Goal: Communication & Community: Answer question/provide support

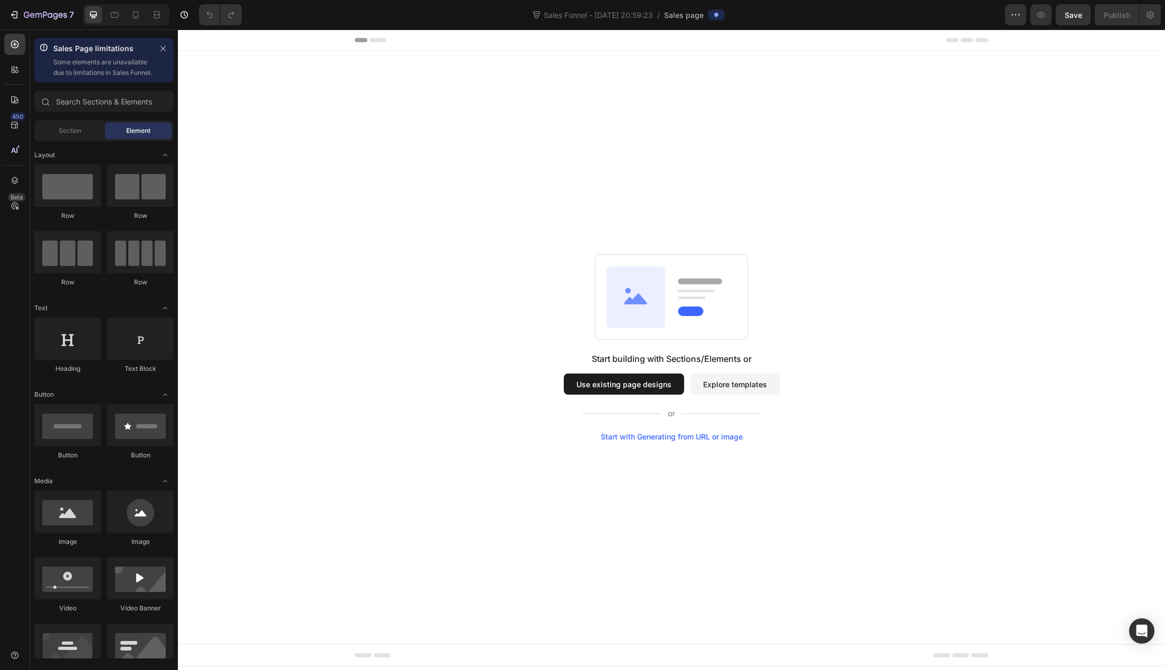
click at [649, 389] on button "Use existing page designs" at bounding box center [624, 384] width 120 height 21
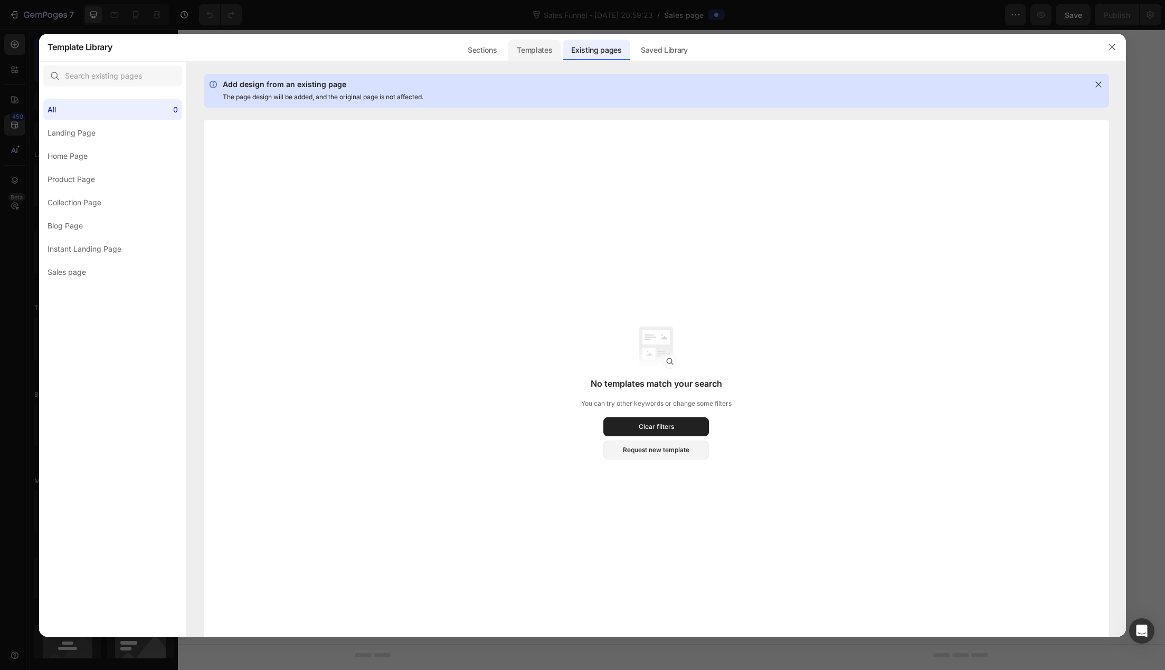
click at [544, 55] on div "Templates" at bounding box center [534, 50] width 52 height 21
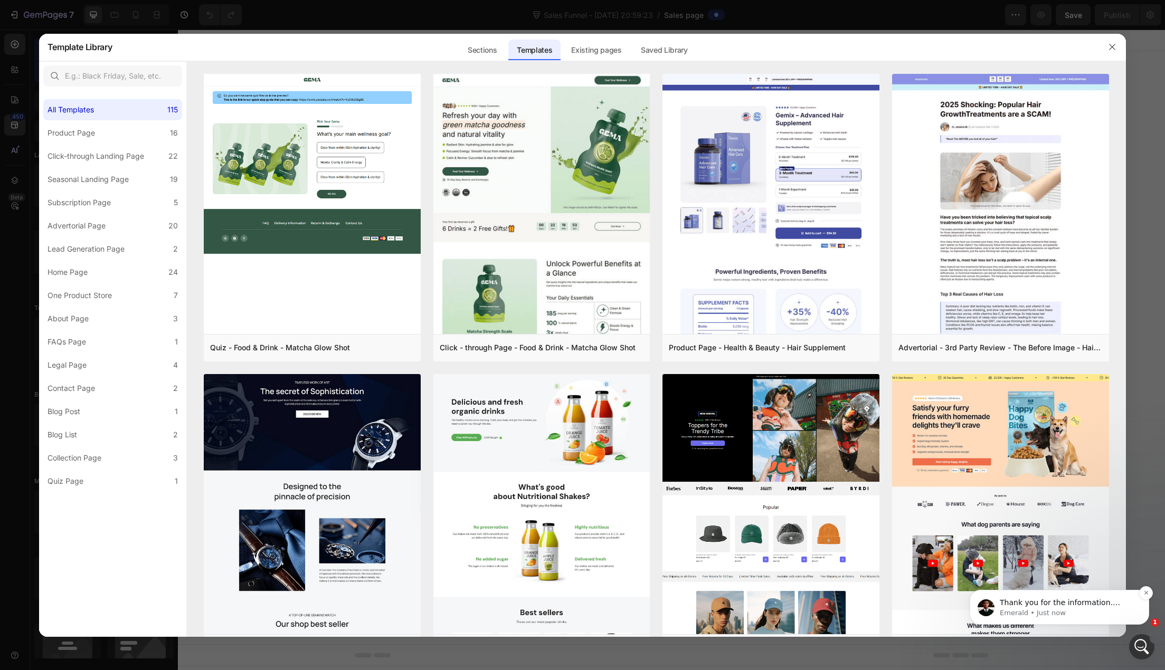
click at [1122, 609] on p "Emerald • Just now" at bounding box center [1067, 612] width 136 height 9
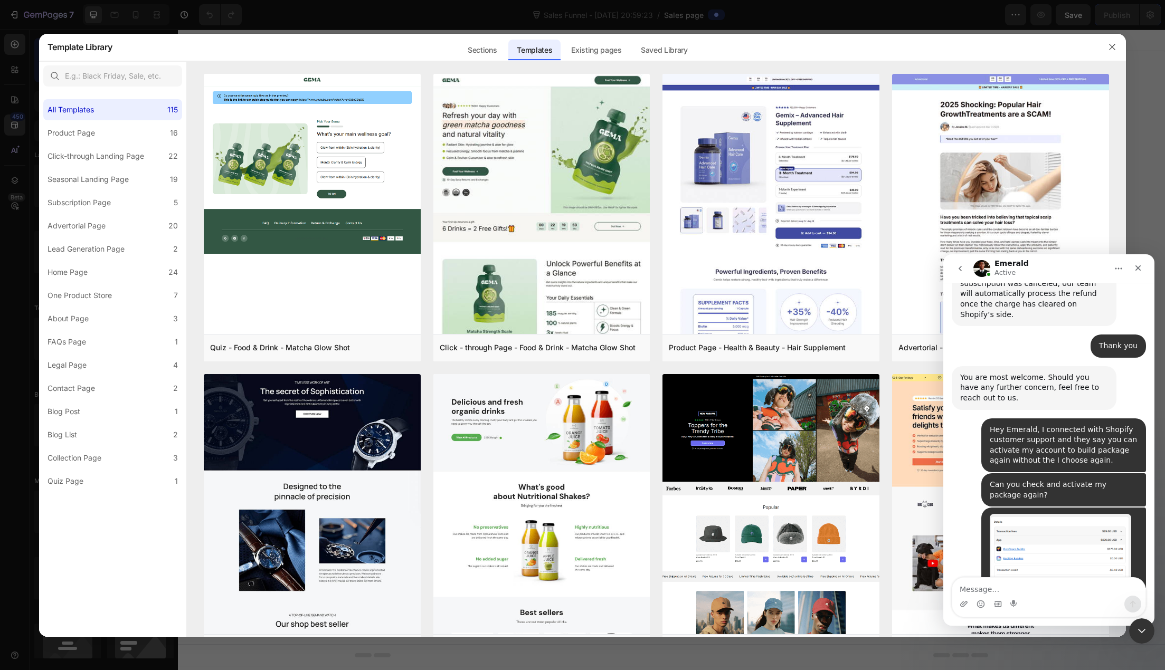
scroll to position [1840, 0]
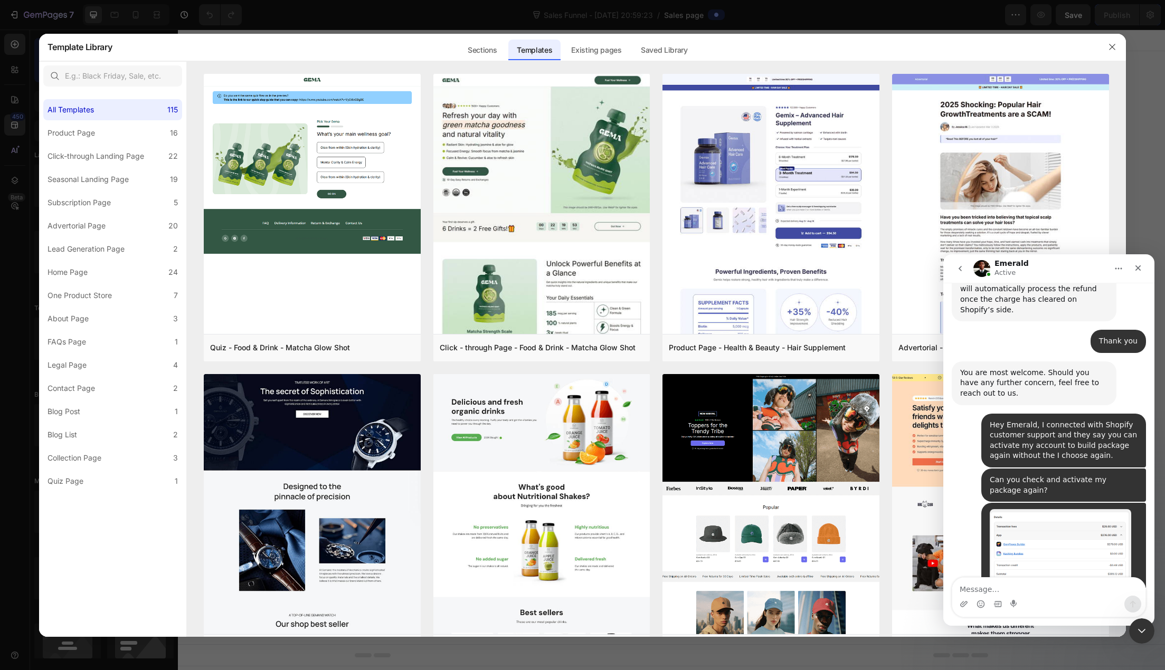
click at [1023, 588] on textarea "Message…" at bounding box center [1048, 587] width 193 height 18
click at [1058, 592] on textarea "Message…" at bounding box center [1048, 587] width 193 height 18
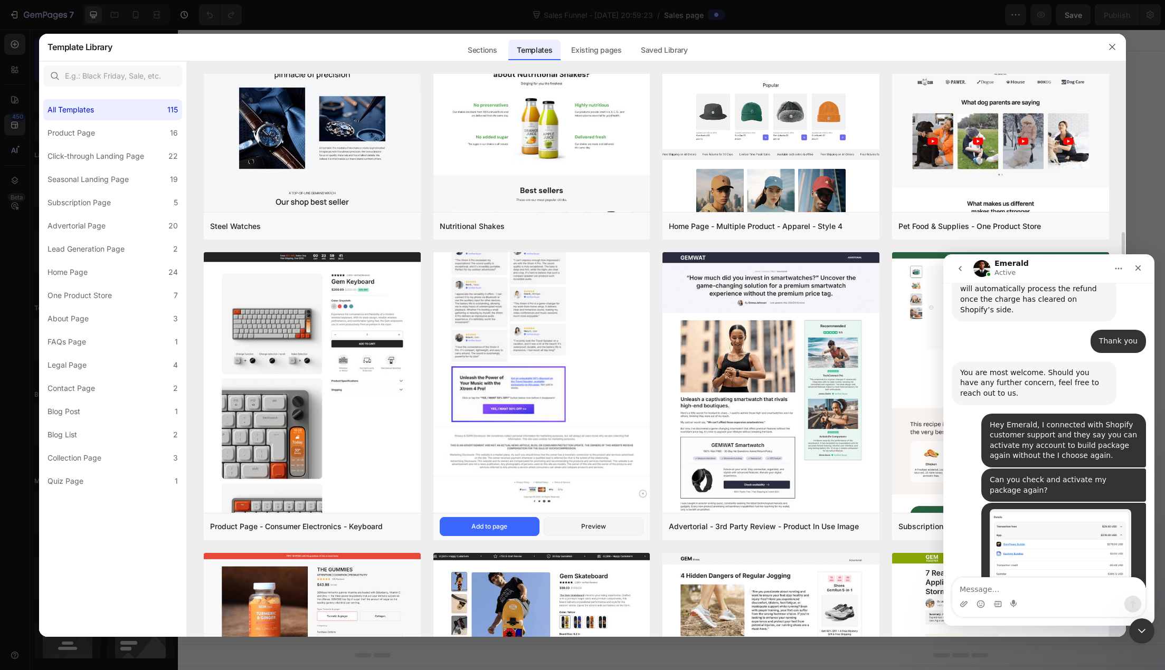
scroll to position [633, 0]
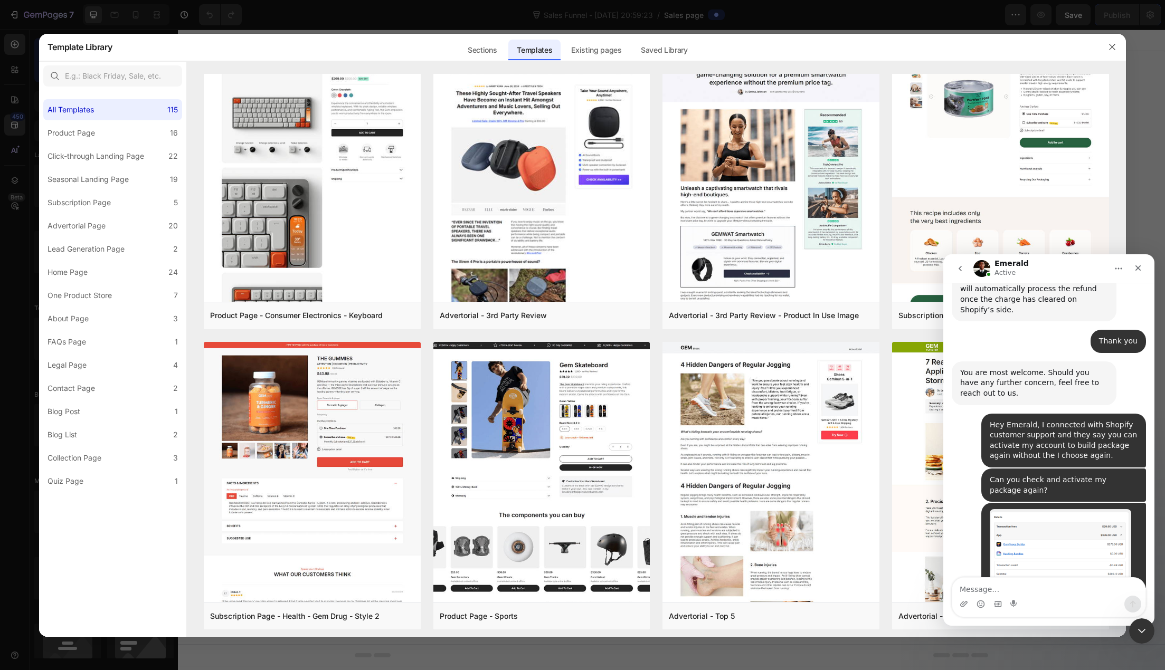
click at [1045, 596] on div "Intercom messenger" at bounding box center [1048, 604] width 193 height 17
click at [1046, 591] on textarea "Message…" at bounding box center [1048, 587] width 193 height 18
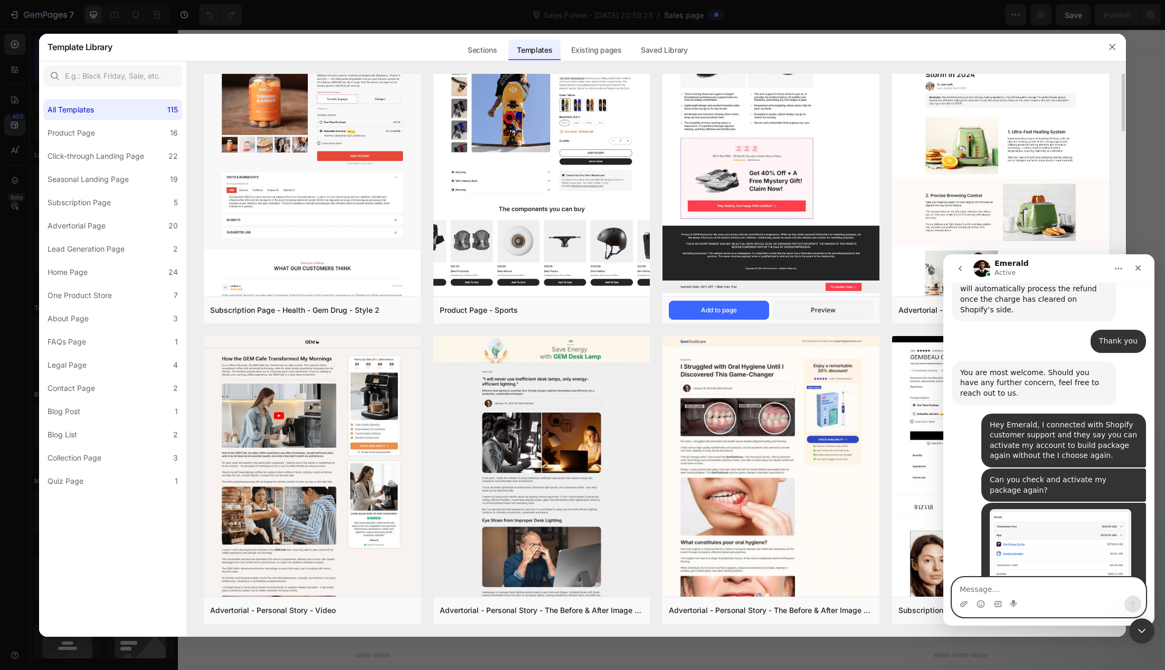
scroll to position [728, 0]
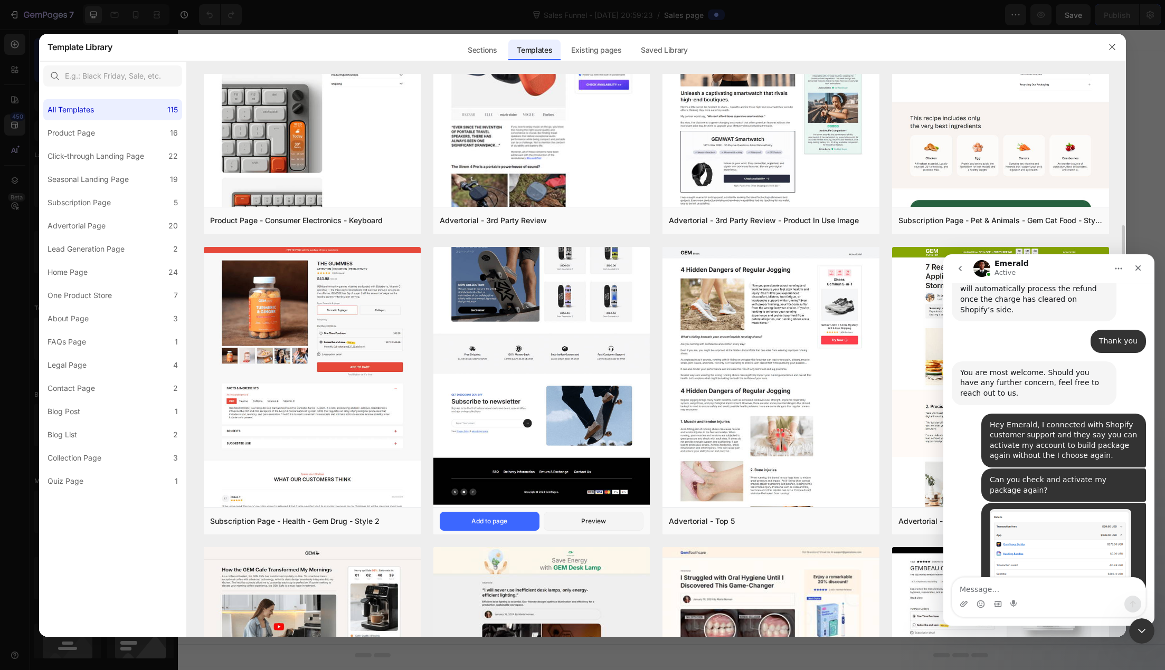
click at [566, 403] on img at bounding box center [541, 35] width 217 height 944
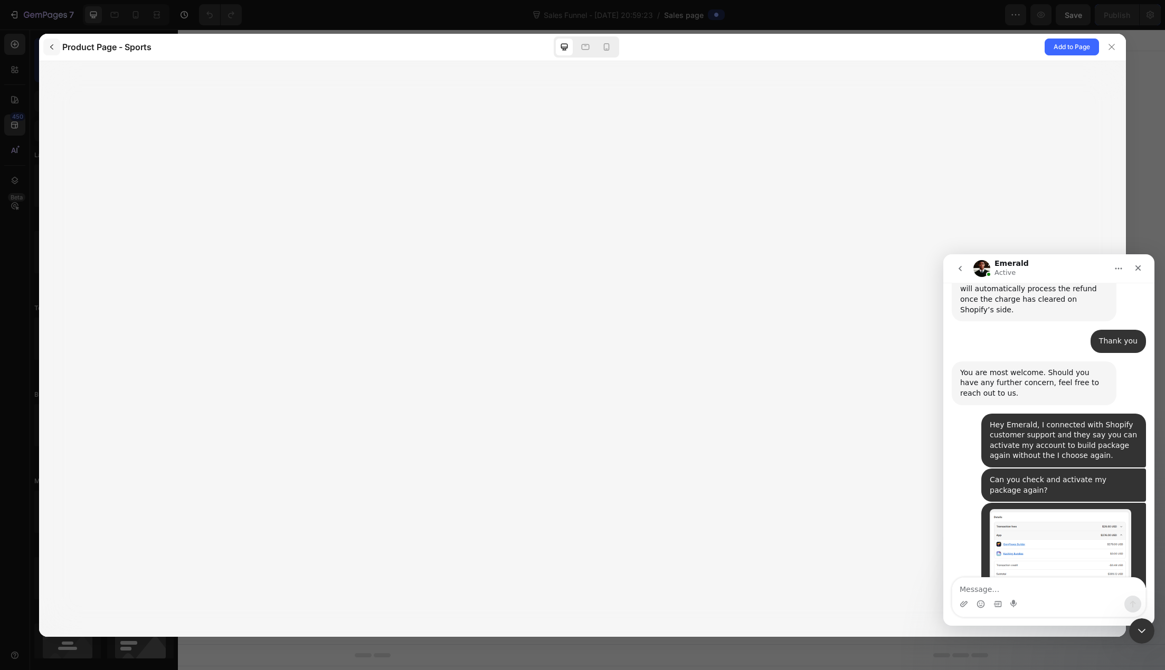
click at [56, 44] on button "button" at bounding box center [51, 47] width 17 height 17
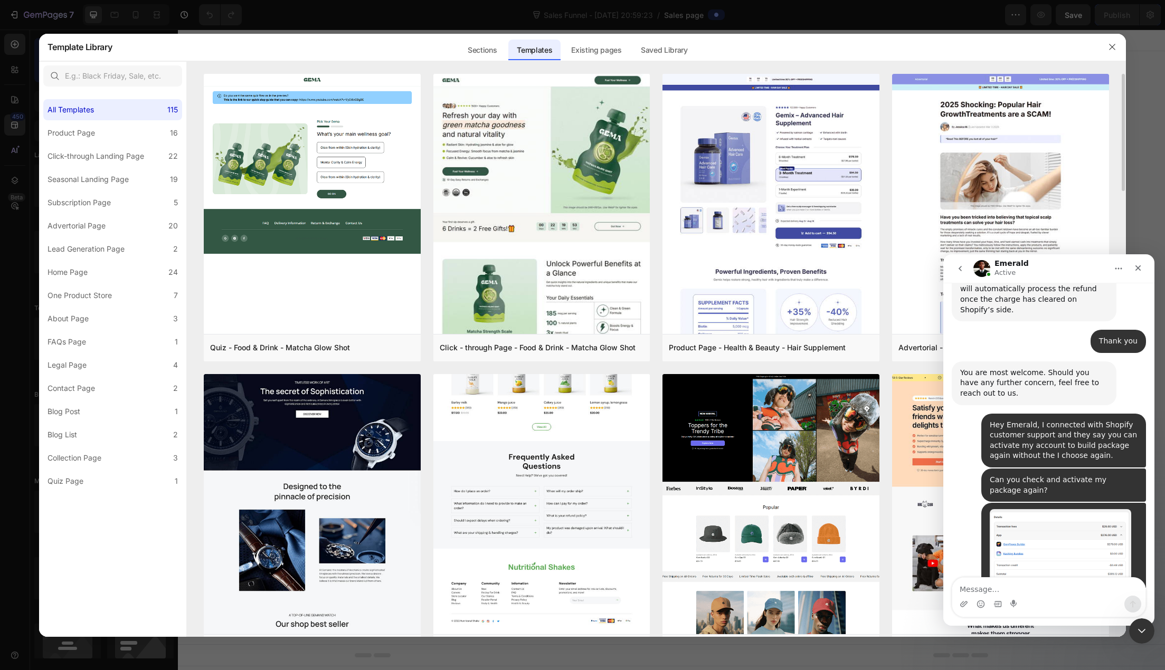
scroll to position [317, 0]
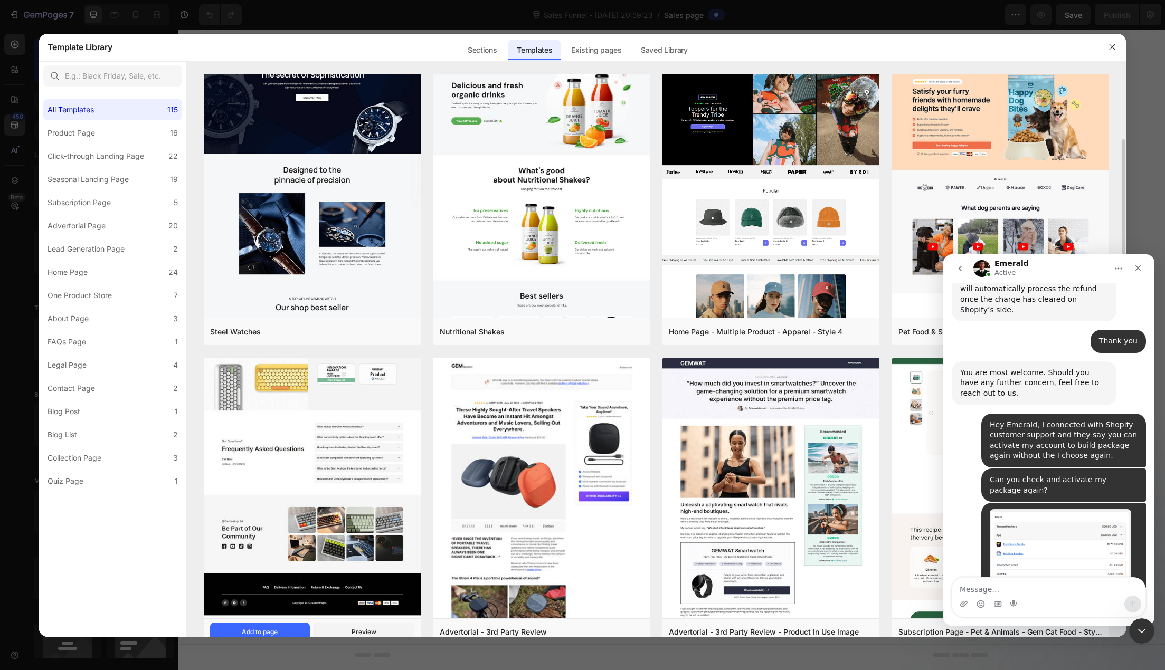
click at [332, 419] on img at bounding box center [312, 27] width 217 height 1181
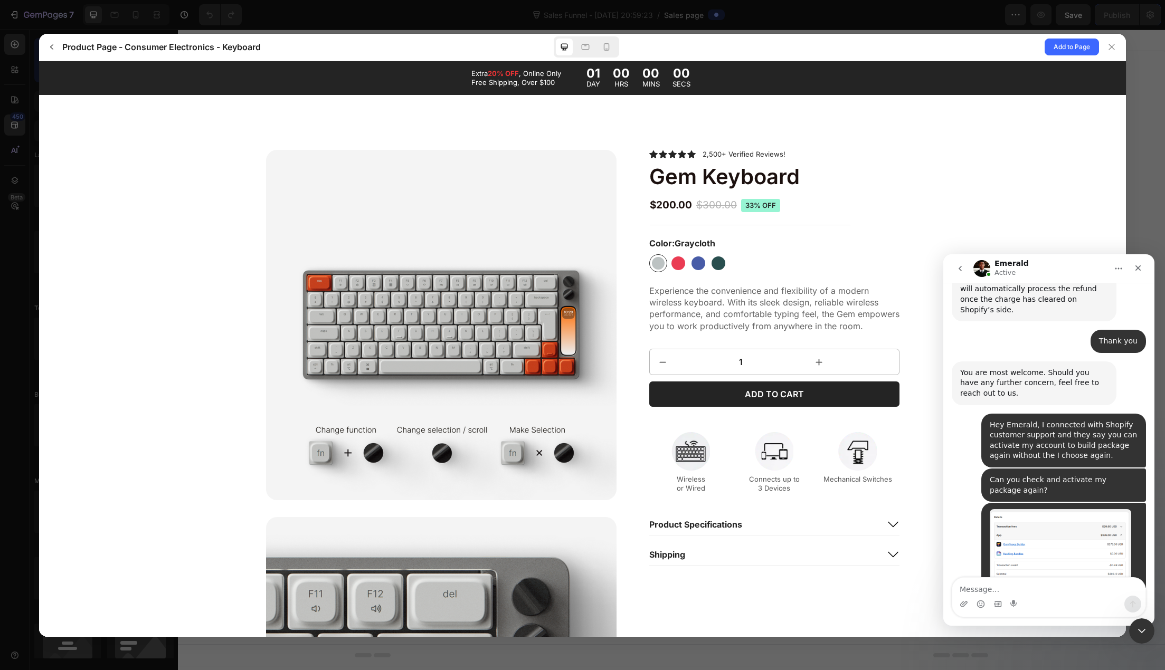
scroll to position [0, 0]
click at [674, 263] on div at bounding box center [678, 263] width 14 height 14
click at [696, 266] on div at bounding box center [698, 263] width 14 height 14
click at [707, 272] on input "Cobalt Cobalt" at bounding box center [707, 272] width 1 height 1
drag, startPoint x: 480, startPoint y: 72, endPoint x: 526, endPoint y: 85, distance: 47.4
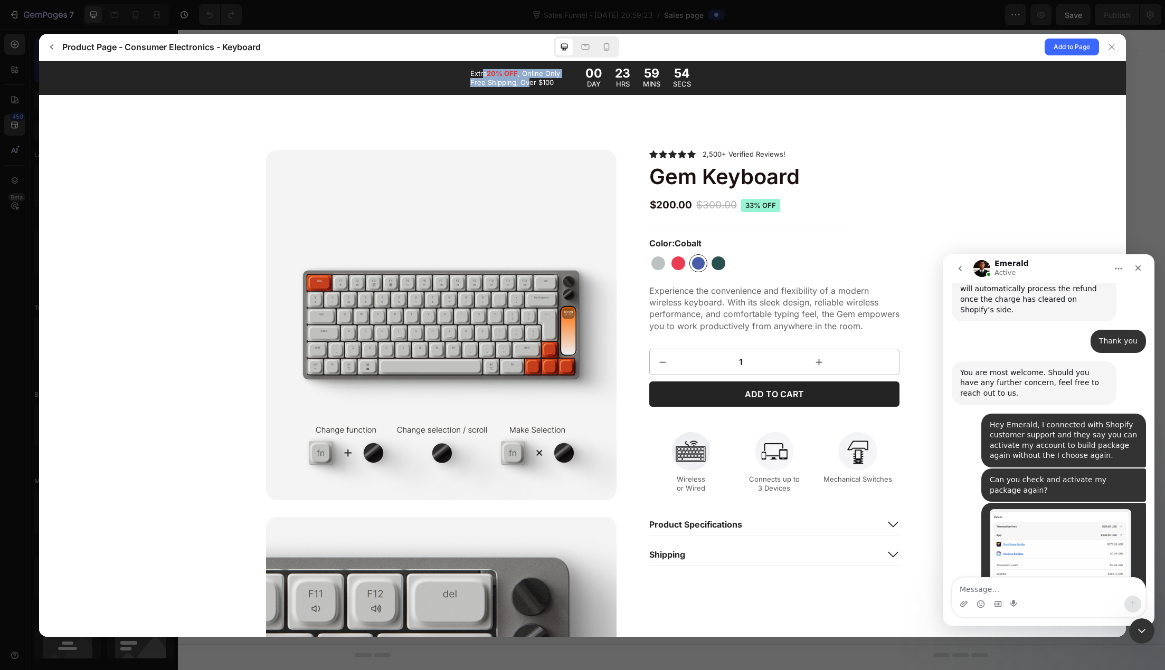
click at [525, 85] on p "Extra 20% OFF , Online Only Free Shipping, Over $100" at bounding box center [517, 78] width 94 height 18
click at [526, 85] on p "Extra 20% OFF , Online Only Free Shipping, Over $100" at bounding box center [517, 78] width 94 height 18
click at [1107, 48] on div at bounding box center [1111, 47] width 17 height 17
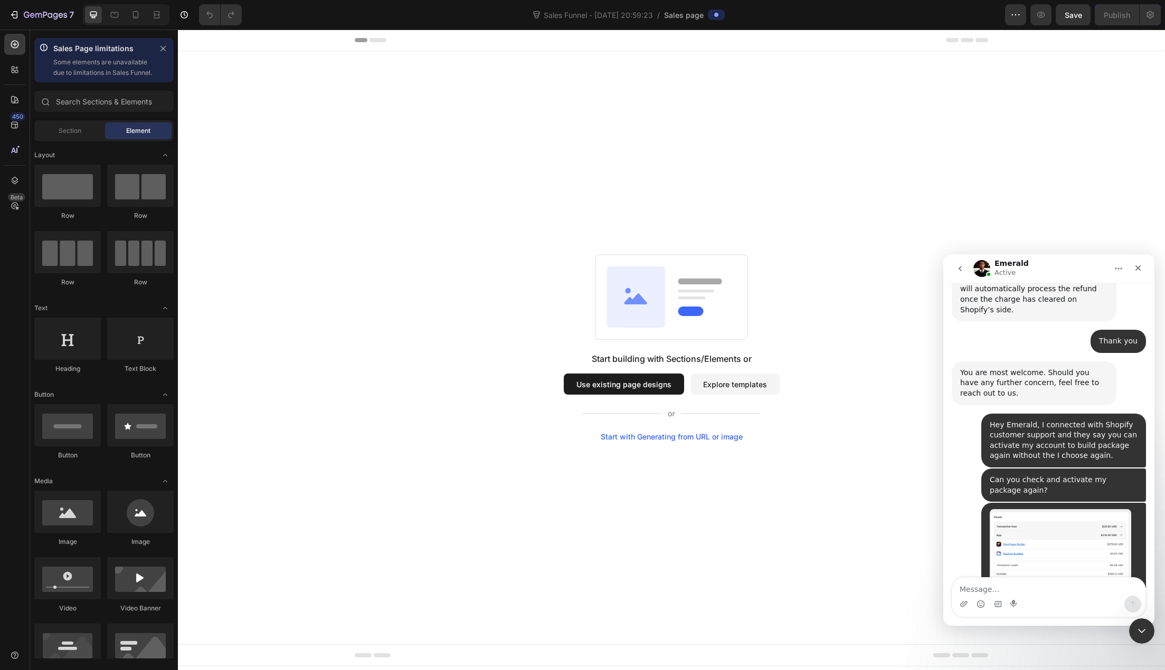
click at [721, 380] on button "Explore templates" at bounding box center [734, 384] width 89 height 21
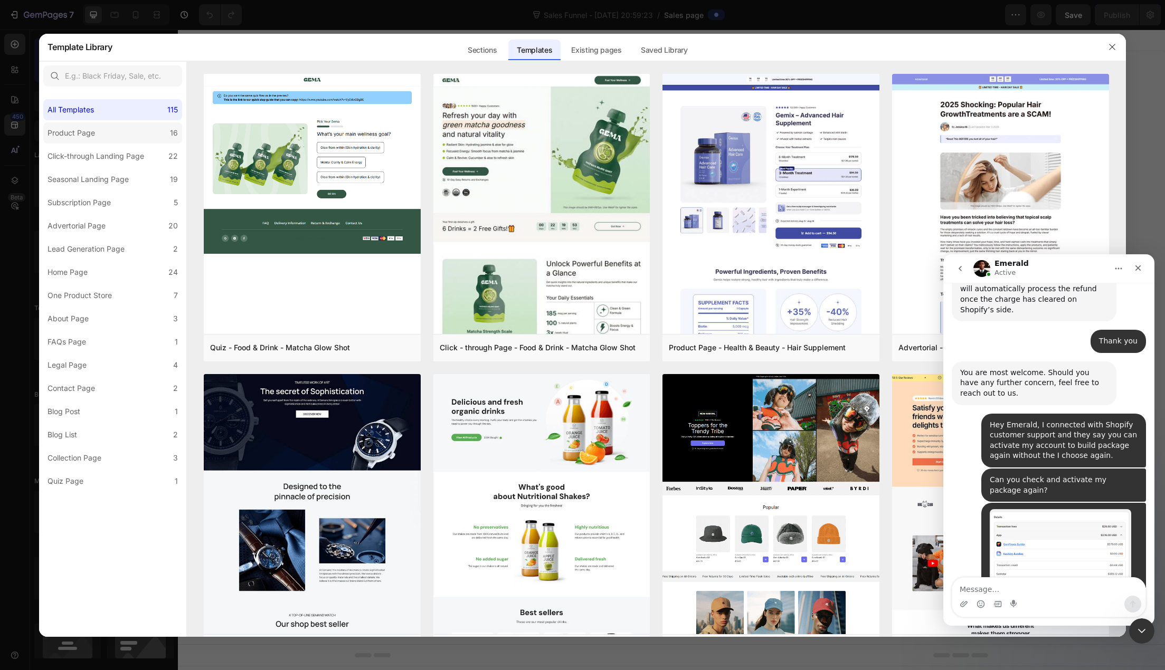
click at [95, 143] on label "Product Page 16" at bounding box center [112, 132] width 139 height 21
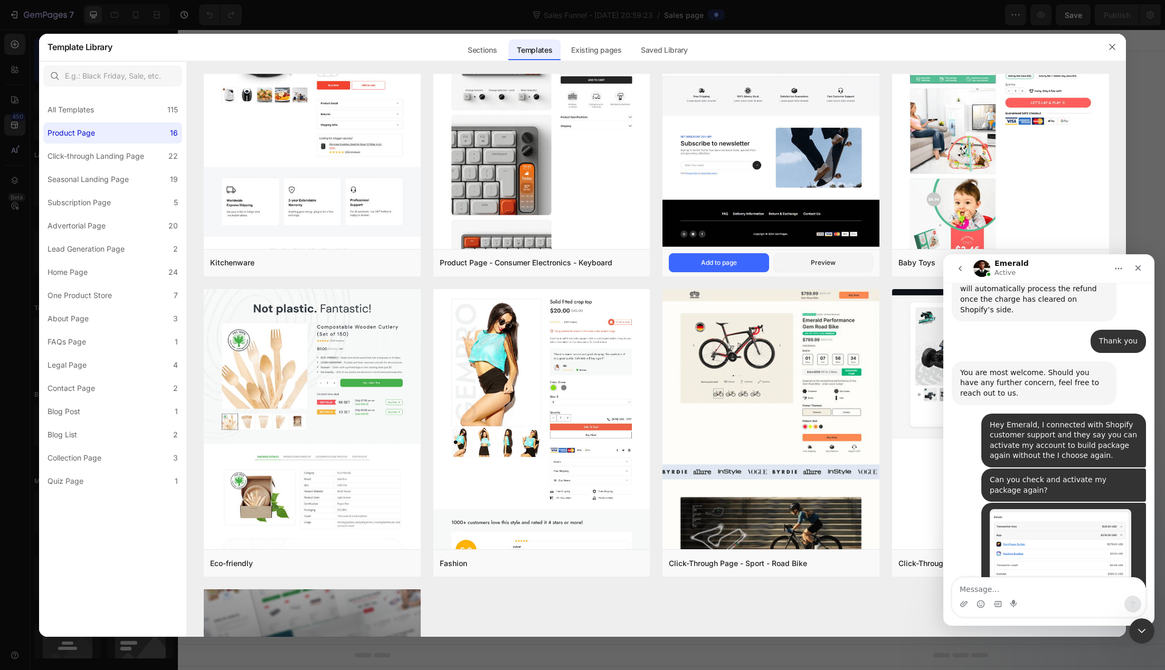
scroll to position [739, 0]
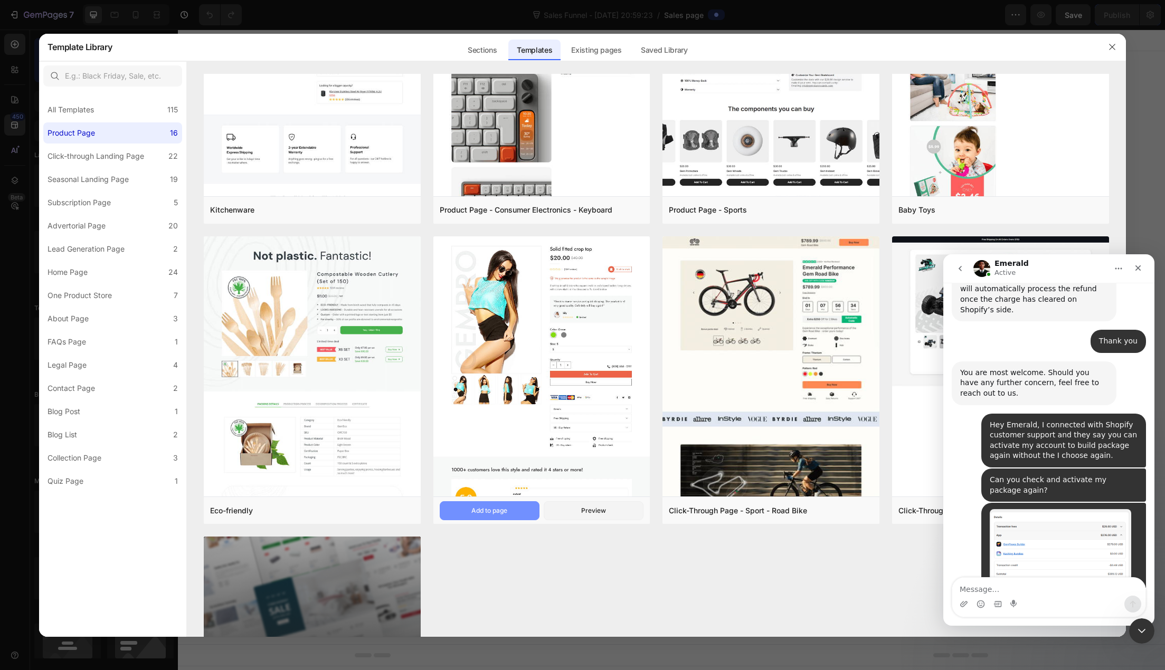
click at [511, 507] on button "Add to page" at bounding box center [490, 510] width 100 height 19
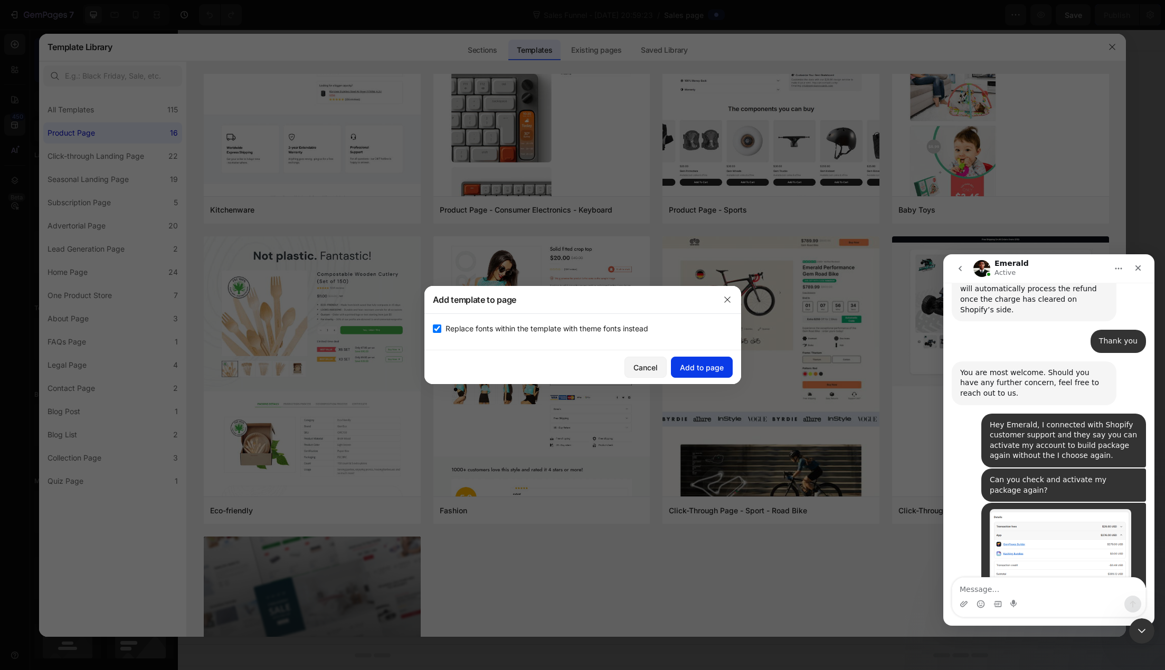
click at [697, 368] on div "Add to page" at bounding box center [702, 367] width 44 height 11
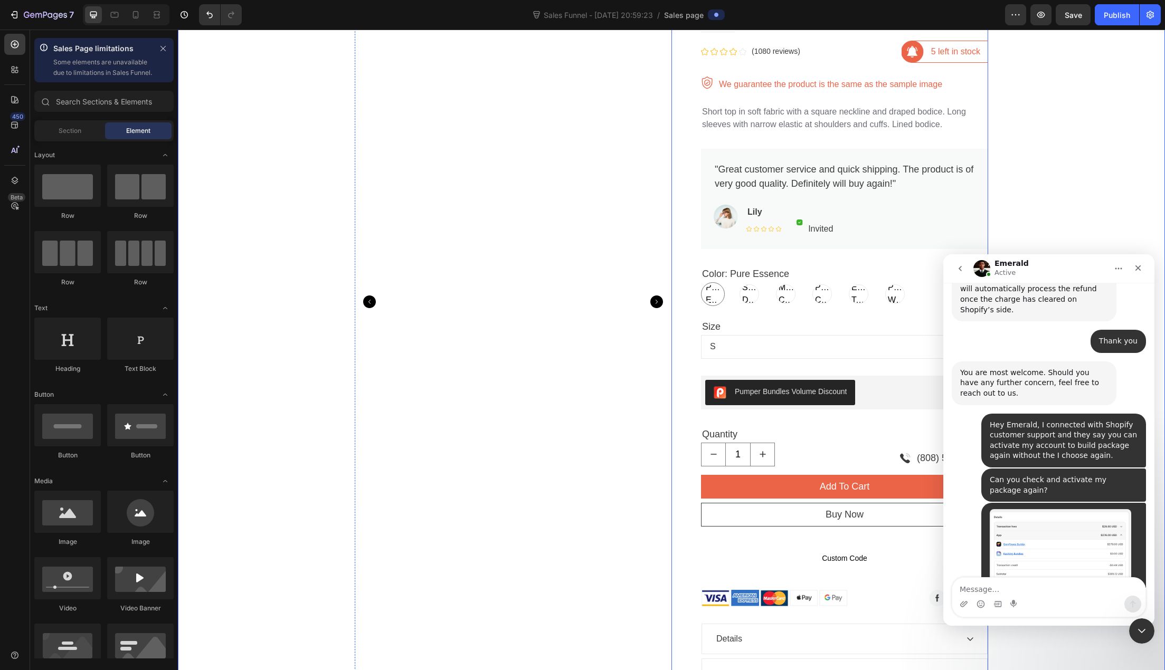
scroll to position [158, 0]
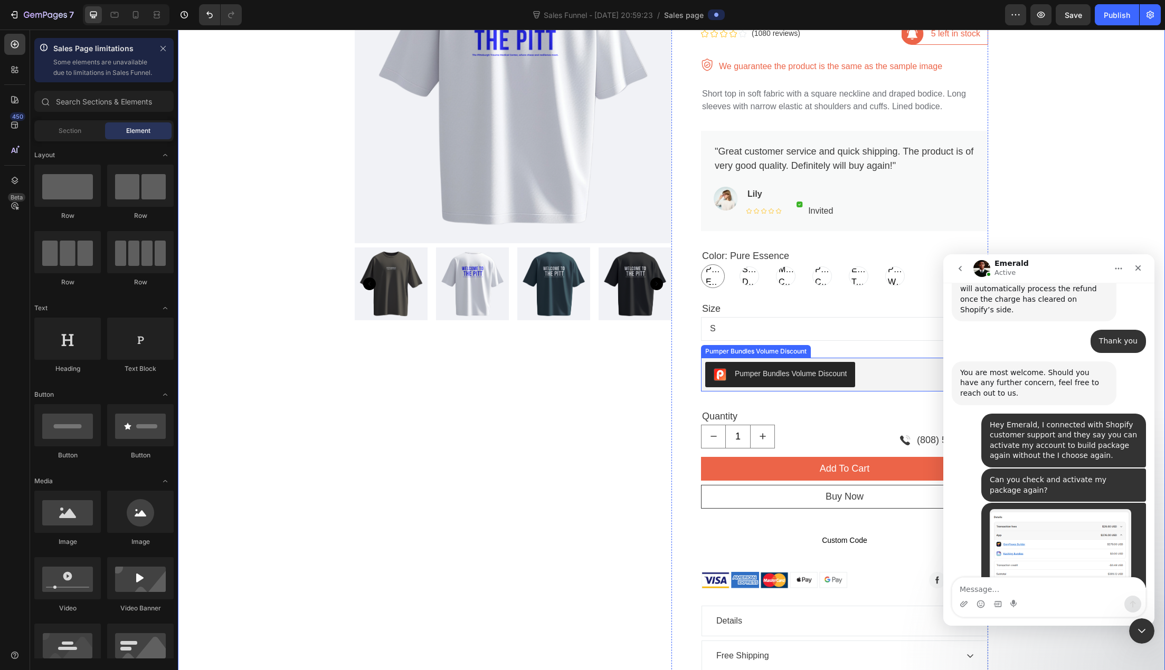
click at [868, 376] on div "Pumper Bundles Volume Discount" at bounding box center [844, 374] width 279 height 25
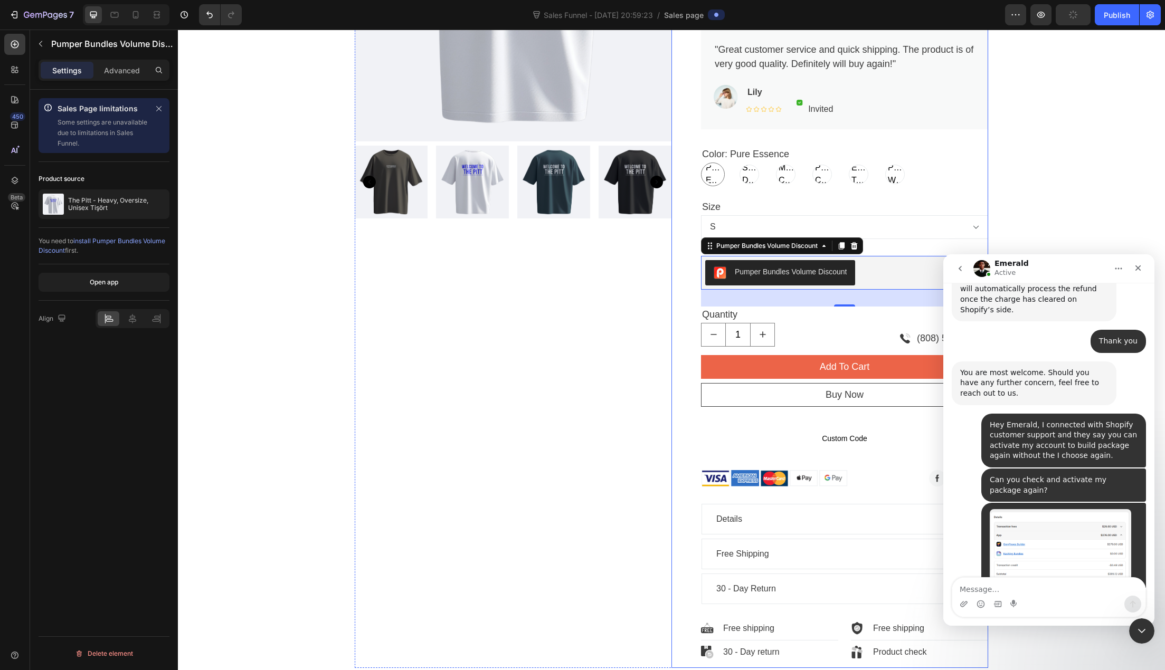
scroll to position [264, 0]
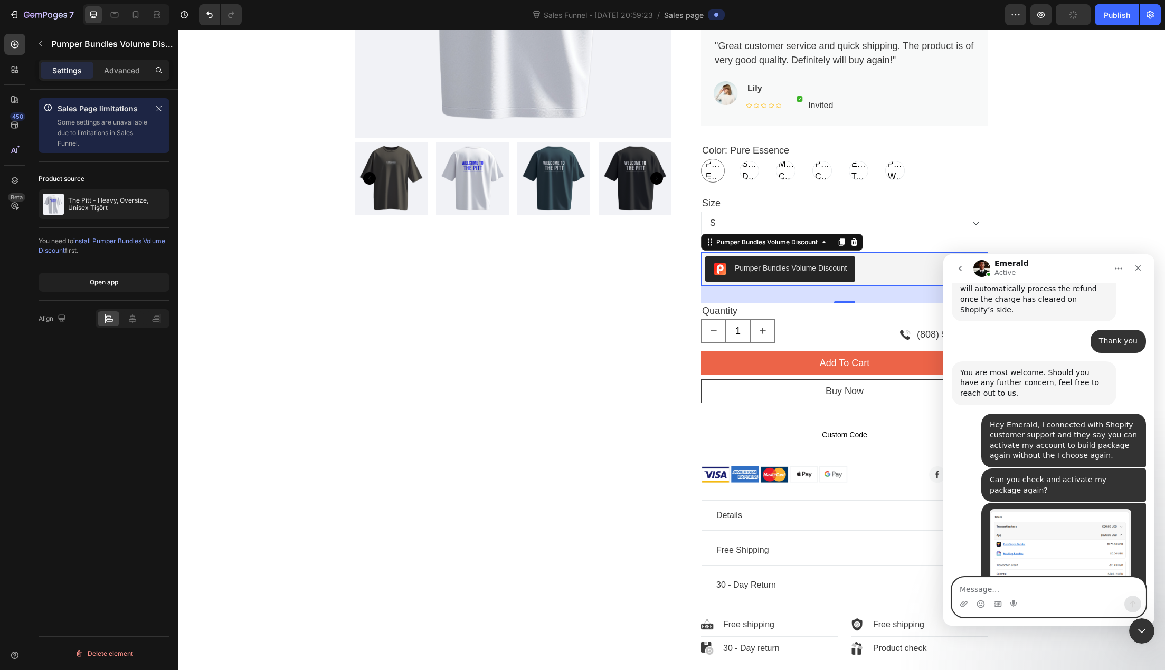
click at [1030, 588] on textarea "Message…" at bounding box center [1048, 587] width 193 height 18
type textarea "thank you, i'll wait"
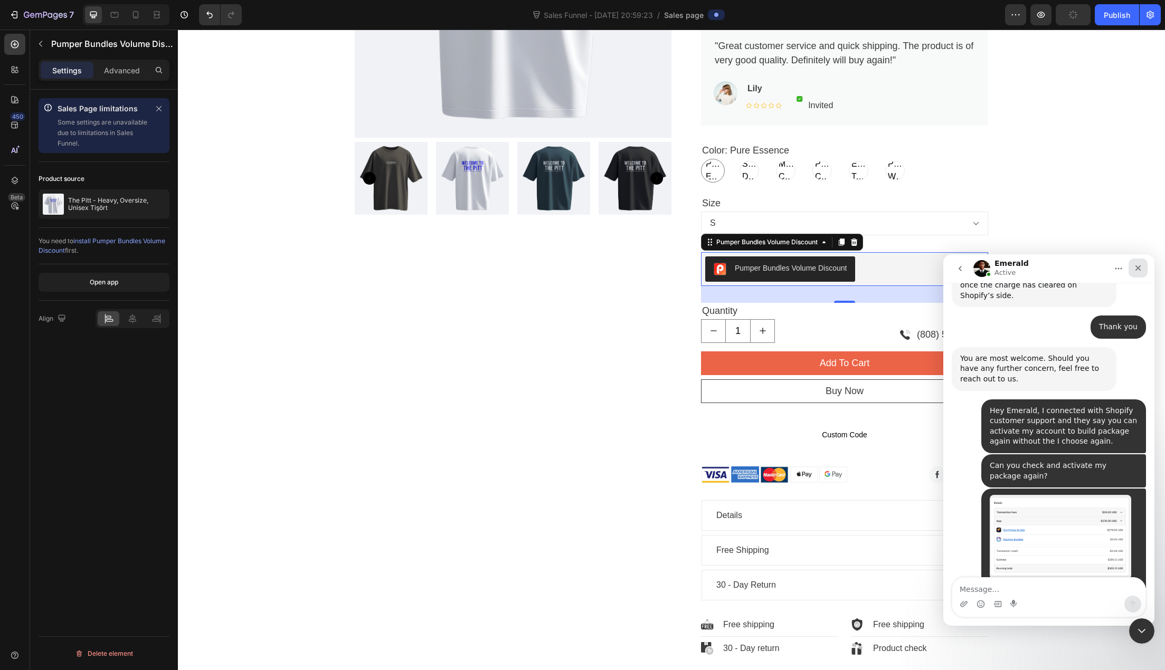
click at [1138, 269] on icon "Close" at bounding box center [1138, 268] width 6 height 6
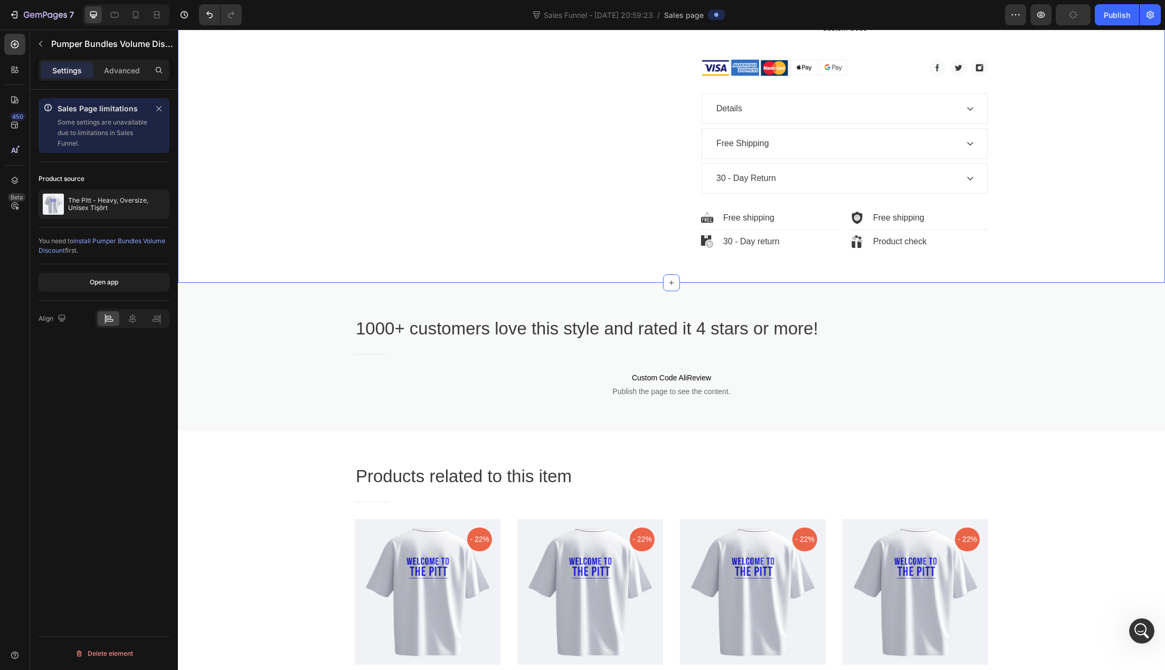
scroll to position [686, 0]
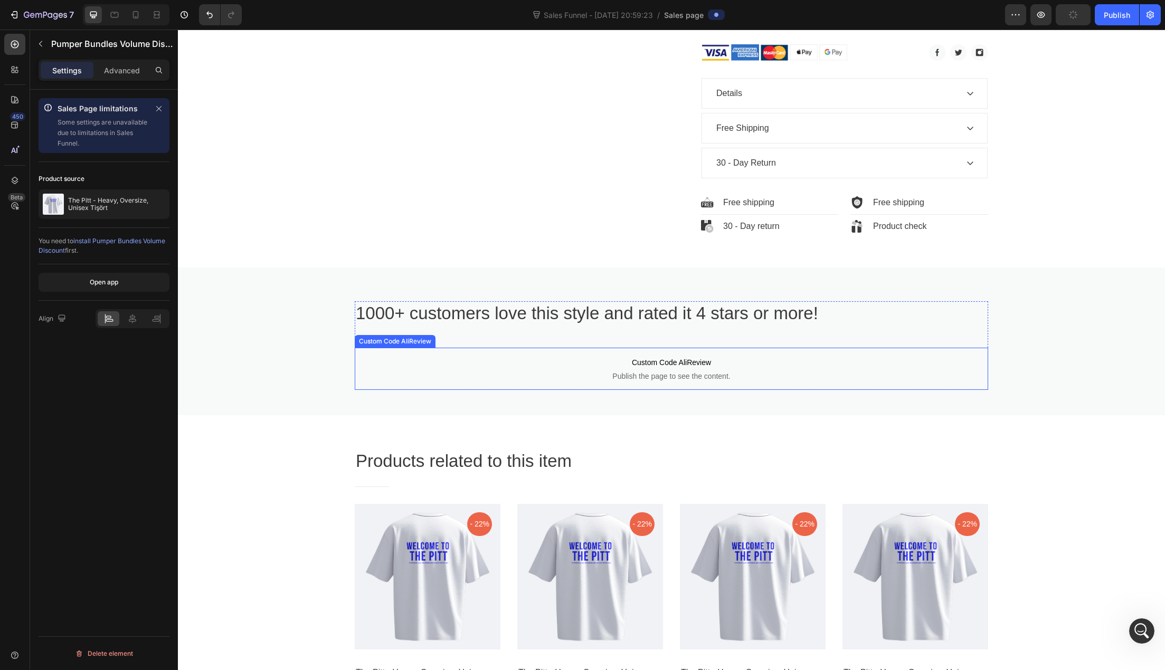
click at [643, 368] on span "Custom Code AliReview" at bounding box center [671, 362] width 633 height 13
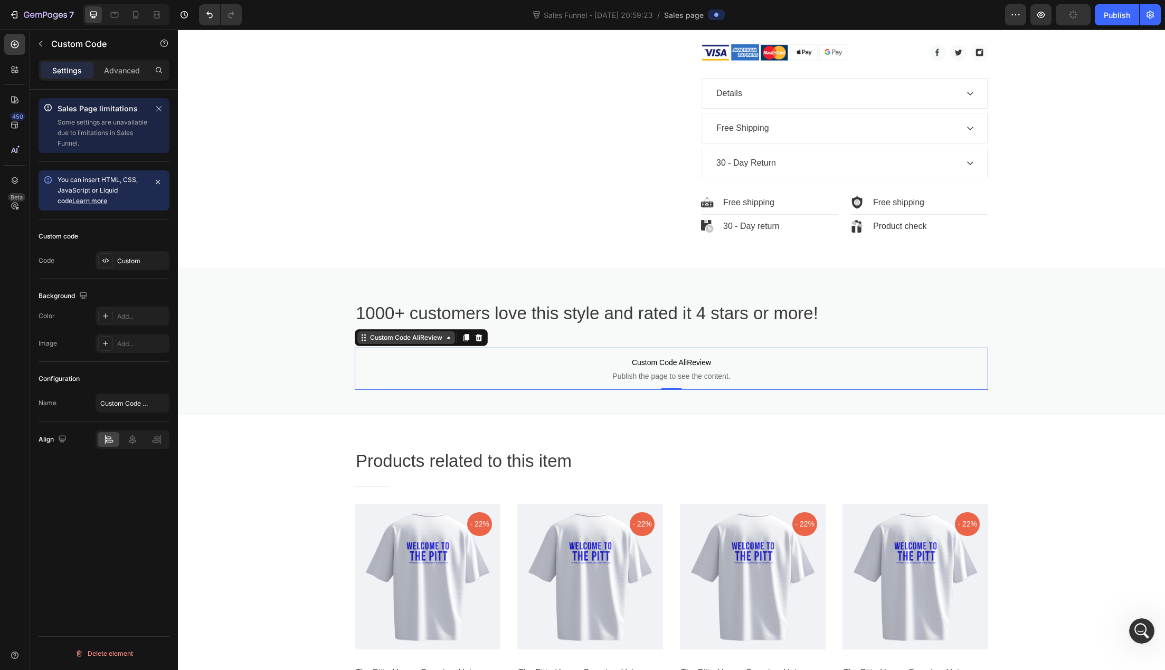
click at [414, 339] on div "Custom Code AliReview" at bounding box center [406, 337] width 77 height 9
click at [397, 371] on span "Publish the page to see the content." at bounding box center [671, 376] width 633 height 11
click at [107, 260] on icon at bounding box center [105, 260] width 8 height 8
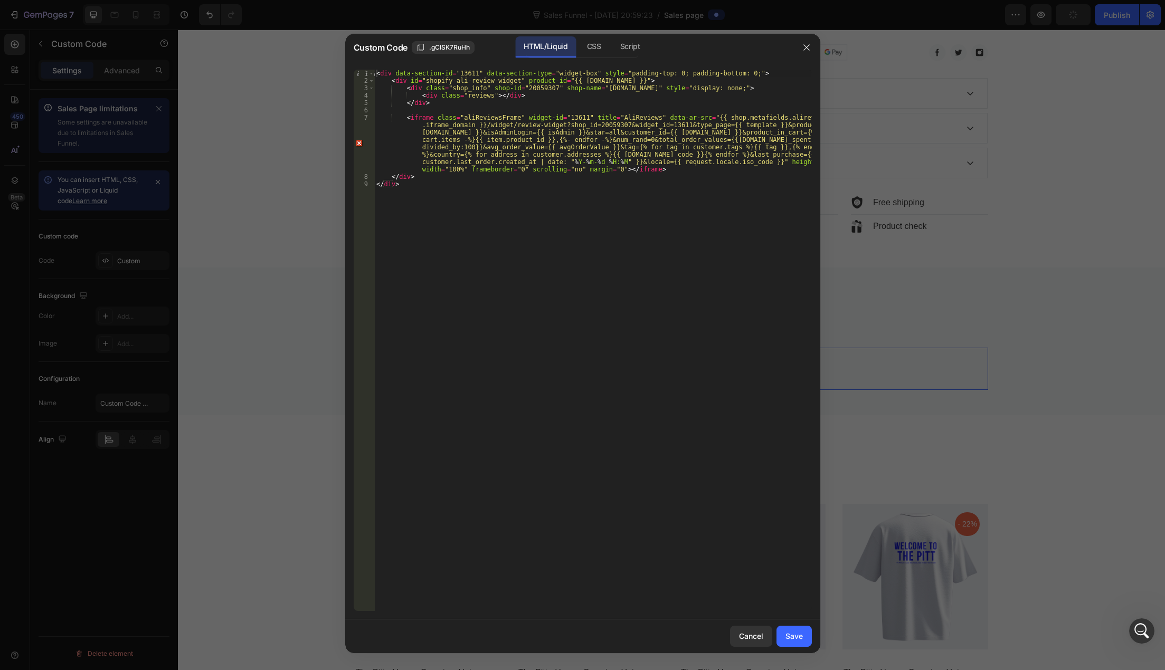
type textarea "<iframe class="aliReviewsFrame" widget-id="13611" title="AliReviews" data-ar-sr…"
click at [537, 140] on div "< div data-section-id = "13611" data-section-type = "widget-box" style = "paddi…" at bounding box center [592, 348] width 437 height 556
click at [804, 51] on icon "button" at bounding box center [806, 47] width 8 height 8
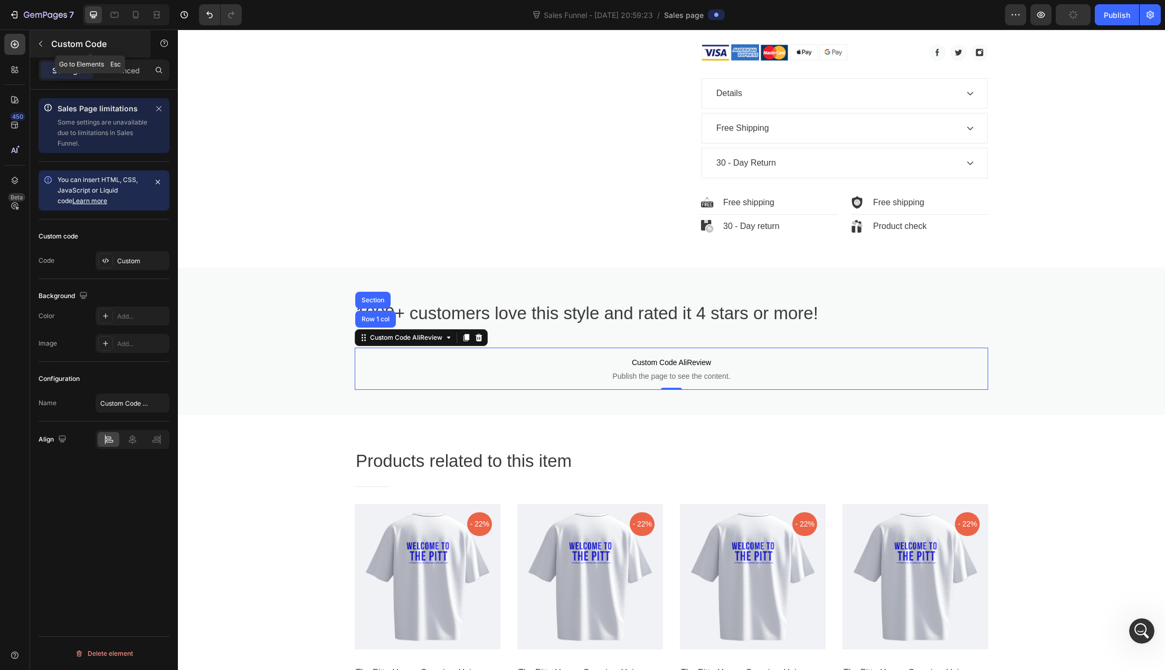
click at [35, 43] on button "button" at bounding box center [40, 43] width 17 height 17
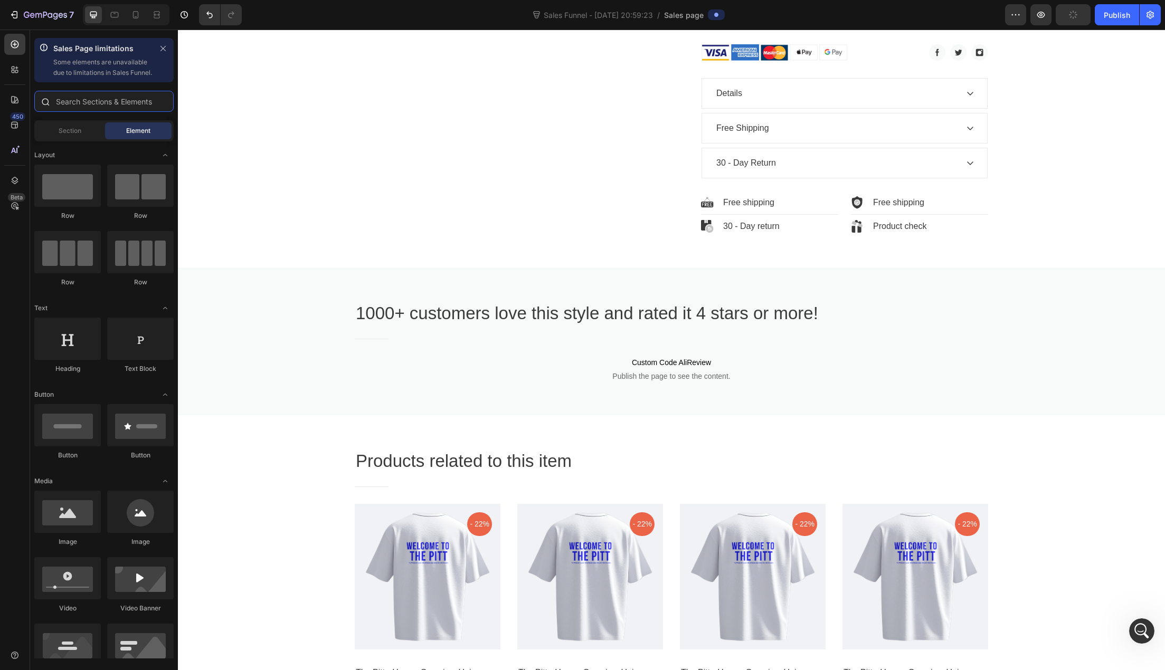
click at [84, 103] on input "text" at bounding box center [103, 101] width 139 height 21
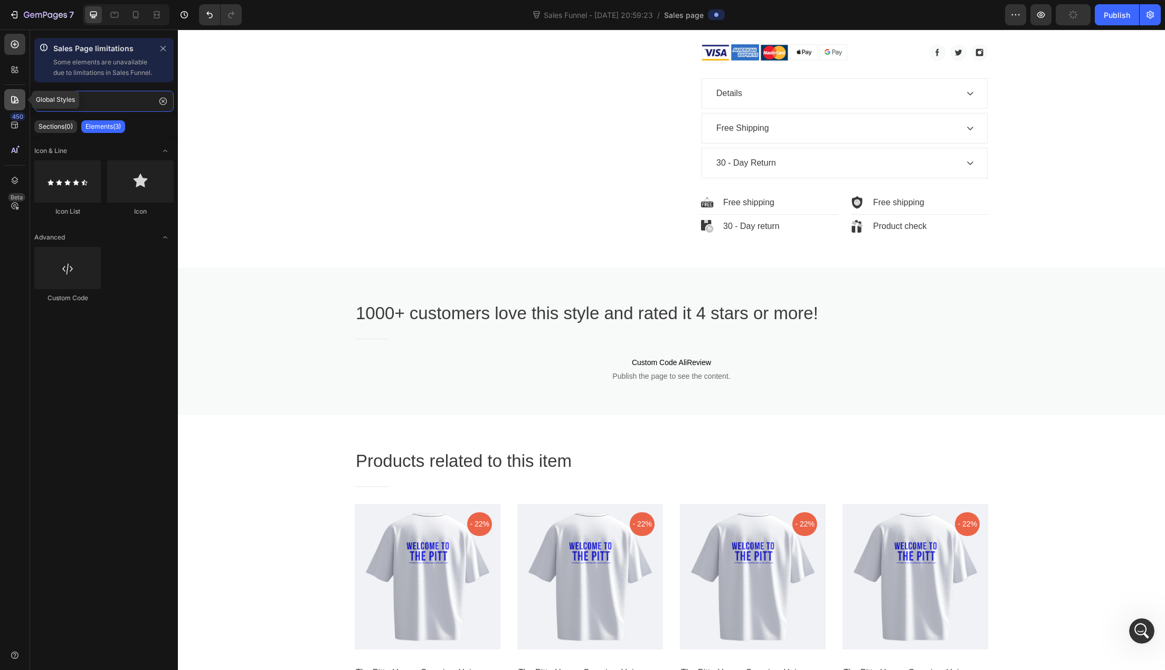
type input "review"
click at [12, 98] on icon at bounding box center [14, 99] width 11 height 11
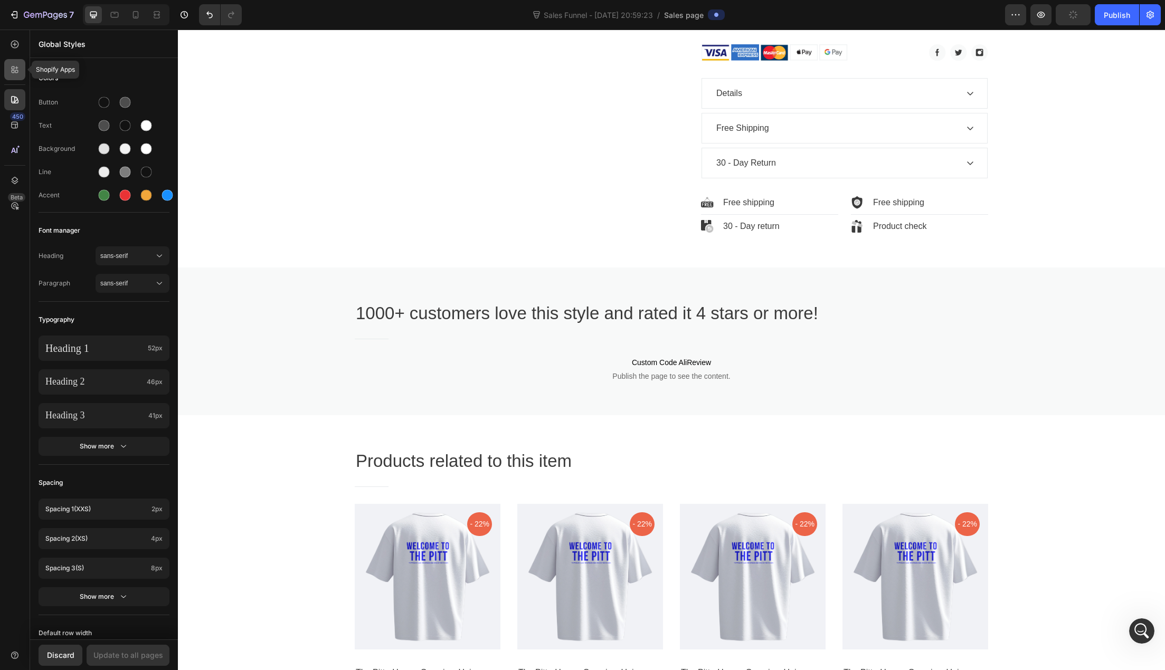
click at [12, 73] on icon at bounding box center [13, 71] width 3 height 3
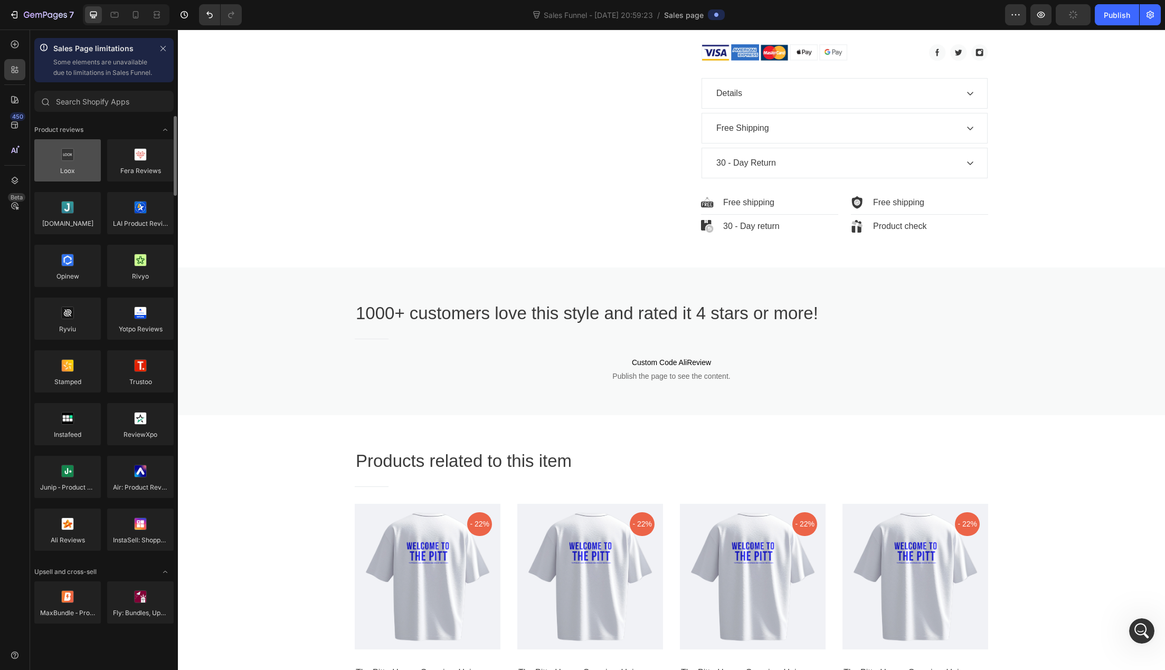
click at [73, 174] on div at bounding box center [67, 160] width 66 height 42
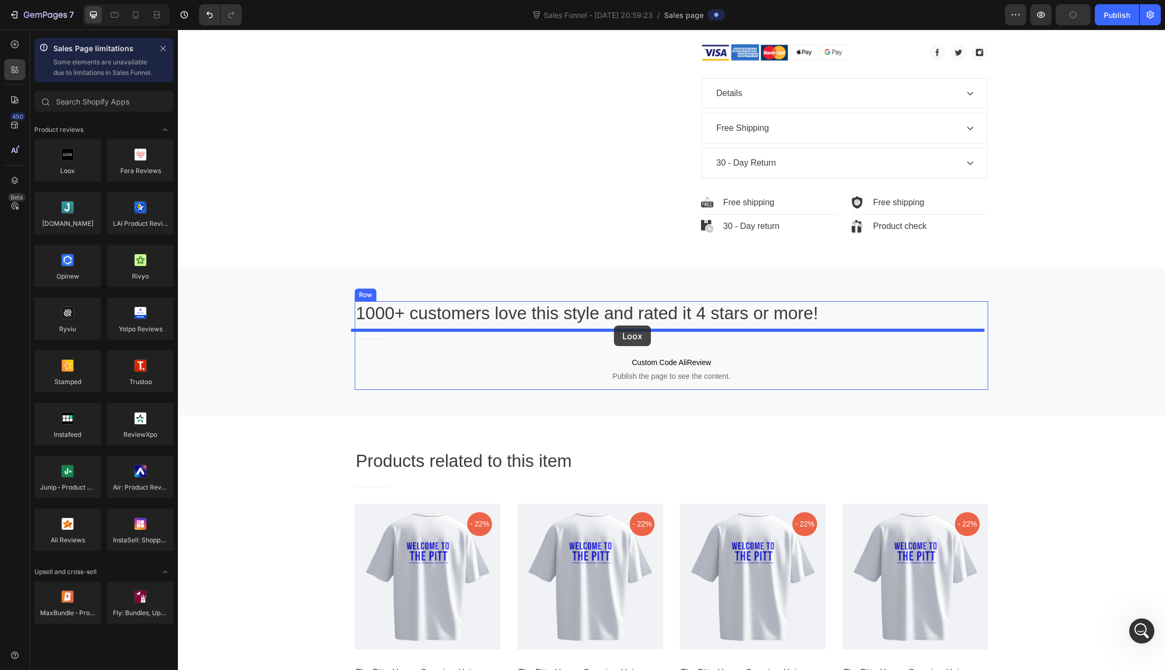
drag, startPoint x: 246, startPoint y: 207, endPoint x: 614, endPoint y: 326, distance: 386.0
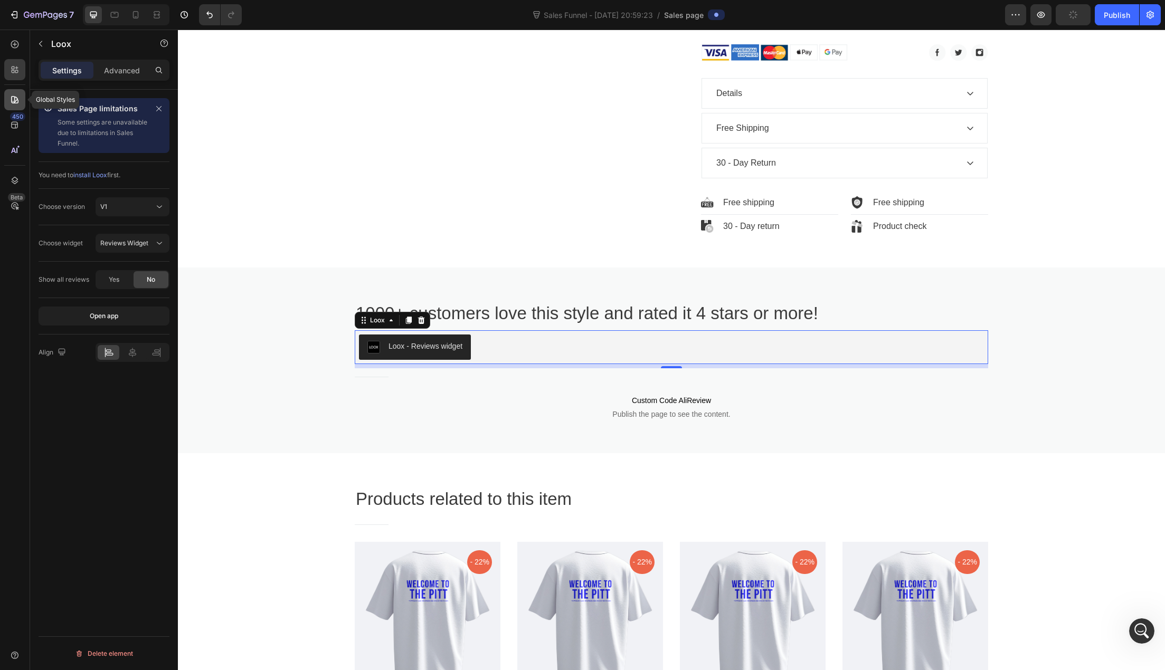
click at [15, 101] on icon at bounding box center [14, 99] width 7 height 7
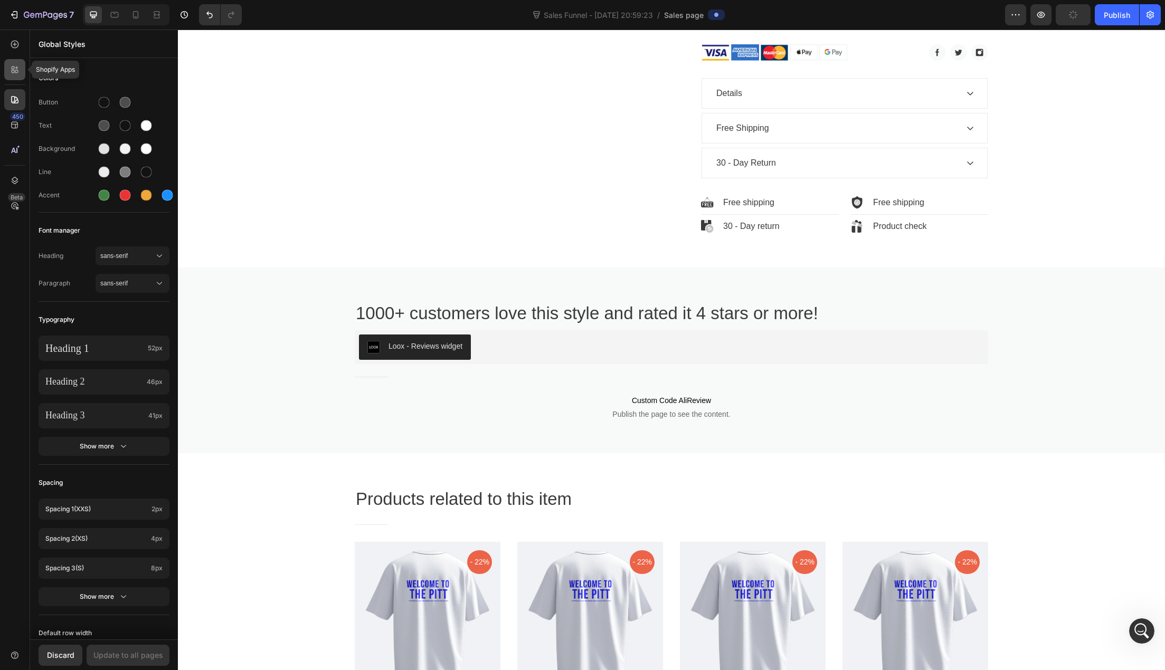
click at [18, 74] on icon at bounding box center [14, 69] width 11 height 11
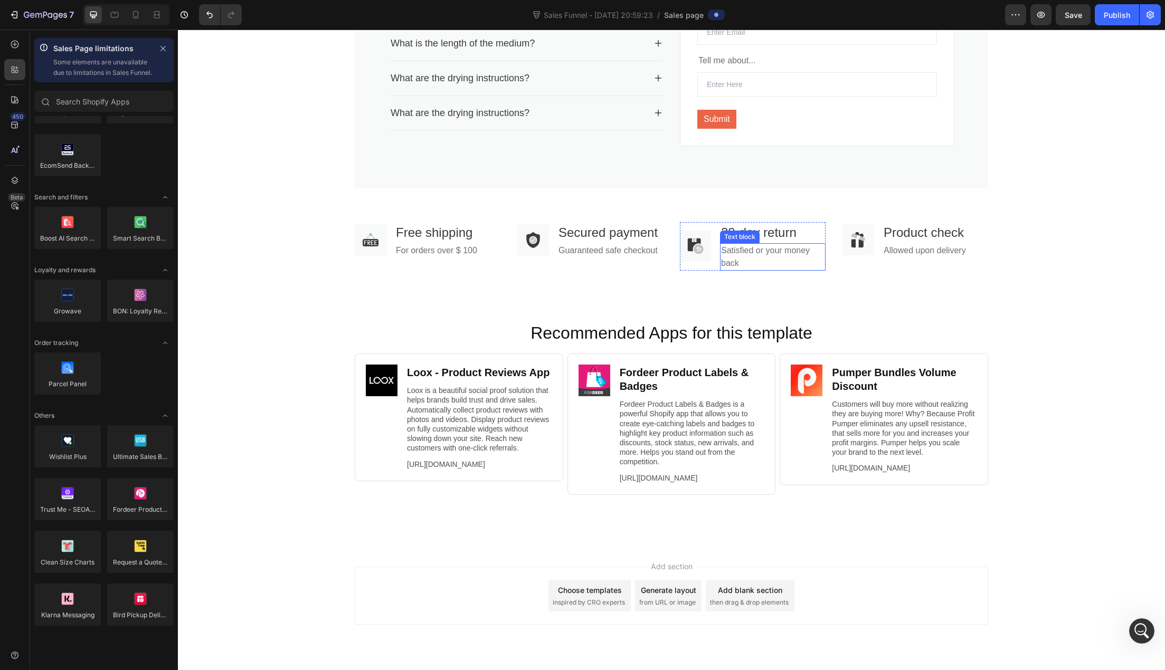
scroll to position [1724, 0]
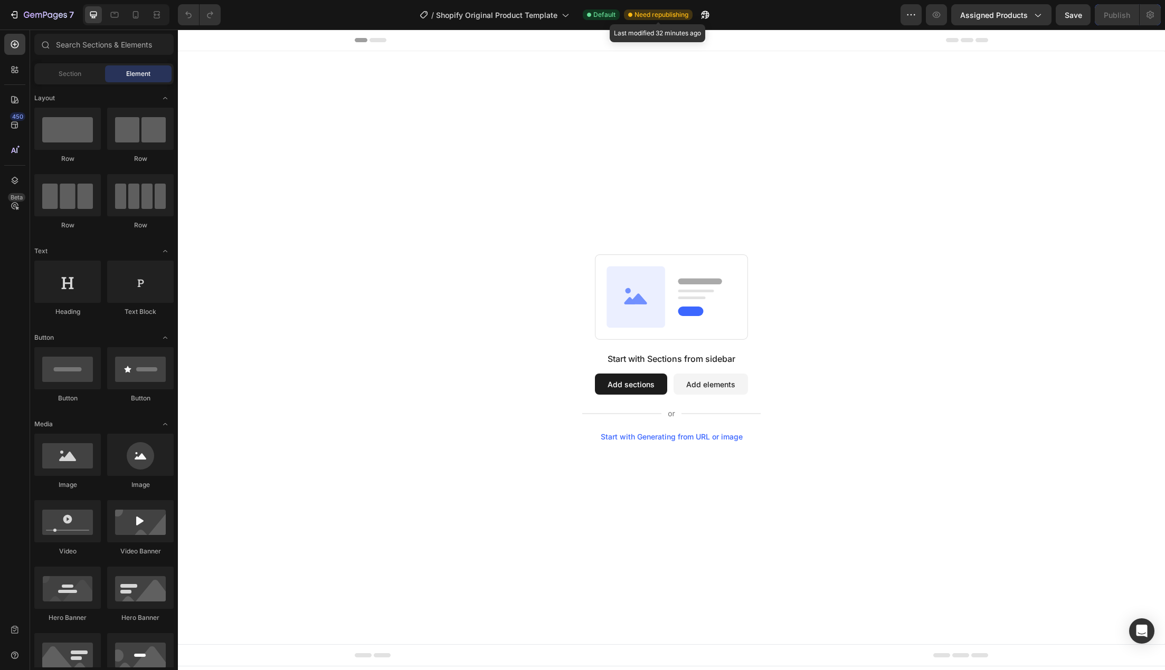
click at [663, 15] on span "Need republishing" at bounding box center [661, 14] width 54 height 9
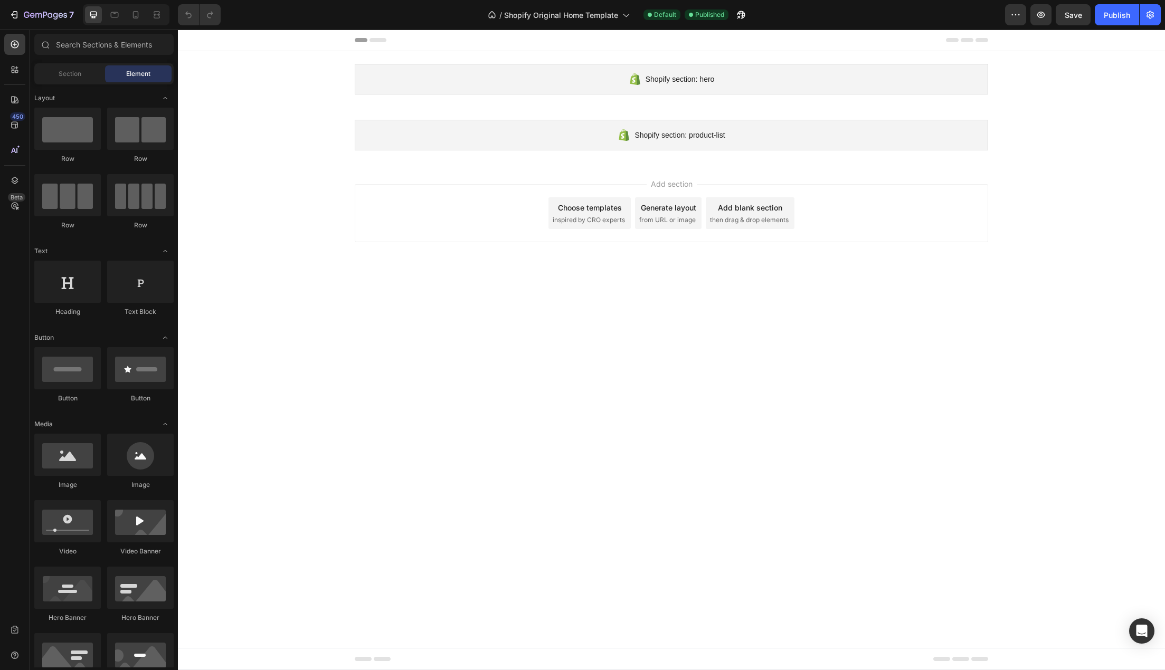
click at [422, 39] on div at bounding box center [671, 40] width 633 height 21
click at [15, 203] on icon at bounding box center [14, 205] width 7 height 7
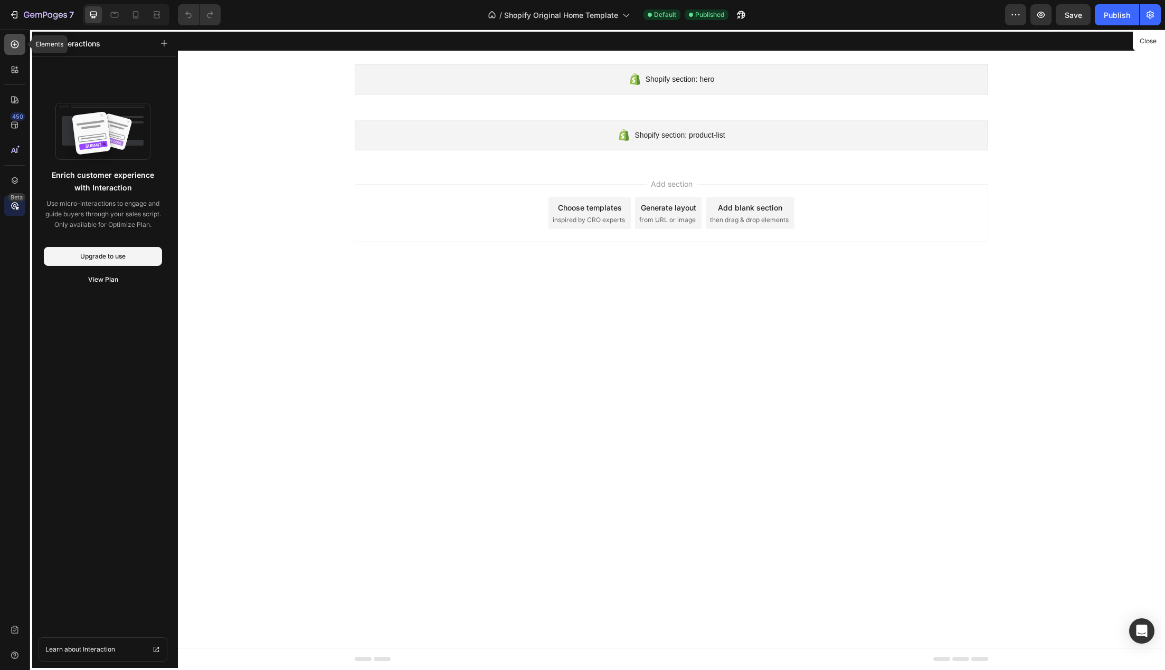
click at [15, 44] on icon at bounding box center [15, 44] width 4 height 4
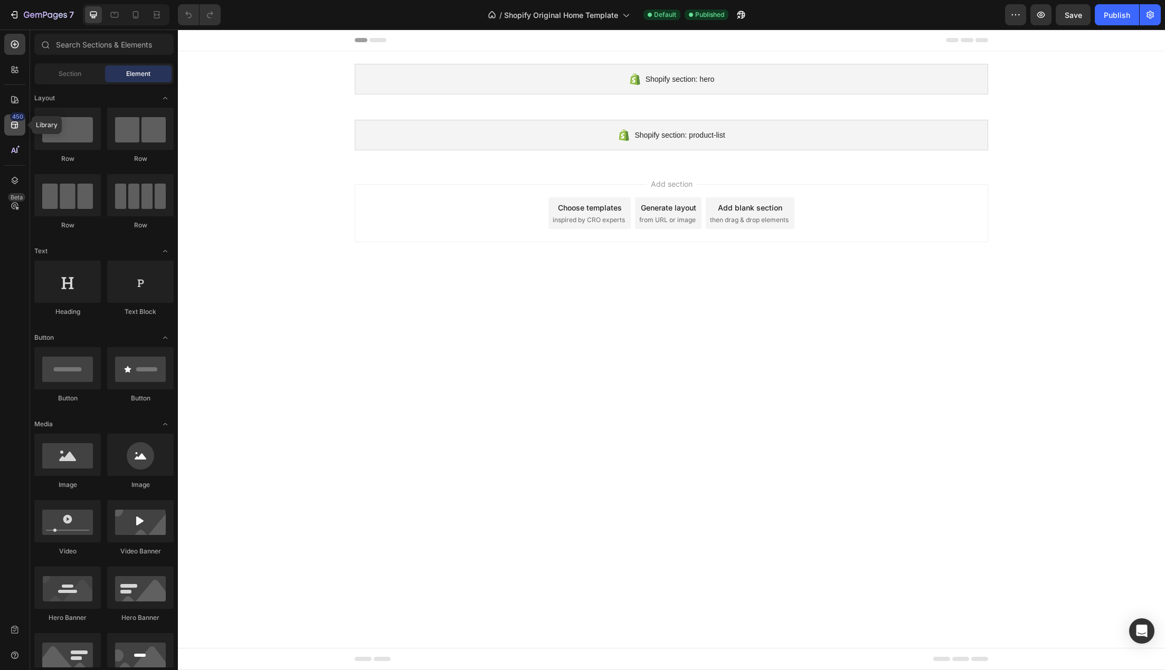
click at [15, 130] on icon at bounding box center [14, 125] width 11 height 11
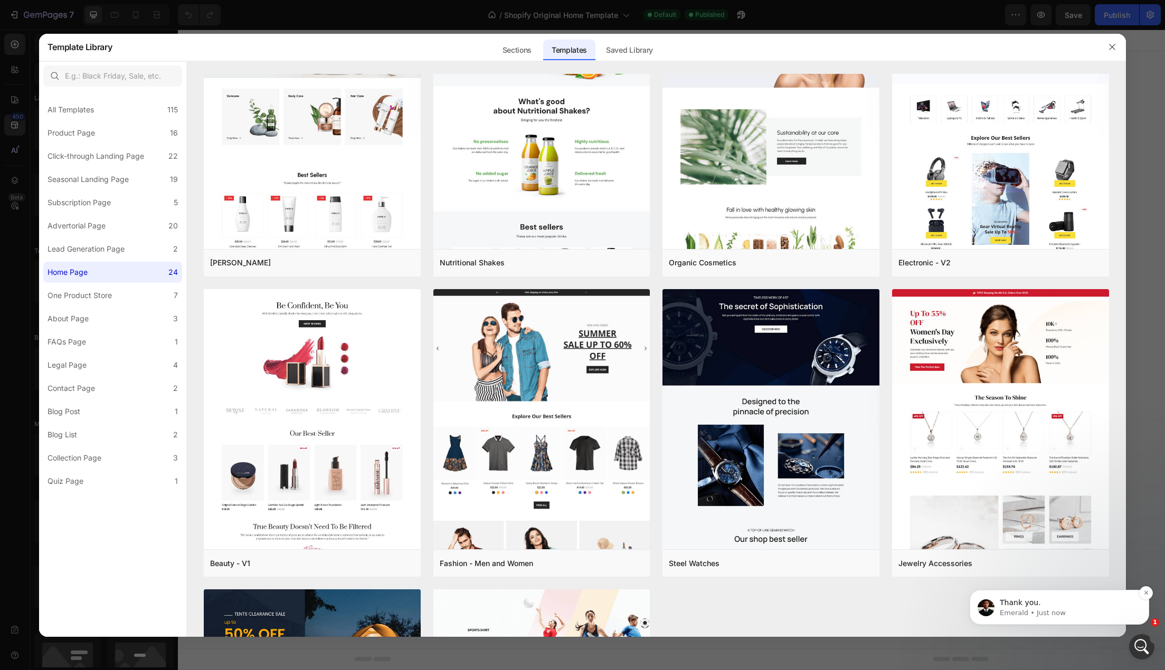
click at [1050, 613] on p "Emerald • Just now" at bounding box center [1067, 612] width 136 height 9
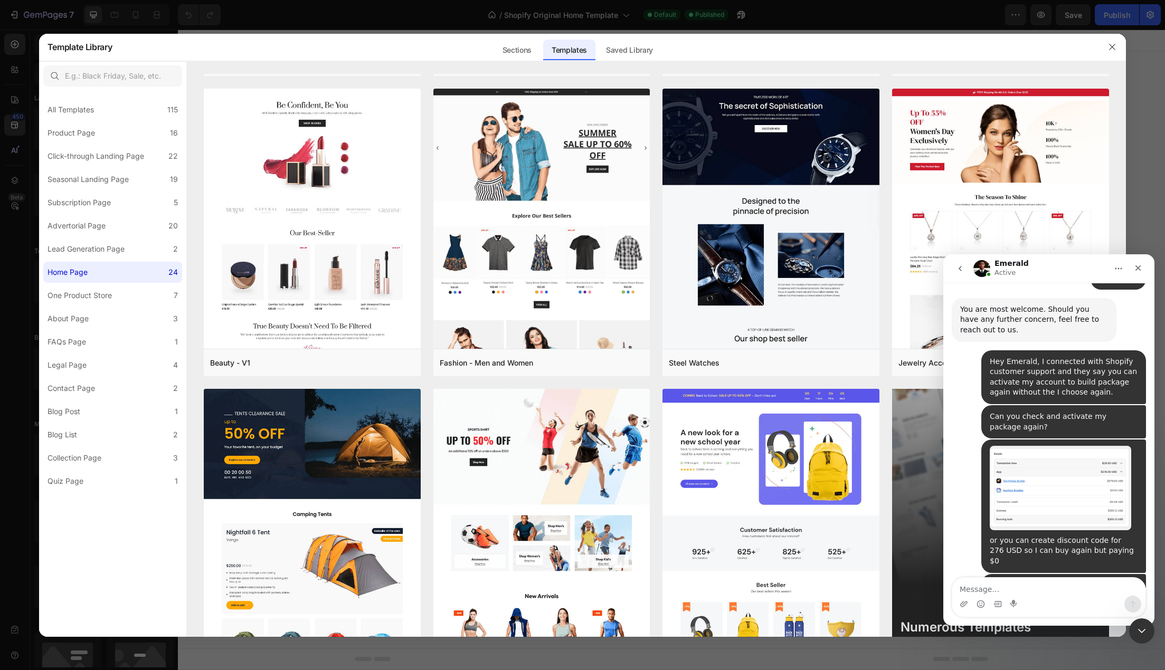
scroll to position [939, 0]
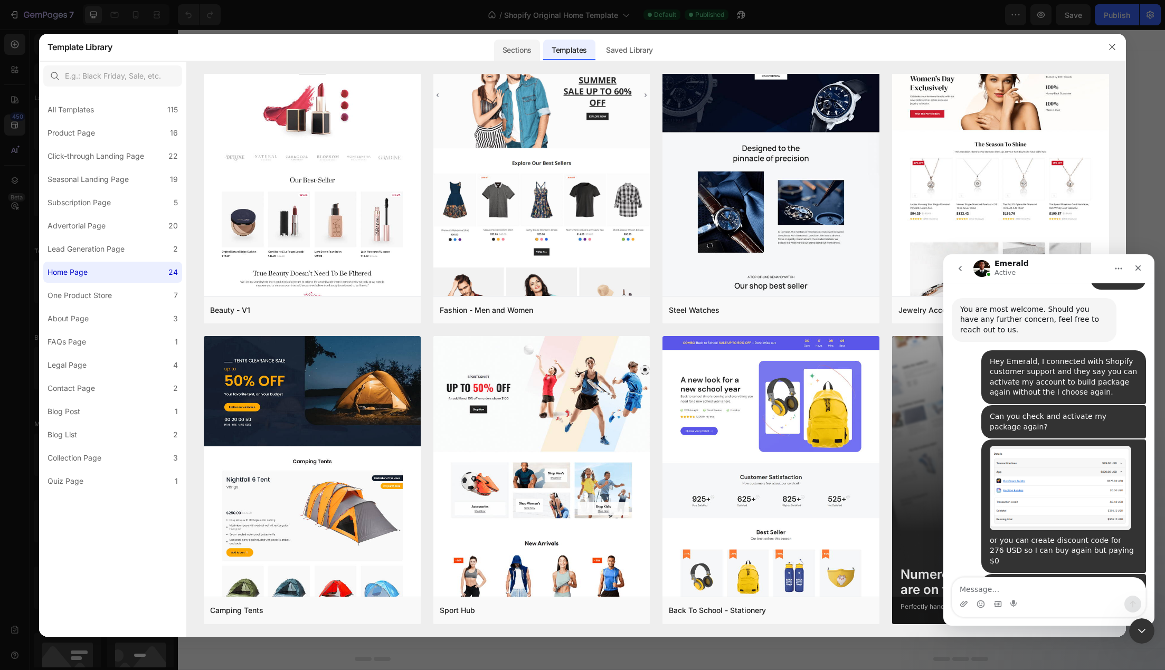
click at [510, 56] on div "Sections" at bounding box center [517, 50] width 46 height 21
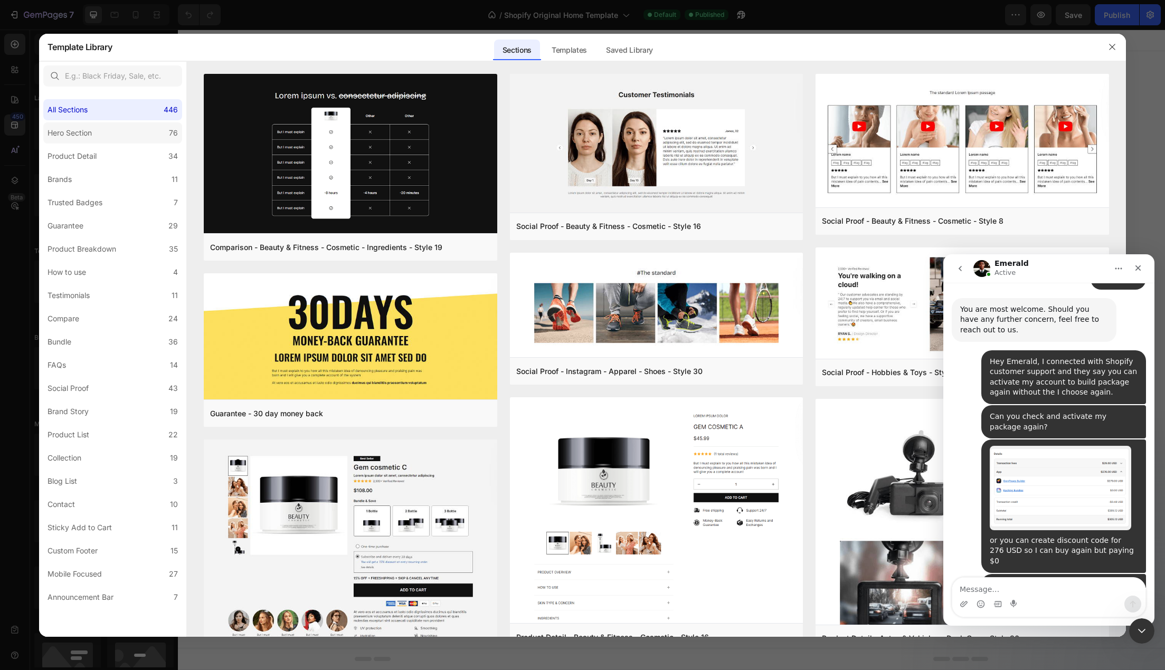
click at [91, 138] on div "Hero Section" at bounding box center [69, 133] width 44 height 13
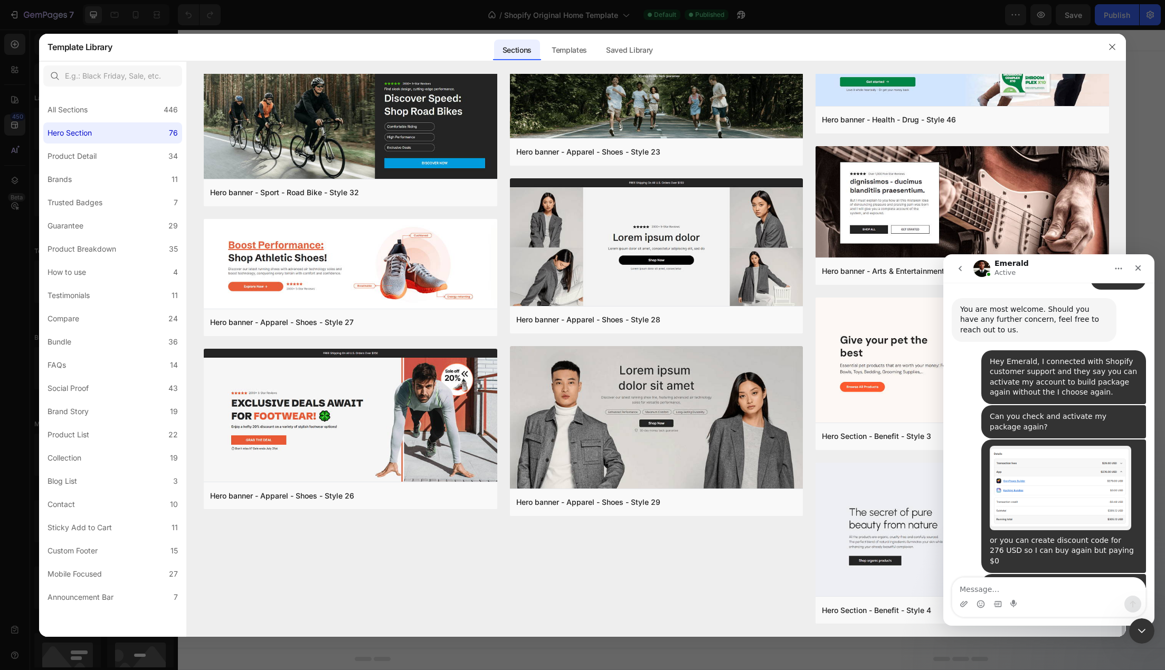
scroll to position [1293, 0]
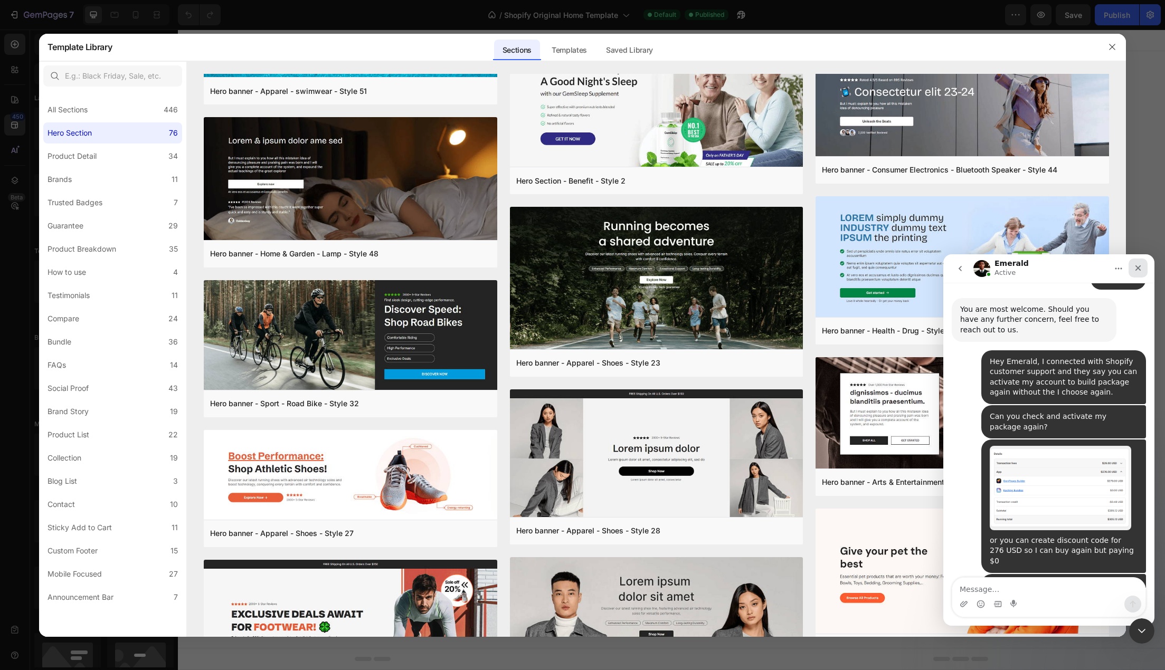
click at [1132, 275] on div "Close" at bounding box center [1137, 268] width 19 height 19
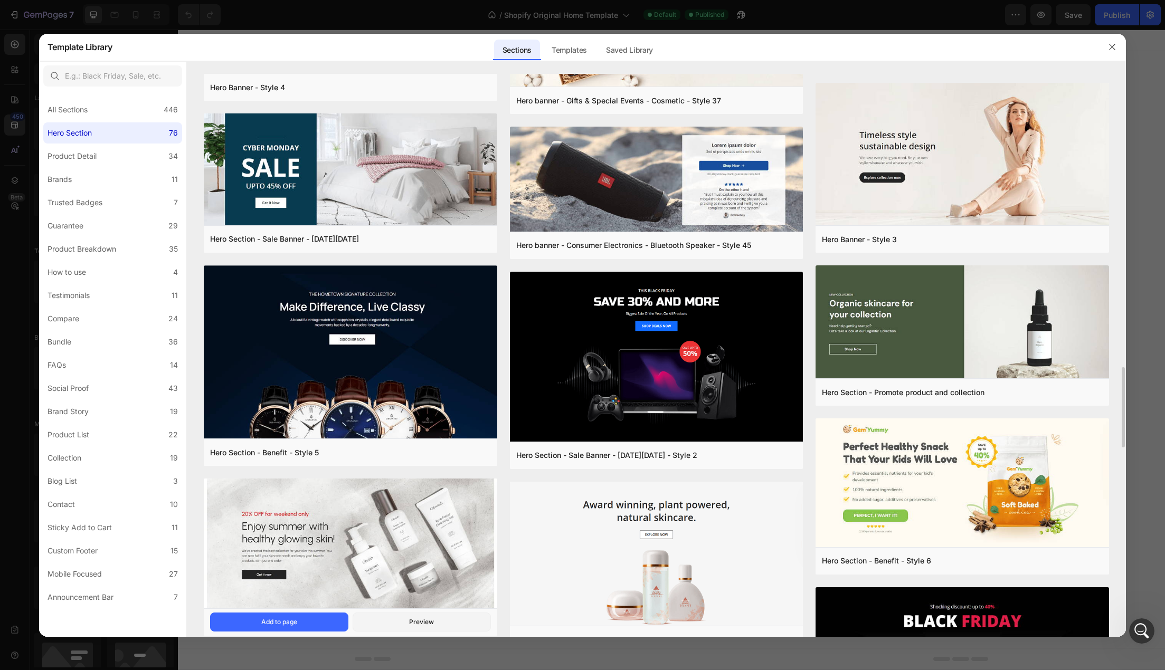
scroll to position [2269, 0]
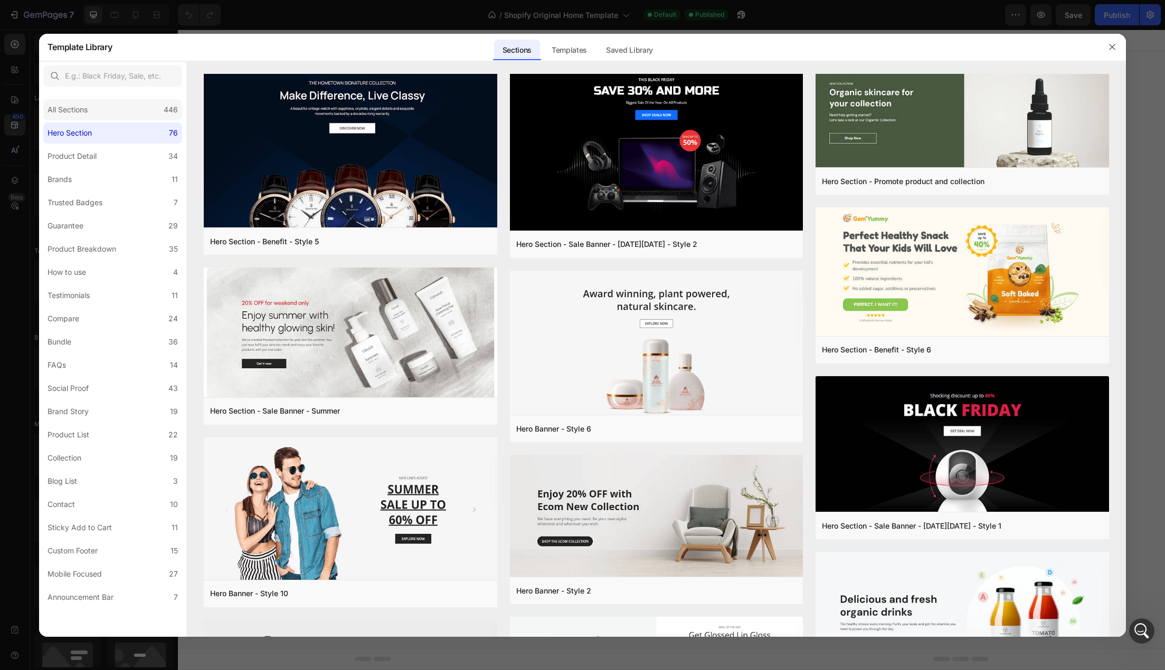
click at [108, 115] on div "All Sections 446" at bounding box center [112, 109] width 139 height 21
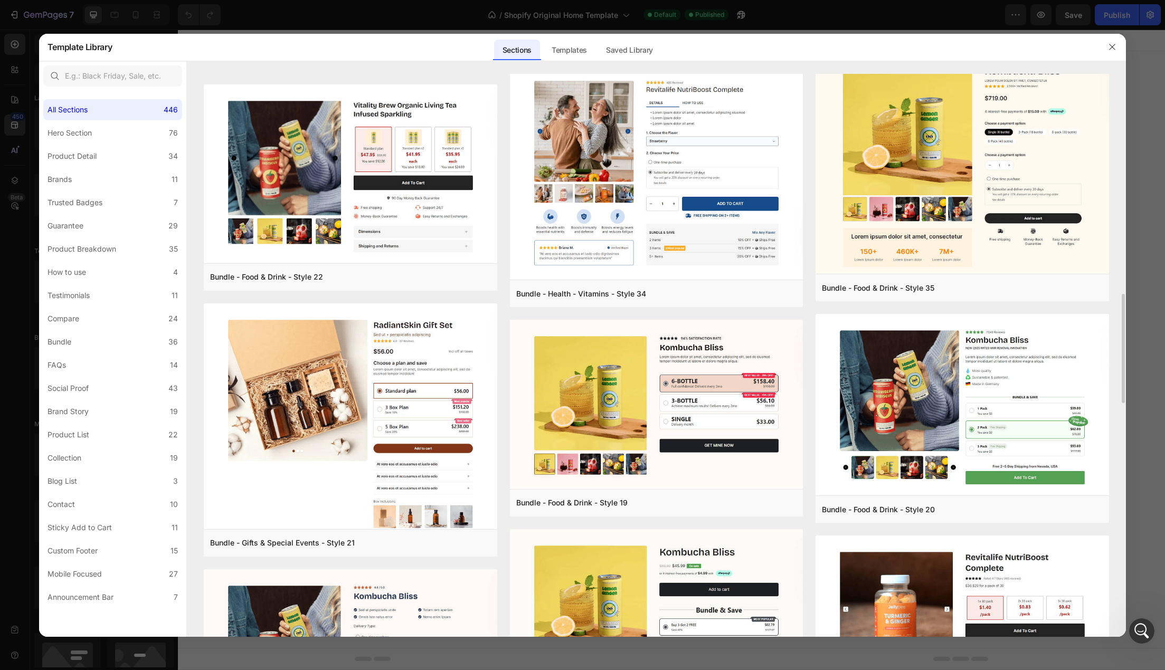
scroll to position [1342, 0]
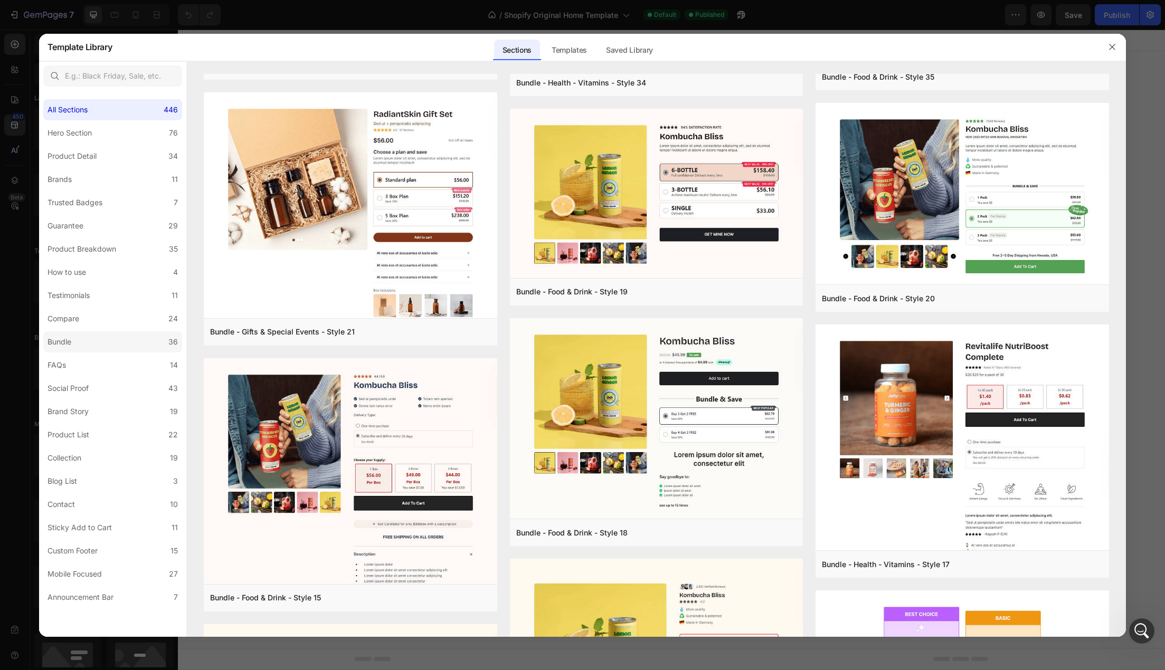
click at [91, 346] on label "Bundle 36" at bounding box center [112, 341] width 139 height 21
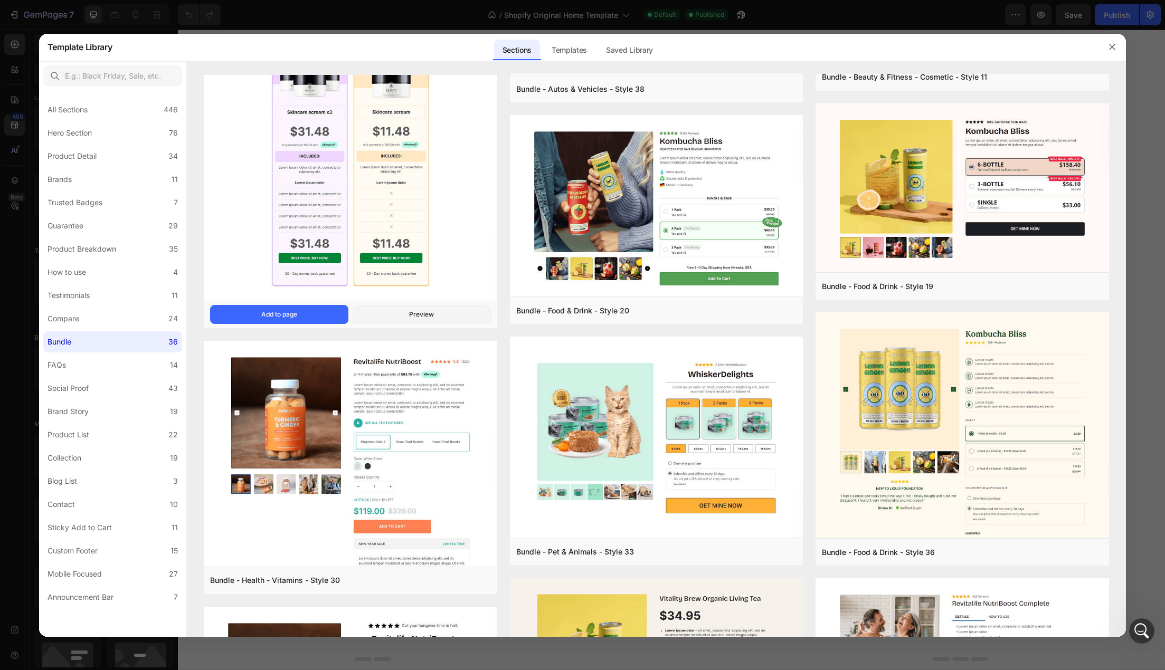
scroll to position [264, 0]
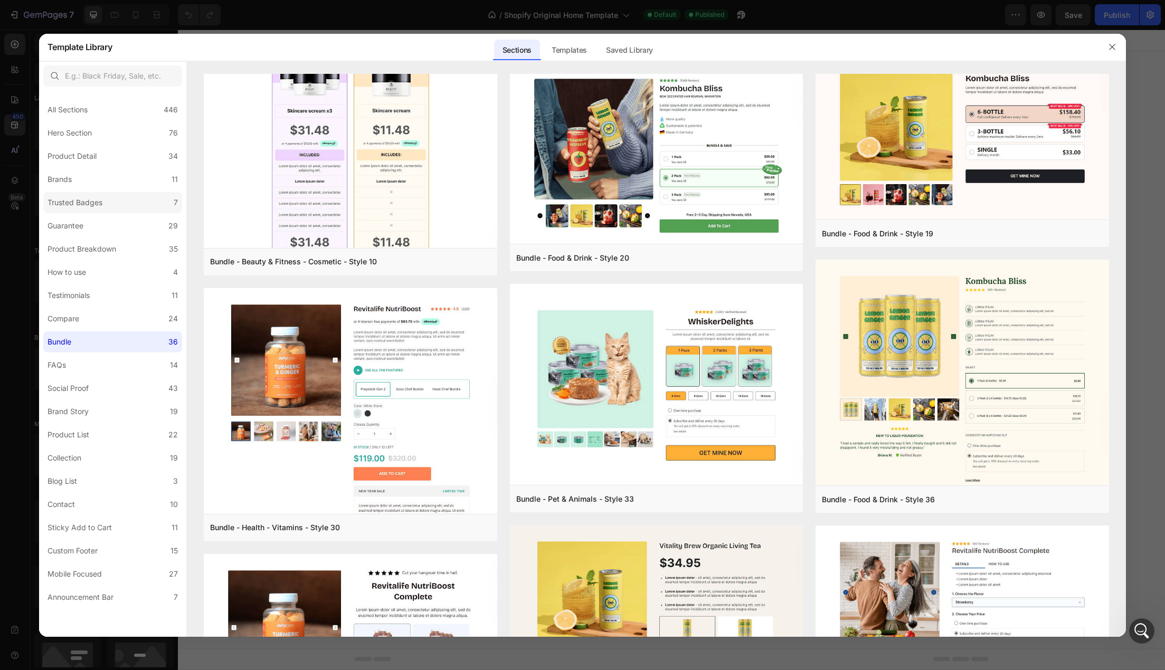
click at [73, 207] on div "Trusted Badges" at bounding box center [74, 202] width 55 height 13
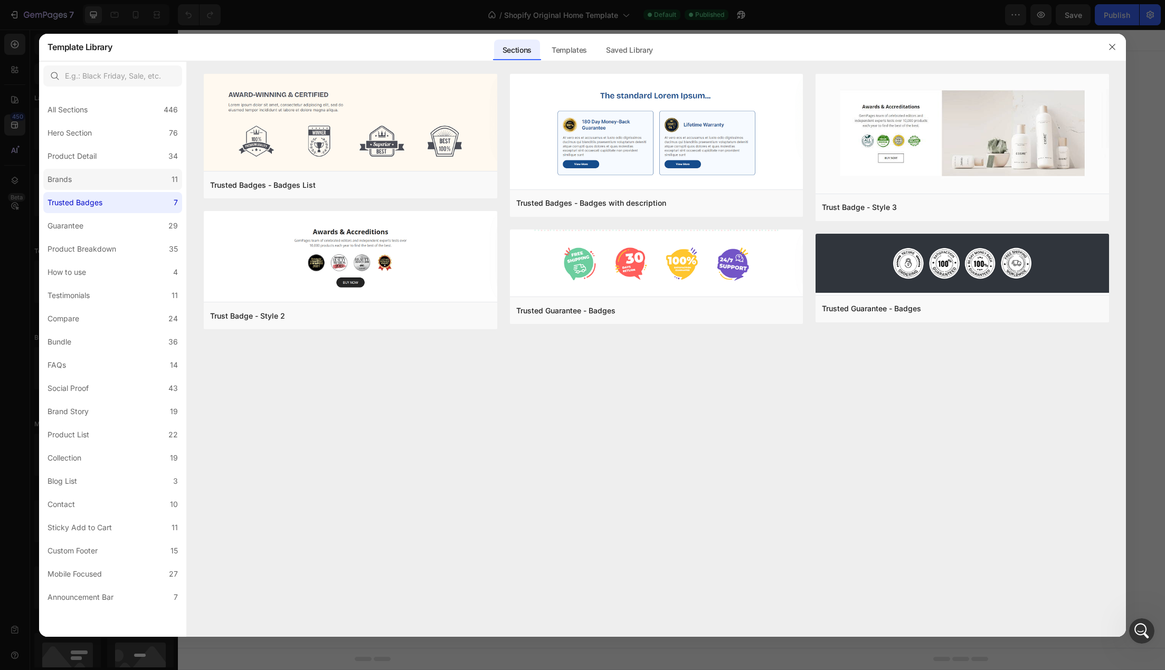
click at [106, 182] on label "Brands 11" at bounding box center [112, 179] width 139 height 21
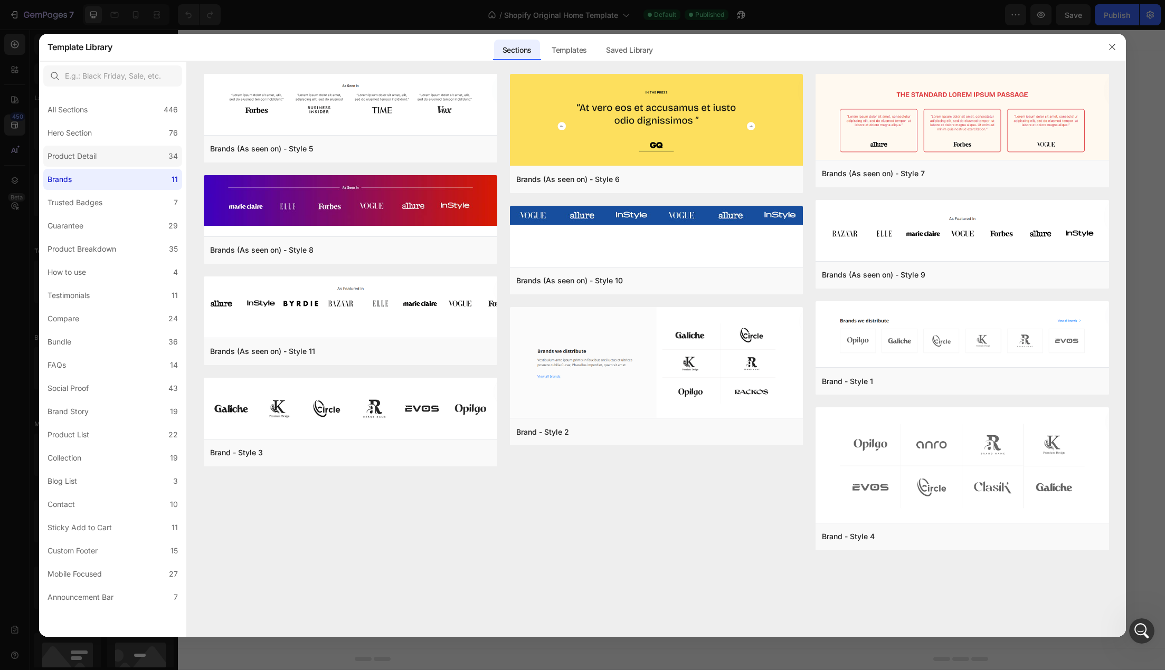
click at [108, 166] on label "Product Detail 34" at bounding box center [112, 156] width 139 height 21
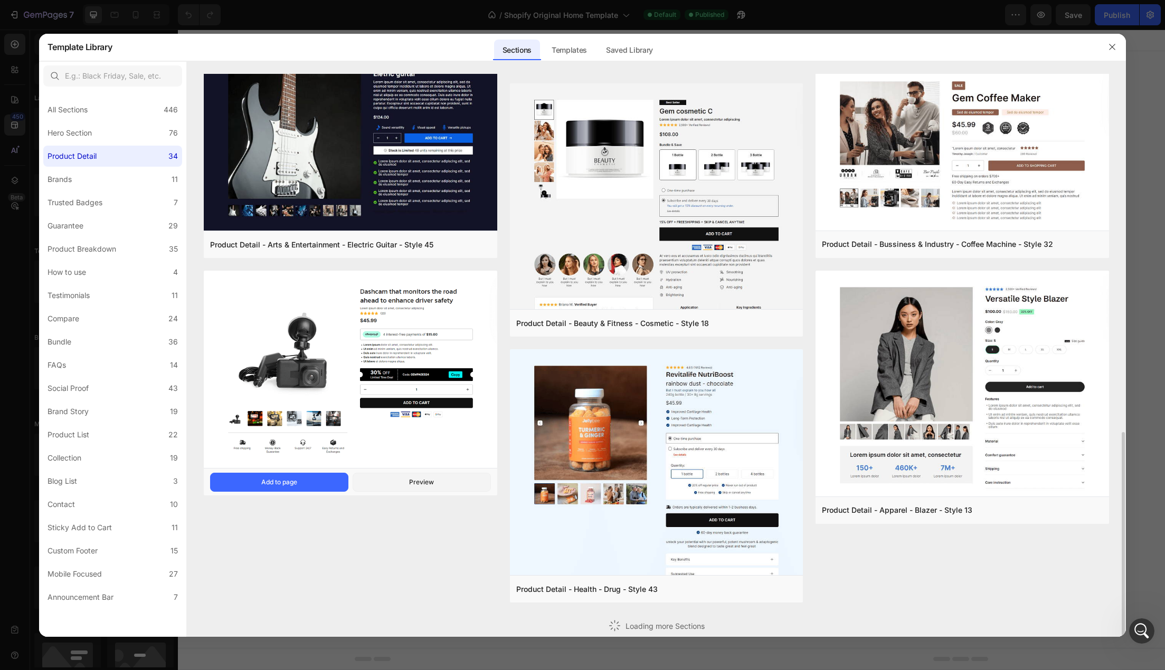
scroll to position [774, 0]
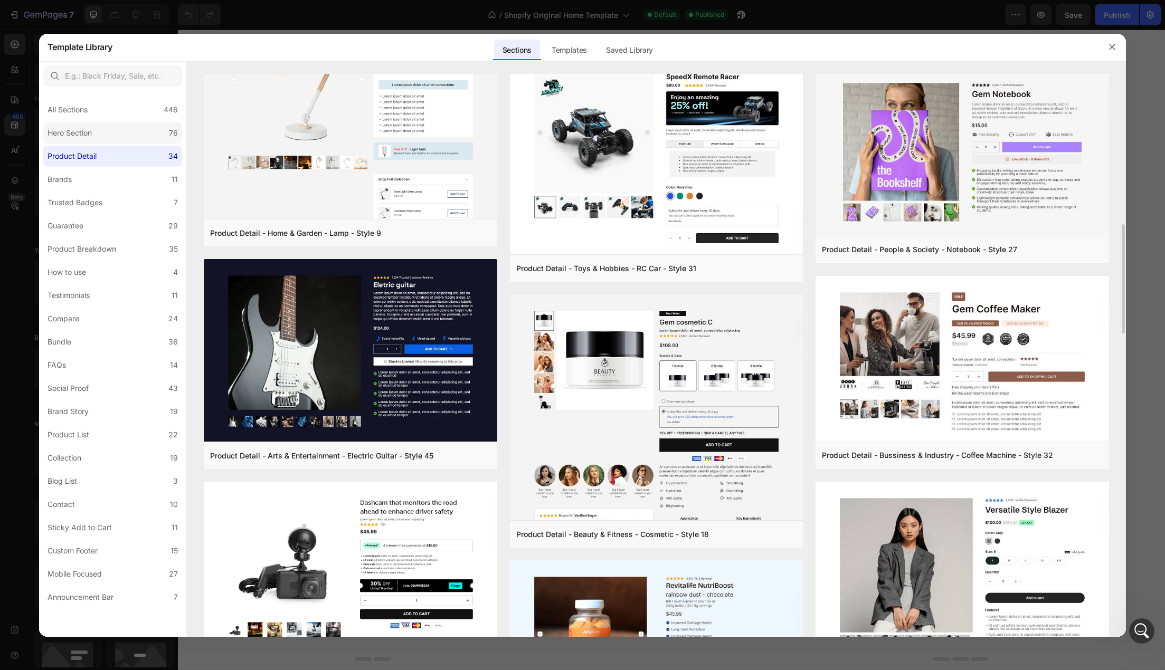
click at [137, 139] on label "Hero Section 76" at bounding box center [112, 132] width 139 height 21
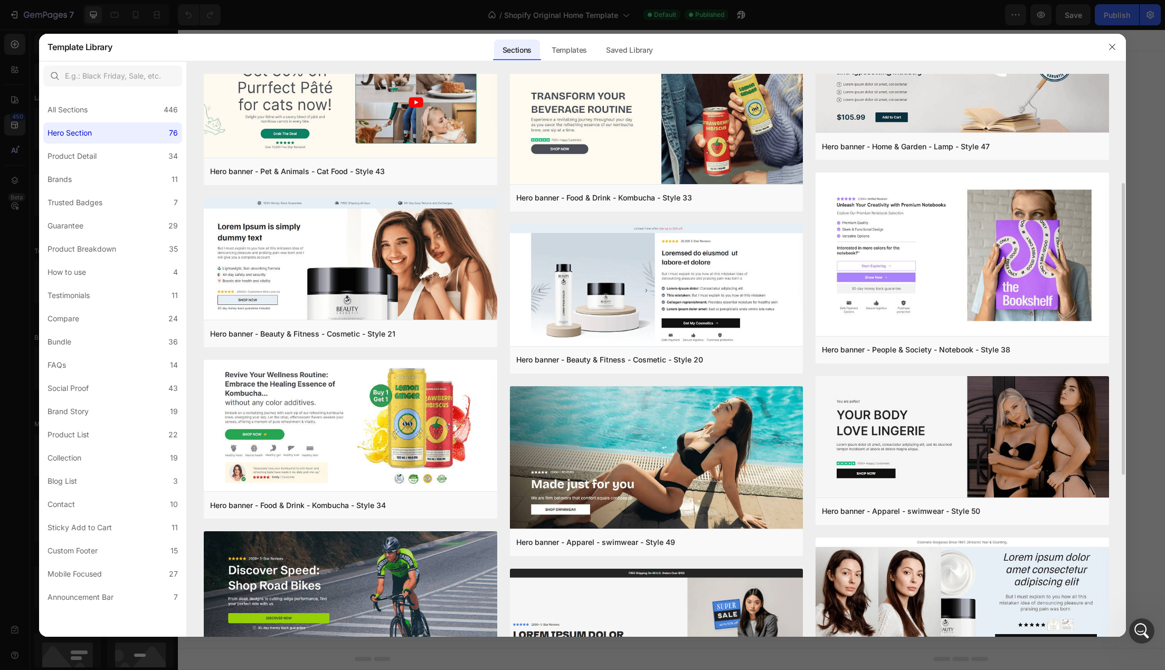
scroll to position [317, 0]
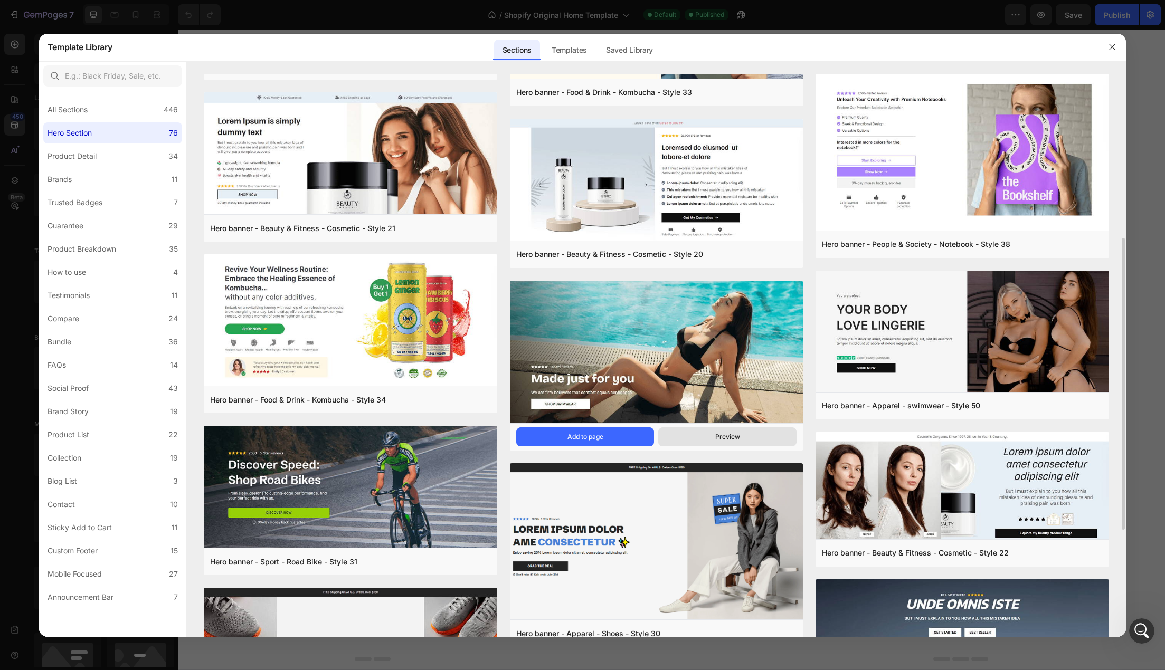
click at [678, 430] on button "Preview" at bounding box center [727, 436] width 138 height 19
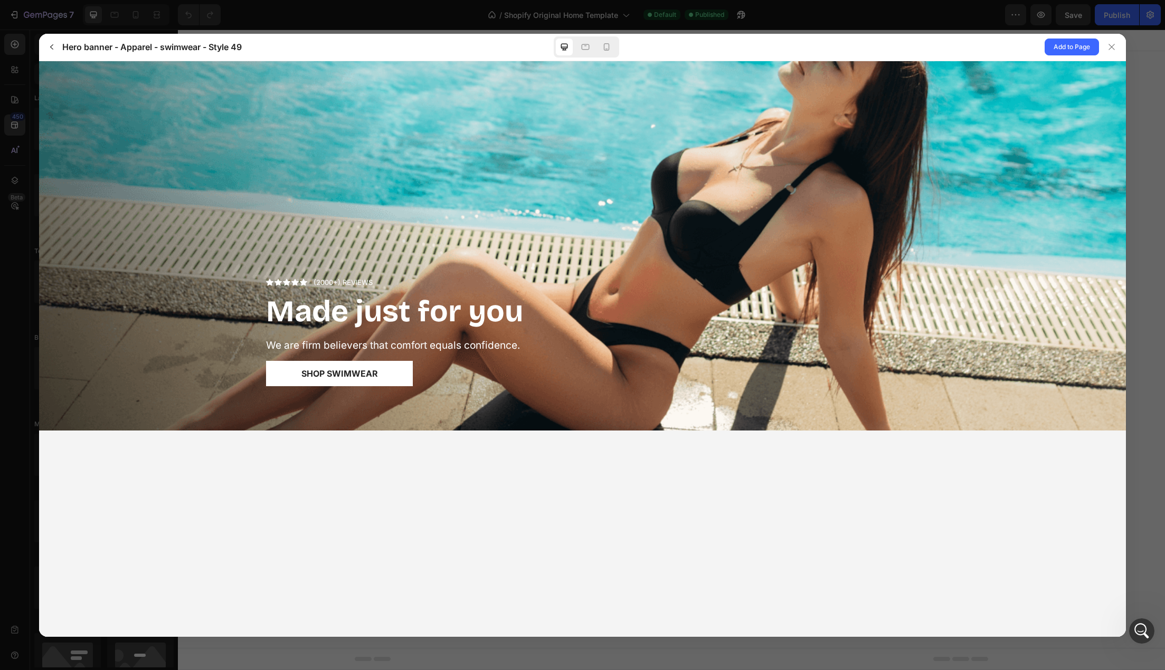
scroll to position [0, 0]
click at [1061, 48] on span "Add to Page" at bounding box center [1071, 47] width 36 height 13
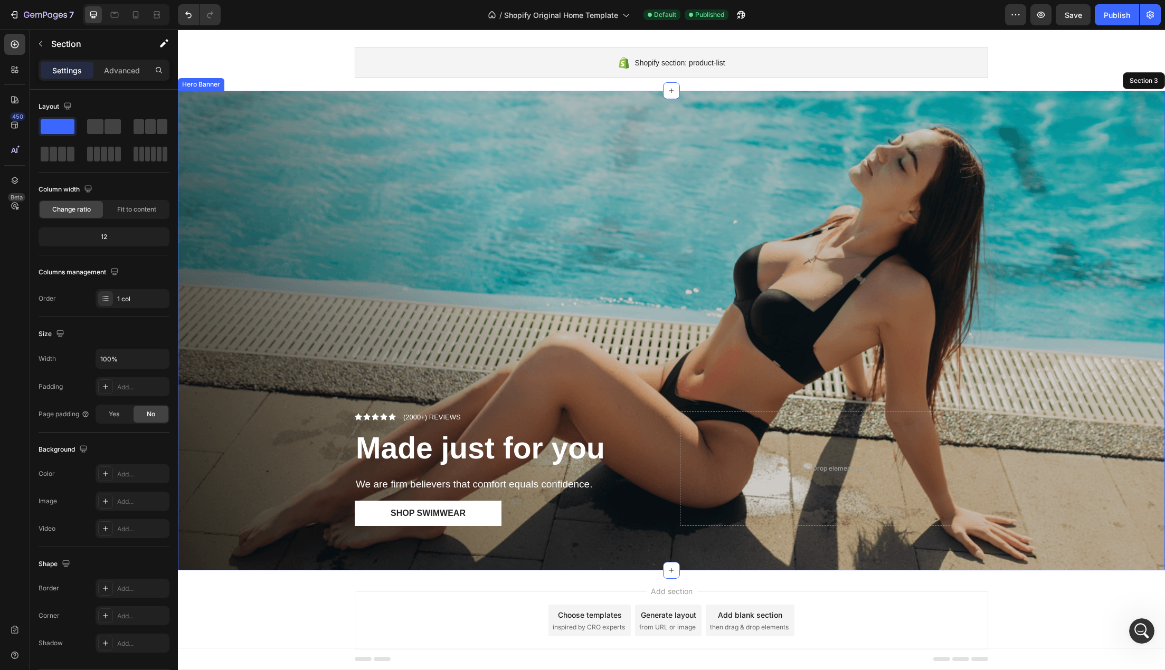
scroll to position [73, 0]
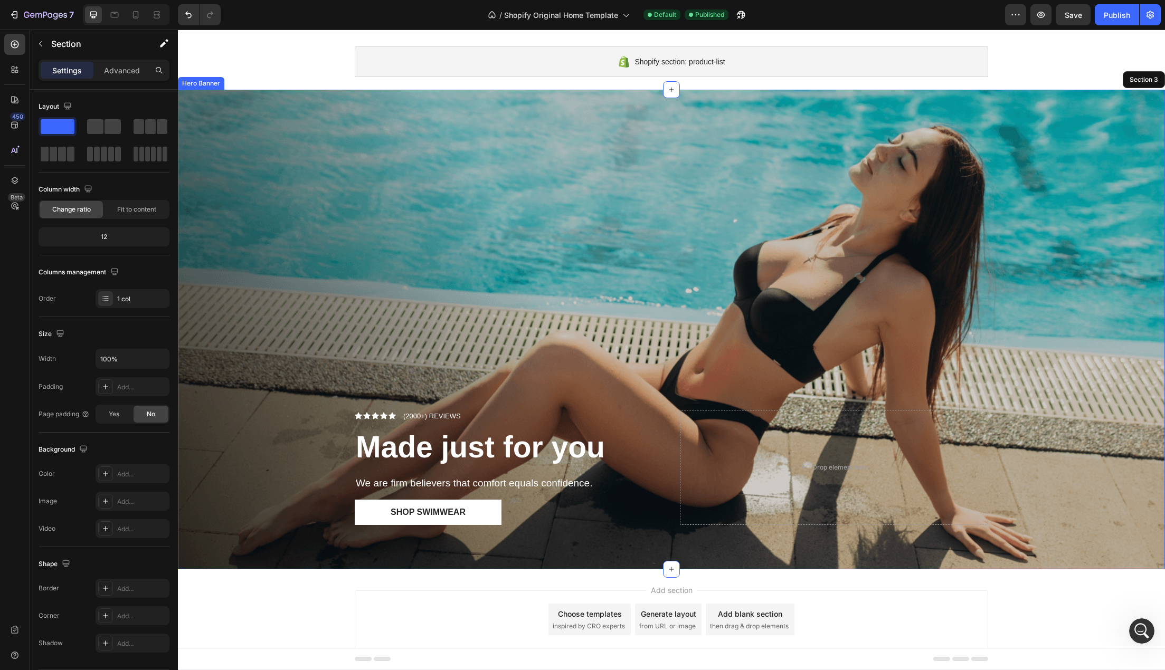
click at [614, 359] on div "Overlay" at bounding box center [671, 330] width 987 height 480
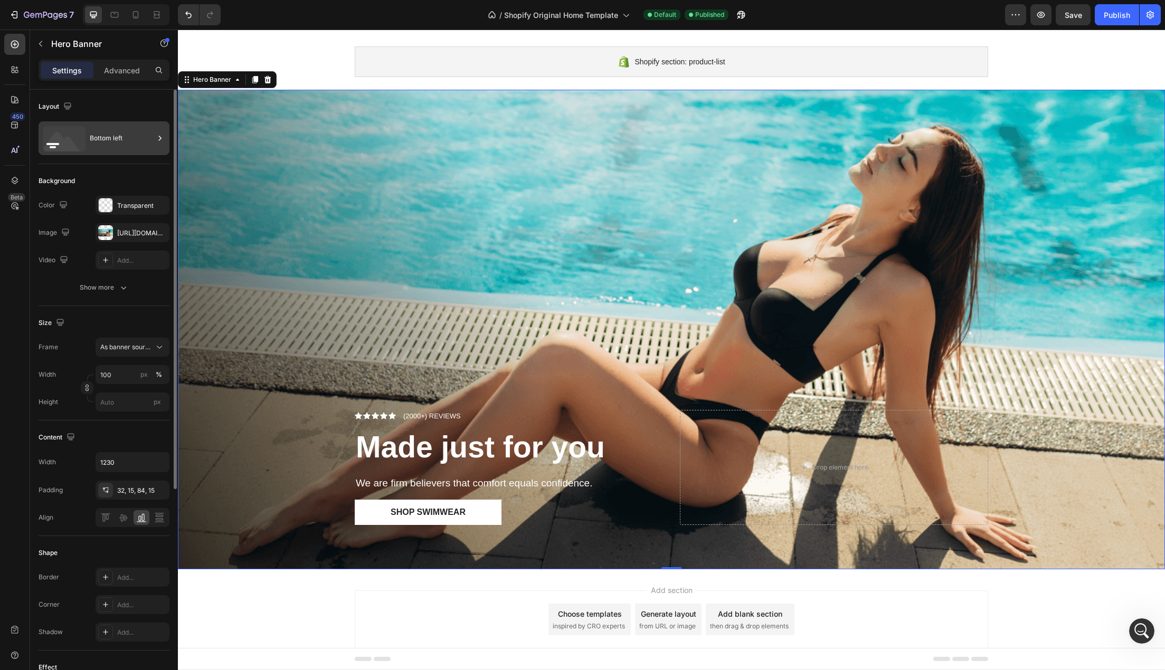
click at [126, 137] on div "Bottom left" at bounding box center [122, 138] width 64 height 24
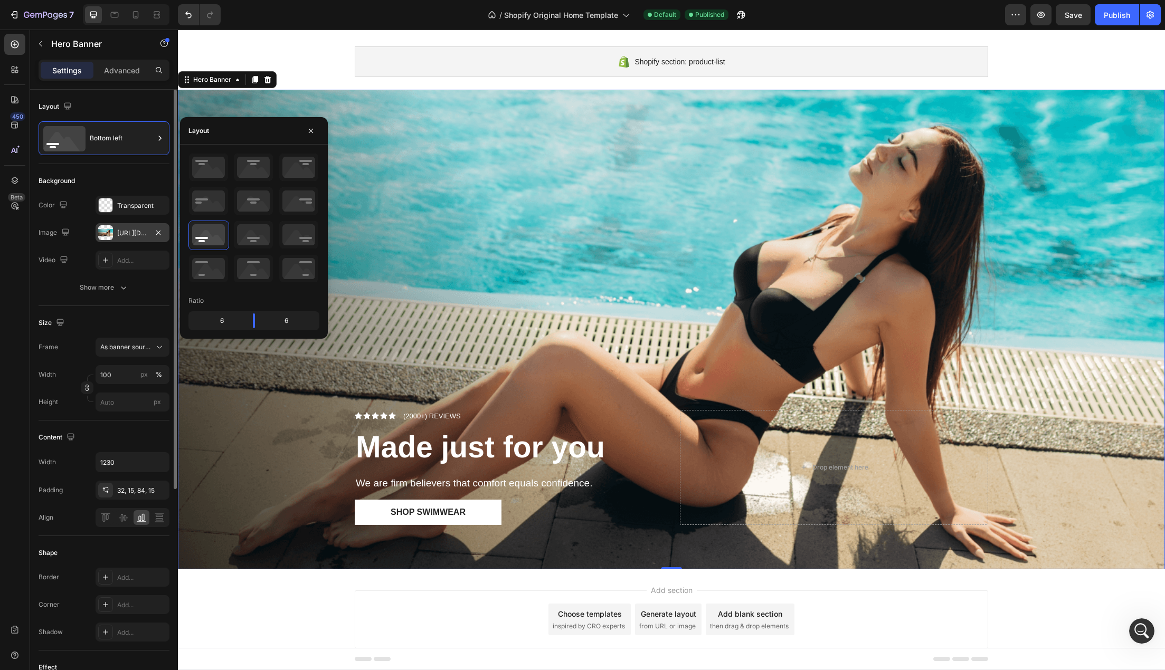
click at [107, 232] on div at bounding box center [105, 232] width 15 height 15
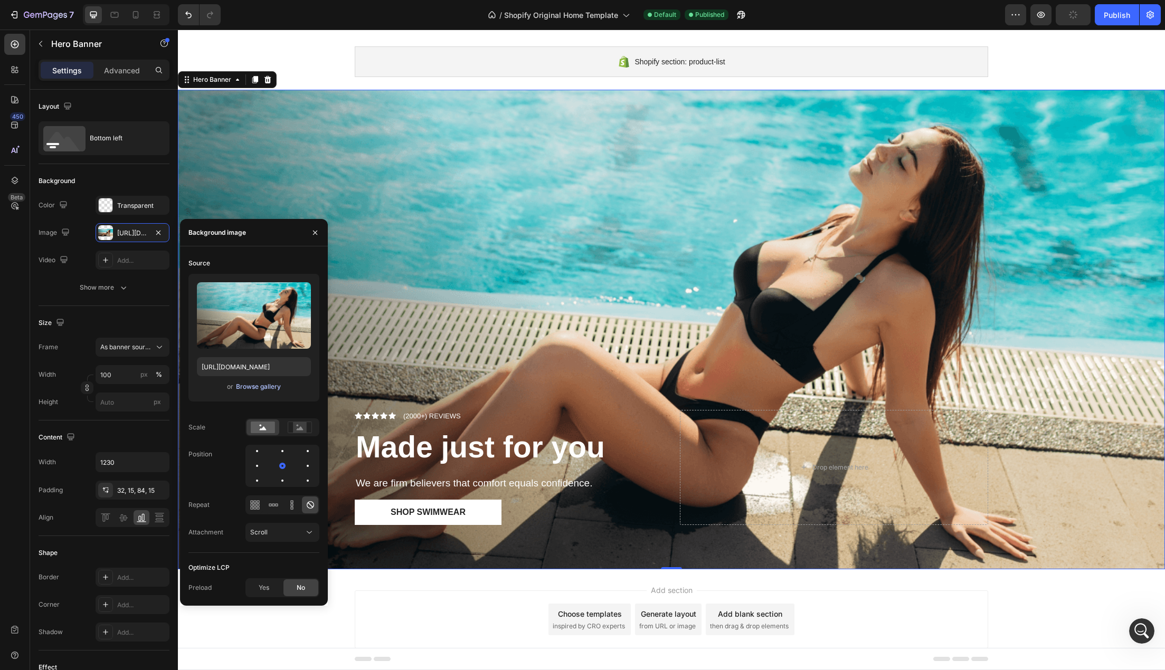
click at [265, 387] on div "Browse gallery" at bounding box center [258, 386] width 45 height 9
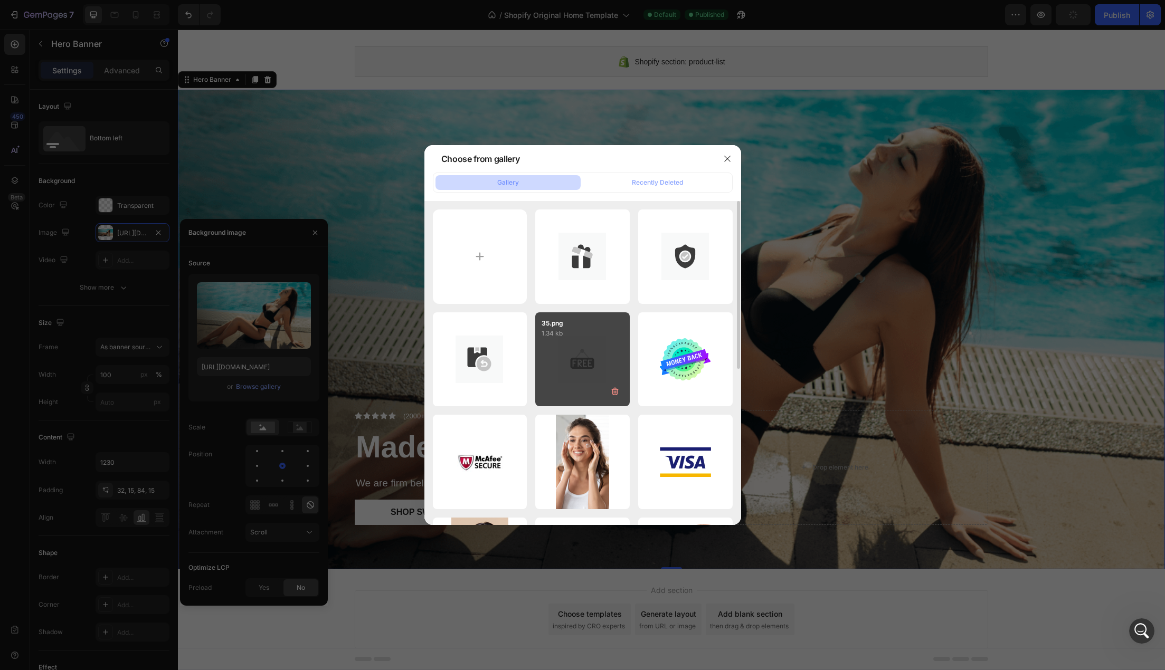
type input "https://cdn.shopify.com/s/files/1/0922/3972/4859/files/gempages_586273989429560…"
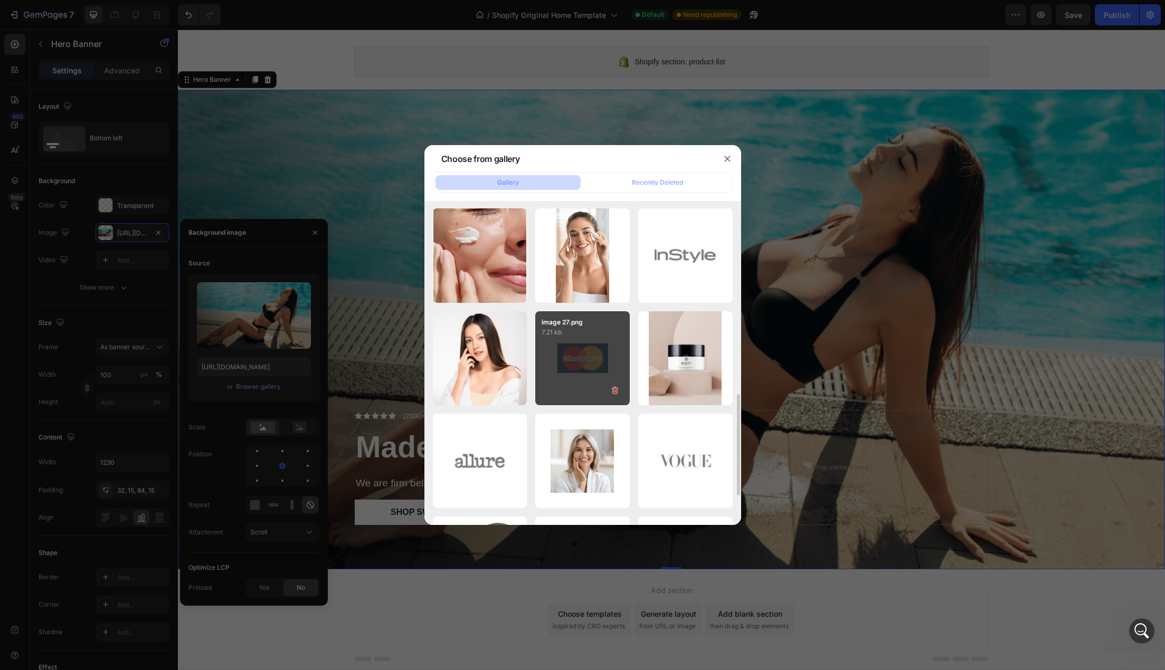
scroll to position [712, 0]
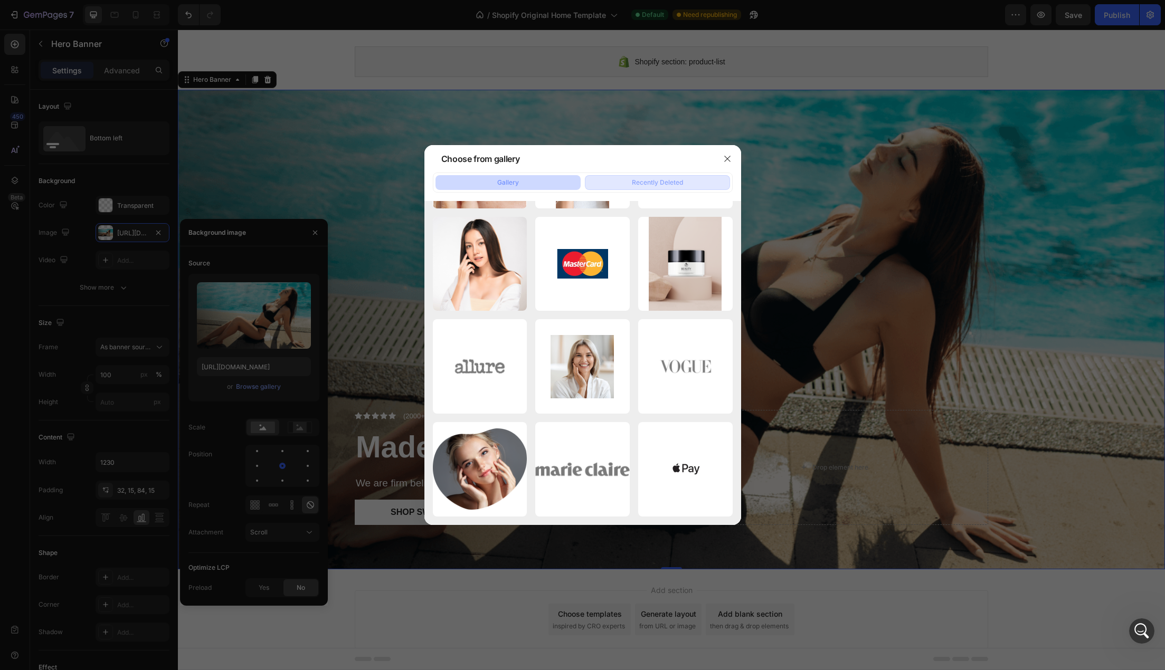
click at [621, 181] on button "Recently Deleted" at bounding box center [657, 182] width 145 height 15
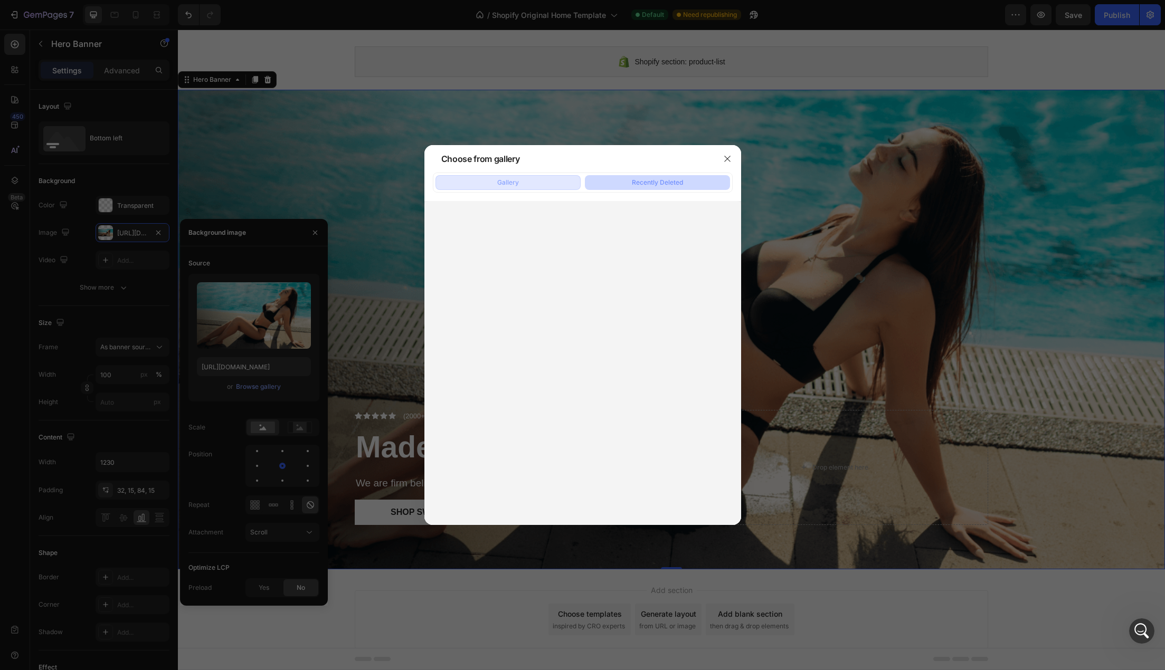
click at [550, 183] on button "Gallery" at bounding box center [507, 182] width 145 height 15
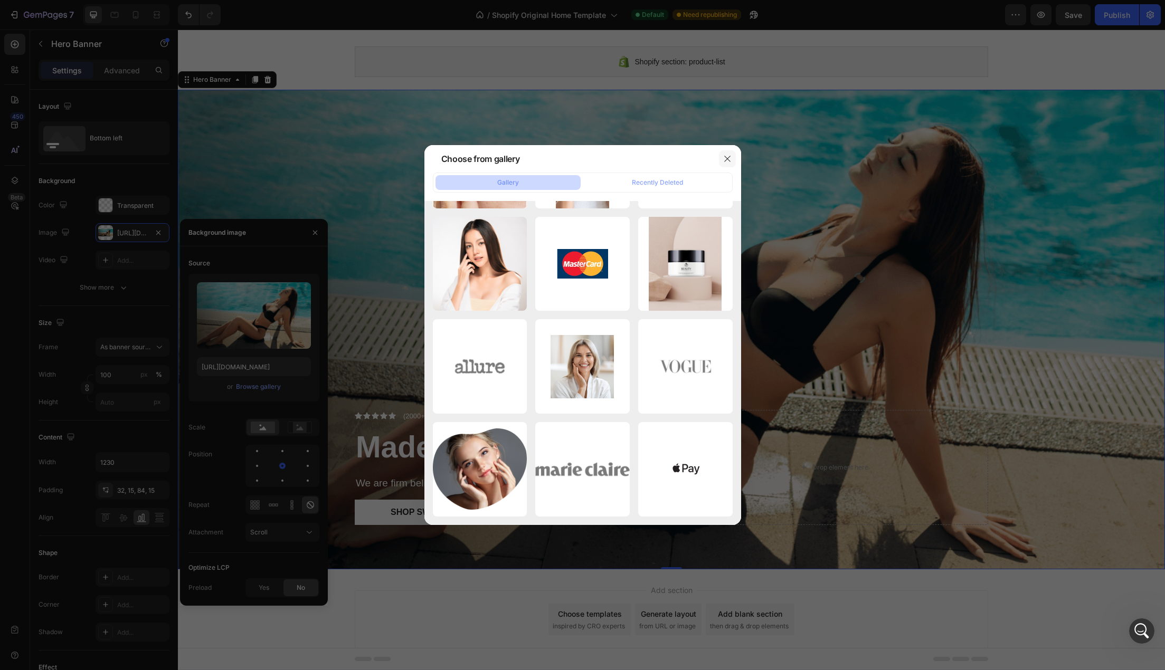
click at [722, 157] on button "button" at bounding box center [727, 158] width 17 height 17
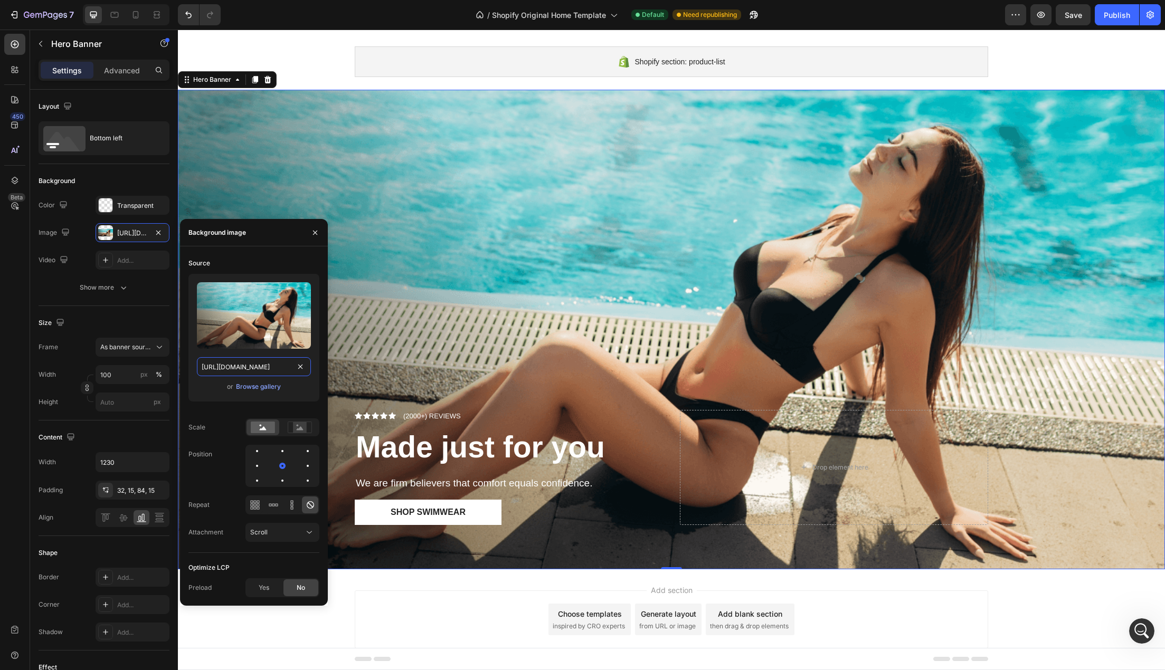
type input "Auto"
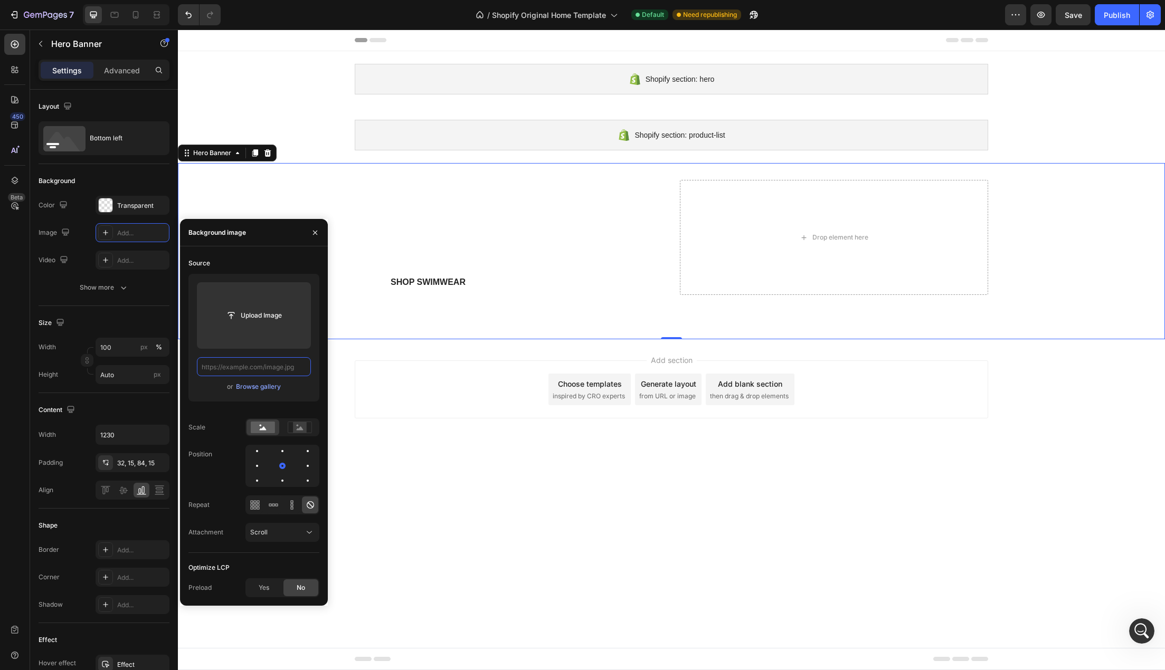
scroll to position [0, 0]
click at [269, 312] on input "file" at bounding box center [253, 316] width 73 height 18
type input "https://cdn.shopify.com/s/files/1/0922/3972/4859/files/gempages_586273989429560…"
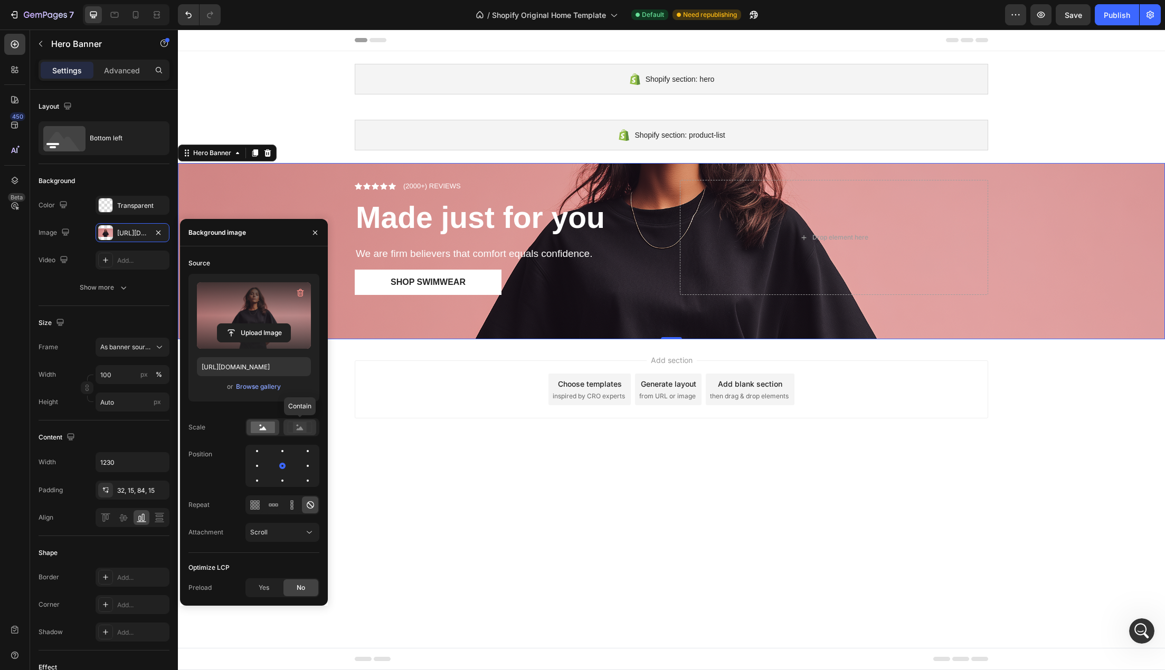
click at [297, 428] on rect at bounding box center [300, 427] width 14 height 11
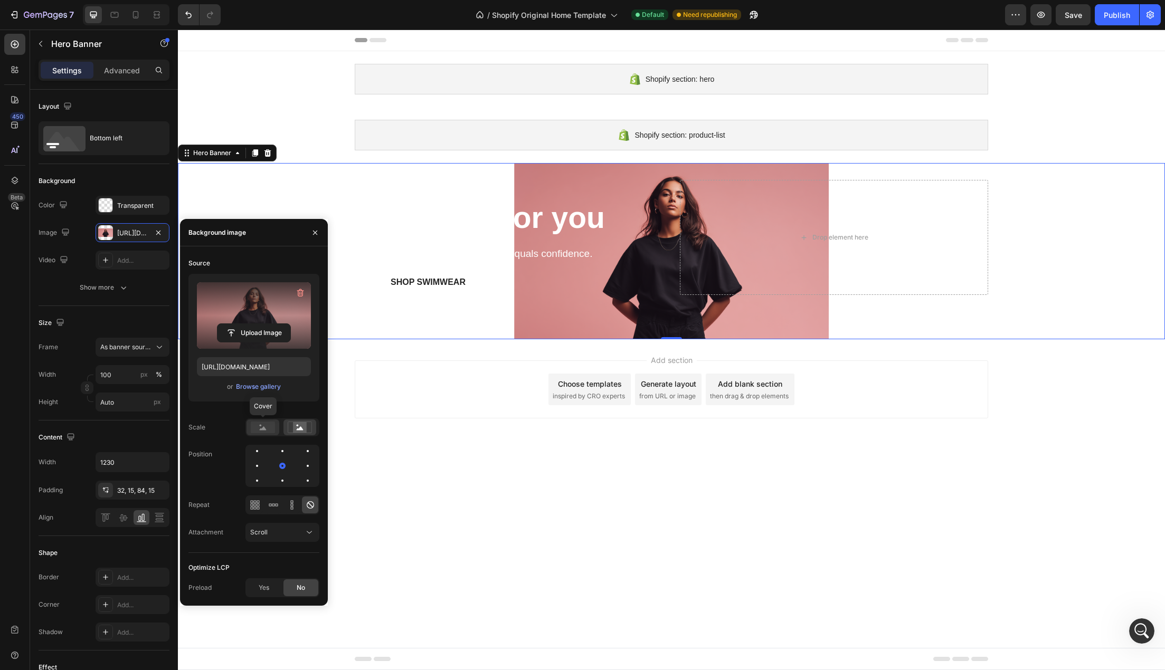
click at [269, 431] on rect at bounding box center [263, 428] width 24 height 12
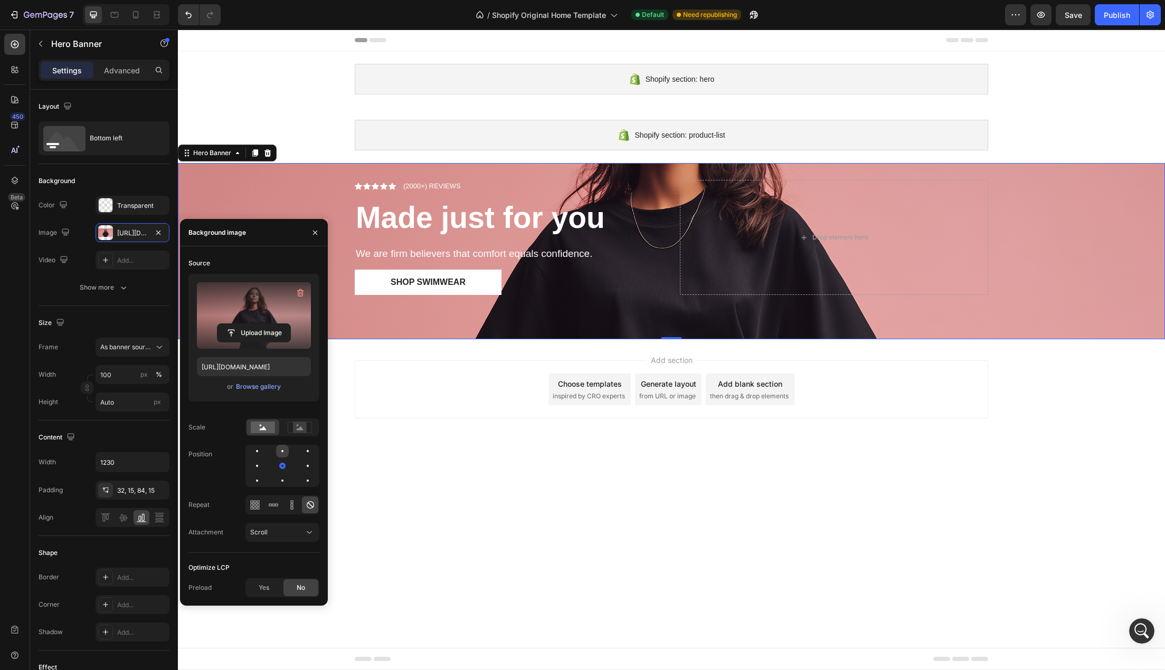
click at [284, 455] on div at bounding box center [282, 451] width 13 height 13
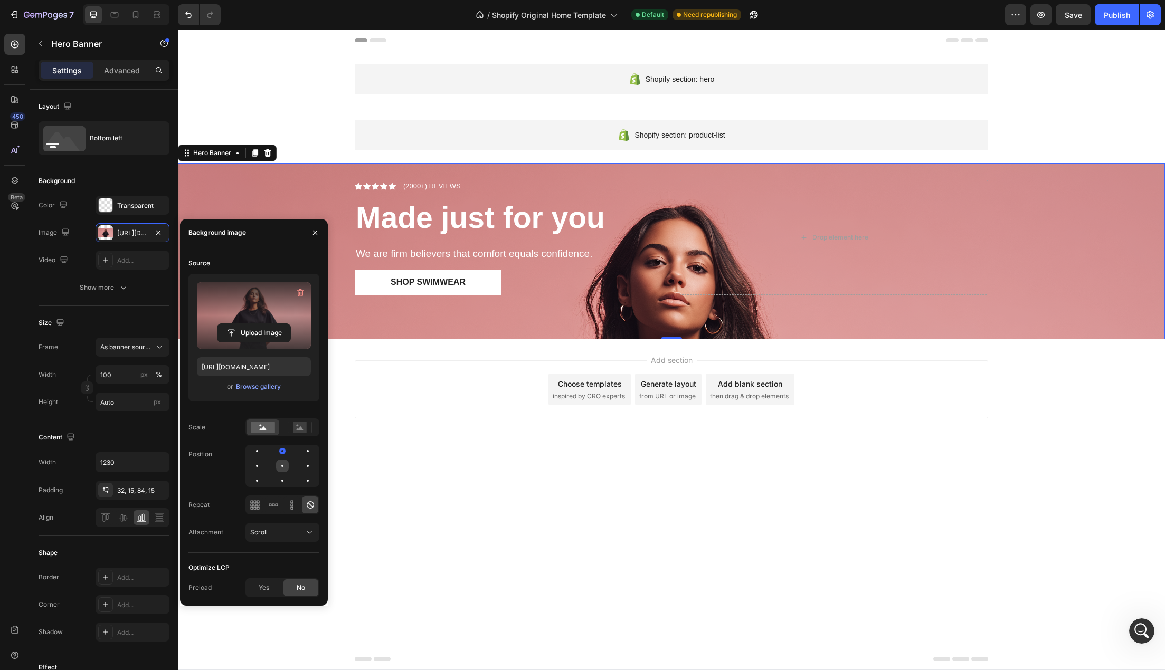
click at [284, 466] on div at bounding box center [282, 466] width 13 height 13
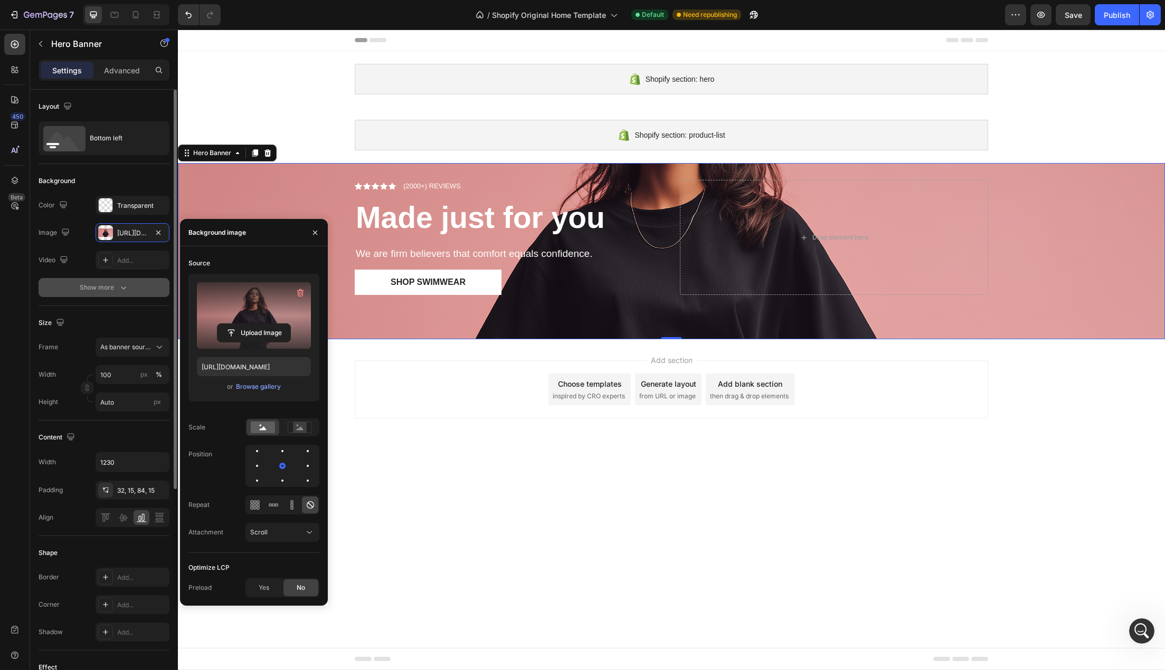
click at [124, 290] on icon "button" at bounding box center [123, 287] width 11 height 11
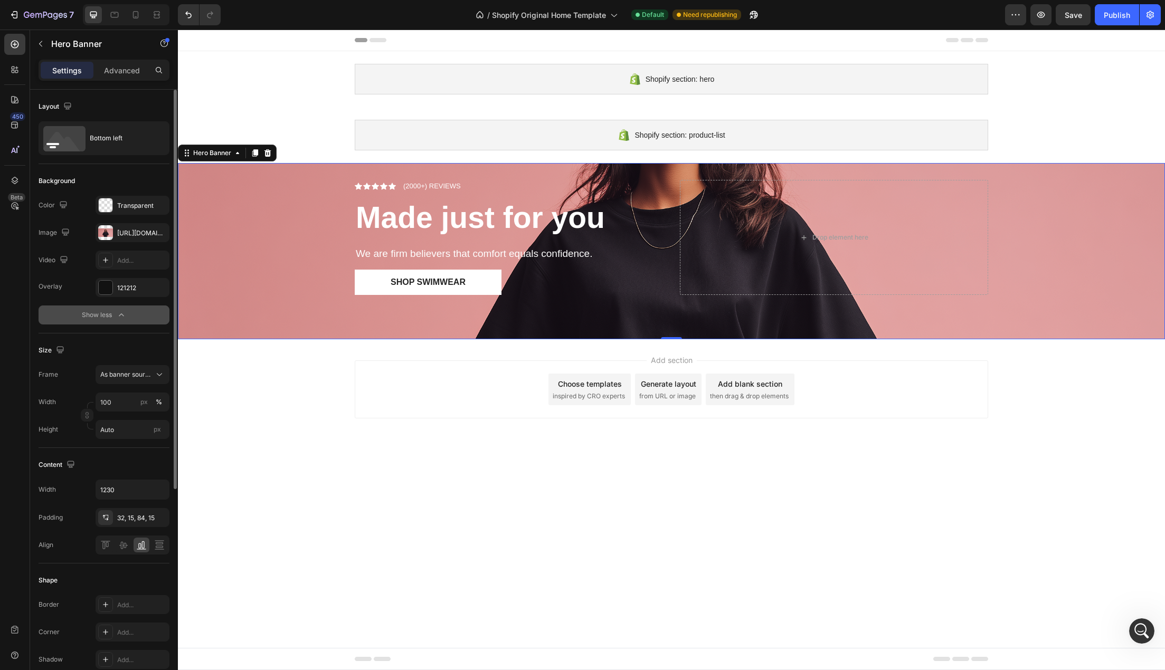
click at [510, 174] on div "Icon Icon Icon Icon Icon Icon List (2000+) REVIEWS Text Block Row Made just for…" at bounding box center [671, 251] width 649 height 176
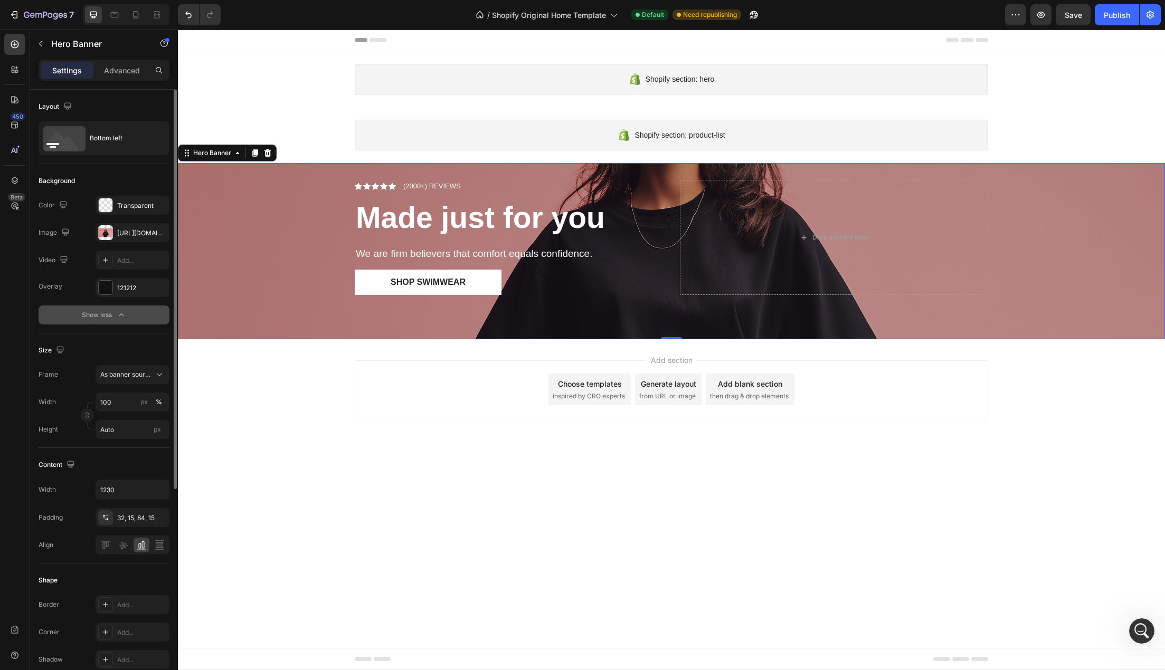
click at [311, 228] on div "Overlay" at bounding box center [671, 251] width 987 height 176
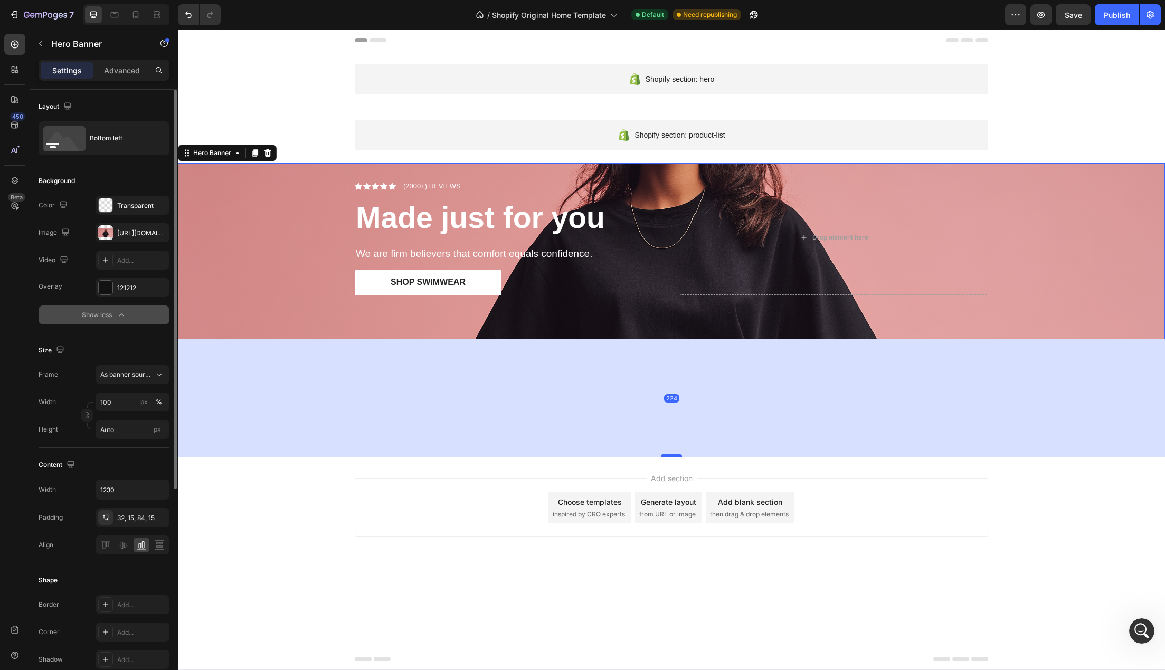
drag, startPoint x: 669, startPoint y: 338, endPoint x: 665, endPoint y: 456, distance: 118.3
click at [665, 456] on div at bounding box center [671, 455] width 21 height 3
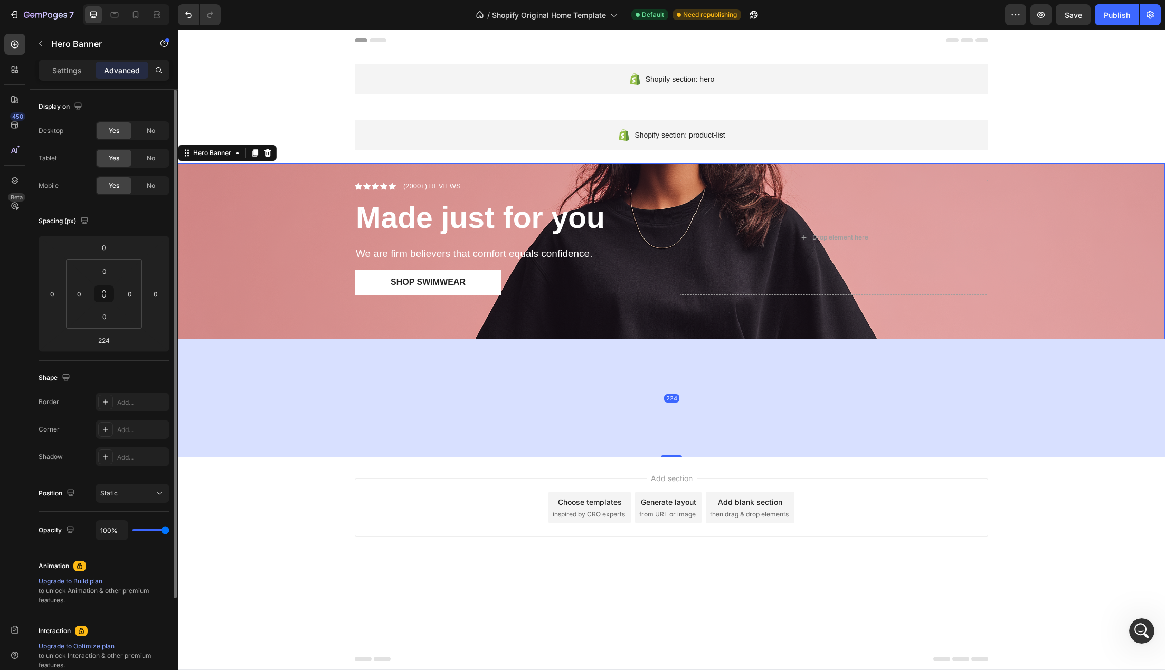
click at [453, 323] on div "Icon Icon Icon Icon Icon Icon List (2000+) REVIEWS Text Block Row Made just for…" at bounding box center [671, 251] width 649 height 176
click at [546, 317] on div "Icon Icon Icon Icon Icon Icon List (2000+) REVIEWS Text Block Row Made just for…" at bounding box center [671, 251] width 649 height 176
click at [100, 492] on button "Static" at bounding box center [133, 493] width 74 height 19
click at [75, 476] on div "Position Static" at bounding box center [104, 493] width 131 height 36
click at [74, 74] on p "Settings" at bounding box center [67, 70] width 30 height 11
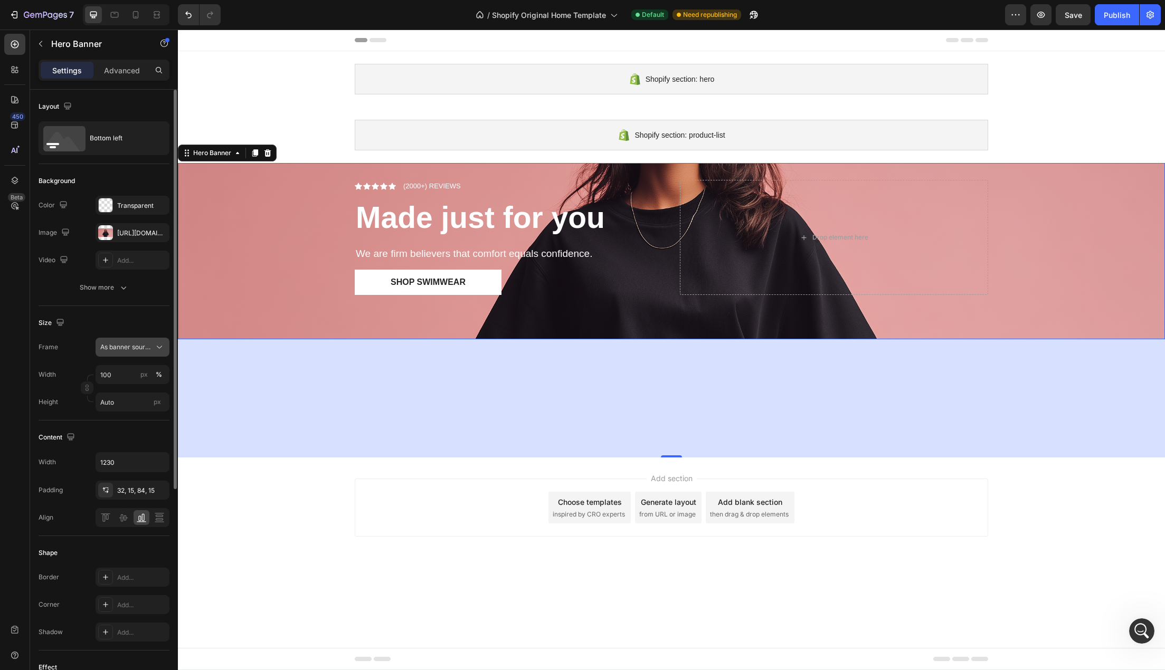
click at [104, 349] on span "As banner source" at bounding box center [126, 346] width 52 height 9
click at [121, 389] on span "Custom" at bounding box center [111, 391] width 23 height 9
click at [110, 350] on span "Custom" at bounding box center [111, 346] width 23 height 9
click at [115, 368] on span "As banner source" at bounding box center [126, 372] width 52 height 9
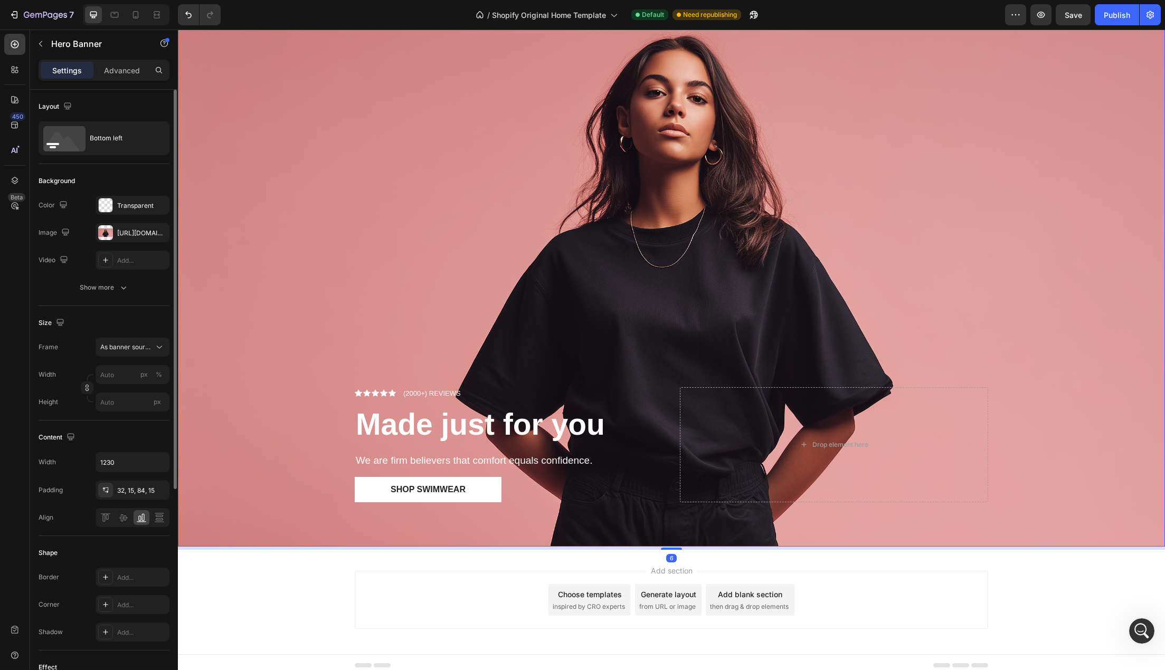
scroll to position [168, 0]
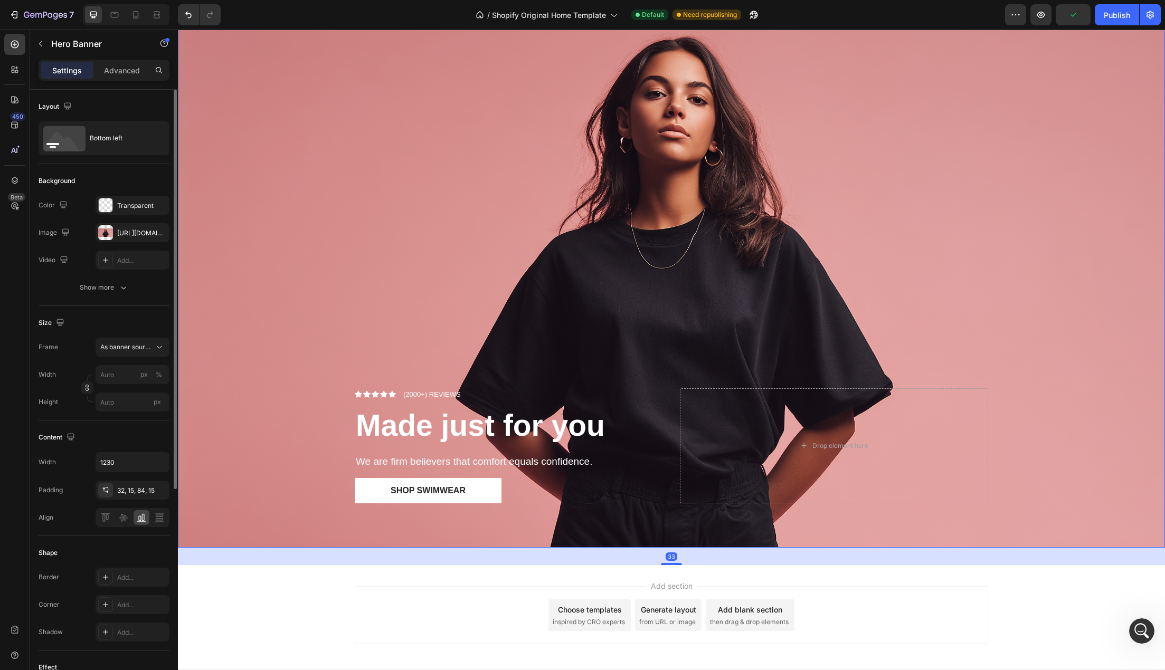
drag, startPoint x: 669, startPoint y: 617, endPoint x: 672, endPoint y: 517, distance: 100.8
click at [672, 517] on div "Icon Icon Icon Icon Icon Icon List (2000+) REVIEWS Text Block Row Made just for…" at bounding box center [671, 271] width 987 height 553
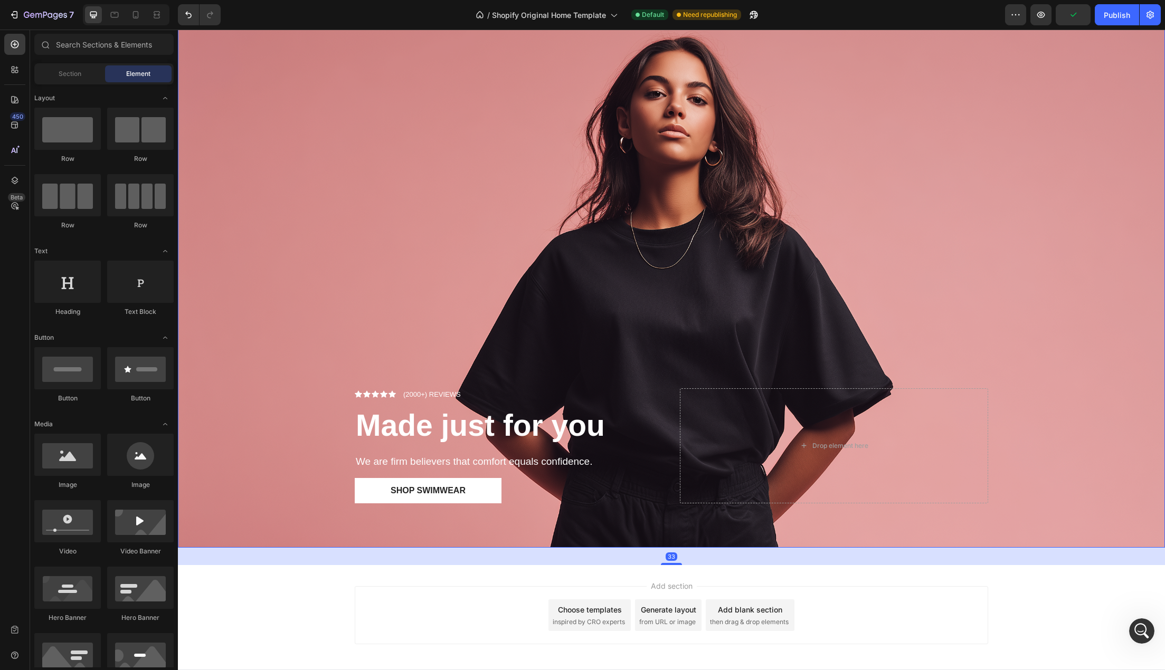
click at [529, 579] on div "Add section Choose templates inspired by CRO experts Generate layout from URL o…" at bounding box center [671, 617] width 987 height 104
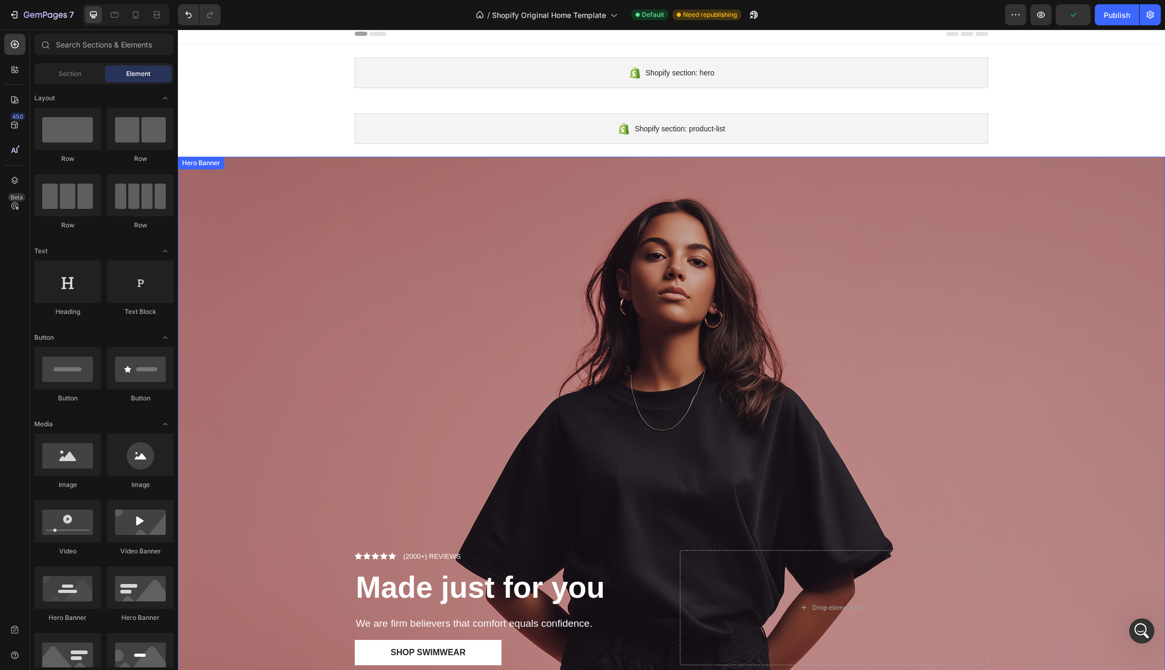
scroll to position [0, 0]
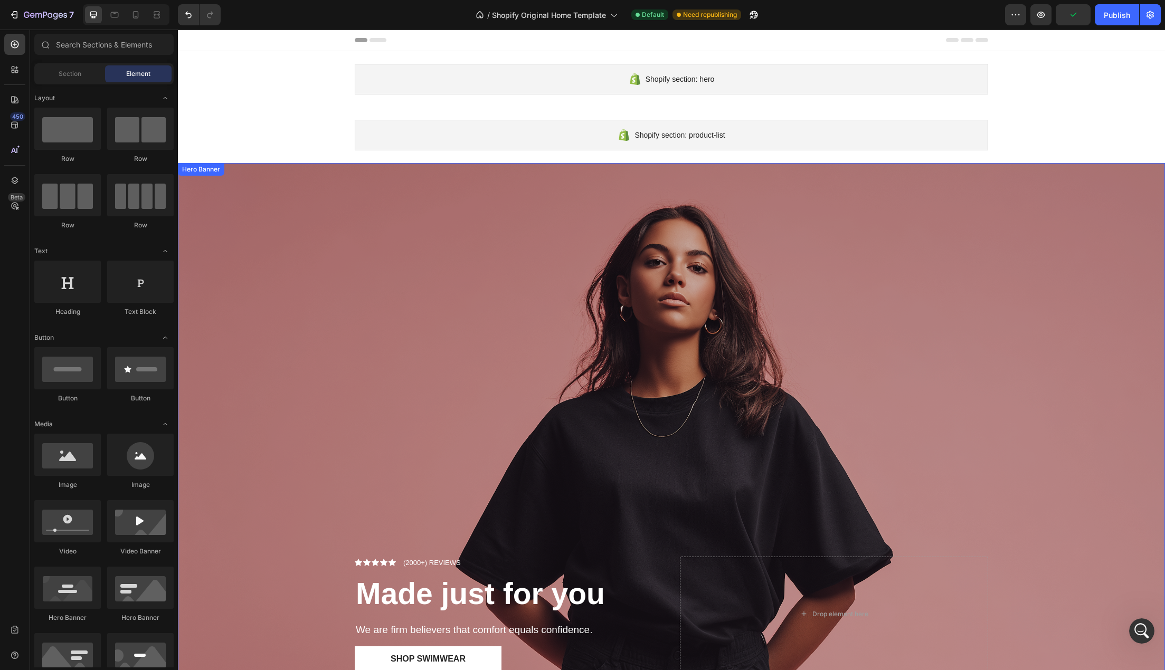
click at [524, 353] on div "Overlay" at bounding box center [671, 439] width 987 height 553
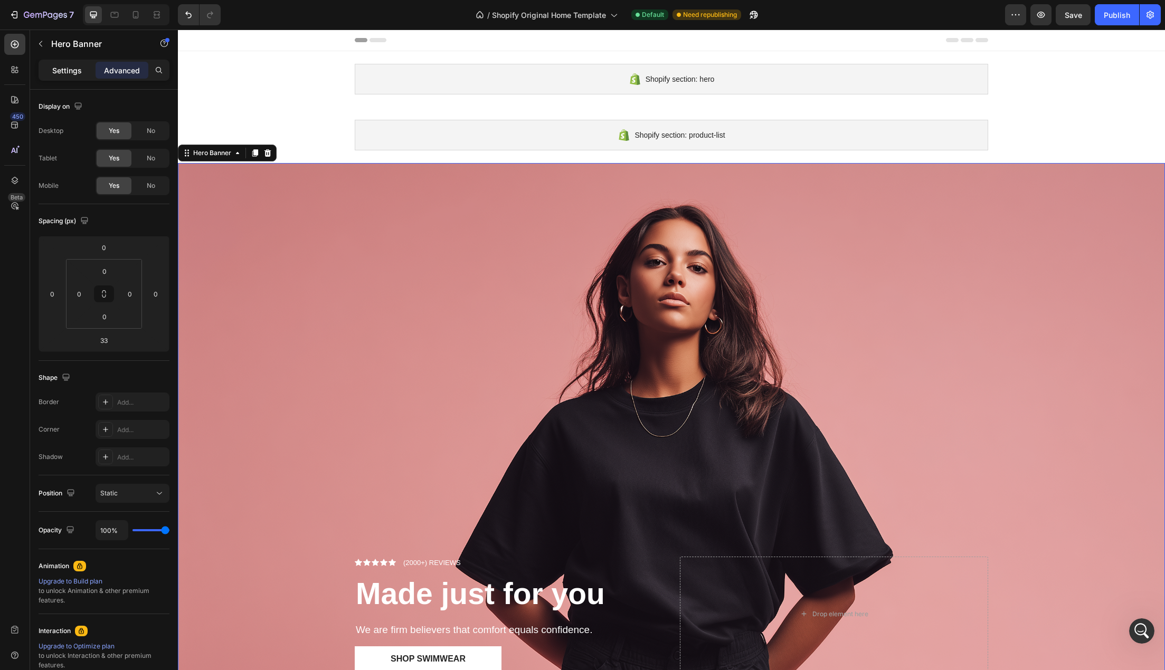
click at [65, 69] on p "Settings" at bounding box center [67, 70] width 30 height 11
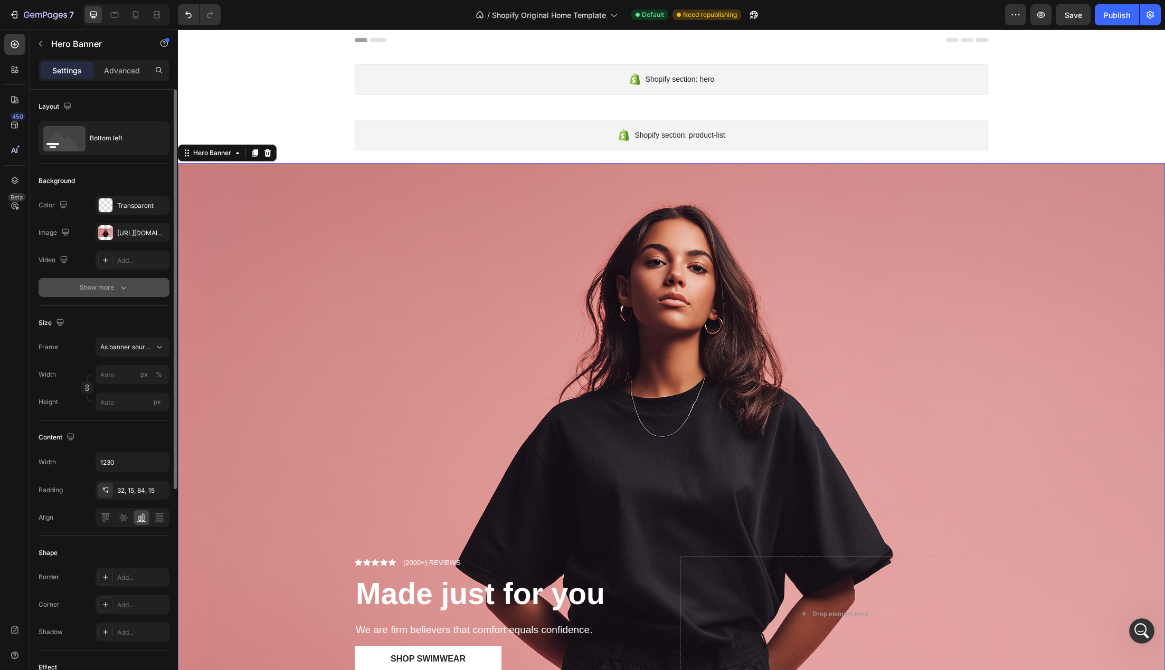
click at [108, 289] on div "Show more" at bounding box center [104, 287] width 49 height 11
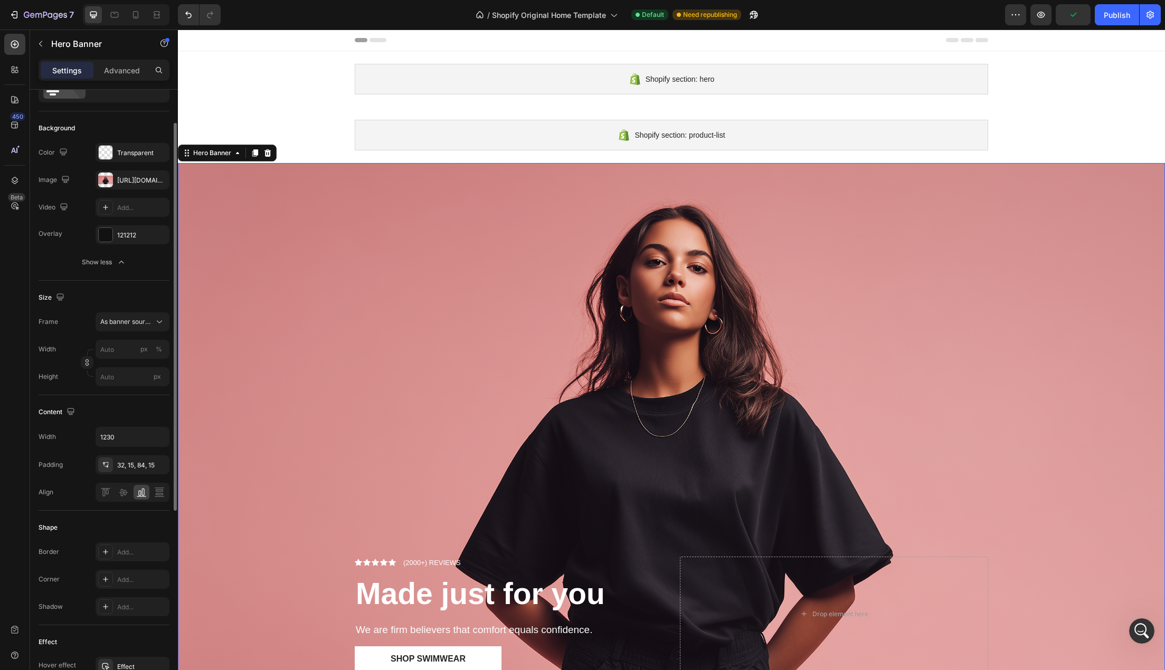
scroll to position [158, 0]
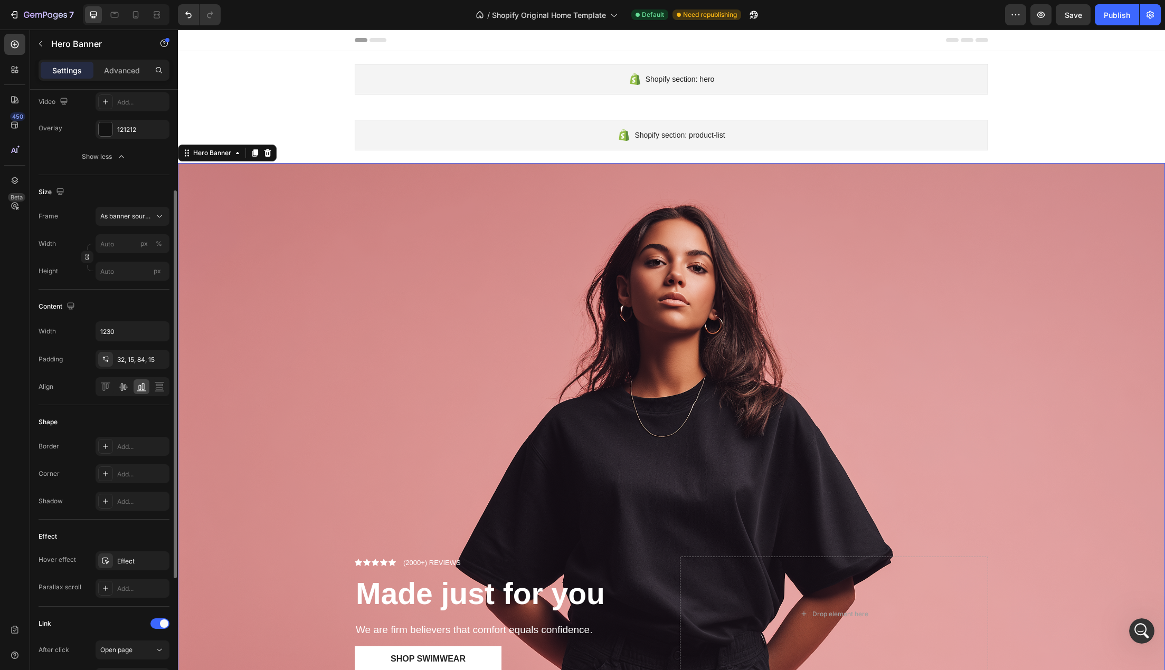
click at [120, 388] on icon at bounding box center [123, 387] width 11 height 11
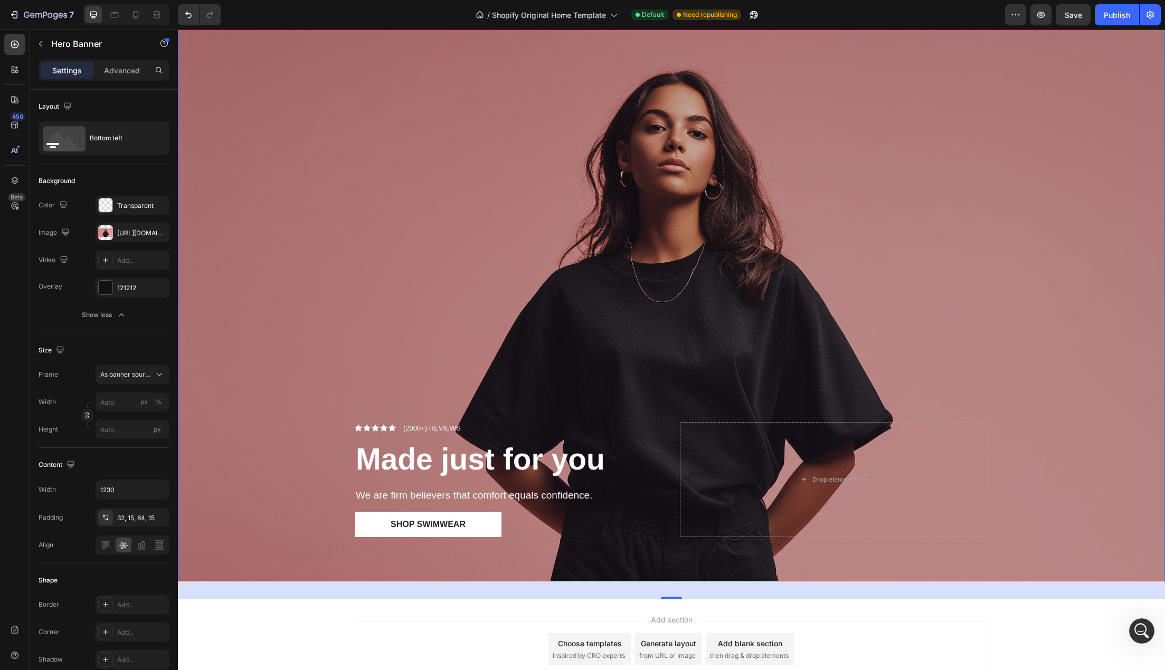
scroll to position [0, 0]
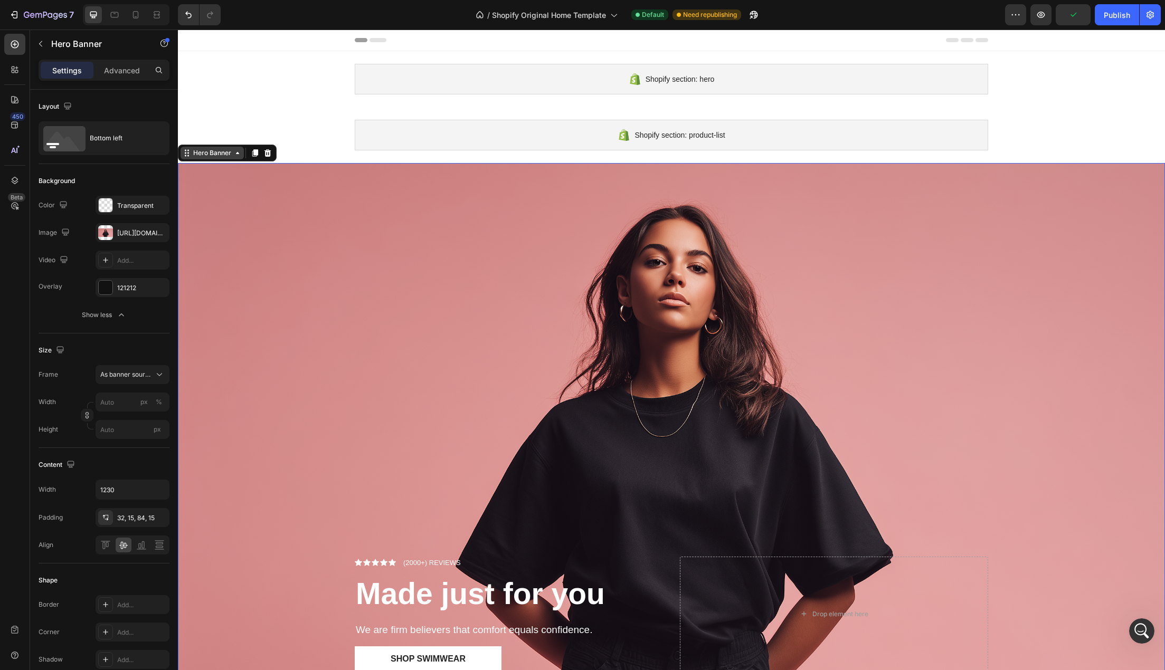
click at [236, 151] on icon at bounding box center [237, 153] width 8 height 8
click at [229, 155] on div "Hero Banner" at bounding box center [212, 152] width 42 height 9
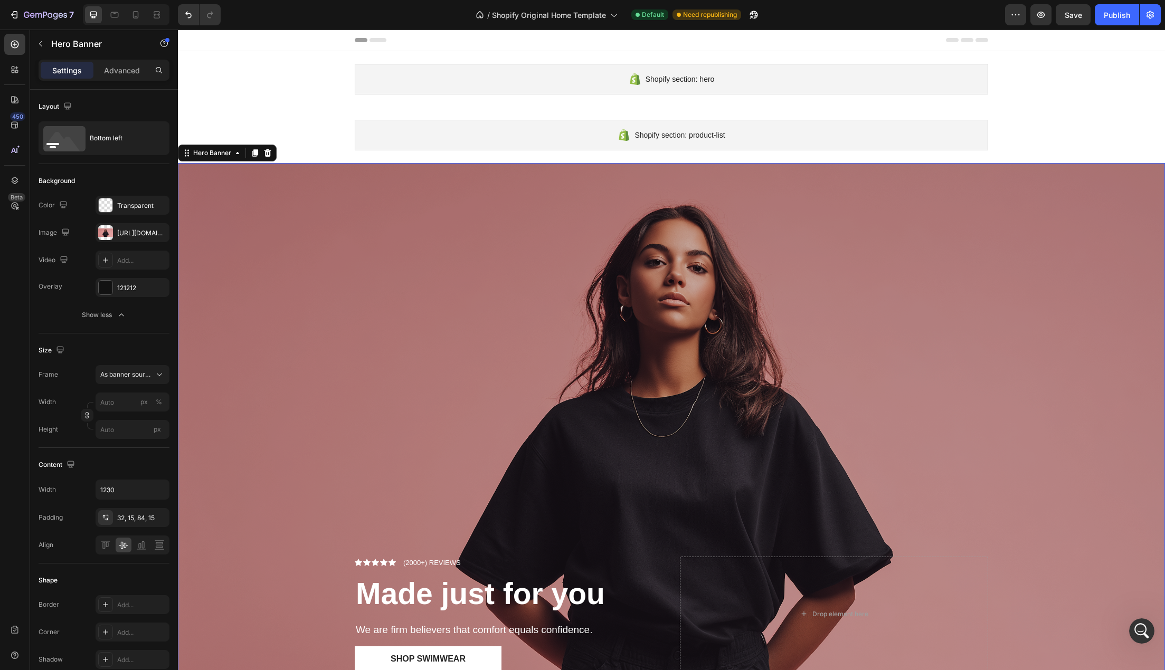
click at [423, 166] on div "Overlay" at bounding box center [671, 439] width 987 height 553
click at [520, 256] on div "Overlay" at bounding box center [671, 439] width 987 height 553
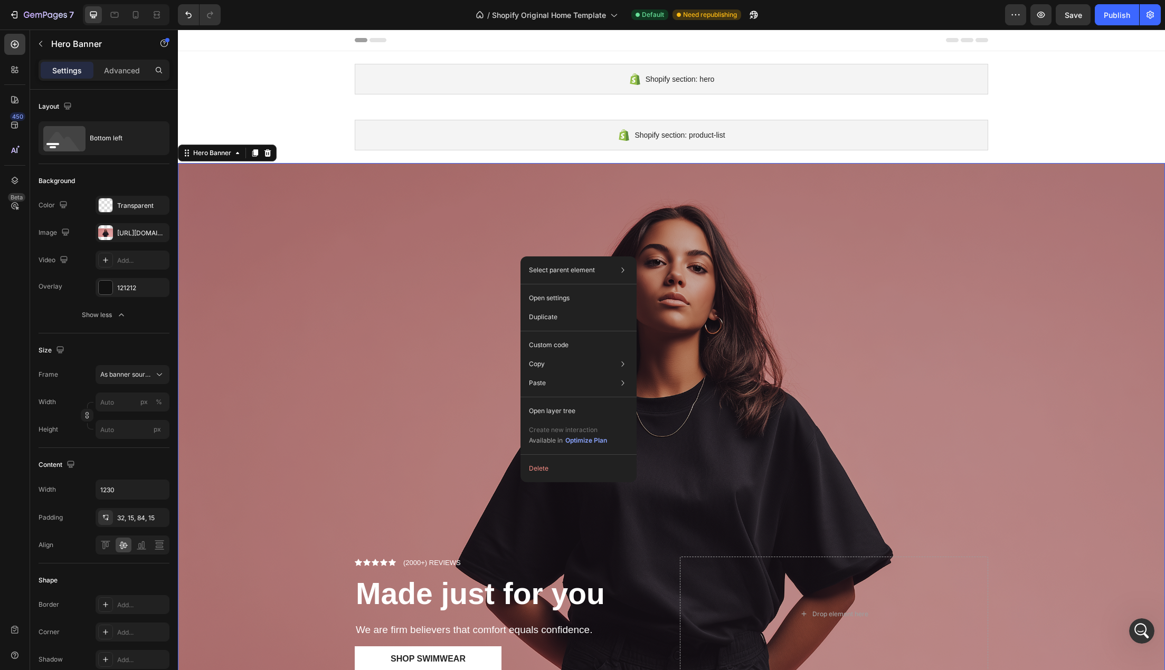
click at [422, 369] on div "Overlay" at bounding box center [671, 439] width 987 height 553
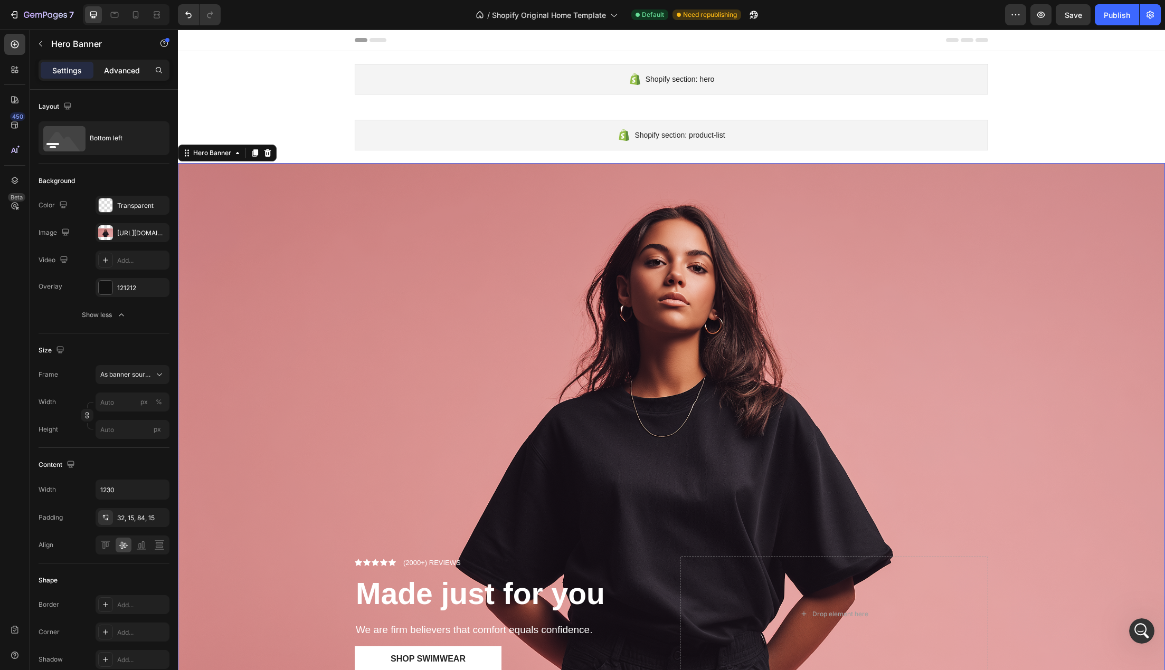
click at [127, 70] on p "Advanced" at bounding box center [122, 70] width 36 height 11
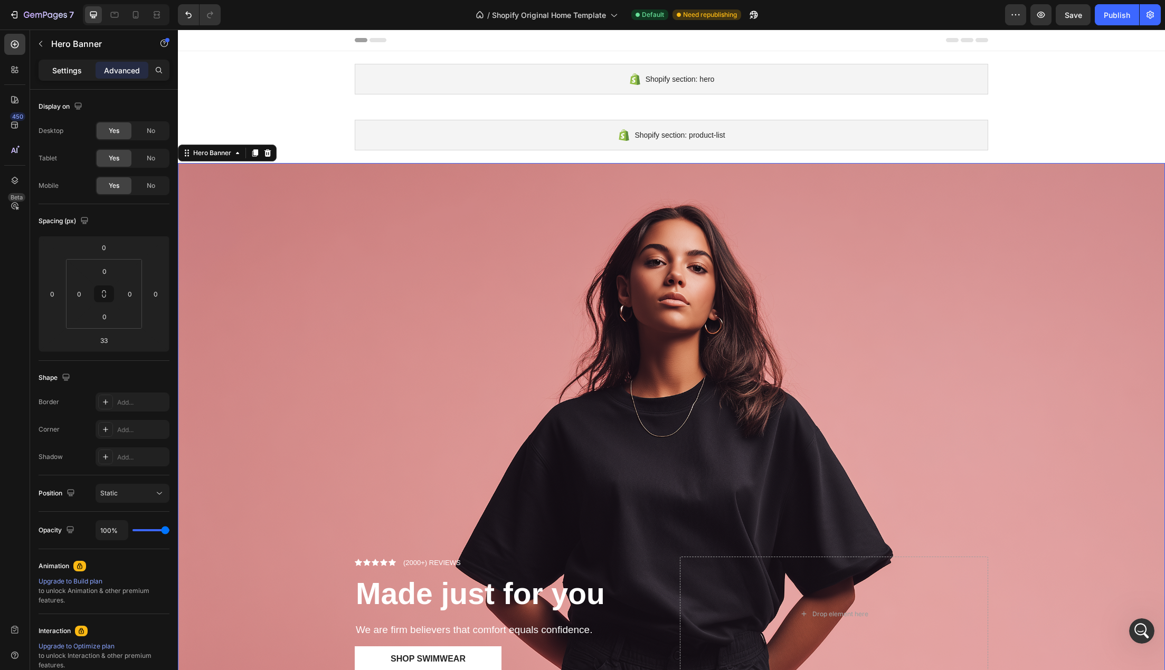
click at [84, 71] on div "Settings" at bounding box center [67, 70] width 53 height 17
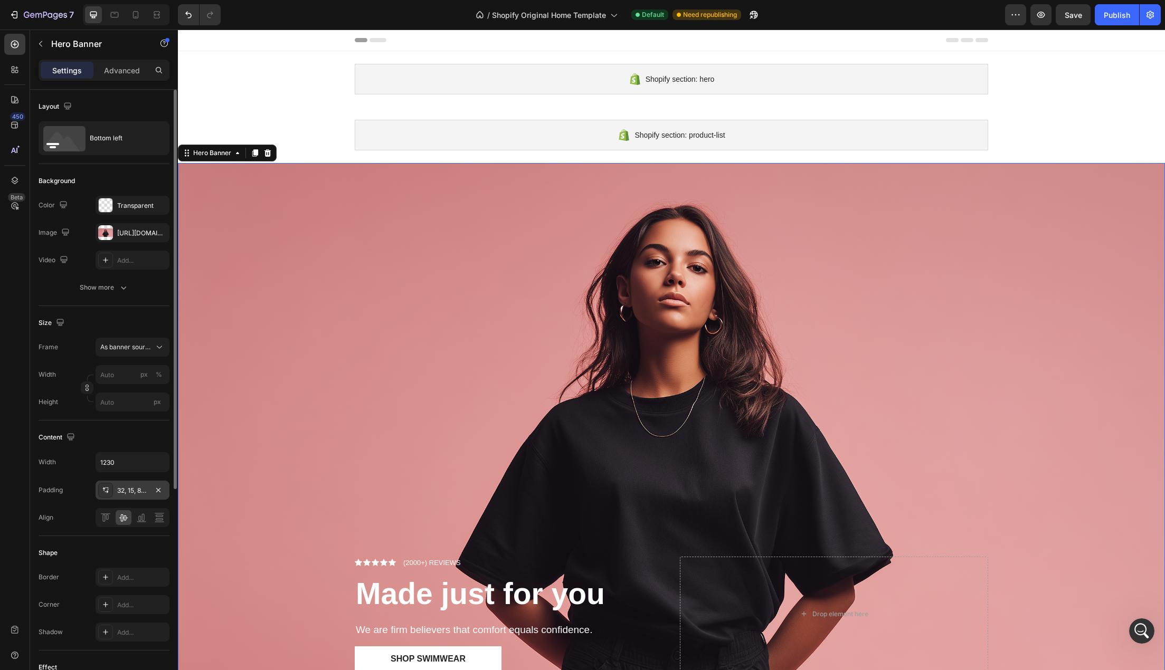
click at [129, 489] on div "32, 15, 84, 15" at bounding box center [132, 490] width 31 height 9
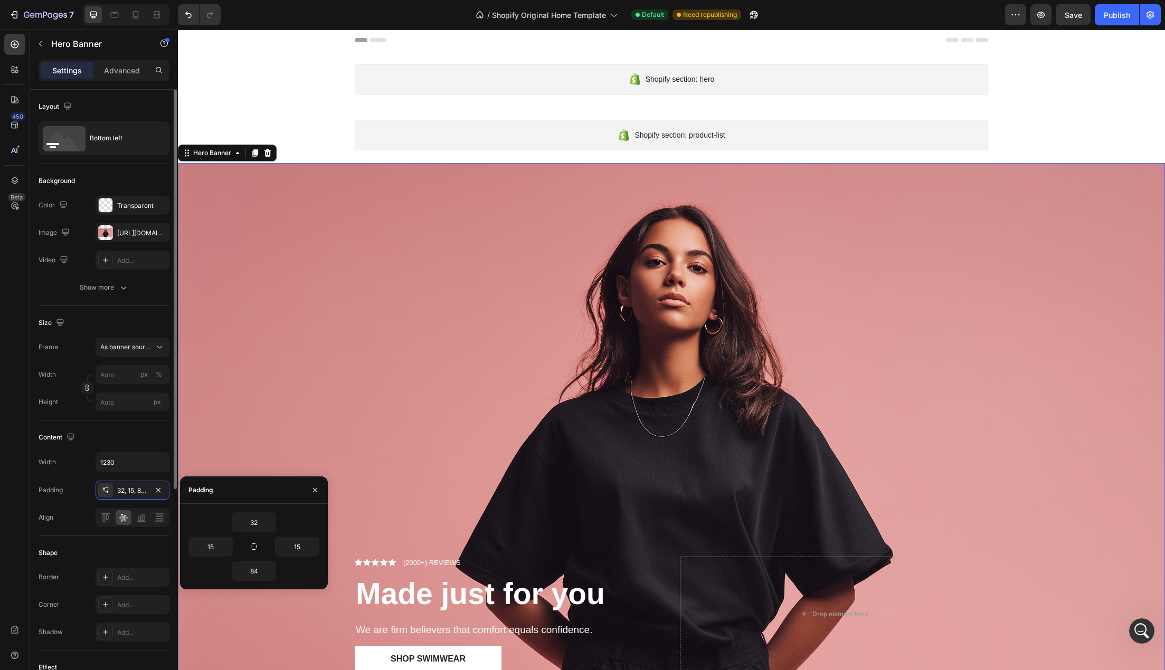
click at [79, 471] on div "Width 1230" at bounding box center [104, 462] width 131 height 20
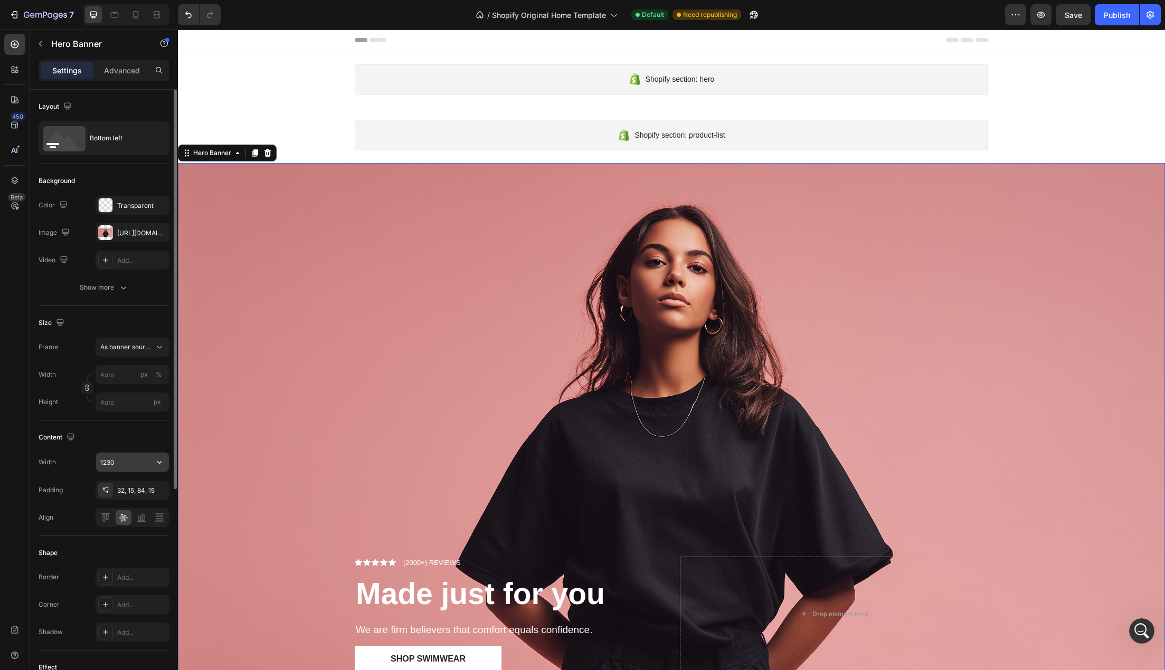
click at [116, 459] on input "1230" at bounding box center [132, 462] width 73 height 19
click at [157, 459] on icon "button" at bounding box center [159, 462] width 11 height 11
click at [146, 513] on span "1200px" at bounding box center [149, 508] width 22 height 9
click at [129, 469] on input "1200" at bounding box center [132, 462] width 73 height 19
click at [158, 468] on button "button" at bounding box center [159, 462] width 19 height 19
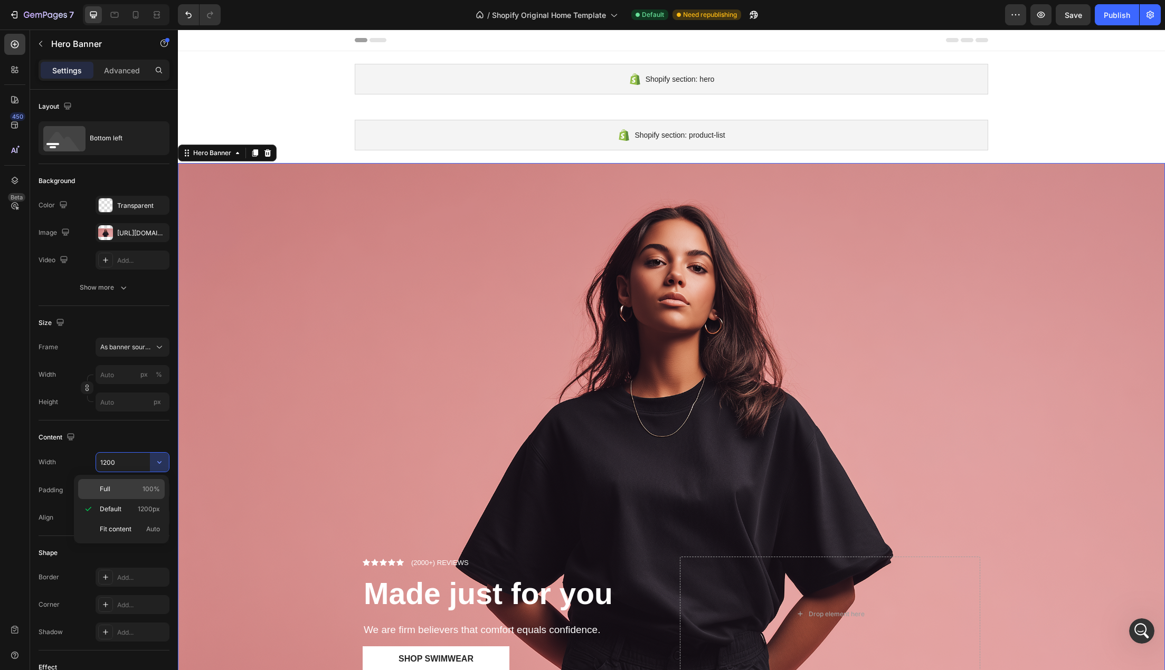
click at [141, 490] on p "Full 100%" at bounding box center [130, 488] width 60 height 9
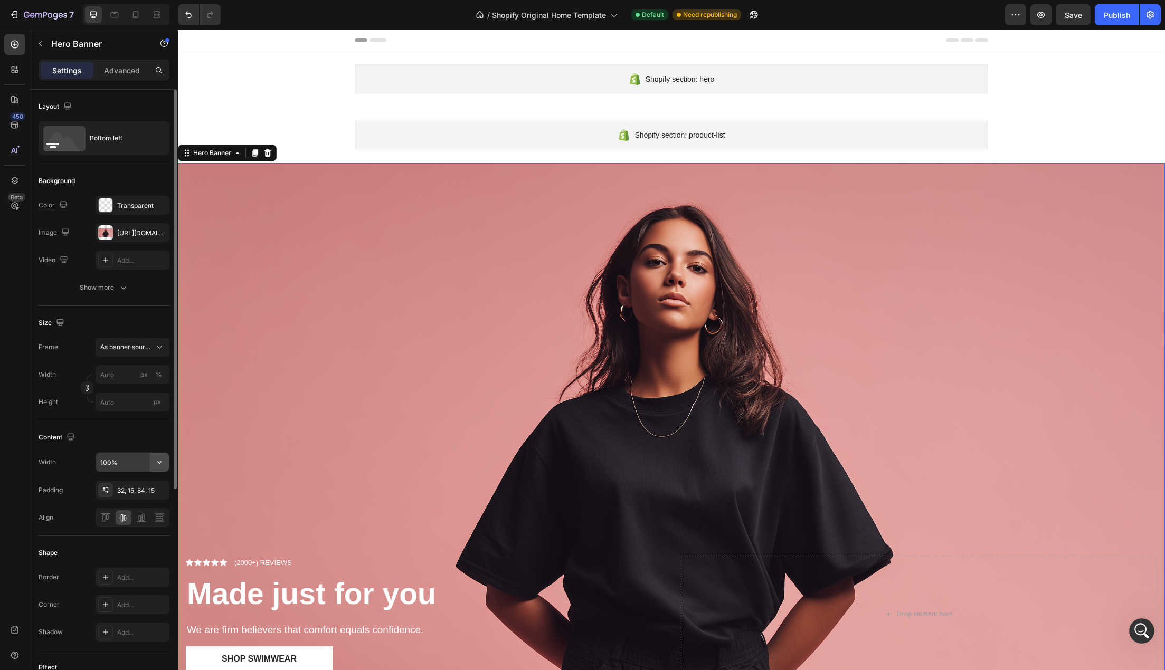
click at [158, 467] on icon "button" at bounding box center [159, 462] width 11 height 11
click at [141, 528] on p "Fit content Auto" at bounding box center [130, 529] width 60 height 9
type input "Auto"
click at [63, 465] on div "Width Auto" at bounding box center [104, 462] width 131 height 20
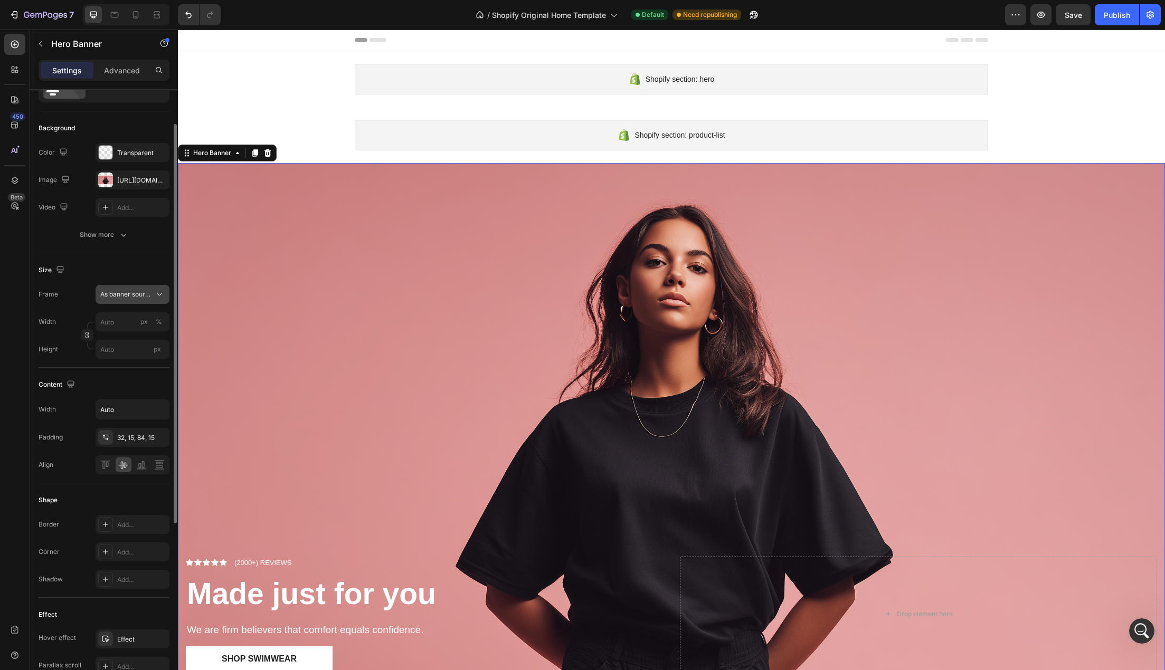
click at [157, 293] on icon at bounding box center [159, 294] width 11 height 11
click at [136, 344] on div "Custom" at bounding box center [123, 338] width 84 height 19
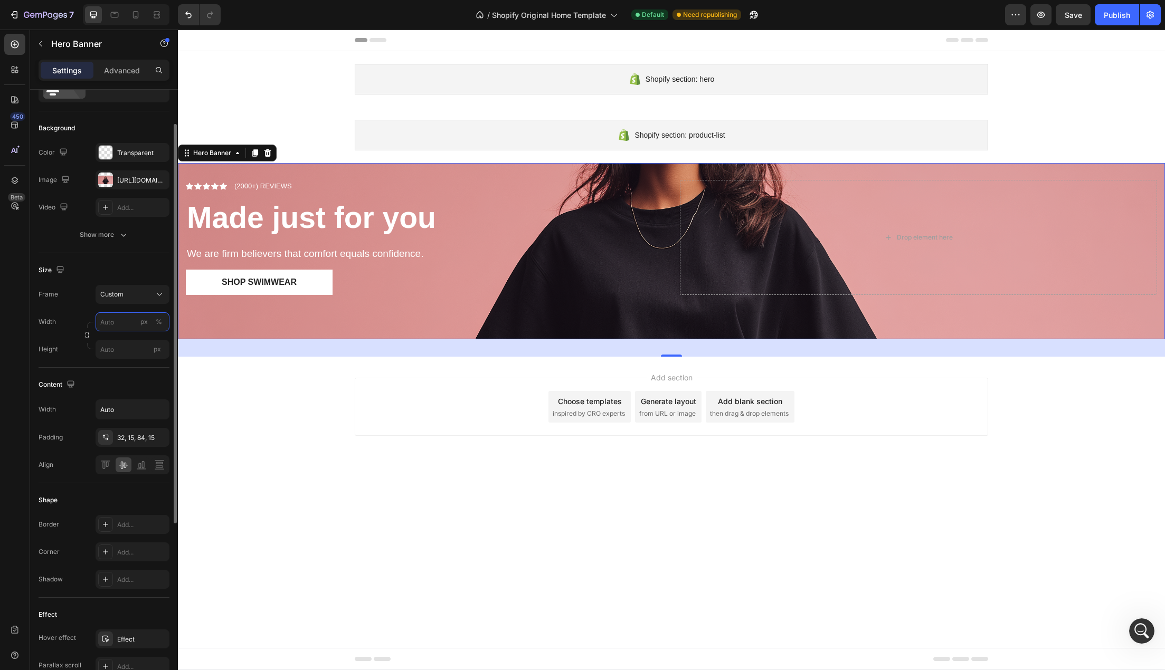
click at [128, 326] on input "px %" at bounding box center [133, 321] width 74 height 19
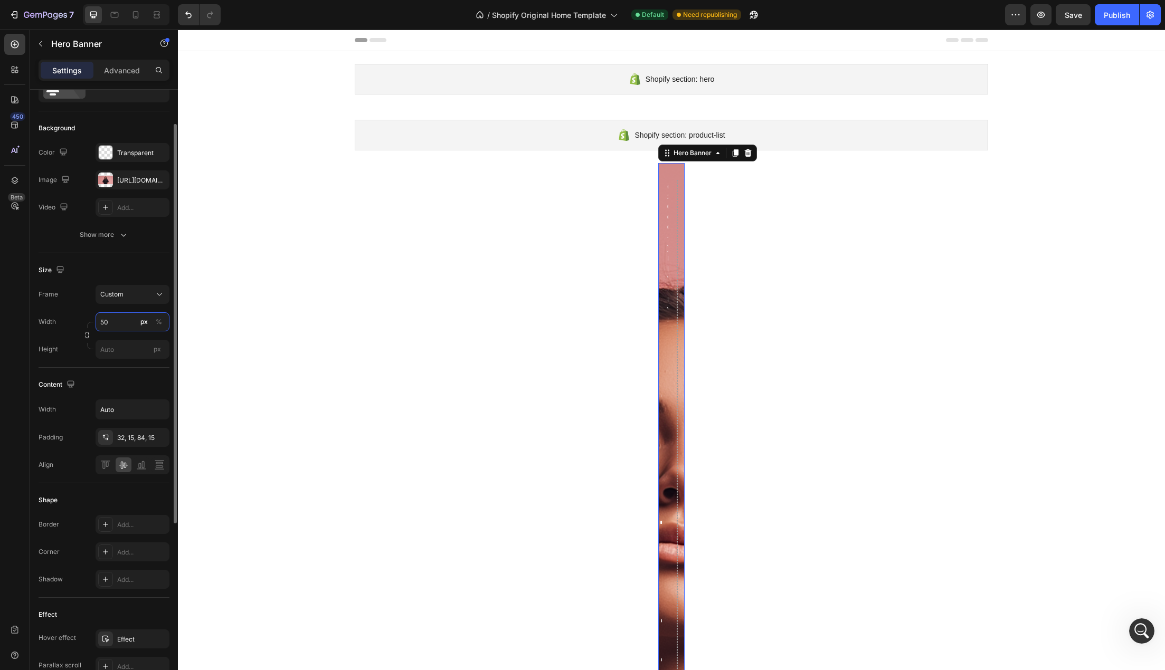
click at [128, 326] on input "50" at bounding box center [133, 321] width 74 height 19
click at [128, 325] on input "50" at bounding box center [133, 321] width 74 height 19
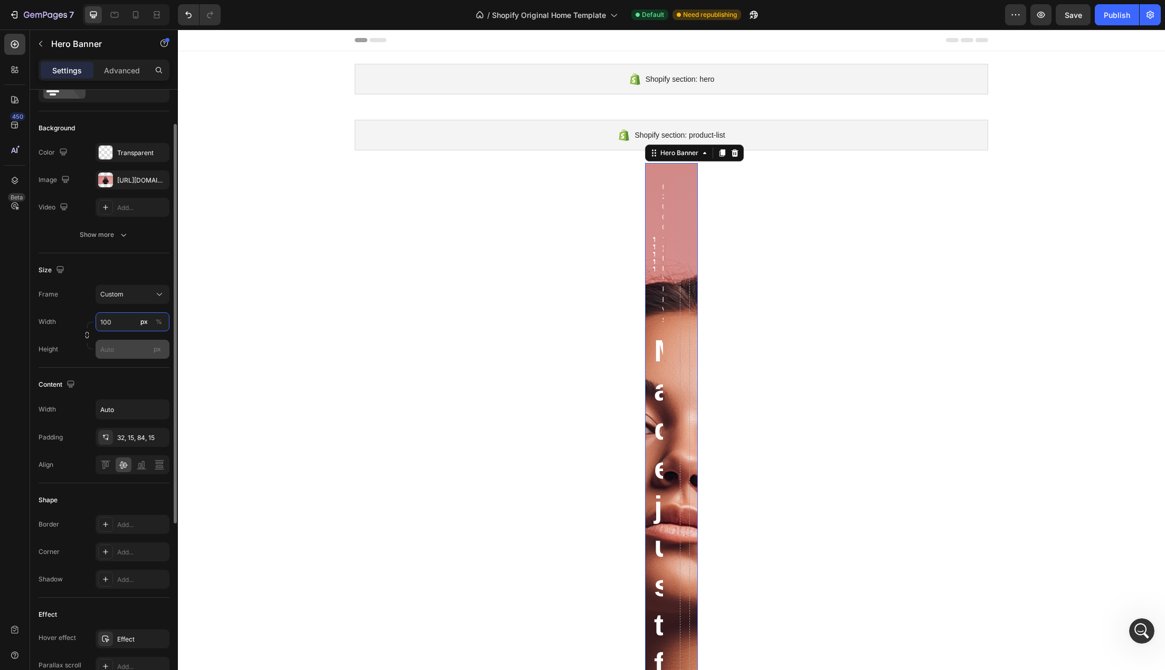
type input "100"
click at [133, 347] on input "px" at bounding box center [133, 349] width 74 height 19
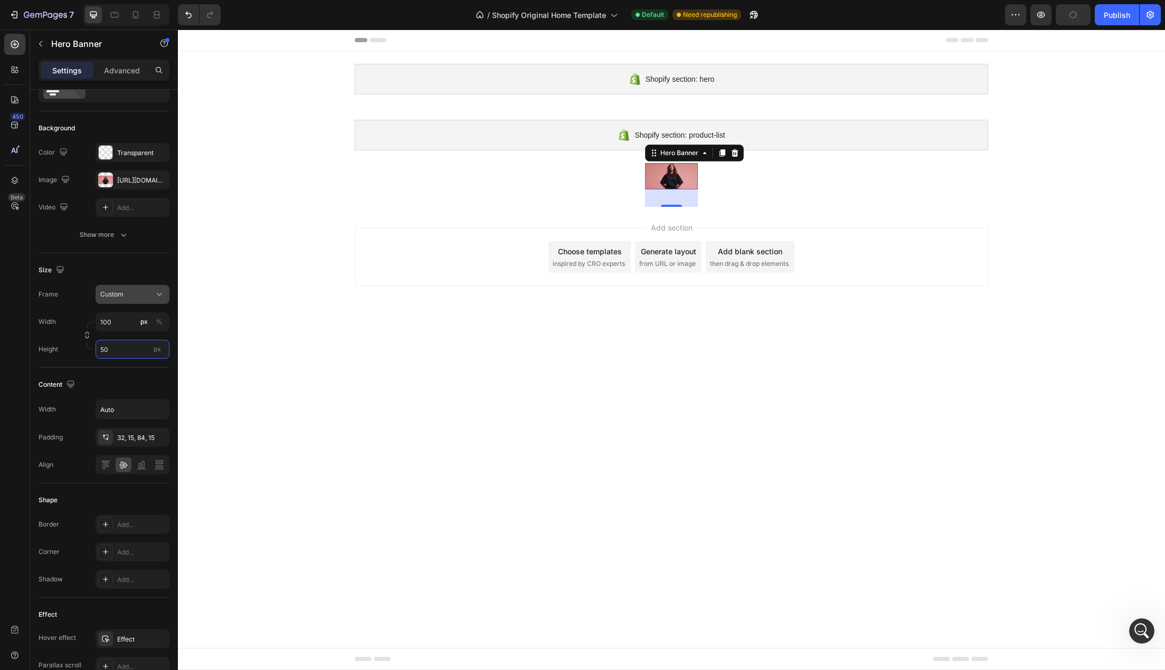
type input "50"
click at [151, 297] on div "Custom" at bounding box center [126, 294] width 52 height 9
click at [144, 322] on span "As banner source" at bounding box center [126, 319] width 52 height 9
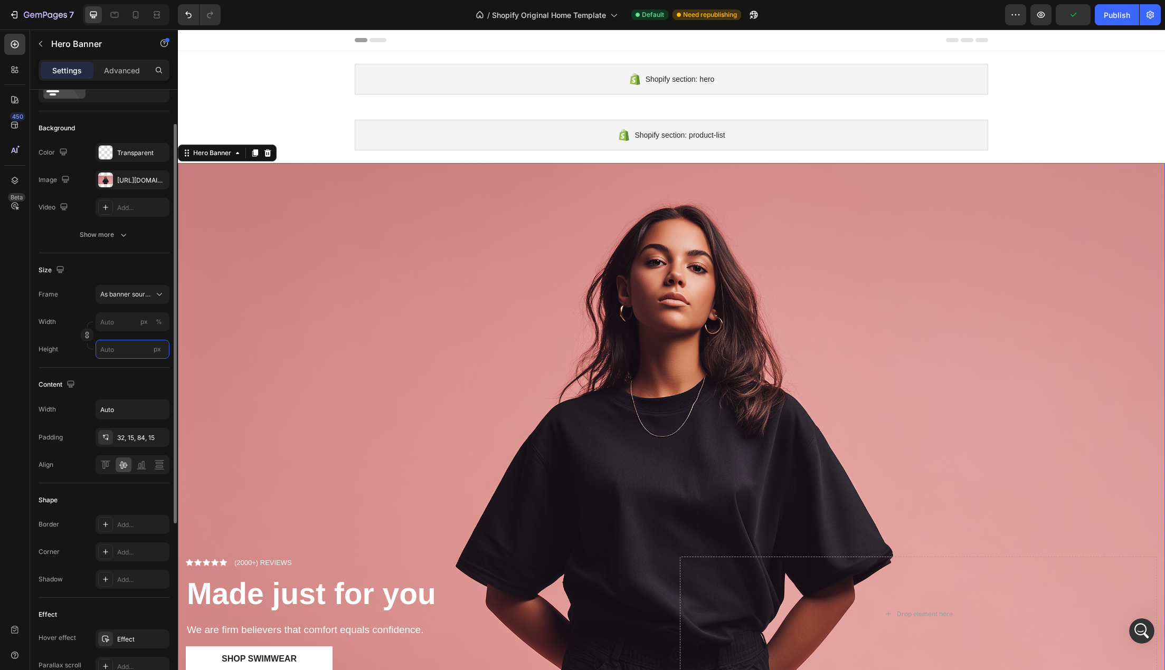
click at [136, 342] on input "px" at bounding box center [133, 349] width 74 height 19
click at [120, 325] on input "px %" at bounding box center [133, 321] width 74 height 19
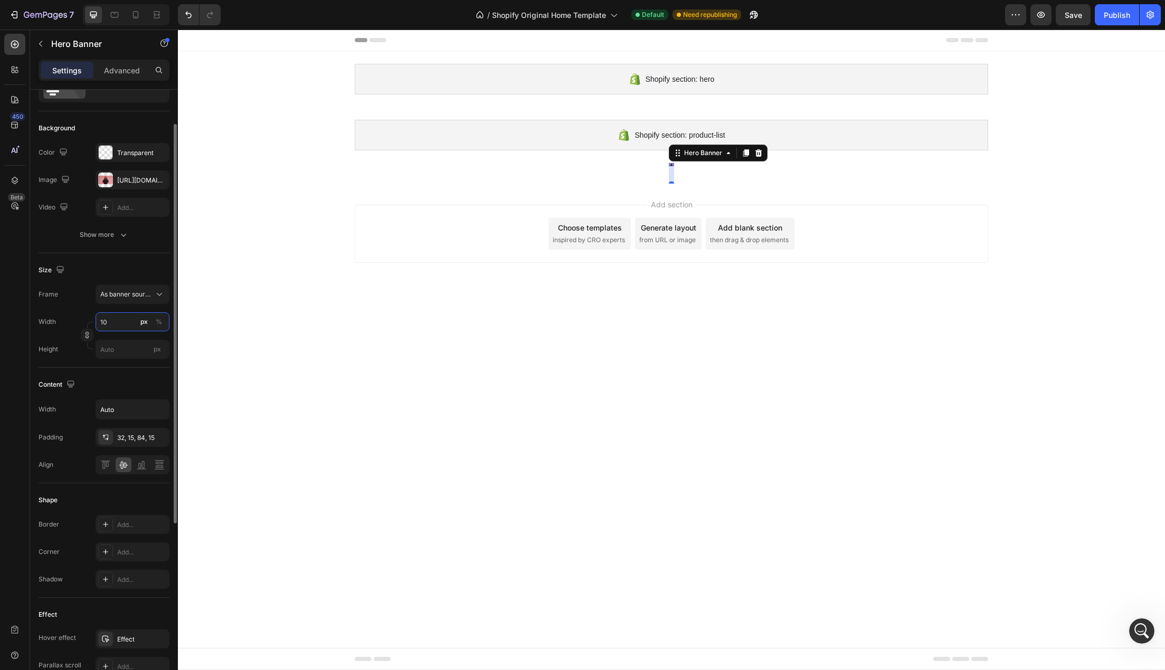
type input "1"
click at [159, 321] on div "%" at bounding box center [159, 321] width 6 height 9
click at [110, 323] on input "1" at bounding box center [133, 321] width 74 height 19
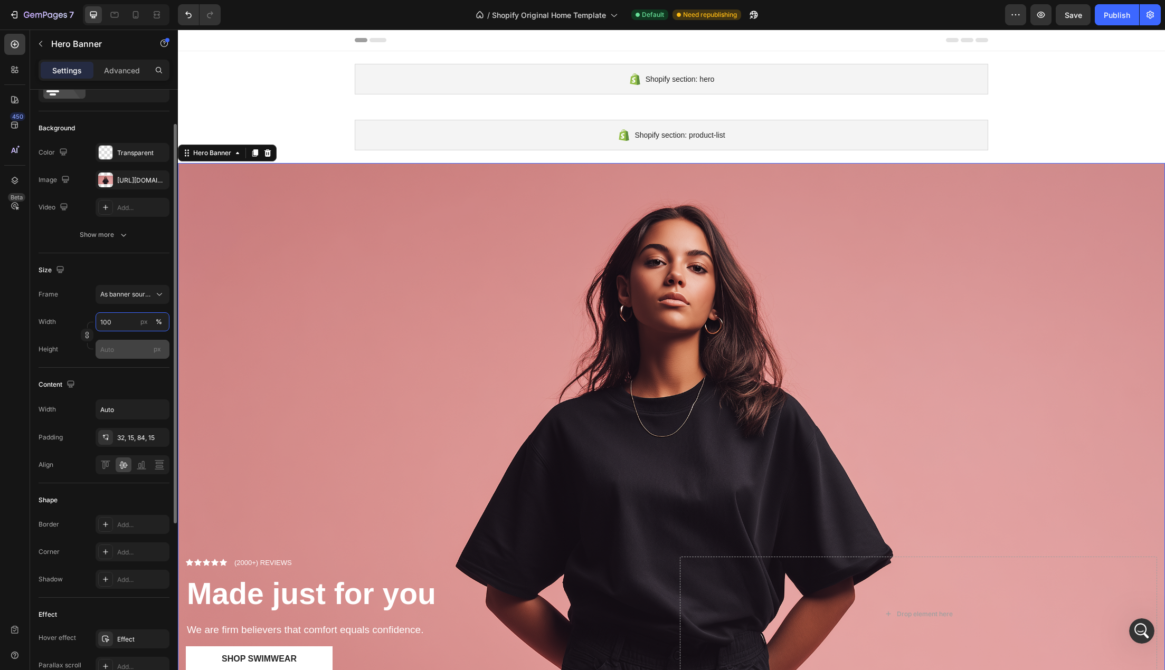
type input "100"
click at [108, 347] on input "px" at bounding box center [133, 349] width 74 height 19
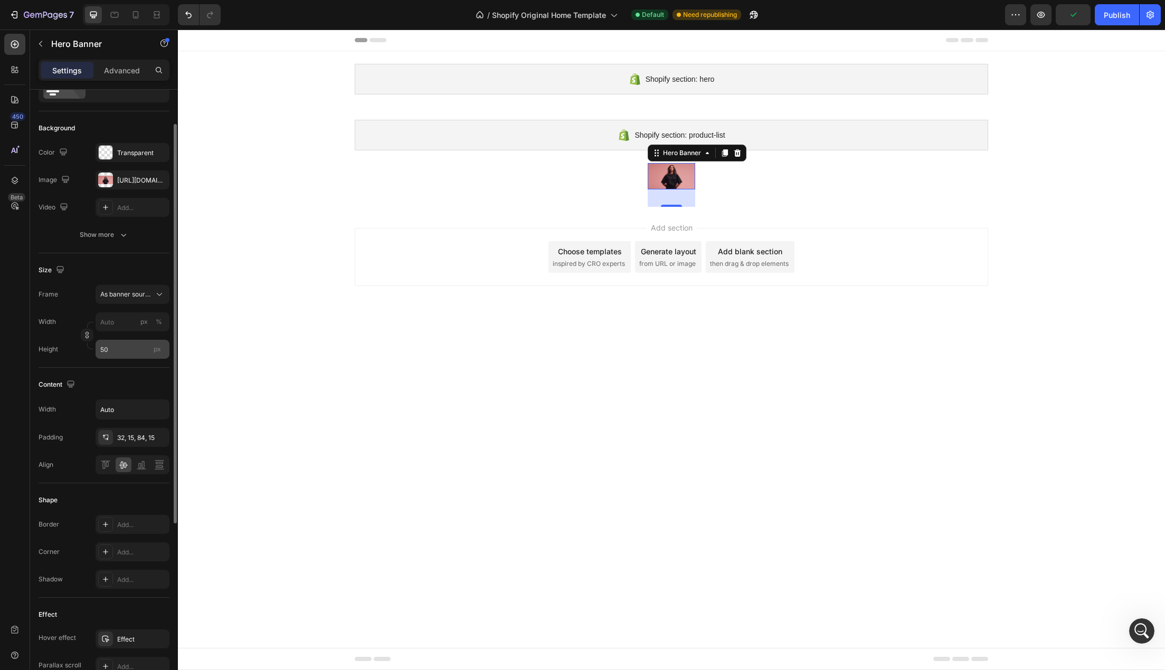
click at [162, 352] on div "px" at bounding box center [157, 349] width 16 height 14
click at [162, 352] on input "50" at bounding box center [133, 349] width 74 height 19
click at [151, 352] on div "px" at bounding box center [157, 349] width 16 height 14
click at [151, 352] on input "50" at bounding box center [133, 349] width 74 height 19
click at [136, 352] on input "50" at bounding box center [133, 349] width 74 height 19
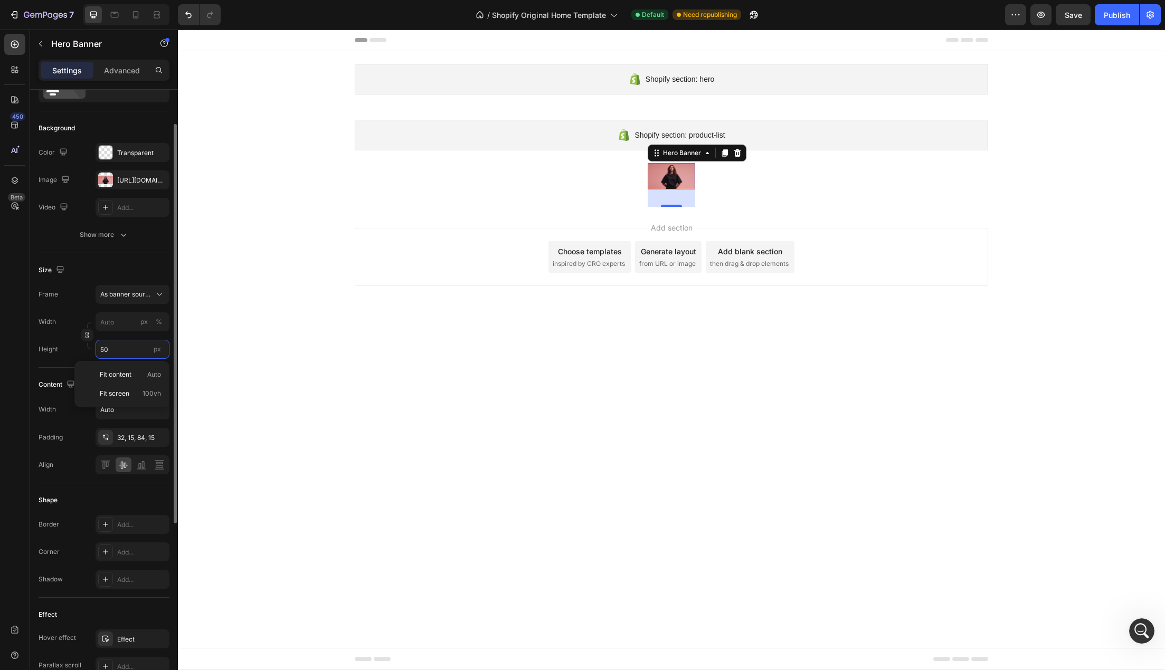
type input "5"
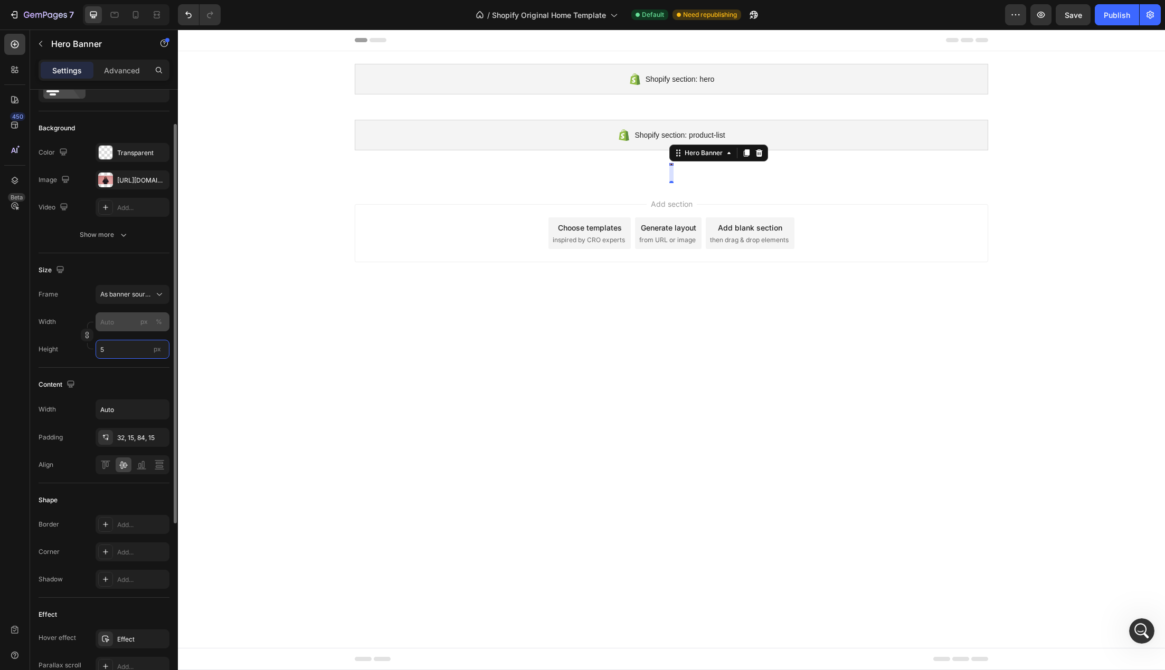
type input "5"
click at [128, 326] on input "px %" at bounding box center [133, 321] width 74 height 19
click at [159, 324] on div "%" at bounding box center [159, 321] width 6 height 9
click at [126, 321] on input "px %" at bounding box center [133, 321] width 74 height 19
type input "5"
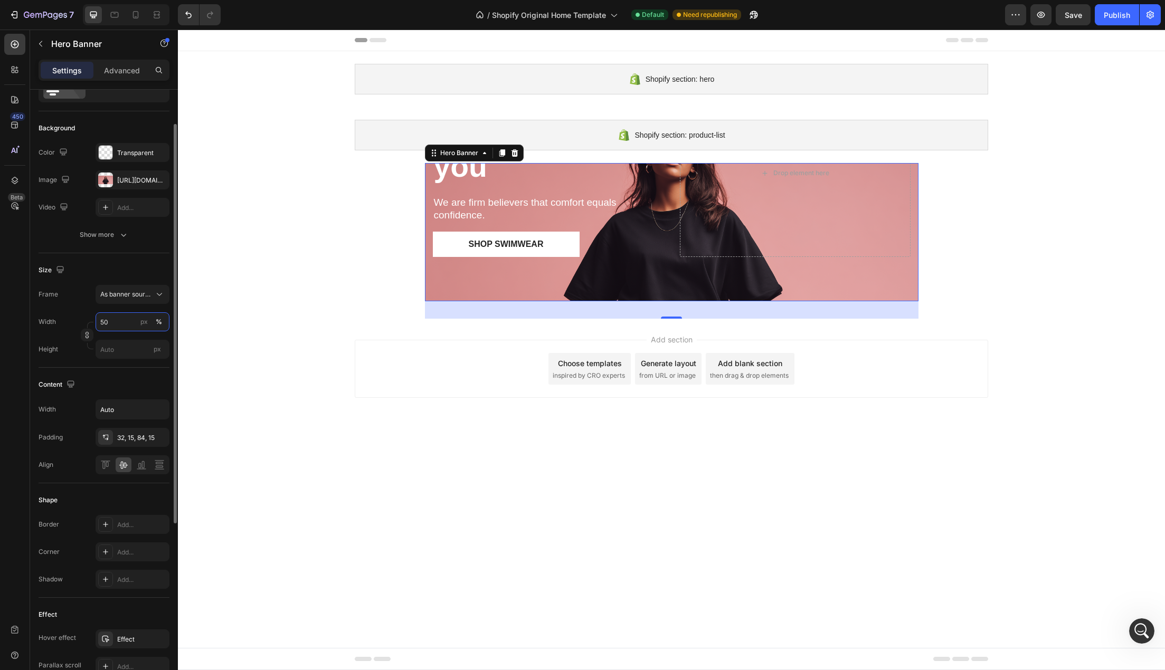
click at [126, 321] on input "50" at bounding box center [133, 321] width 74 height 19
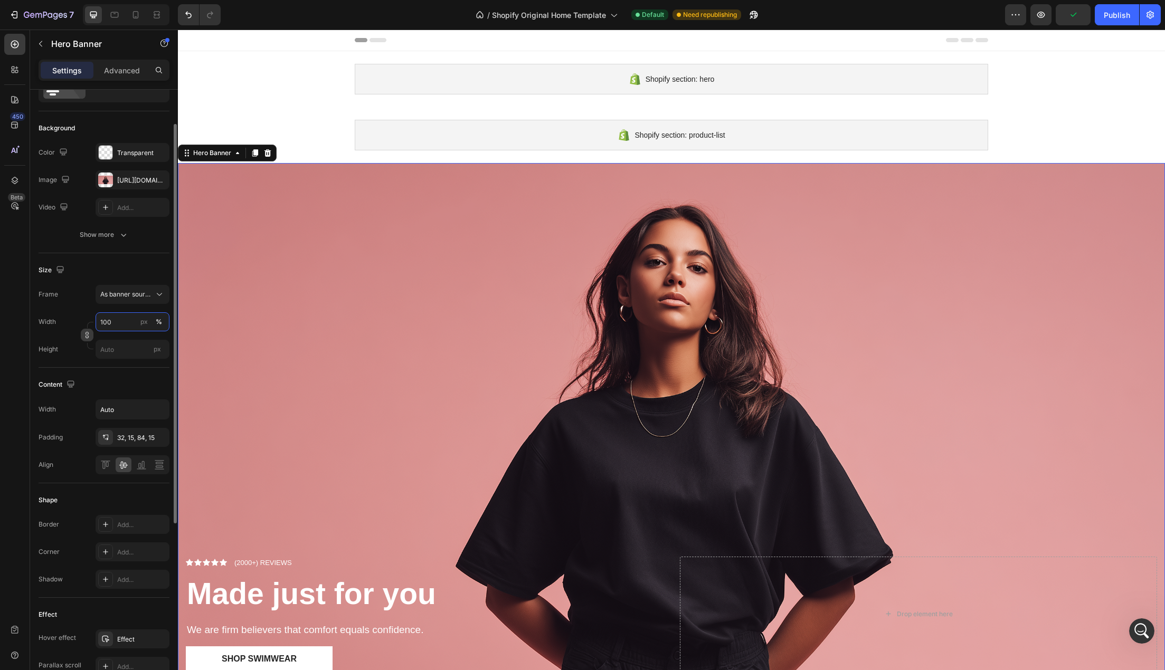
type input "100"
click at [85, 336] on icon "button" at bounding box center [86, 337] width 3 height 3
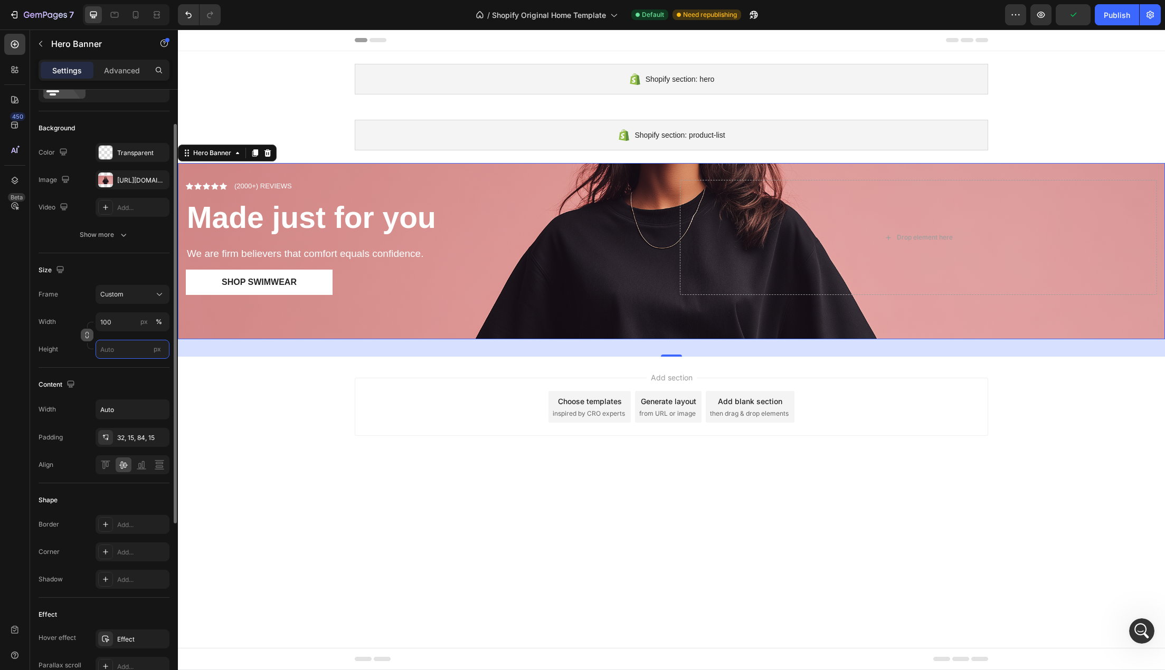
click at [121, 349] on input "px" at bounding box center [133, 349] width 74 height 19
click at [117, 321] on input "100" at bounding box center [133, 321] width 74 height 19
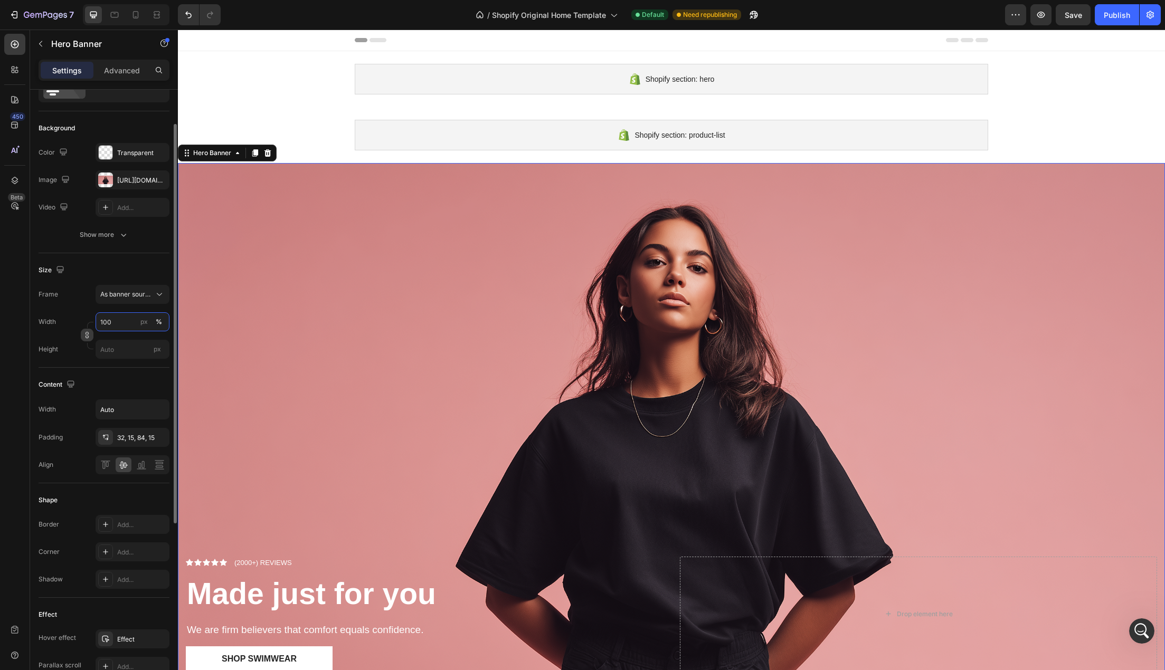
click at [117, 321] on input "100" at bounding box center [133, 321] width 74 height 19
click at [71, 305] on div "Frame As banner source Width 100 px % Height px" at bounding box center [104, 322] width 131 height 74
click at [128, 344] on input "px" at bounding box center [133, 349] width 74 height 19
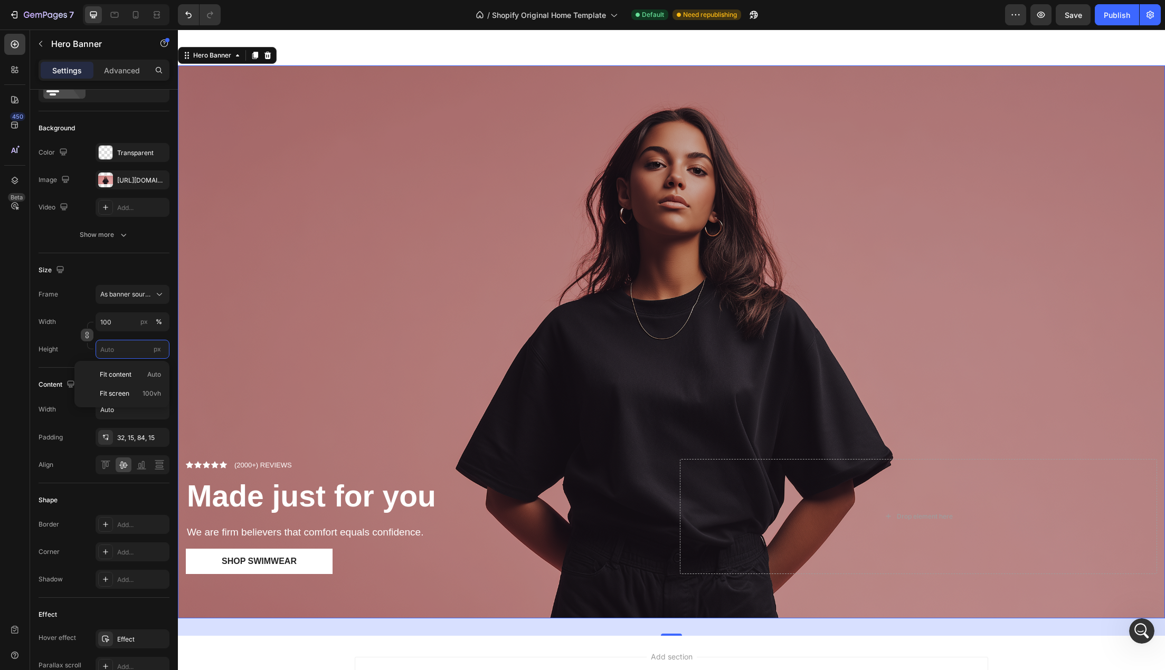
scroll to position [158, 0]
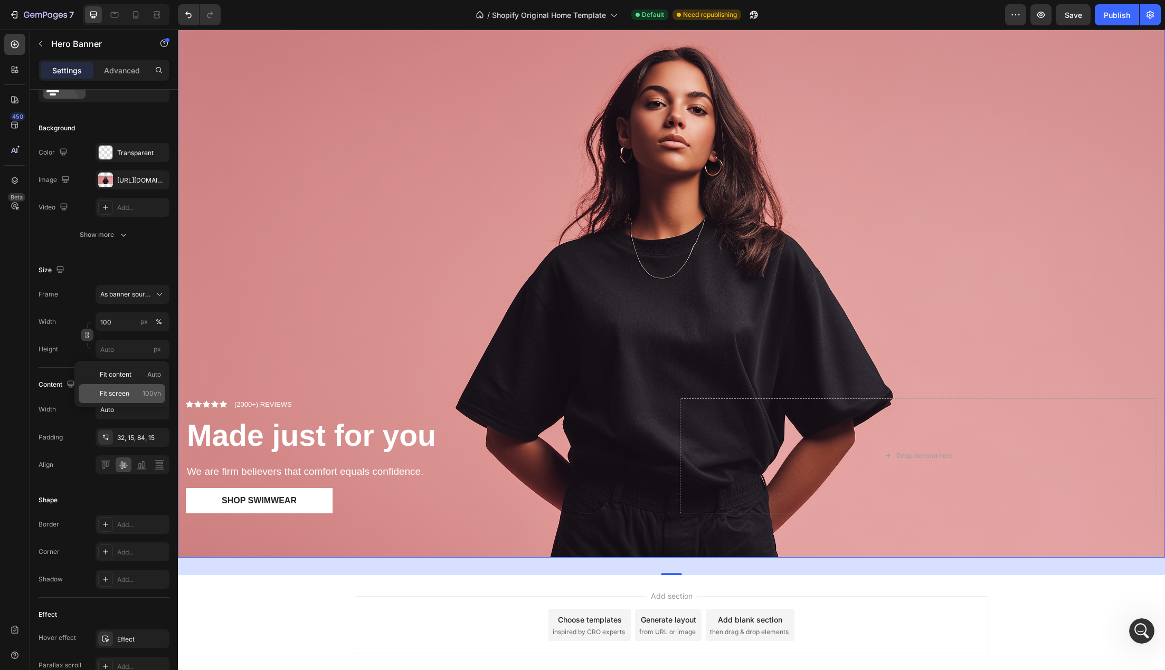
click at [131, 395] on p "Fit screen 100vh" at bounding box center [130, 393] width 61 height 9
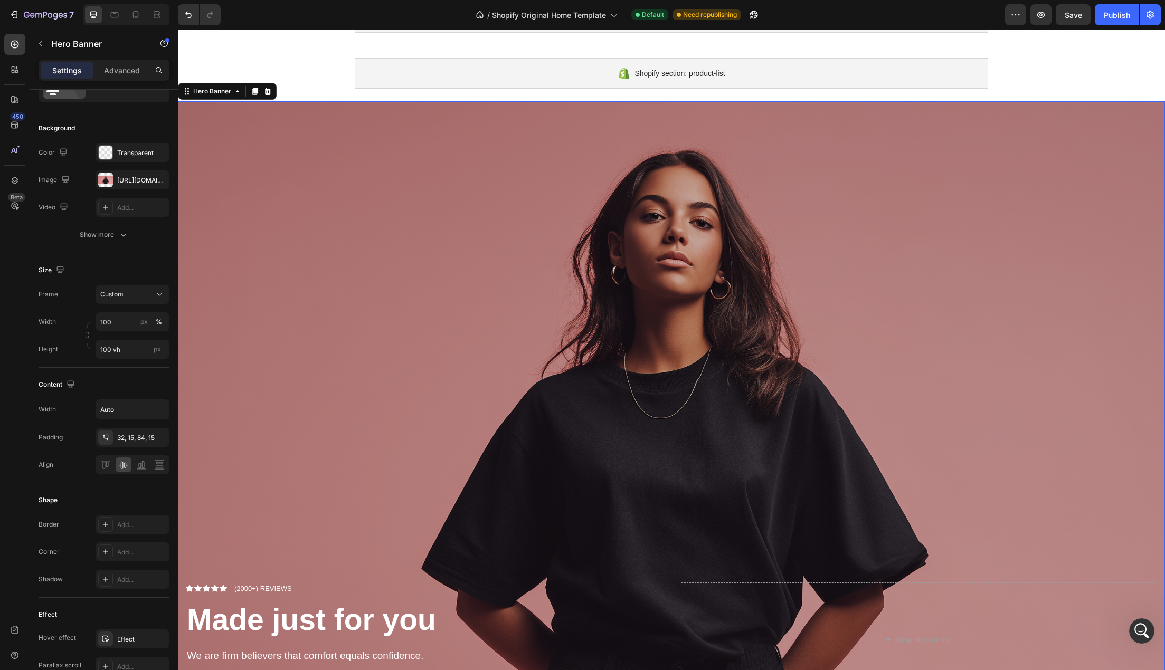
scroll to position [0, 0]
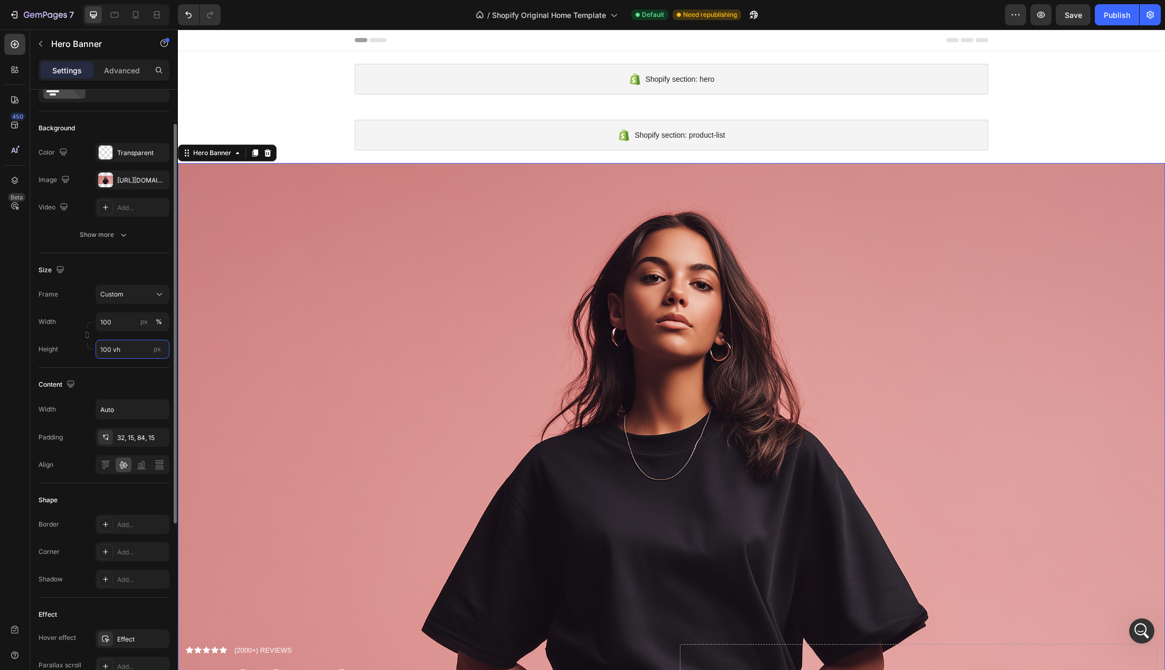
click at [132, 345] on input "100 vh" at bounding box center [133, 349] width 74 height 19
click at [117, 377] on span "Fit content" at bounding box center [116, 374] width 32 height 9
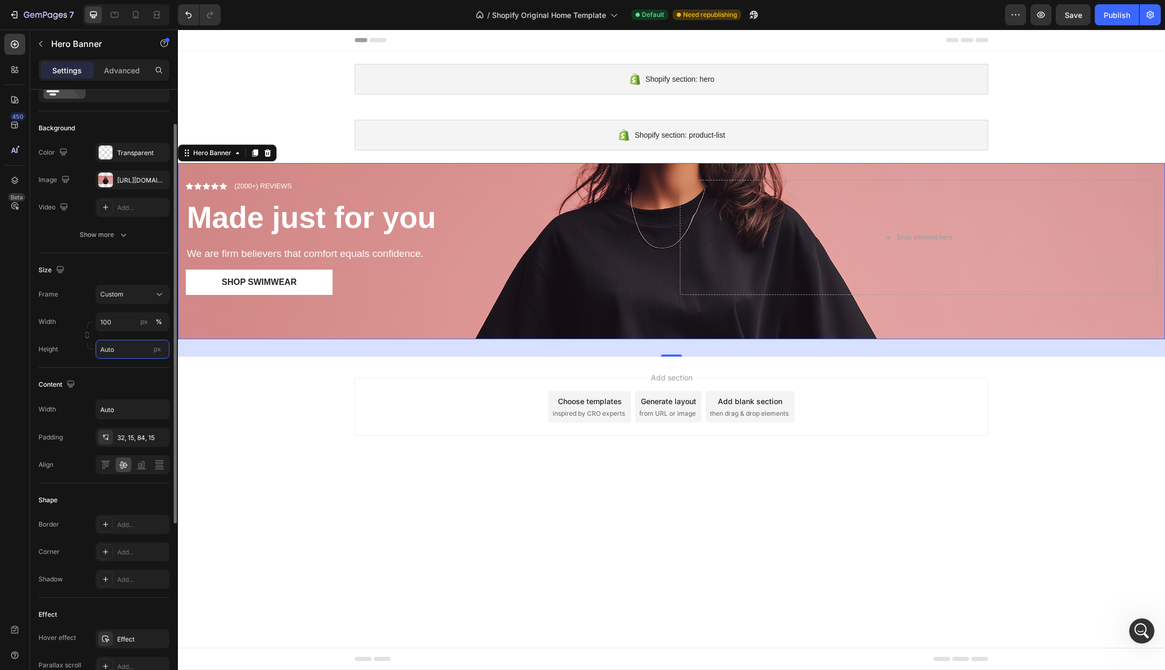
click at [122, 345] on input "Auto" at bounding box center [133, 349] width 74 height 19
click at [121, 398] on span "Fit screen" at bounding box center [115, 393] width 30 height 9
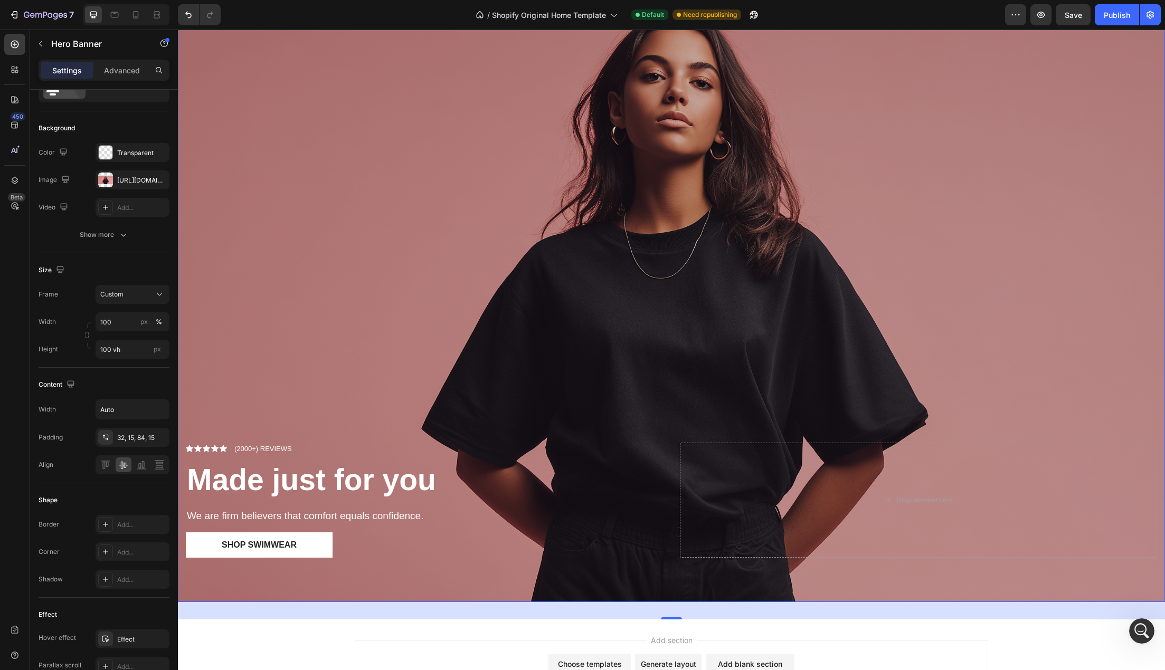
scroll to position [211, 0]
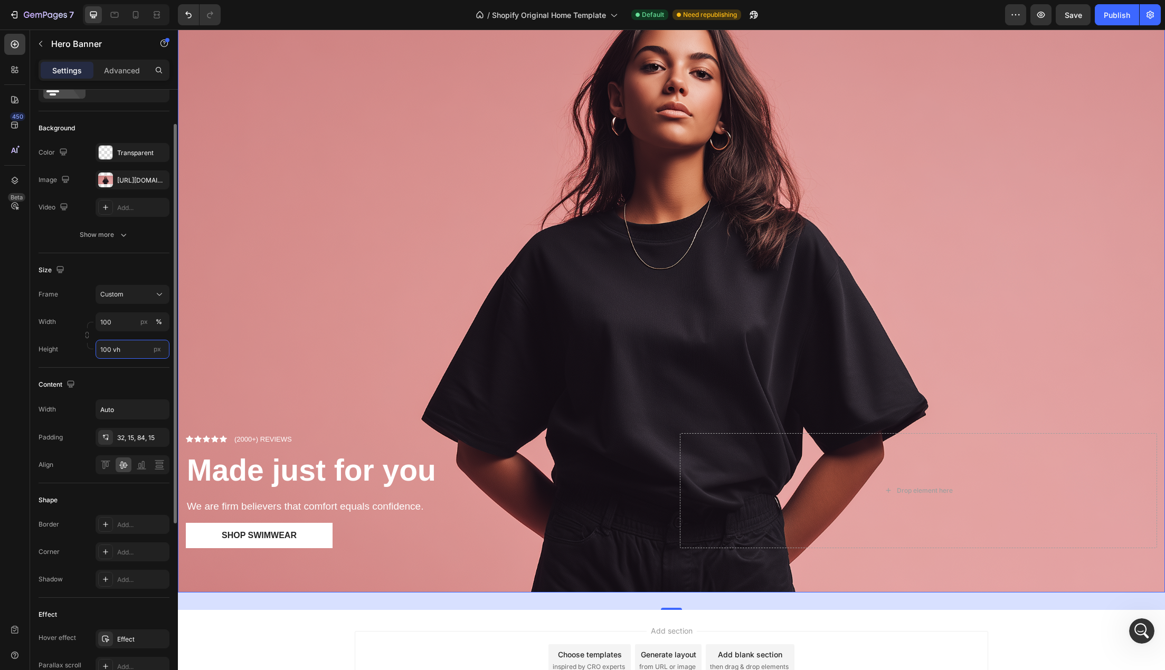
click at [106, 349] on input "100 vh" at bounding box center [133, 349] width 74 height 19
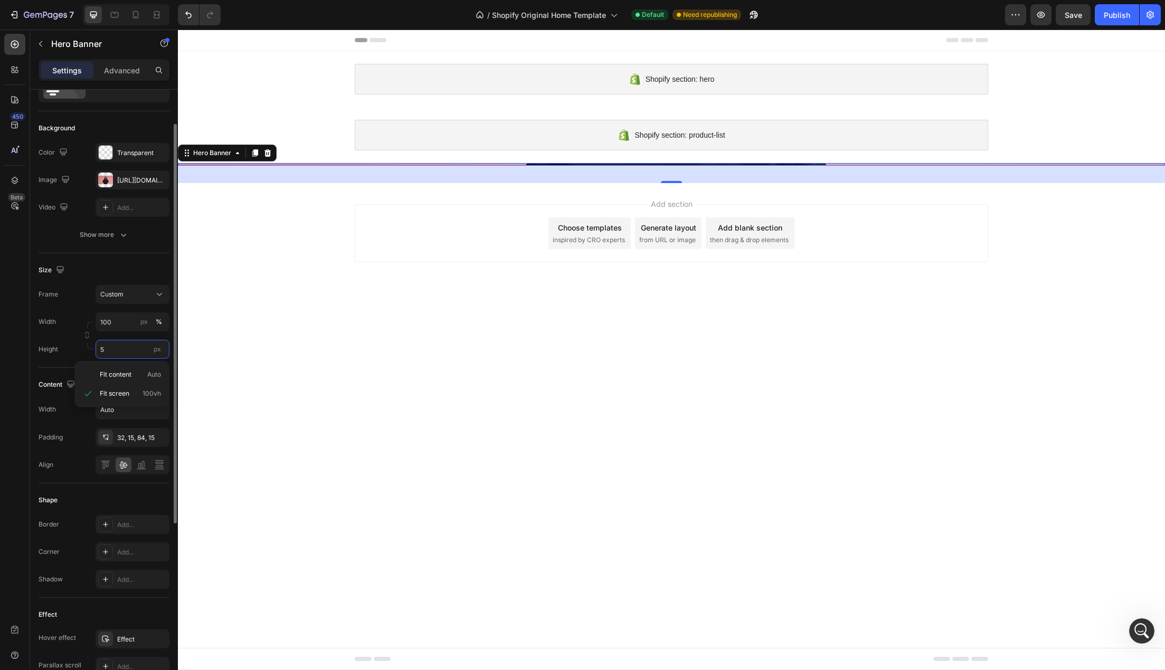
scroll to position [0, 0]
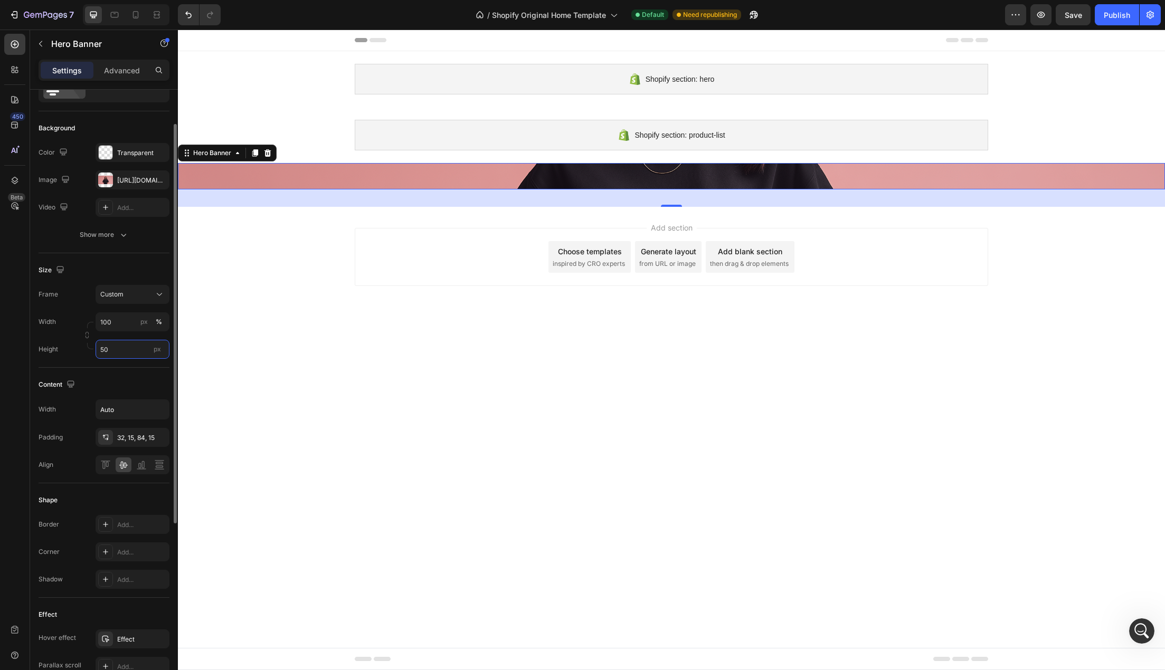
click at [126, 350] on input "50" at bounding box center [133, 349] width 74 height 19
click at [120, 355] on input "50" at bounding box center [133, 349] width 74 height 19
click at [124, 391] on span "Fit screen" at bounding box center [115, 393] width 30 height 9
type input "100 vh"
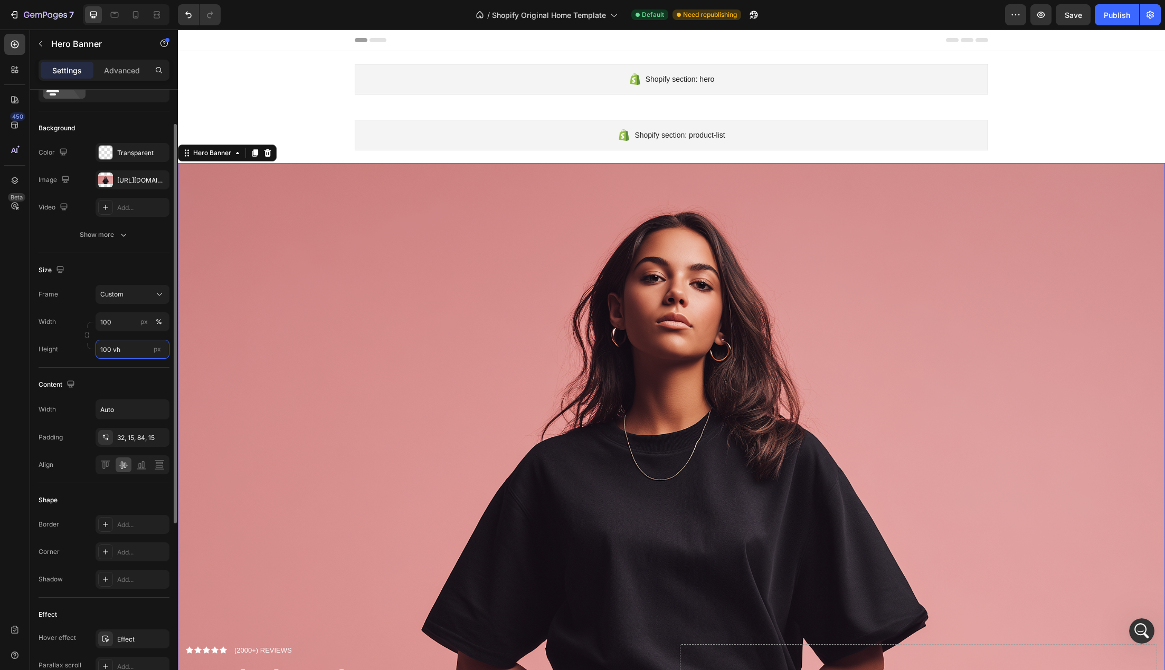
click at [107, 350] on input "100 vh" at bounding box center [133, 349] width 74 height 19
click at [104, 350] on input "100 vh" at bounding box center [133, 349] width 74 height 19
click at [81, 284] on div "Size Frame Custom Width 100 px % Height 100 vh px" at bounding box center [104, 310] width 131 height 115
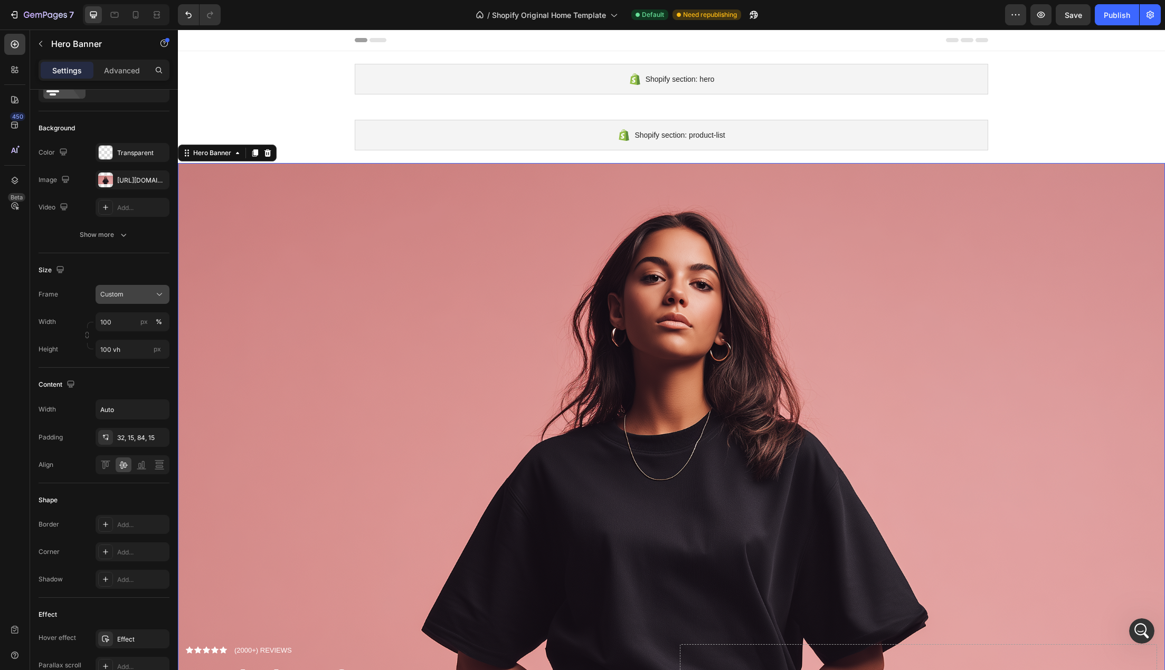
click at [116, 292] on span "Custom" at bounding box center [111, 294] width 23 height 9
click at [112, 325] on div "As banner source" at bounding box center [123, 319] width 84 height 19
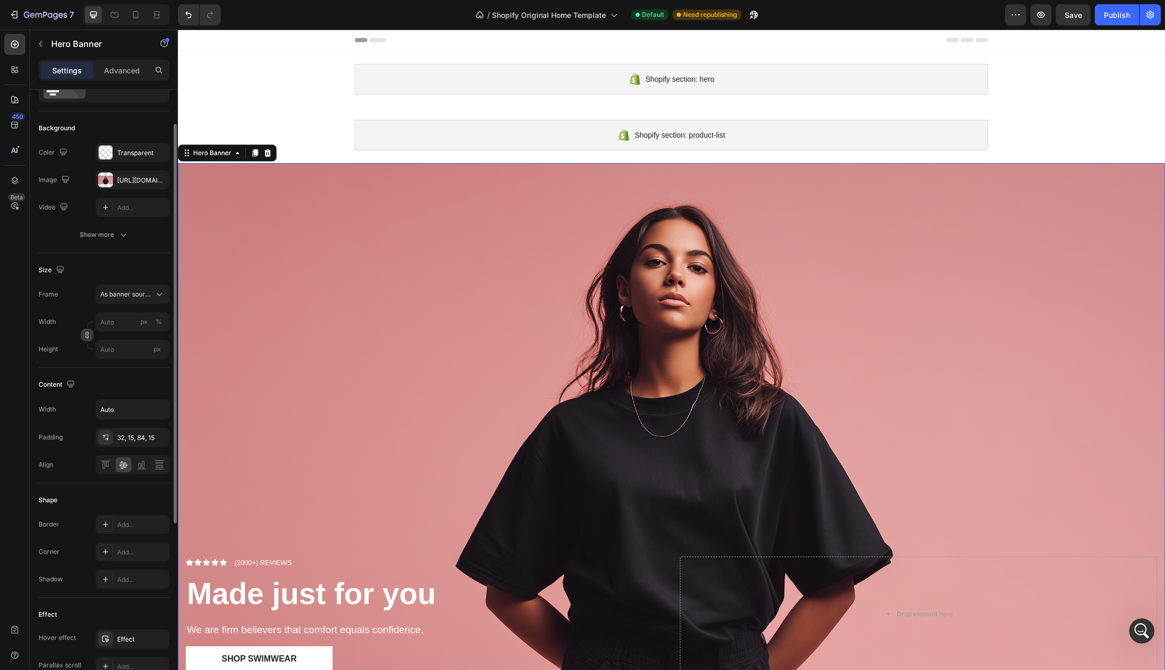
click at [126, 261] on div "Size Frame As banner source Width px % Height px" at bounding box center [104, 310] width 131 height 115
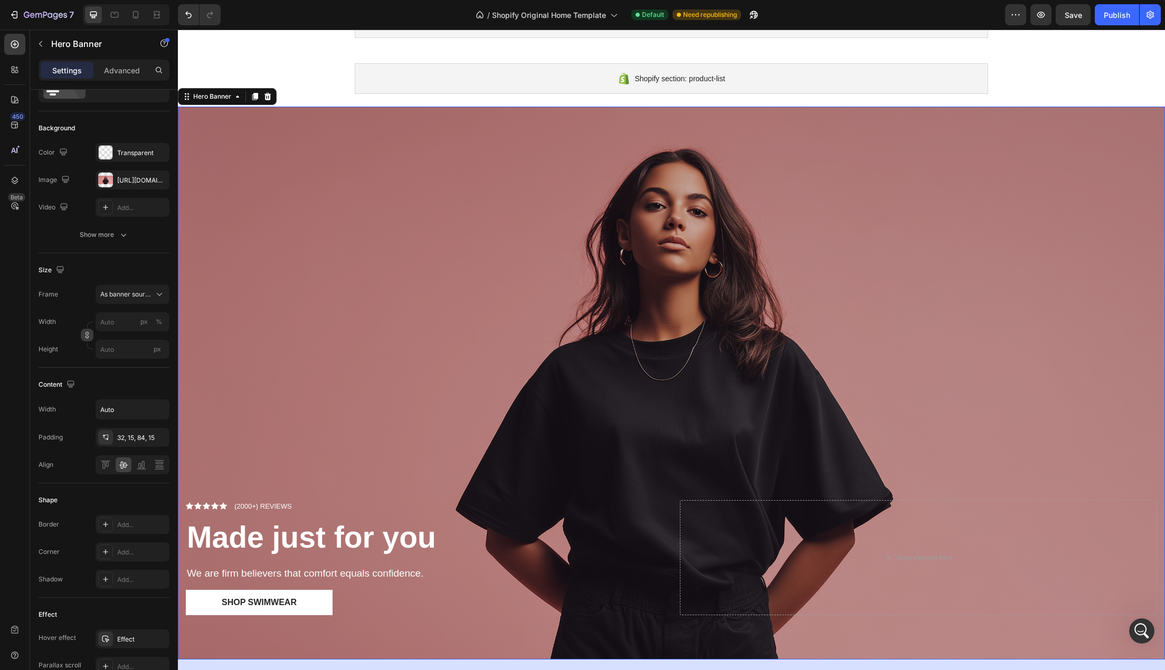
scroll to position [186, 0]
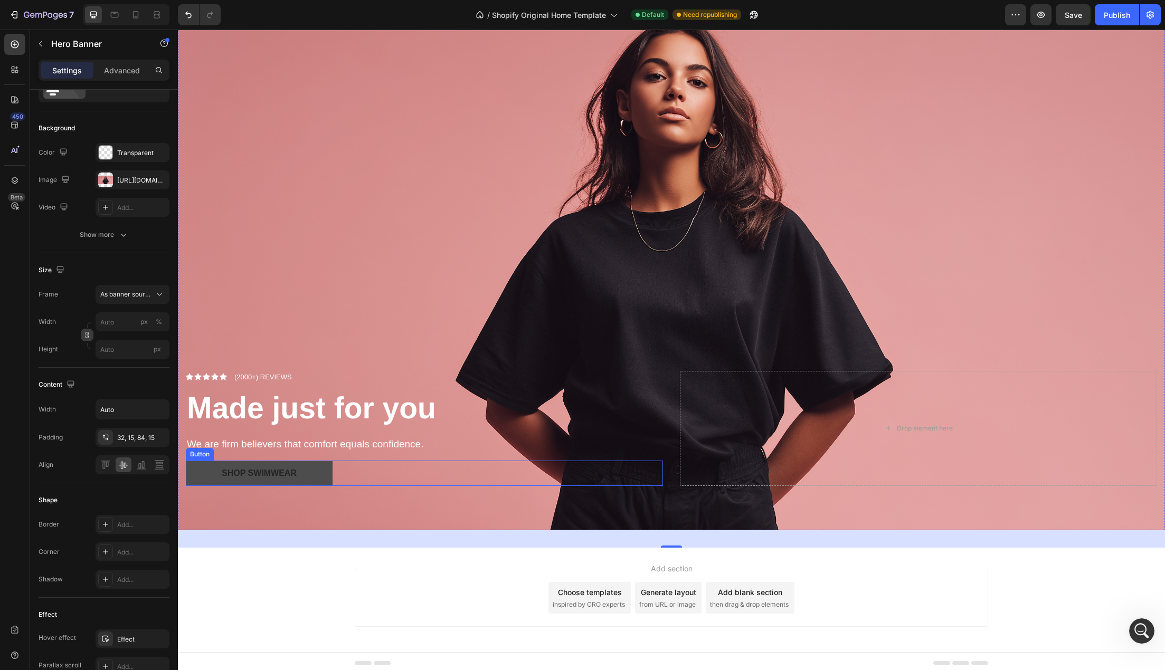
click at [307, 478] on button "Shop Swimwear" at bounding box center [259, 473] width 147 height 25
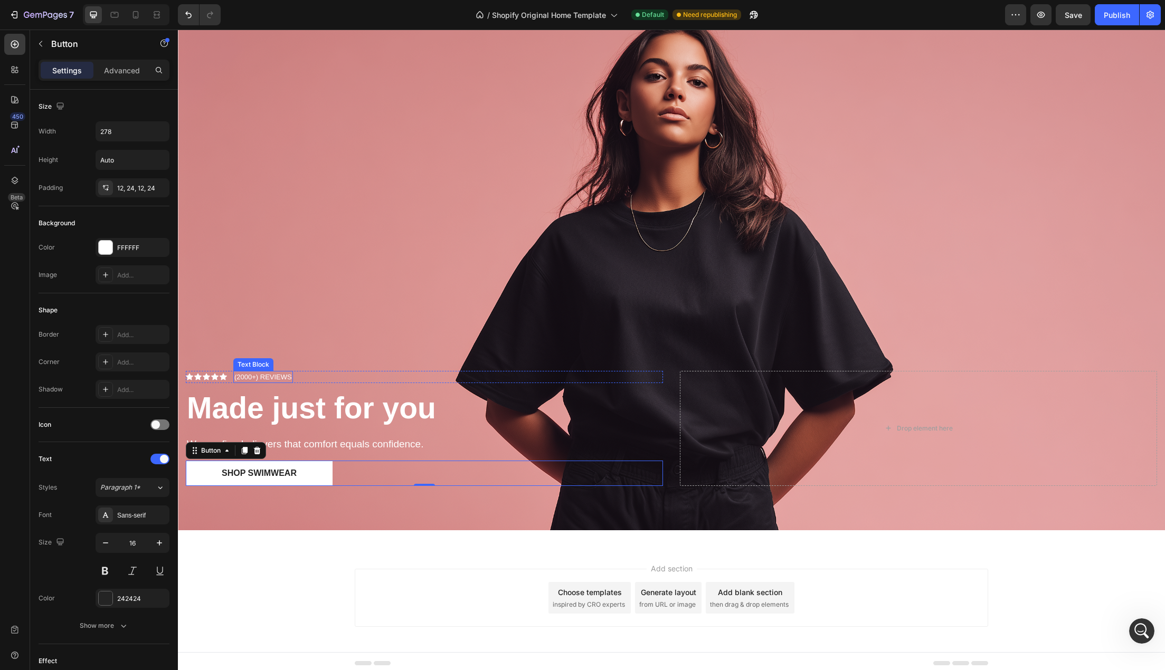
click at [250, 372] on p "(2000+) REVIEWS" at bounding box center [263, 377] width 58 height 11
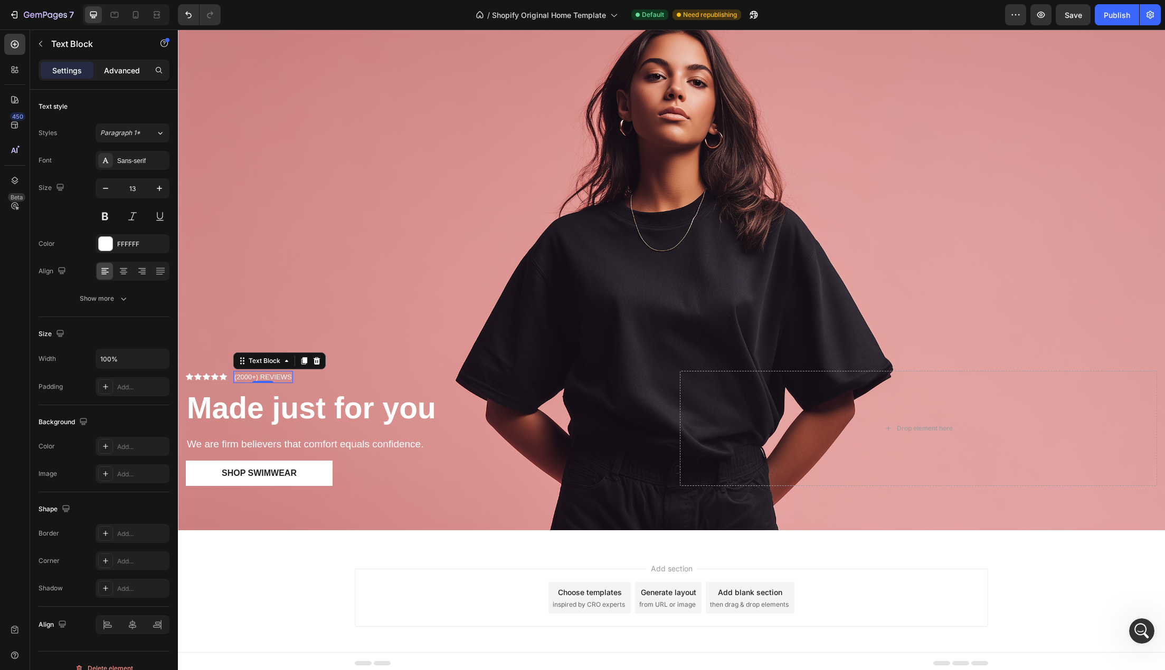
click at [121, 72] on p "Advanced" at bounding box center [122, 70] width 36 height 11
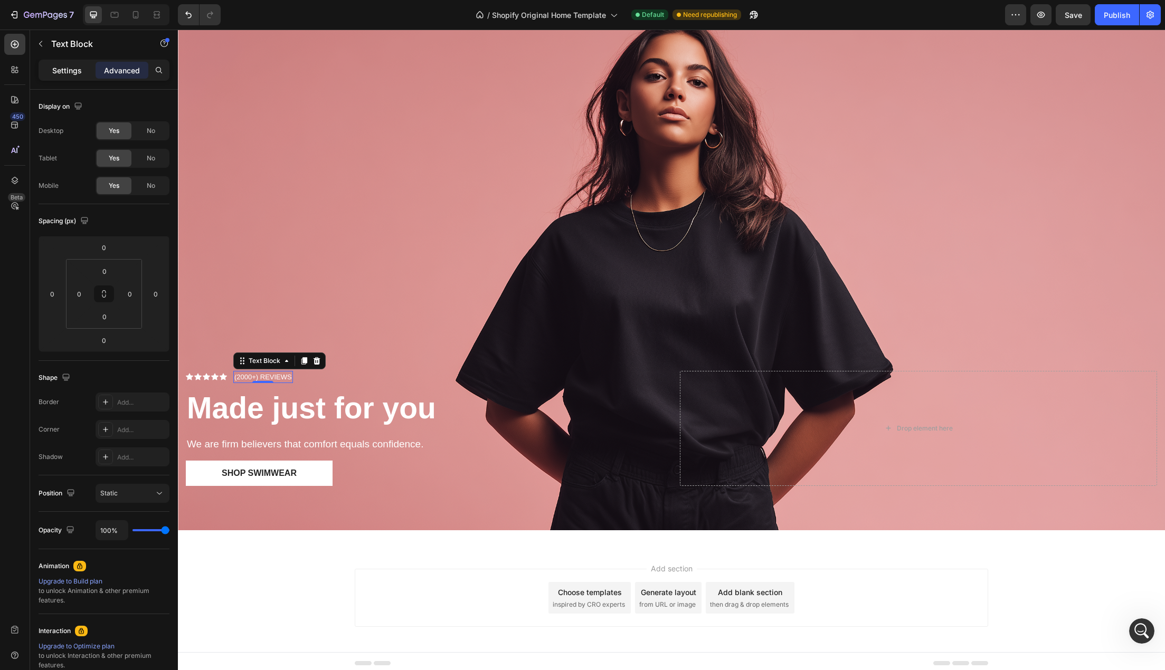
click at [75, 74] on p "Settings" at bounding box center [67, 70] width 30 height 11
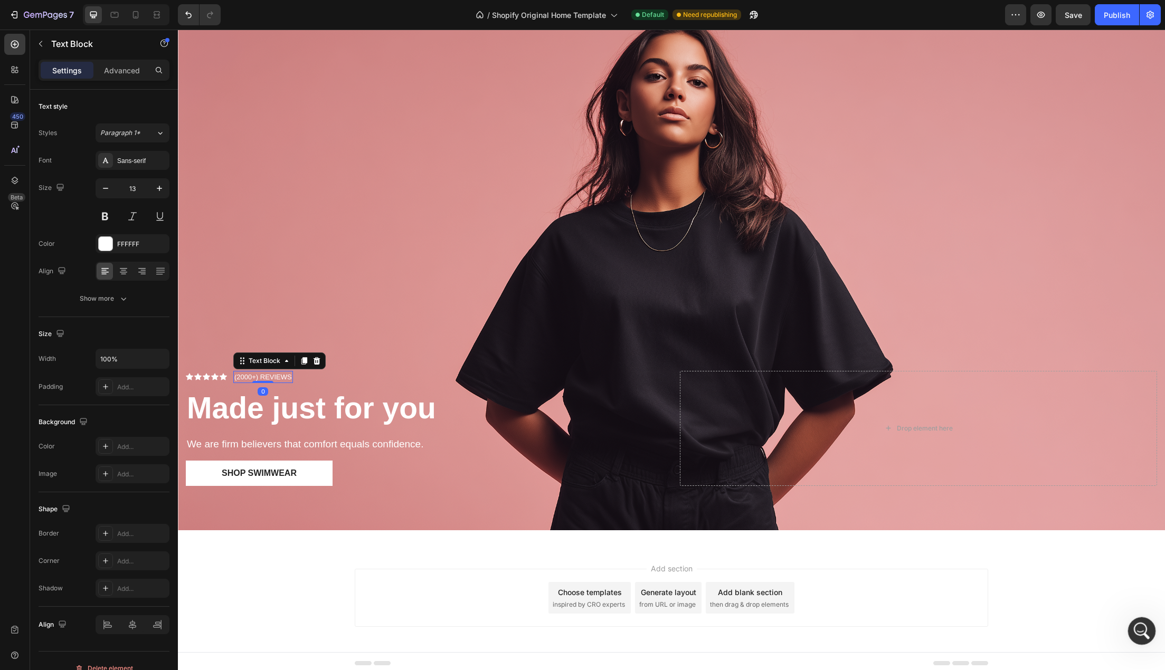
click at [1135, 631] on icon "Open Intercom Messenger" at bounding box center [1139, 629] width 17 height 17
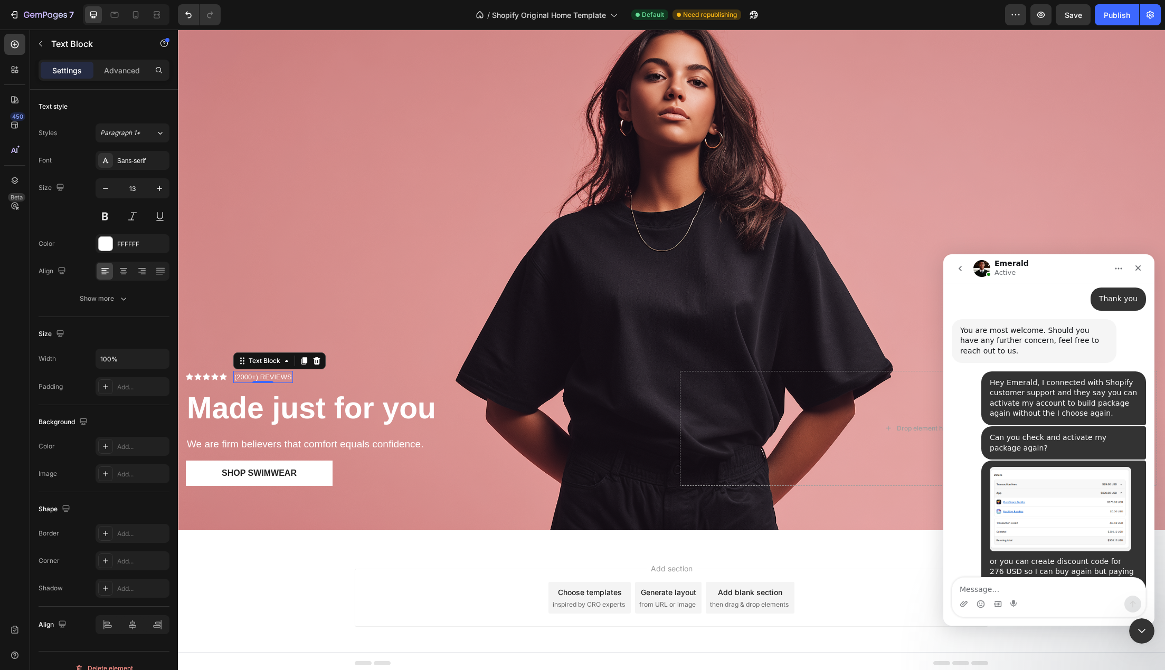
scroll to position [1886, 0]
click at [1014, 594] on textarea "Message…" at bounding box center [1048, 587] width 193 height 18
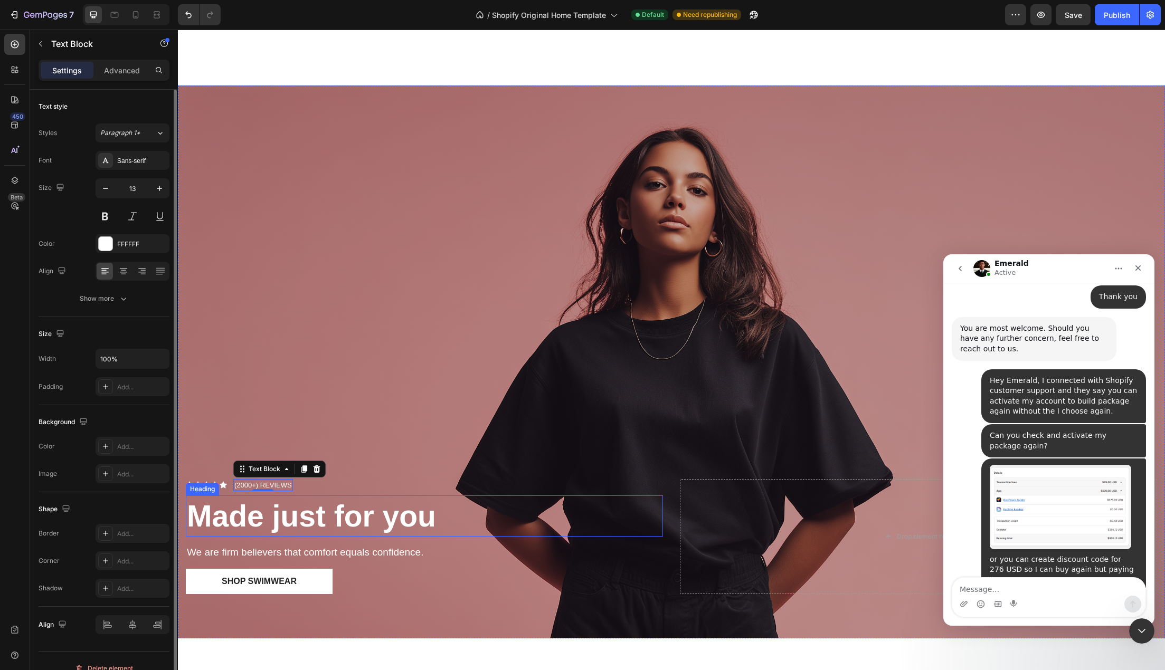
scroll to position [0, 0]
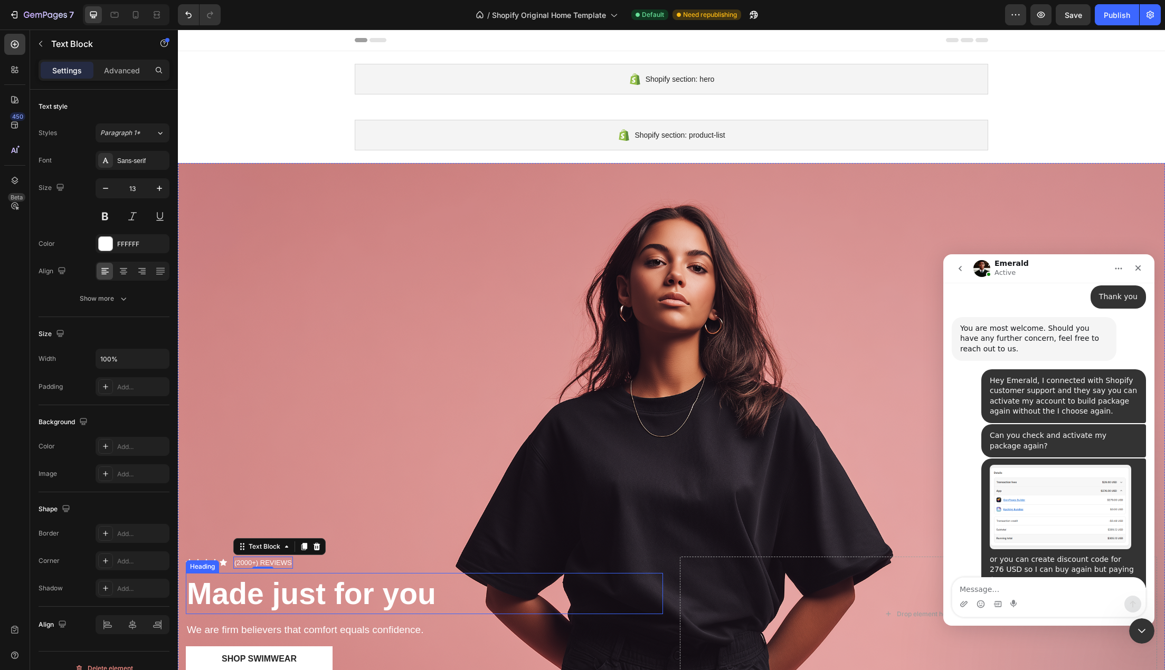
click at [334, 593] on strong "Made just for you" at bounding box center [311, 594] width 249 height 34
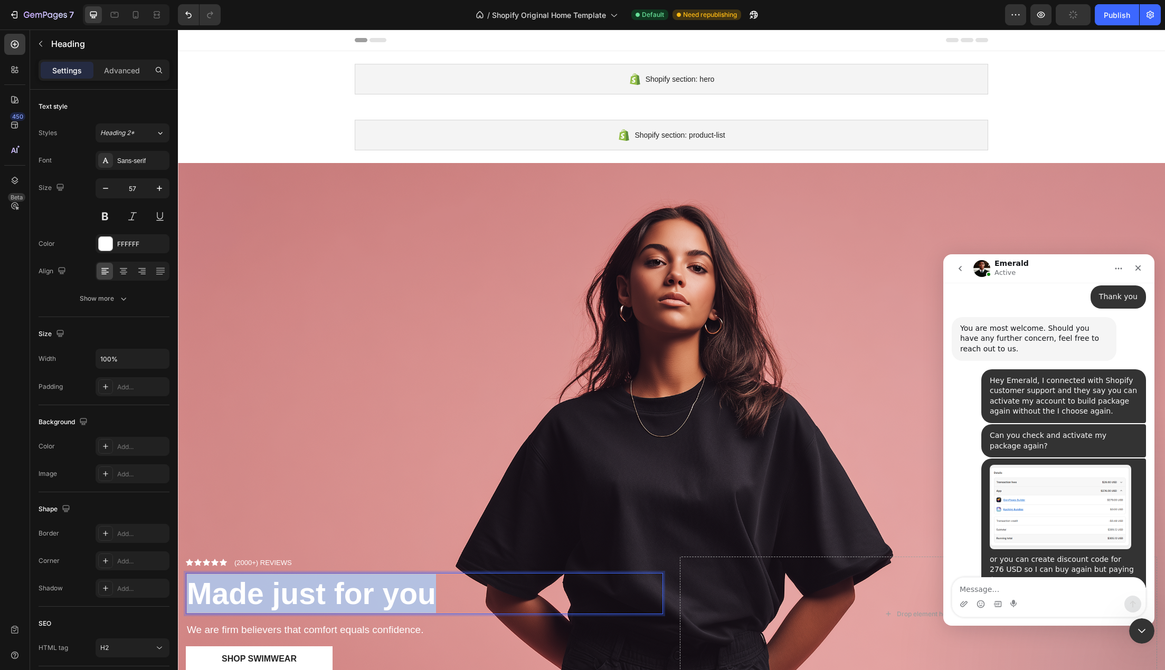
click at [334, 593] on strong "Made just for you" at bounding box center [311, 594] width 249 height 34
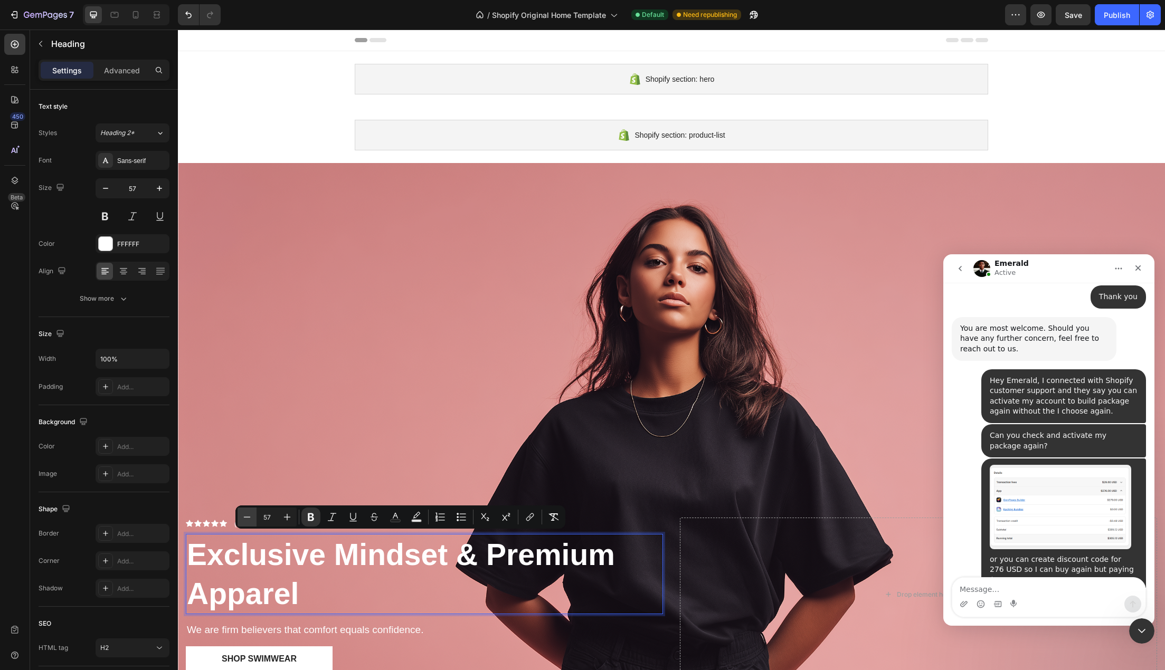
click at [249, 520] on icon "Editor contextual toolbar" at bounding box center [247, 517] width 11 height 11
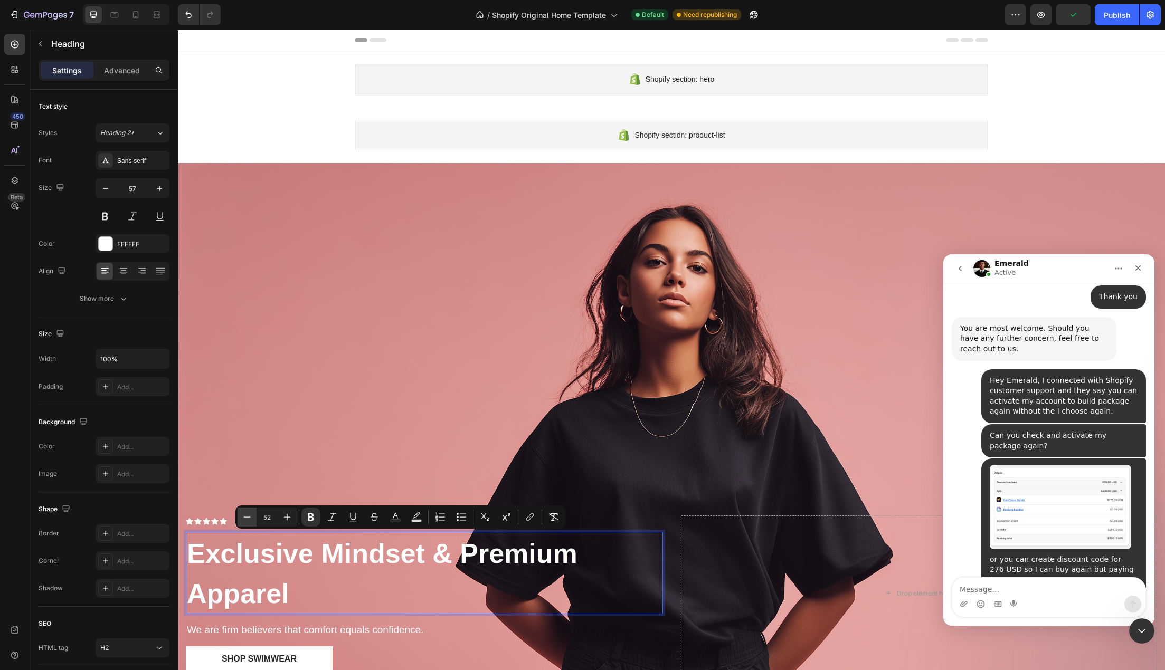
click at [249, 520] on icon "Editor contextual toolbar" at bounding box center [247, 517] width 11 height 11
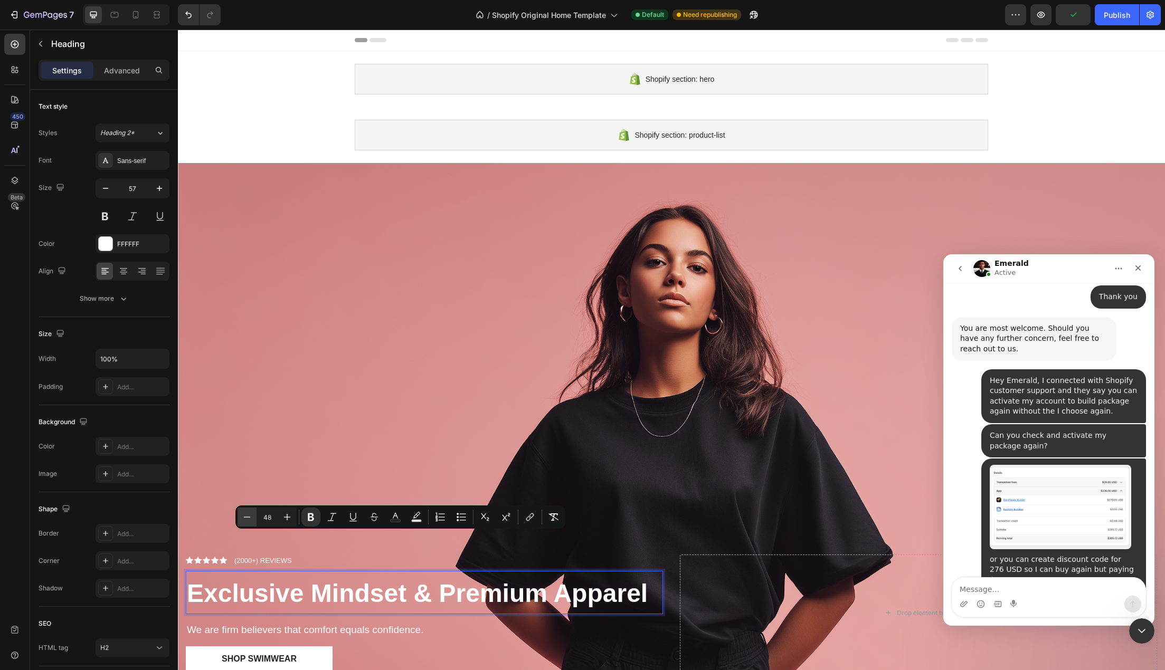
click at [249, 520] on icon "Editor contextual toolbar" at bounding box center [247, 517] width 11 height 11
type input "44"
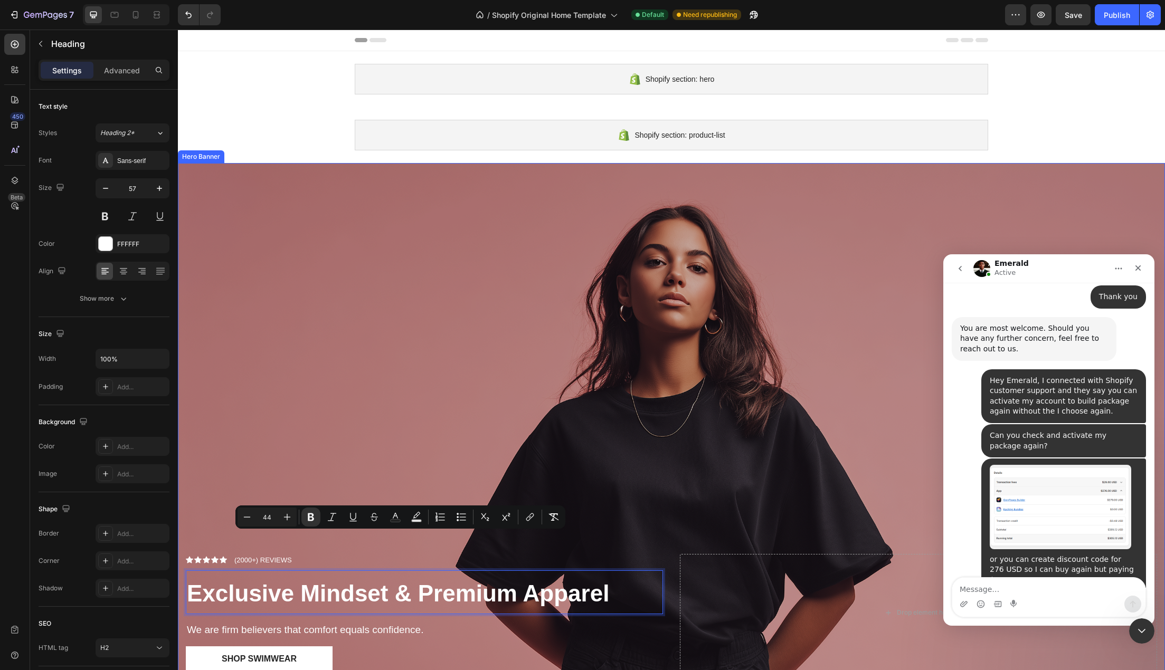
click at [317, 479] on div "Overlay" at bounding box center [671, 439] width 987 height 553
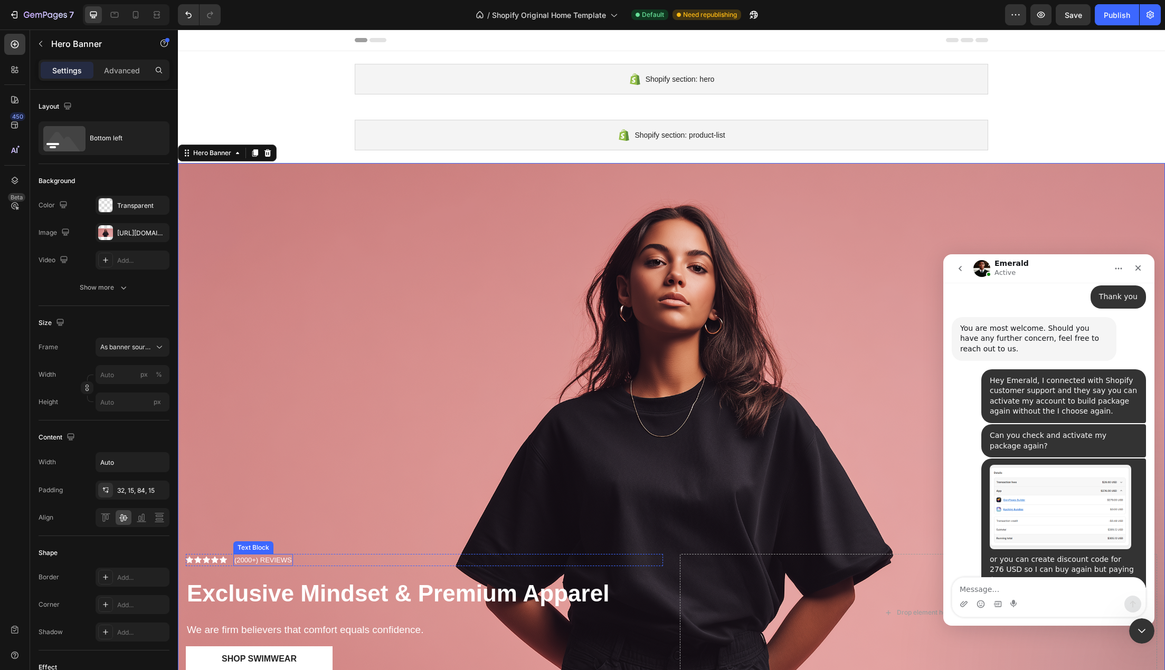
click at [268, 558] on p "(2000+) REVIEWS" at bounding box center [263, 560] width 58 height 11
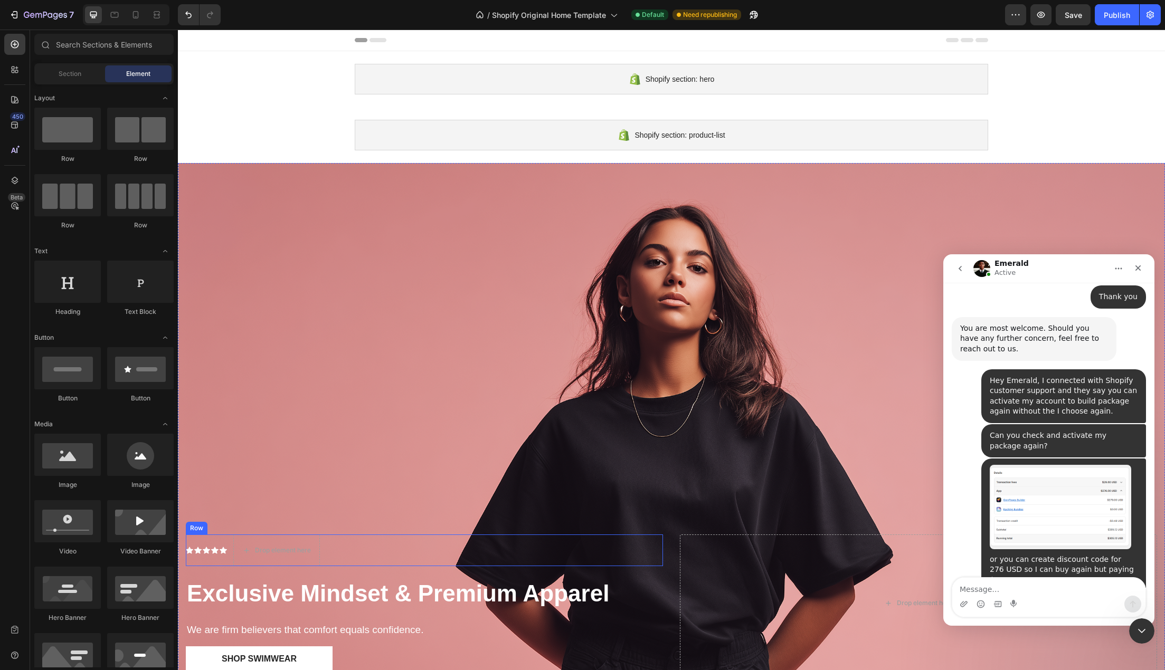
click at [223, 550] on div "Icon Icon Icon Icon Icon Icon List" at bounding box center [206, 551] width 41 height 32
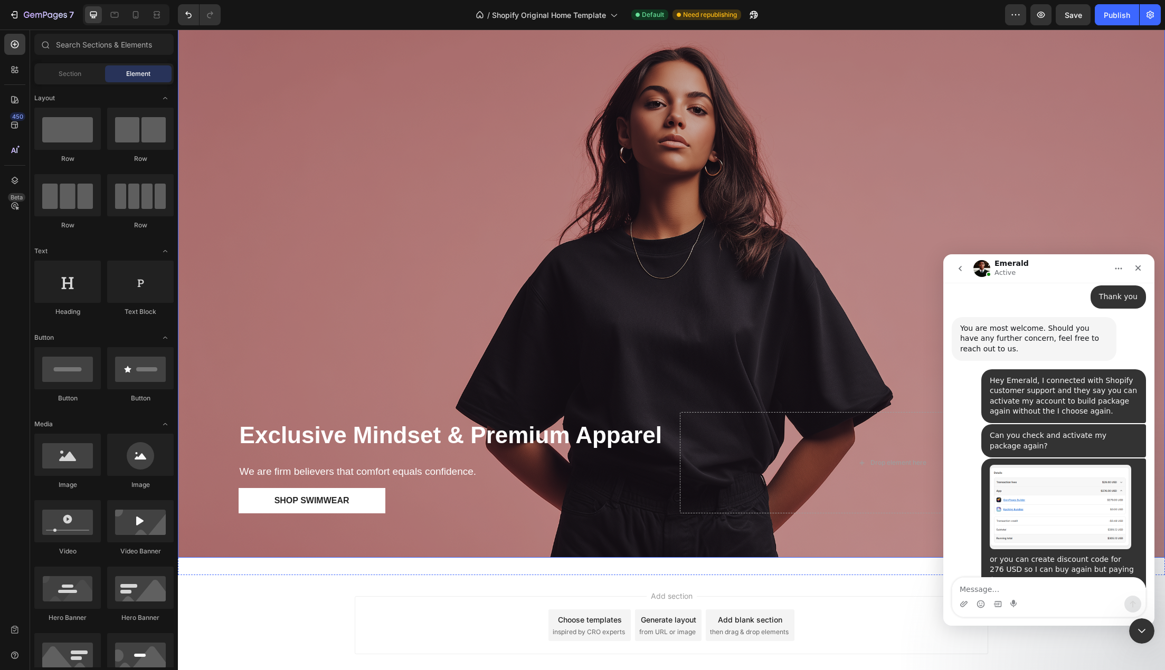
scroll to position [186, 0]
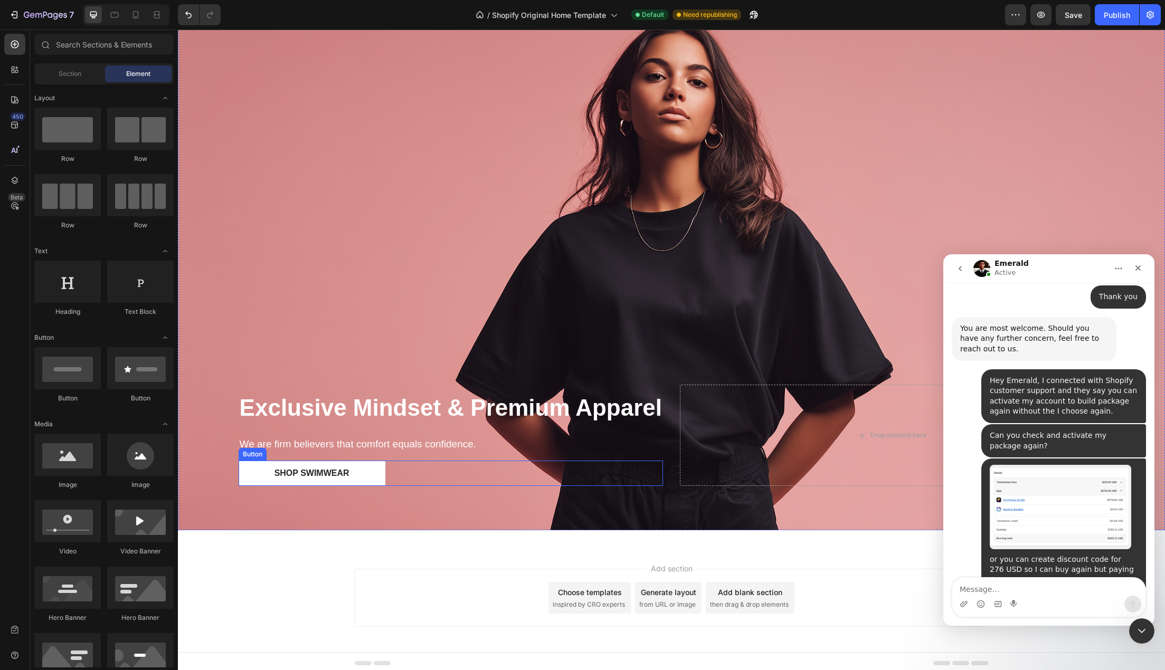
click at [384, 479] on div "Shop Swimwear Button" at bounding box center [451, 473] width 424 height 25
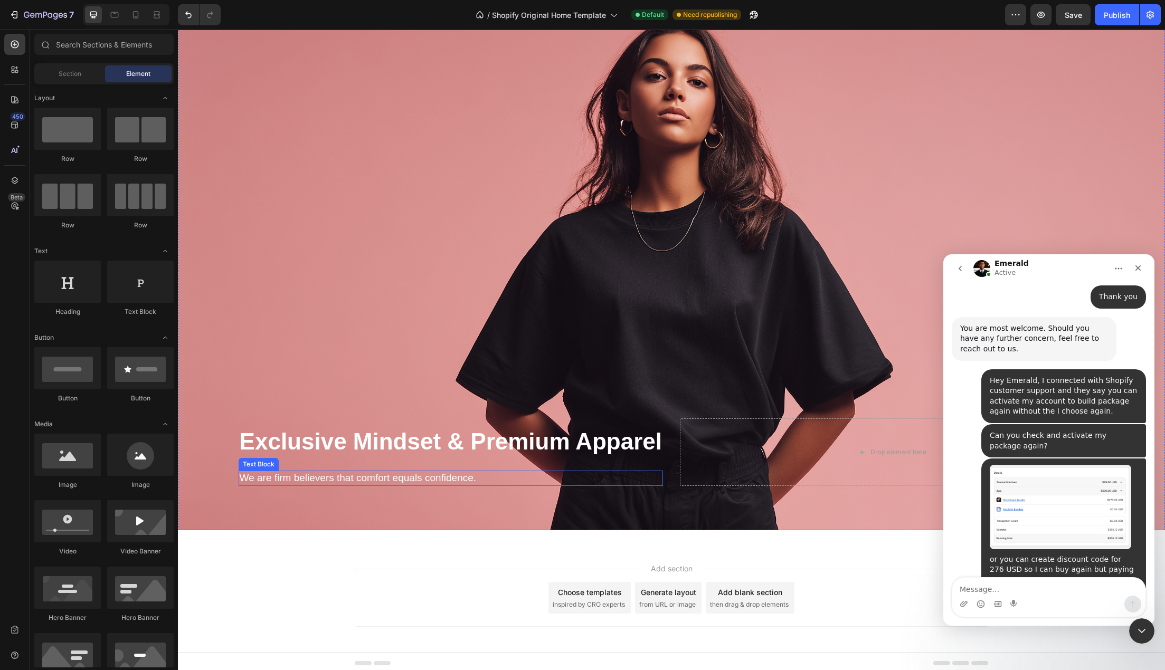
click at [348, 474] on p "We are firm believers that comfort equals confidence." at bounding box center [451, 478] width 422 height 13
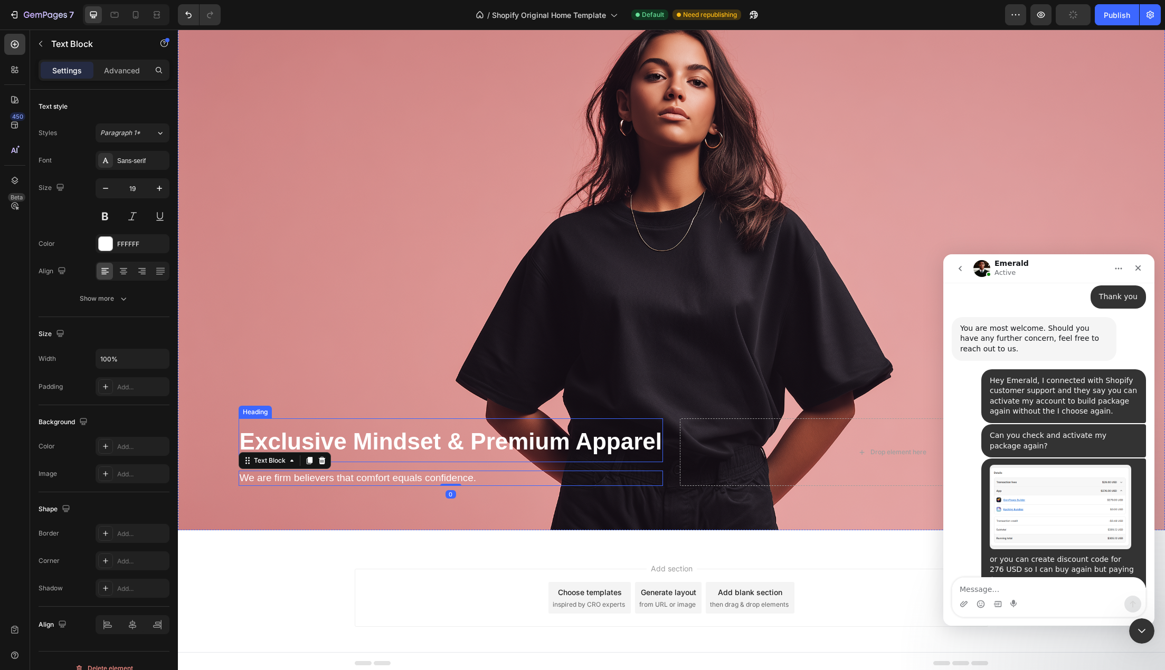
click at [393, 436] on strong "Exclusive Mindset & Premium Apparel" at bounding box center [451, 442] width 422 height 26
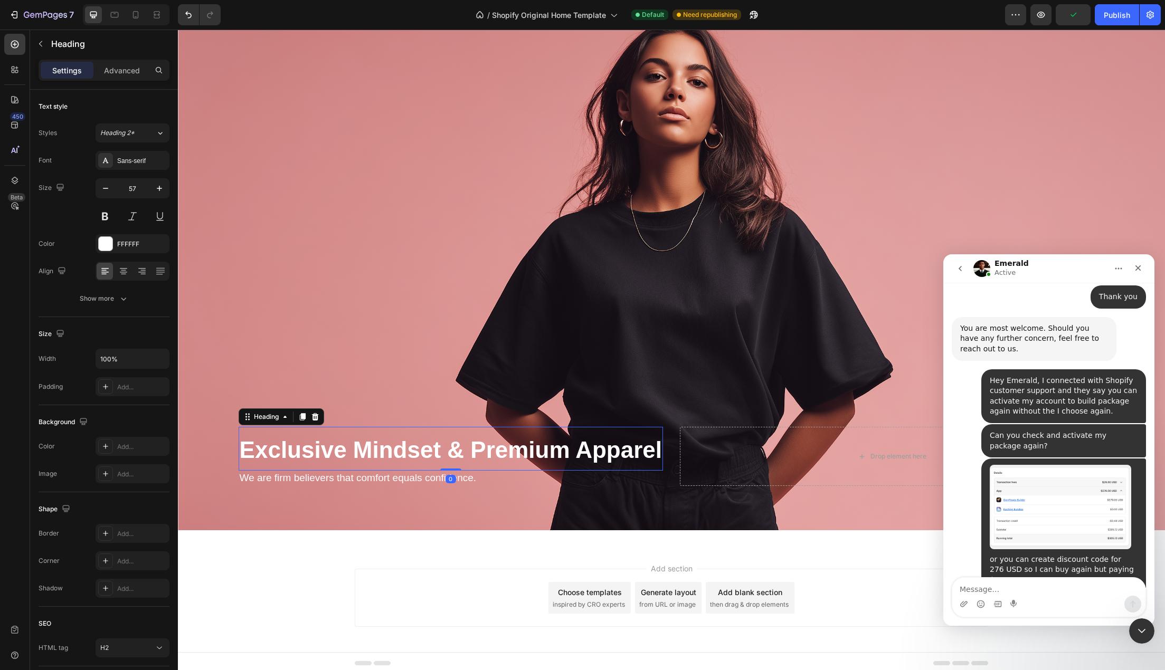
drag, startPoint x: 440, startPoint y: 464, endPoint x: 441, endPoint y: 449, distance: 15.3
click at [441, 449] on div "⁠⁠⁠⁠⁠⁠⁠ Exclusive Mindset & Premium Apparel Heading 0" at bounding box center [451, 449] width 424 height 44
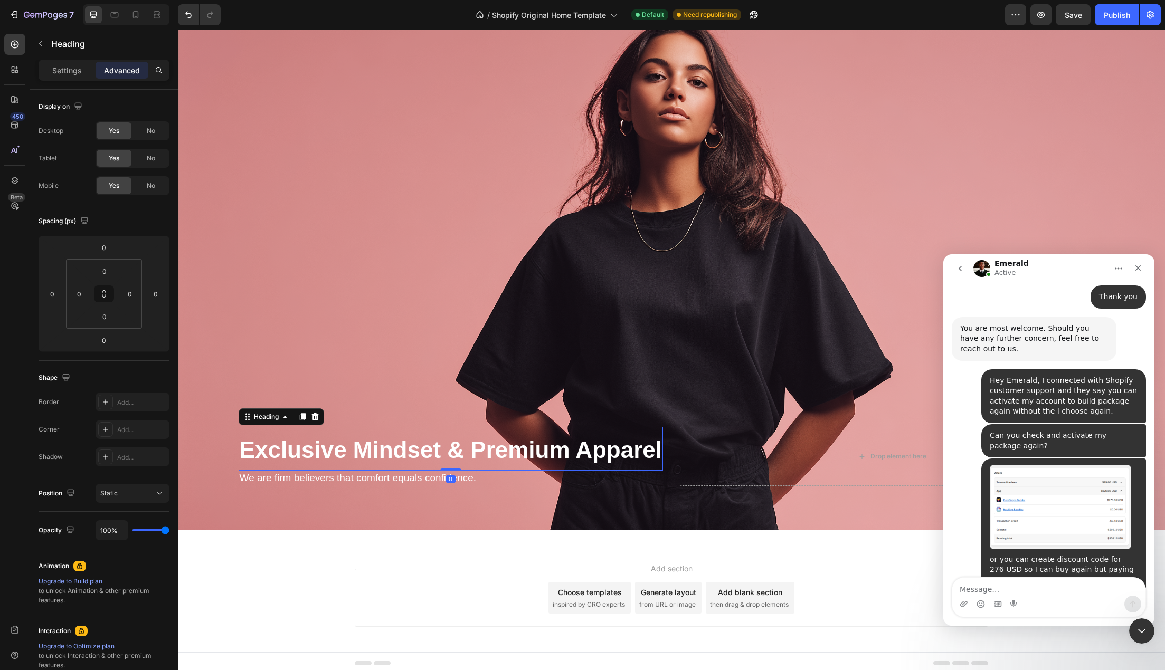
click at [402, 498] on div "⁠⁠⁠⁠⁠⁠⁠ Exclusive Mindset & Premium Apparel Heading 0 We are firm believers tha…" at bounding box center [672, 470] width 882 height 120
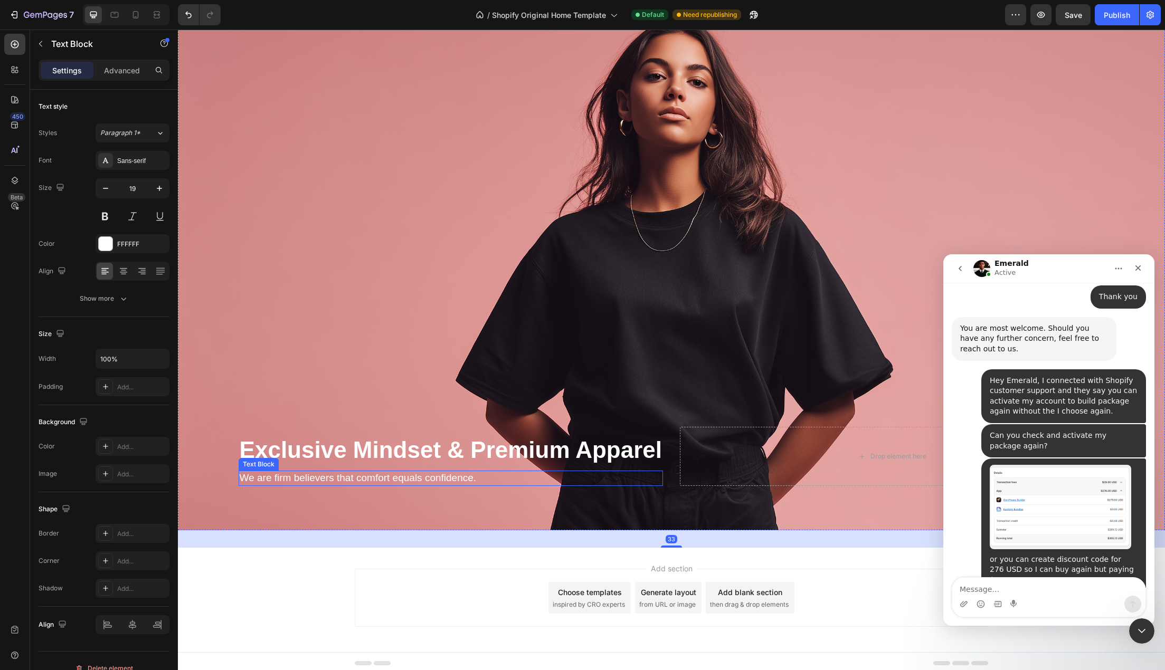
click at [321, 474] on p "We are firm believers that comfort equals confidence." at bounding box center [451, 478] width 422 height 13
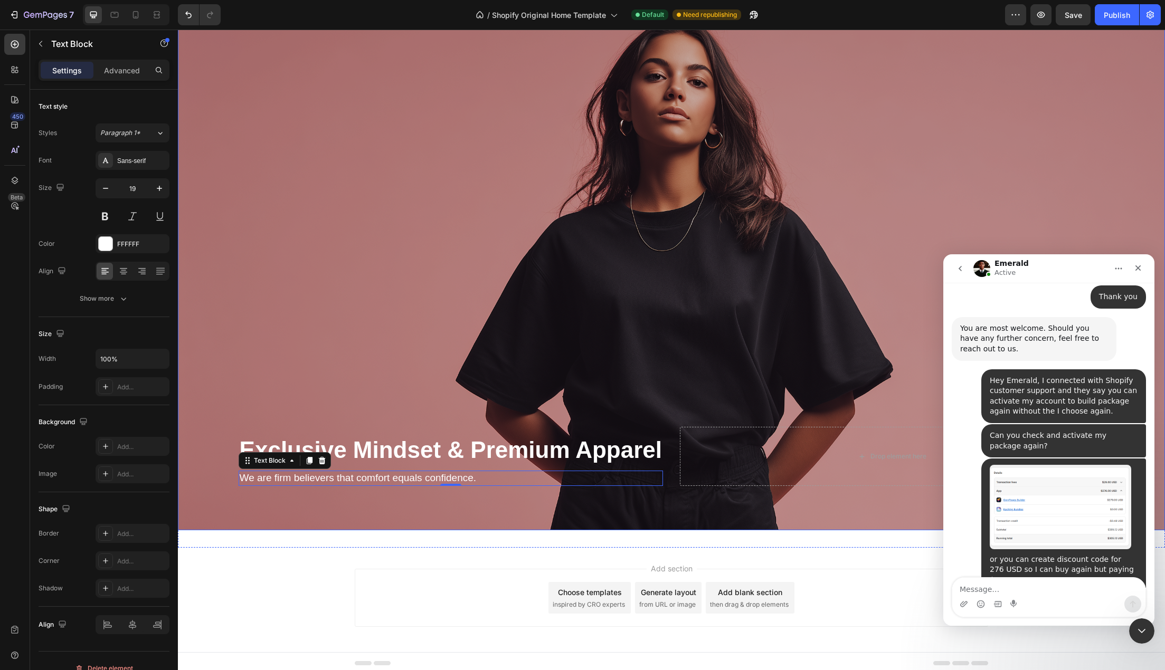
click at [327, 375] on div "Overlay" at bounding box center [671, 253] width 987 height 553
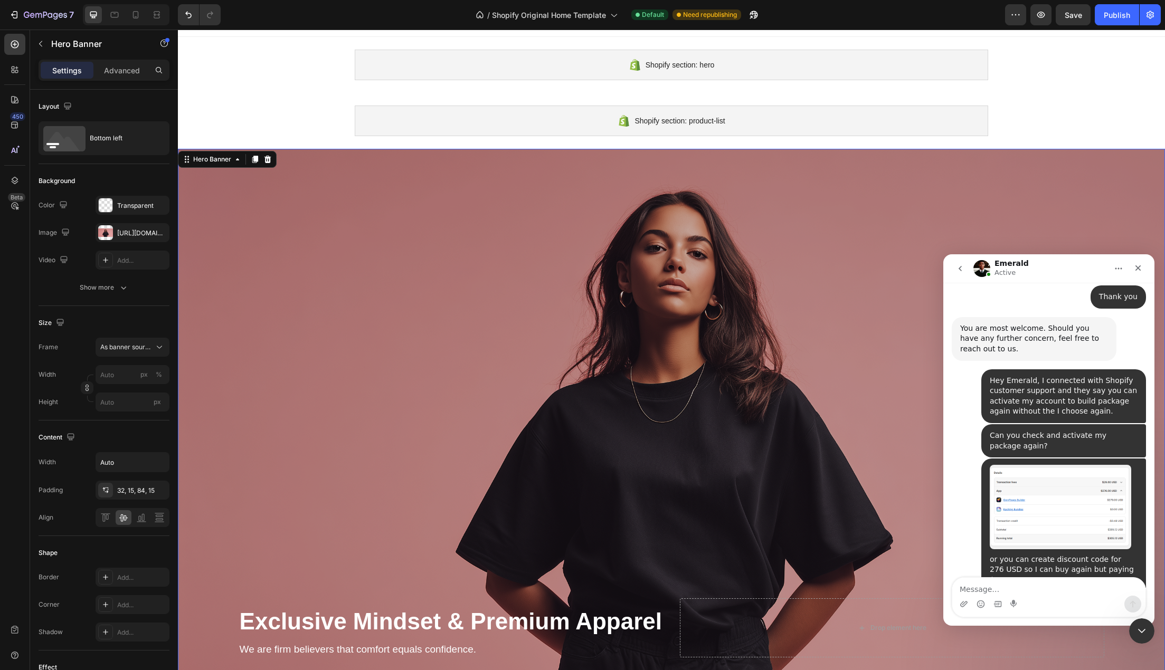
scroll to position [0, 0]
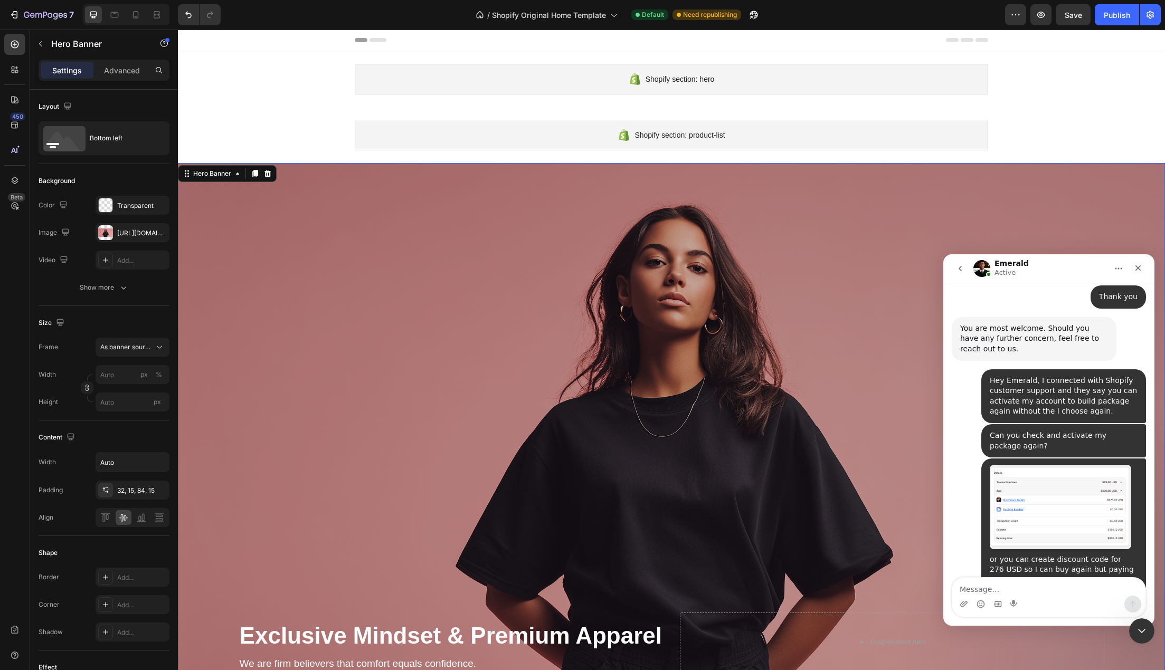
click at [450, 339] on div "Overlay" at bounding box center [671, 439] width 987 height 553
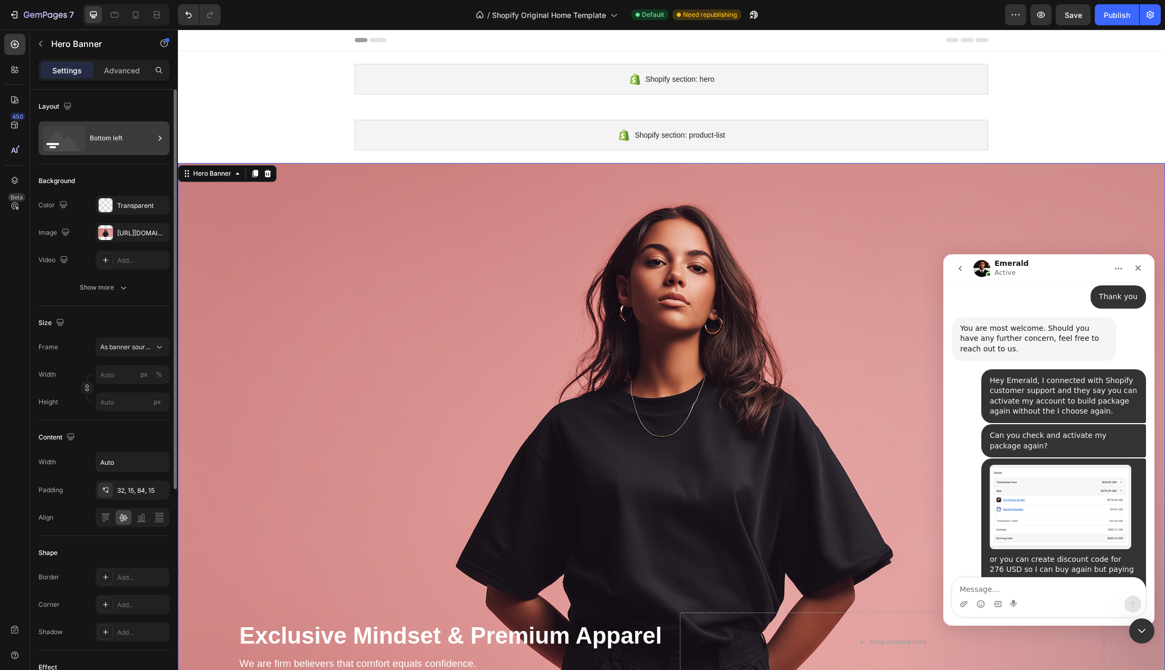
click at [121, 144] on div "Bottom left" at bounding box center [122, 138] width 64 height 24
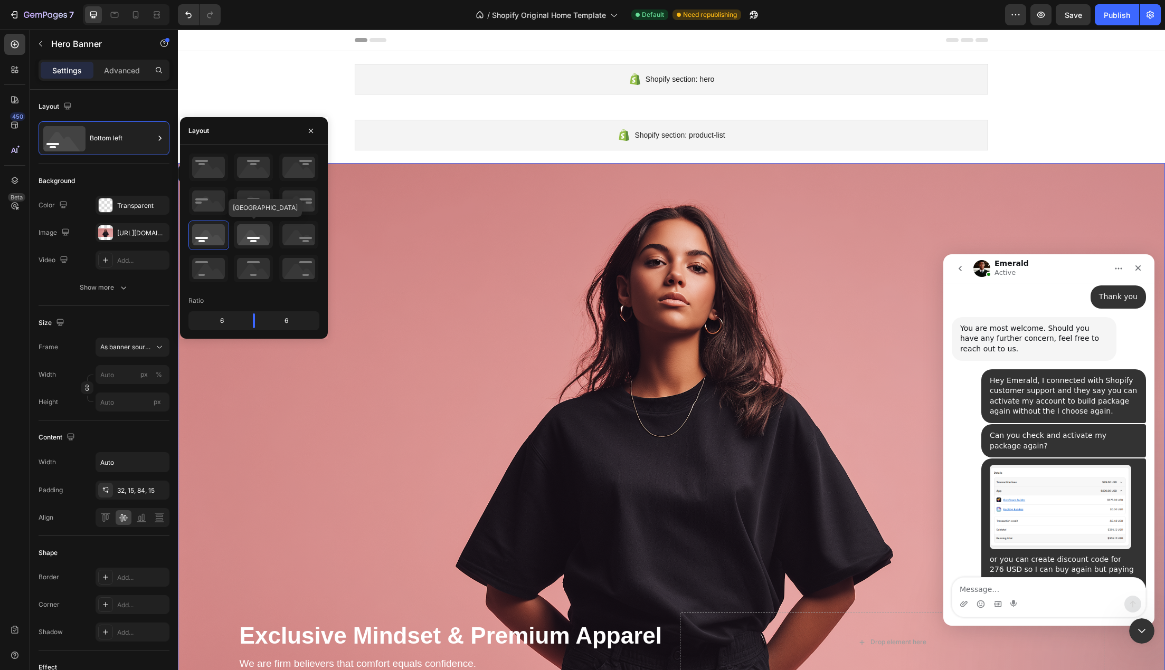
click at [251, 240] on icon at bounding box center [253, 234] width 39 height 27
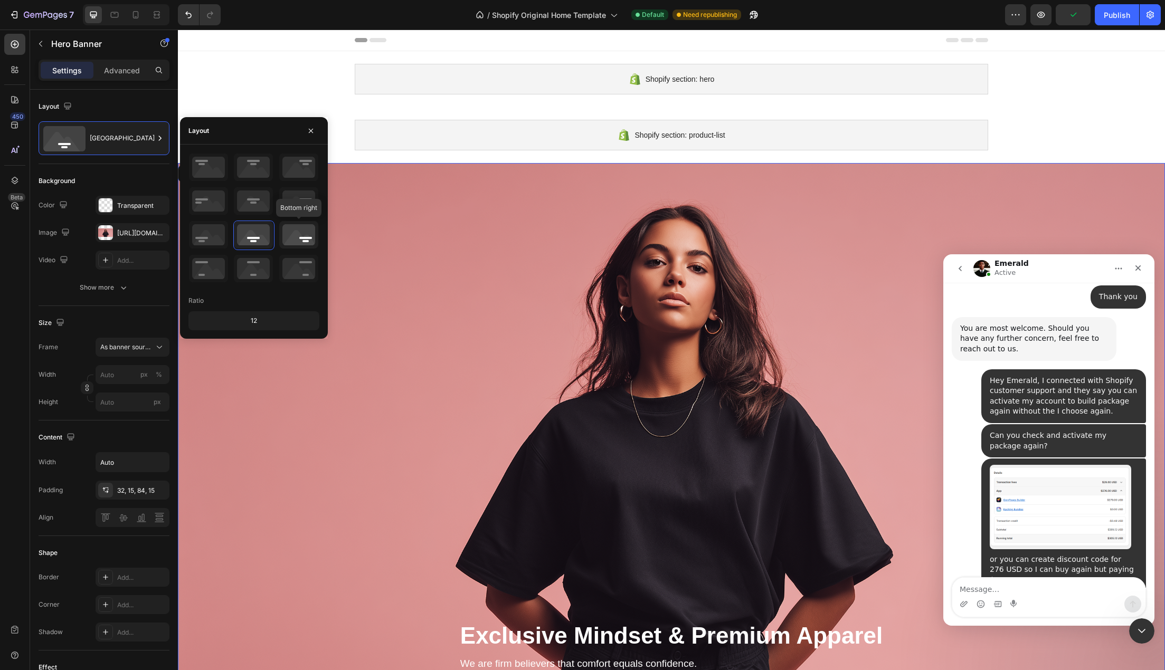
click at [306, 242] on icon at bounding box center [298, 234] width 39 height 27
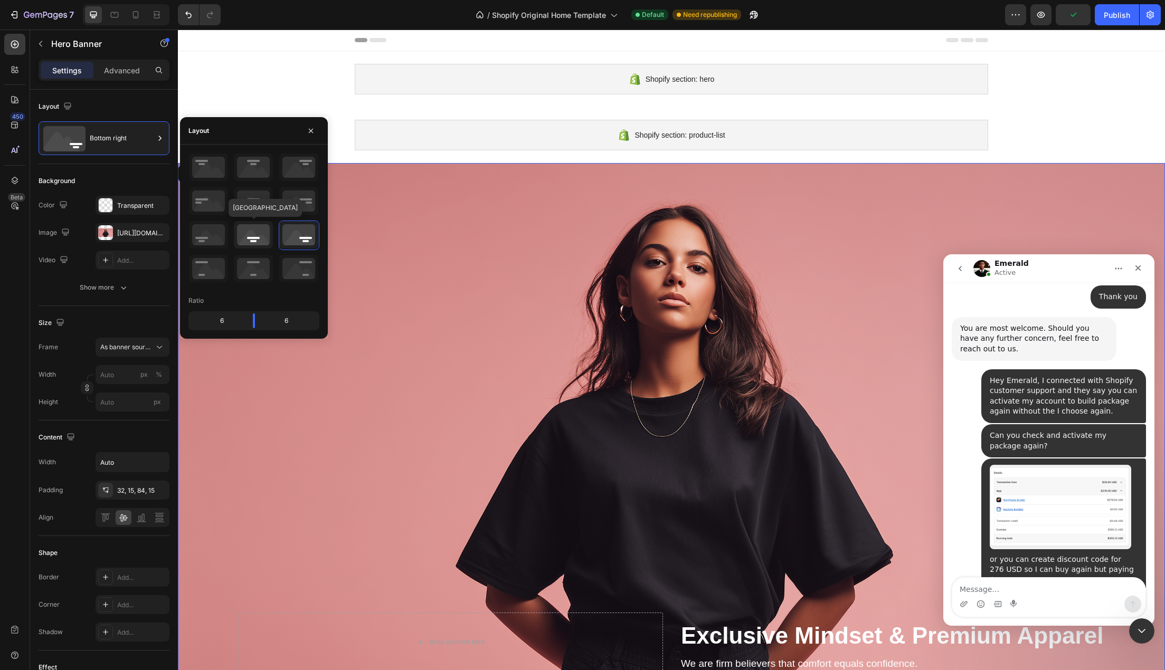
click at [244, 244] on icon at bounding box center [253, 234] width 39 height 27
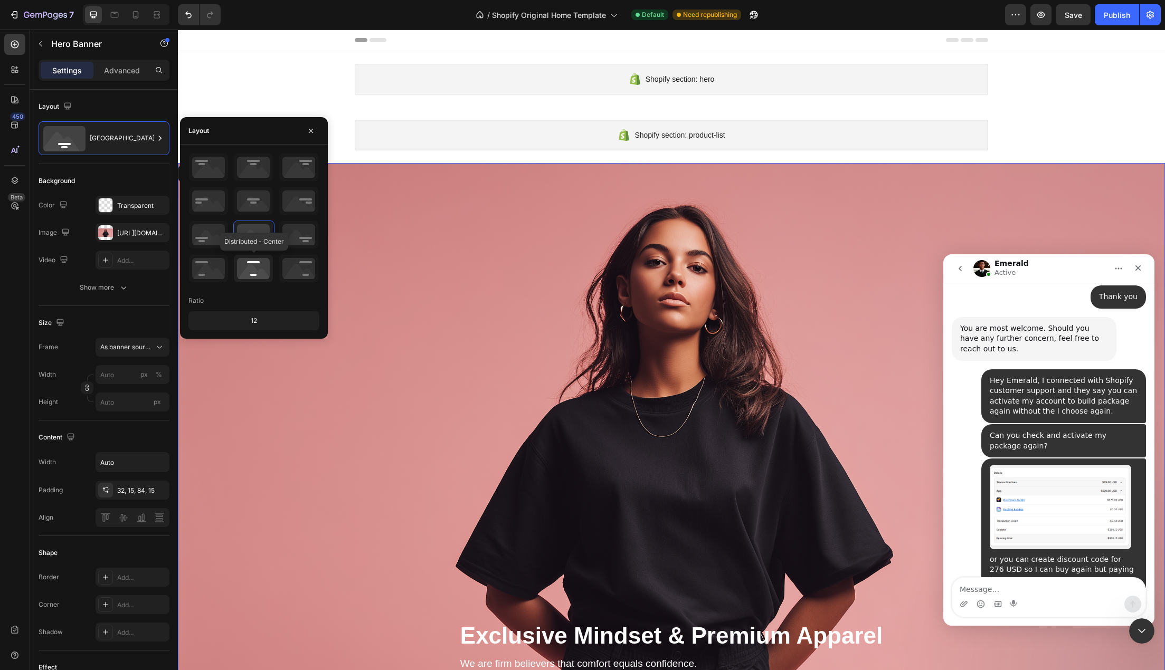
click at [250, 275] on icon at bounding box center [253, 268] width 39 height 27
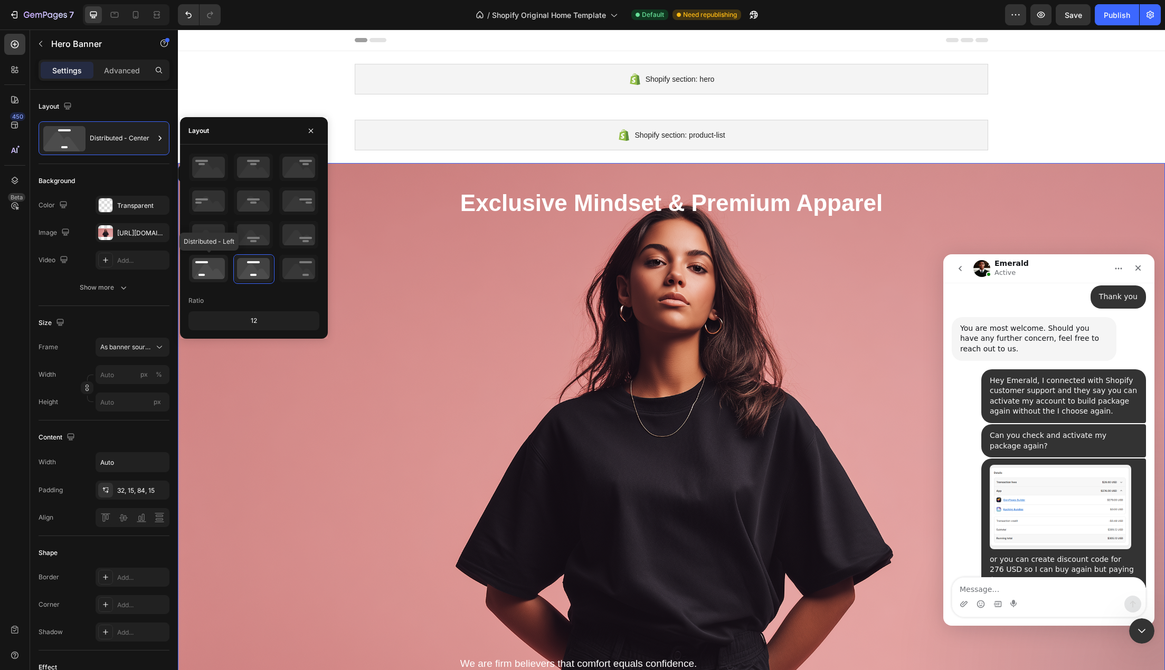
click at [213, 267] on icon at bounding box center [208, 268] width 39 height 27
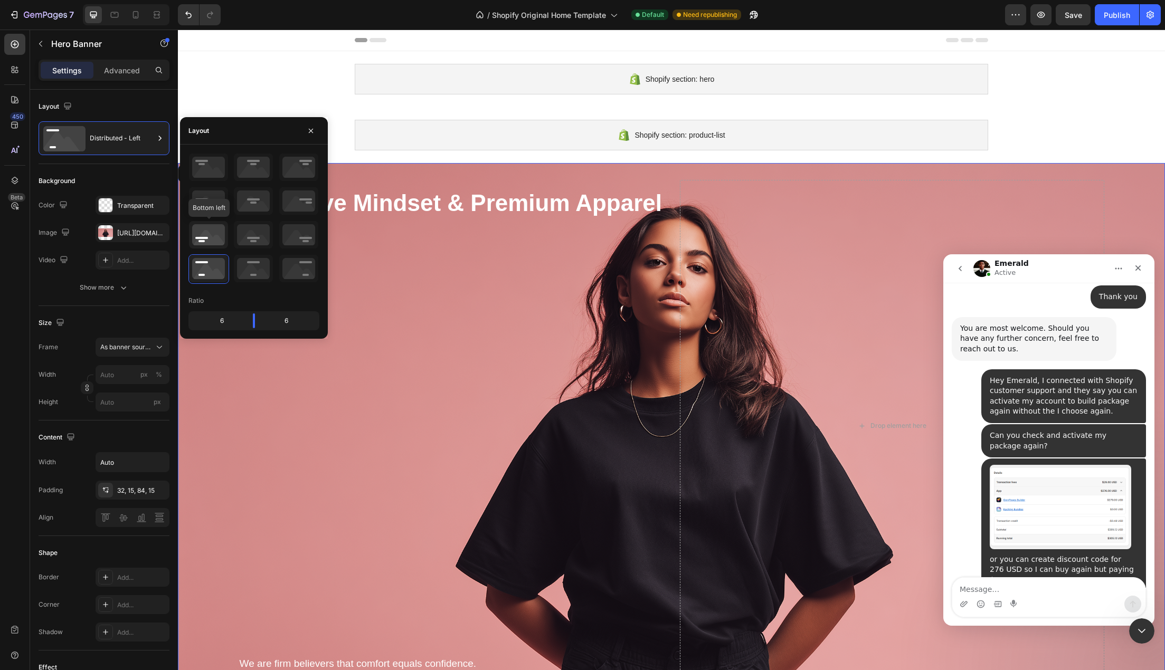
click at [207, 237] on icon at bounding box center [208, 234] width 39 height 27
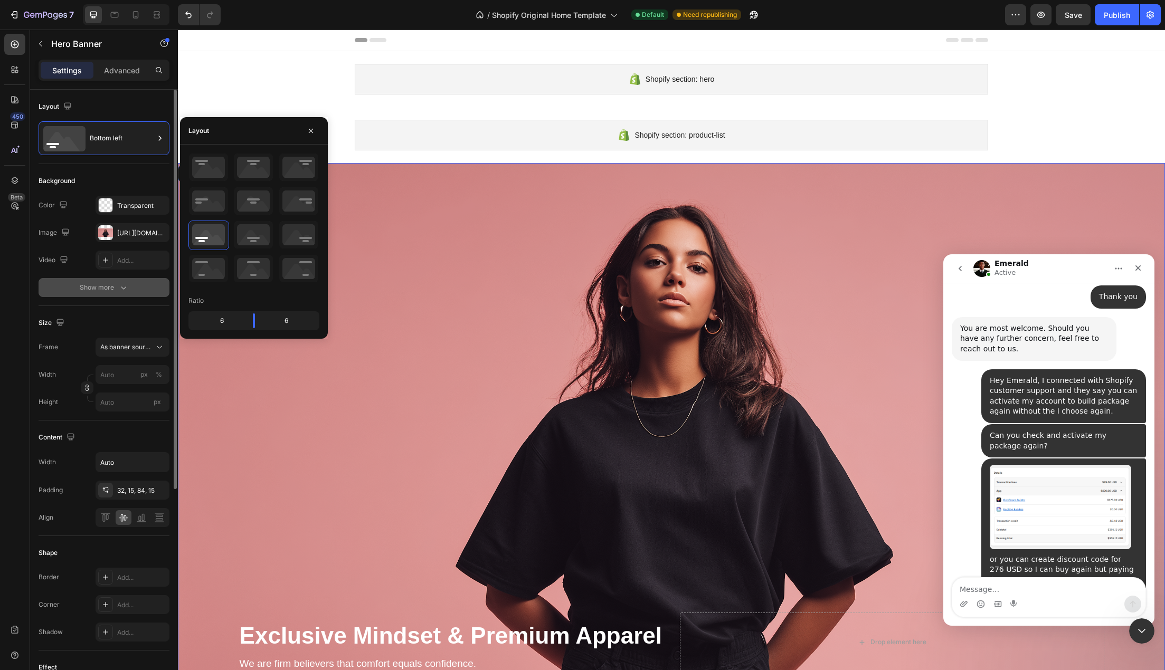
click at [43, 283] on button "Show more" at bounding box center [104, 287] width 131 height 19
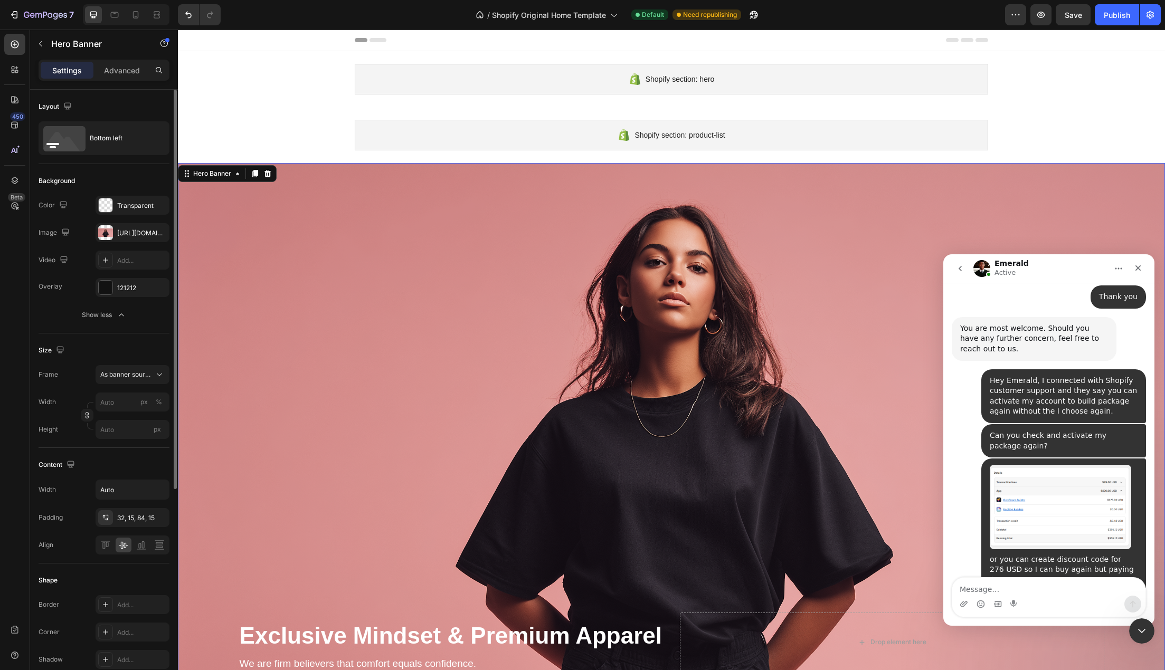
click at [47, 351] on div "Size" at bounding box center [53, 351] width 28 height 14
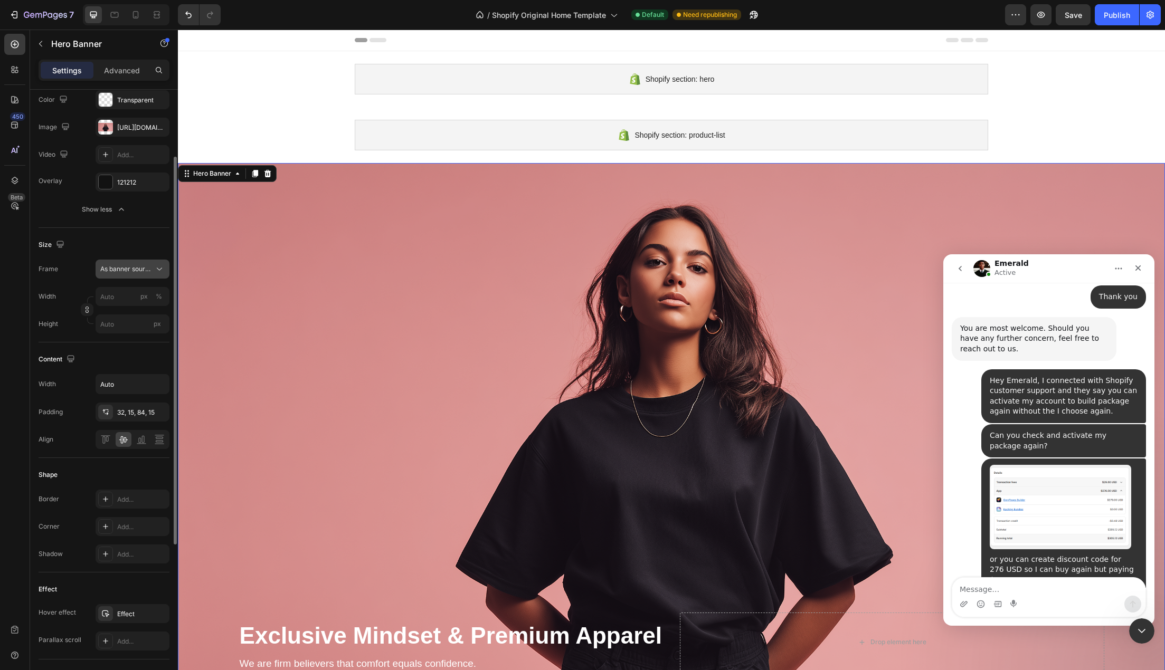
click at [117, 270] on span "As banner source" at bounding box center [126, 268] width 52 height 9
click at [59, 245] on icon "button" at bounding box center [59, 244] width 7 height 7
click at [59, 285] on icon "button" at bounding box center [62, 280] width 11 height 11
type input "100%"
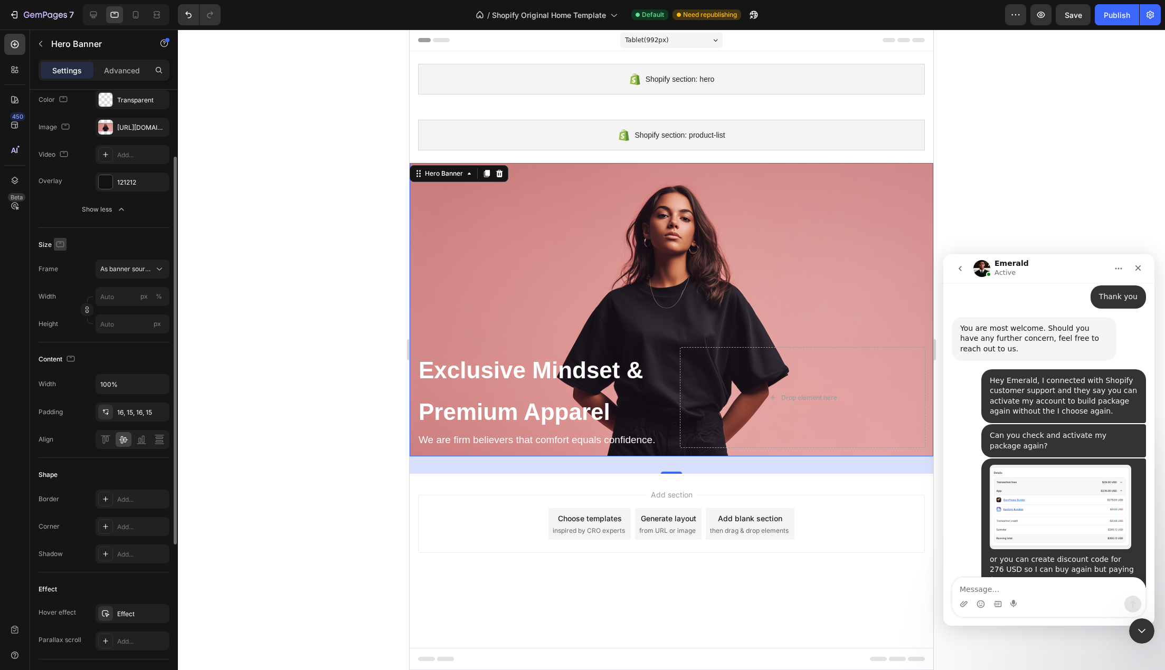
click at [56, 245] on icon "button" at bounding box center [60, 244] width 8 height 6
click at [64, 302] on icon "button" at bounding box center [63, 299] width 6 height 7
type input "100"
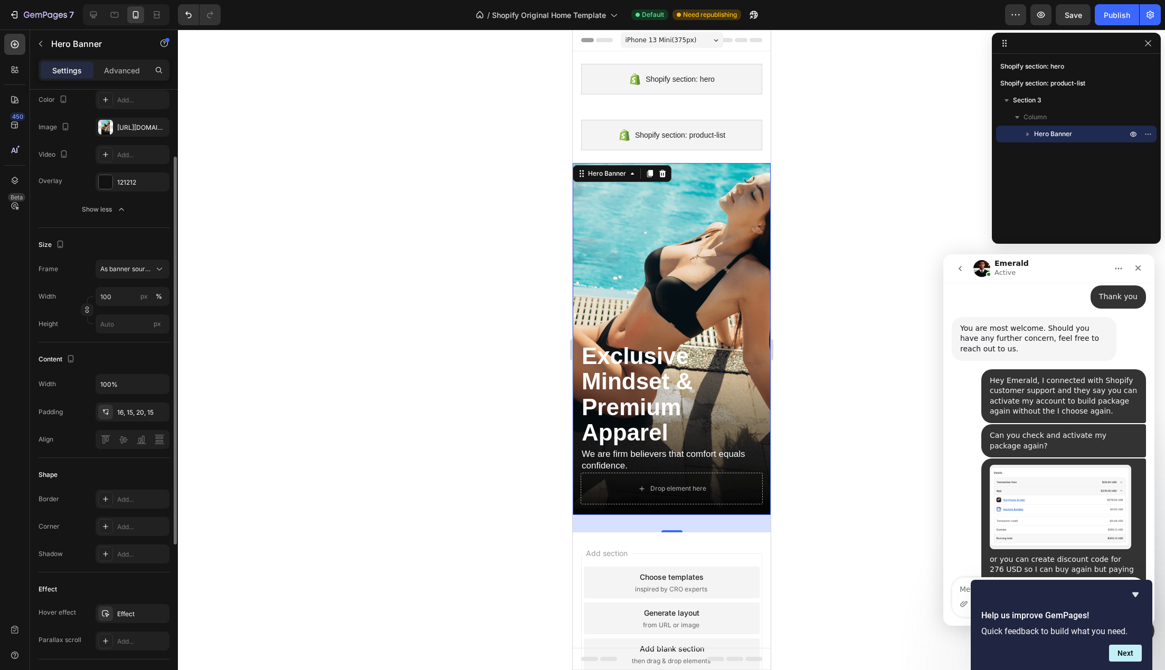
scroll to position [0, 0]
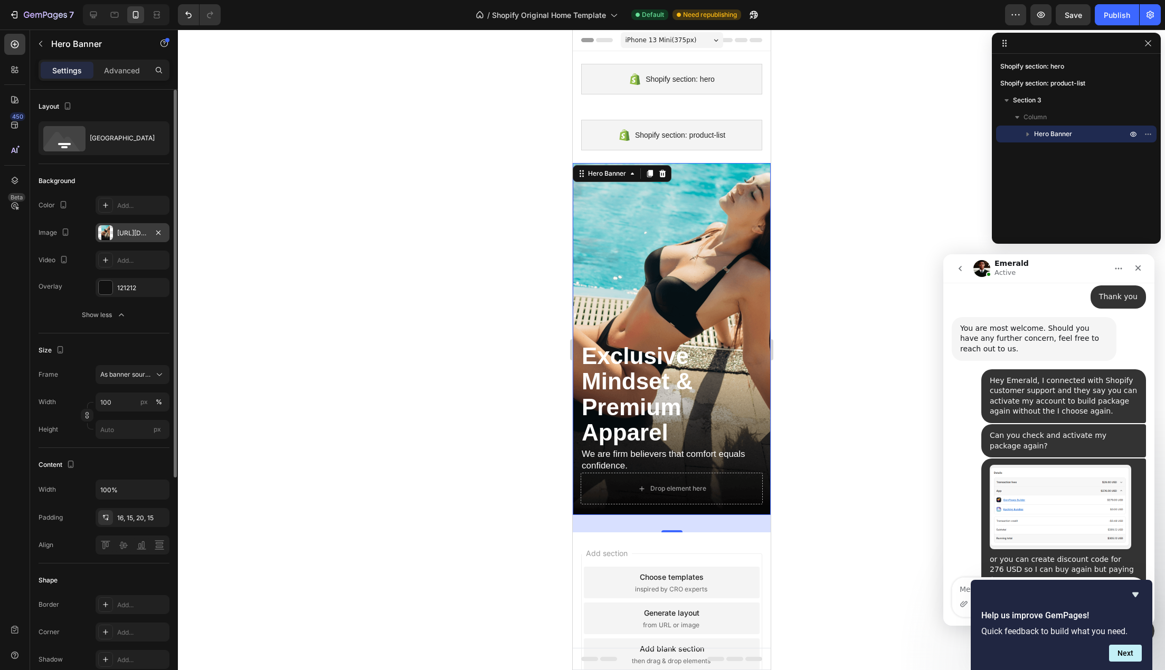
click at [129, 232] on div "https://cdn.shopify.com/s/files/1/0922/3972/4859/files/gempages_586273989429560…" at bounding box center [132, 233] width 31 height 9
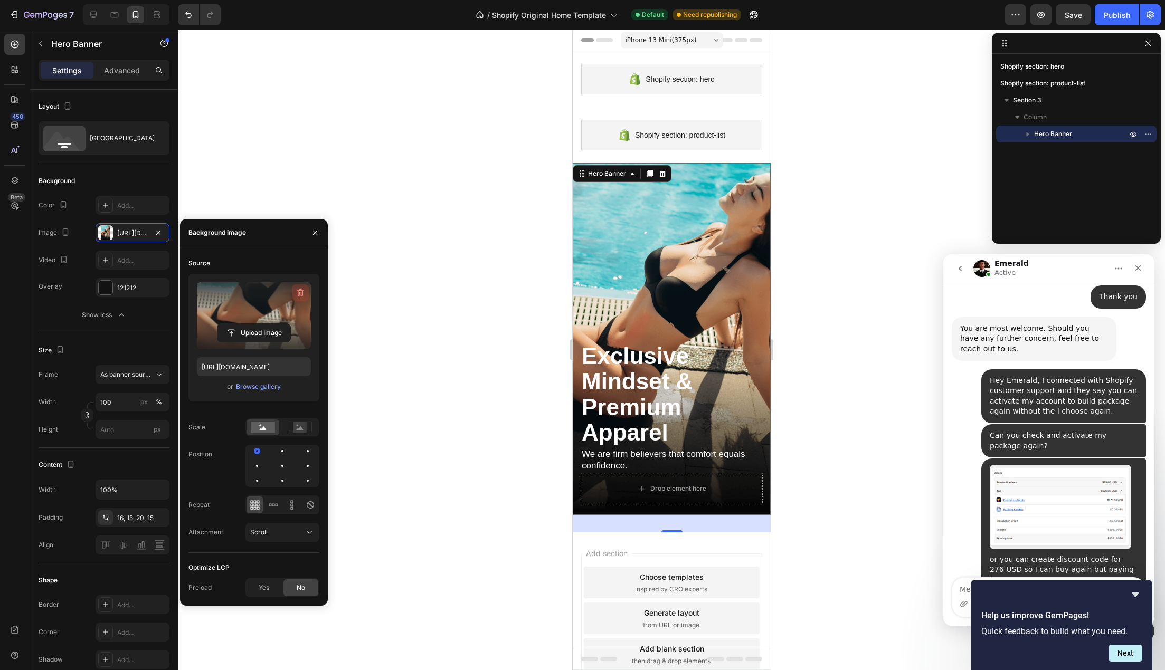
click at [301, 293] on icon "button" at bounding box center [301, 293] width 1 height 3
type input "Auto"
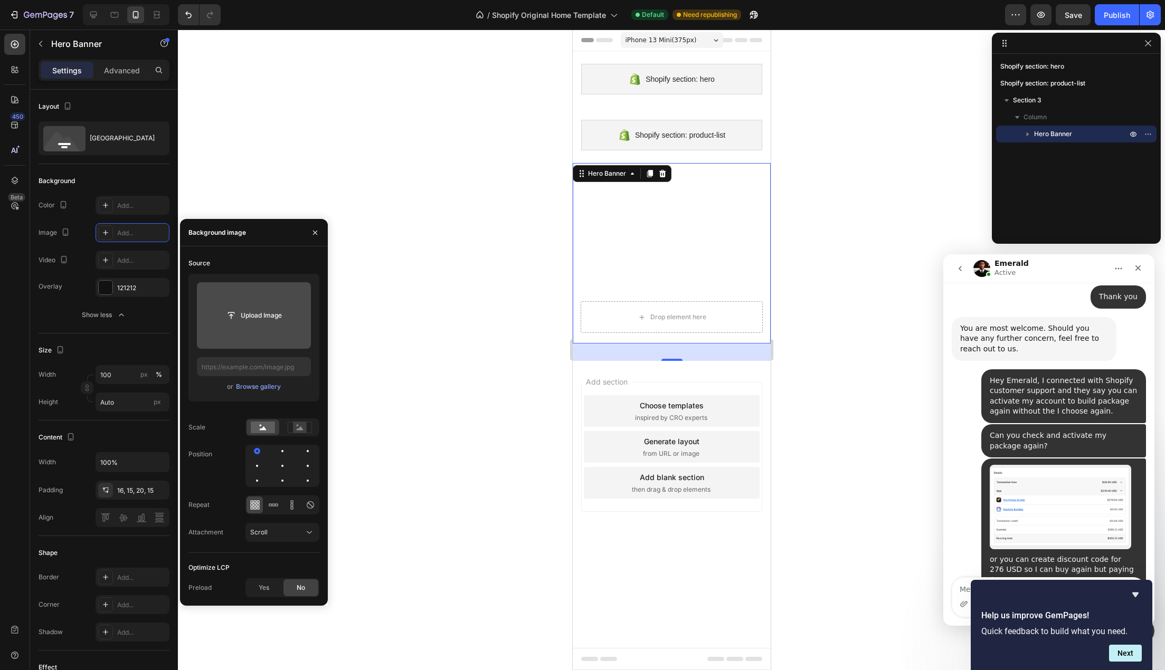
click at [268, 312] on input "file" at bounding box center [253, 316] width 73 height 18
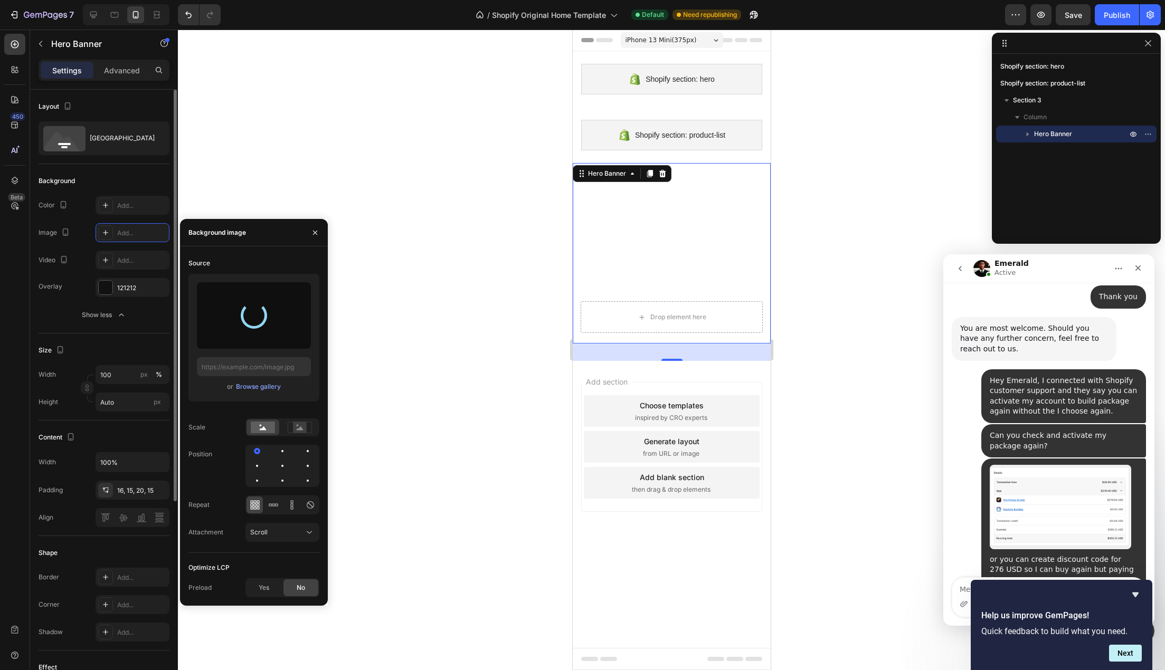
type input "https://cdn.shopify.com/s/files/1/0922/3972/4859/files/gempages_586273989429560…"
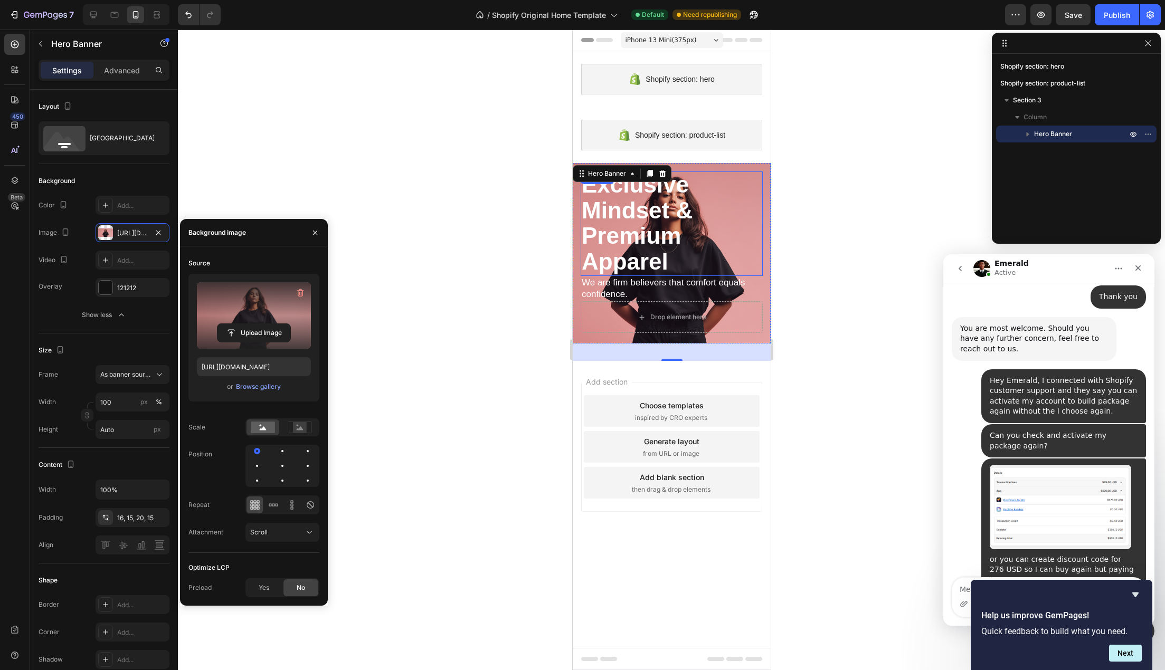
click at [719, 238] on p "⁠⁠⁠⁠⁠⁠⁠ Exclusive Mindset & Premium Apparel" at bounding box center [671, 224] width 180 height 102
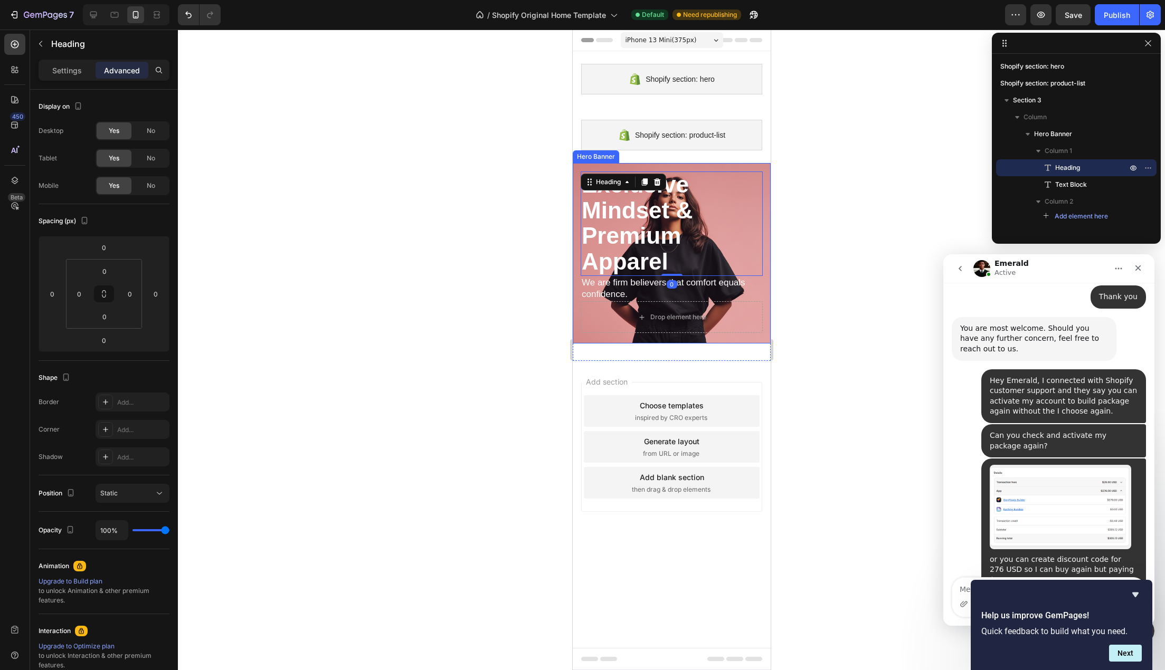
click at [673, 167] on div "⁠⁠⁠⁠⁠⁠⁠ Exclusive Mindset & Premium Apparel Heading 0 We are firm believers tha…" at bounding box center [671, 253] width 198 height 180
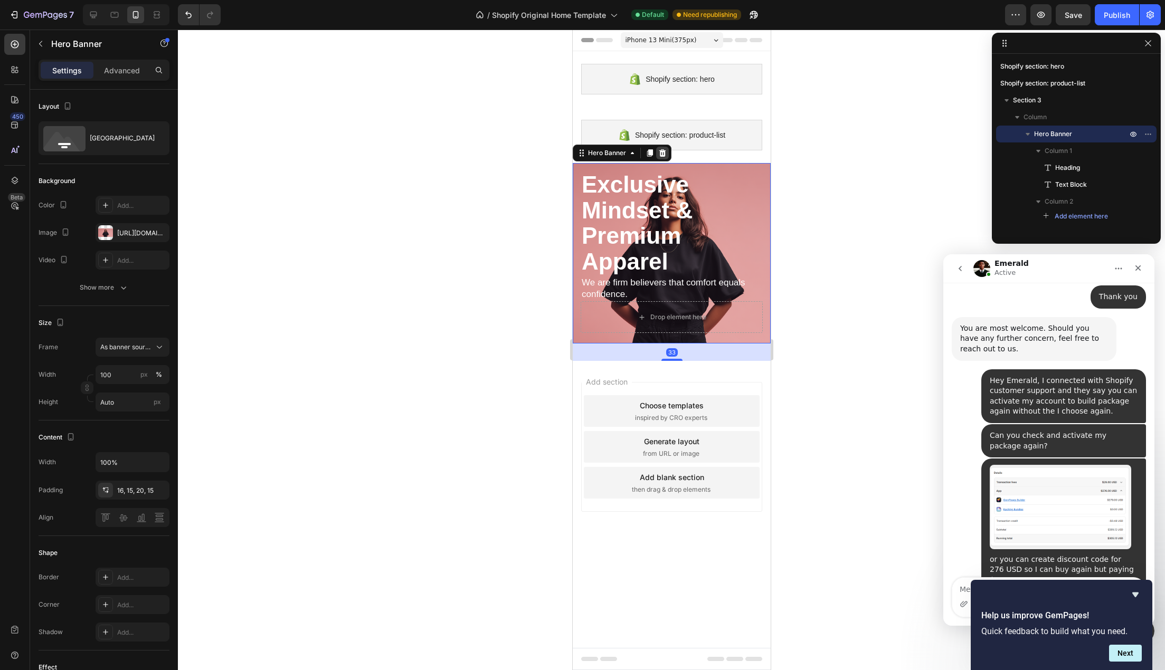
click at [663, 157] on div at bounding box center [661, 153] width 13 height 13
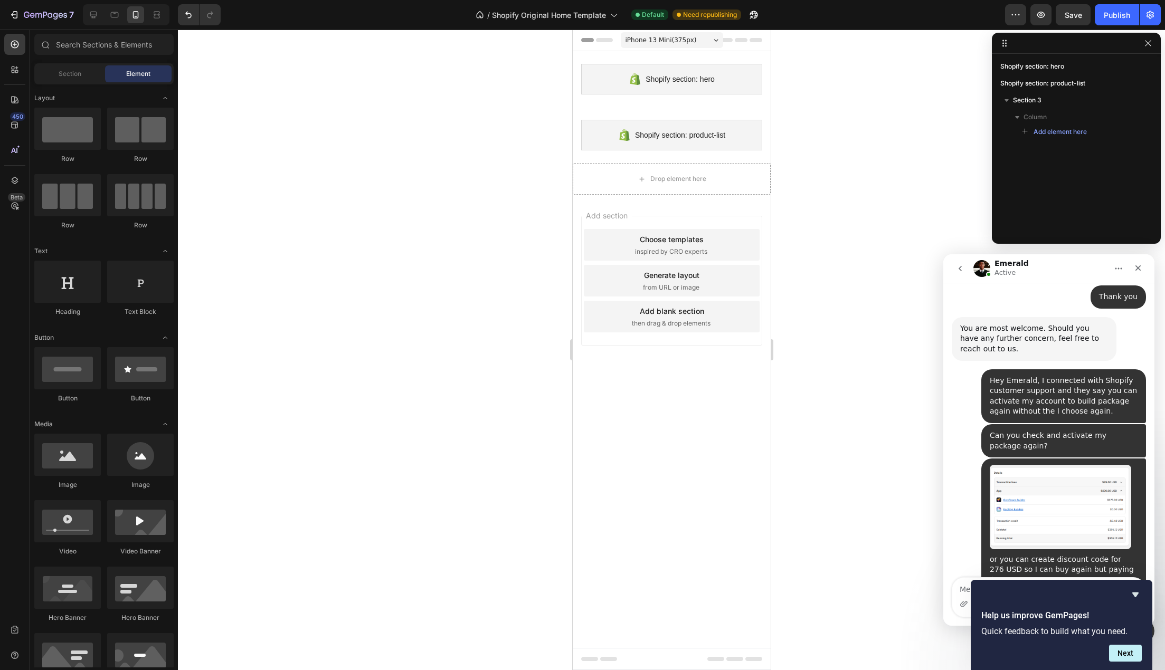
click at [816, 266] on div at bounding box center [671, 350] width 987 height 641
click at [540, 16] on span "Shopify Original Home Template" at bounding box center [549, 14] width 114 height 11
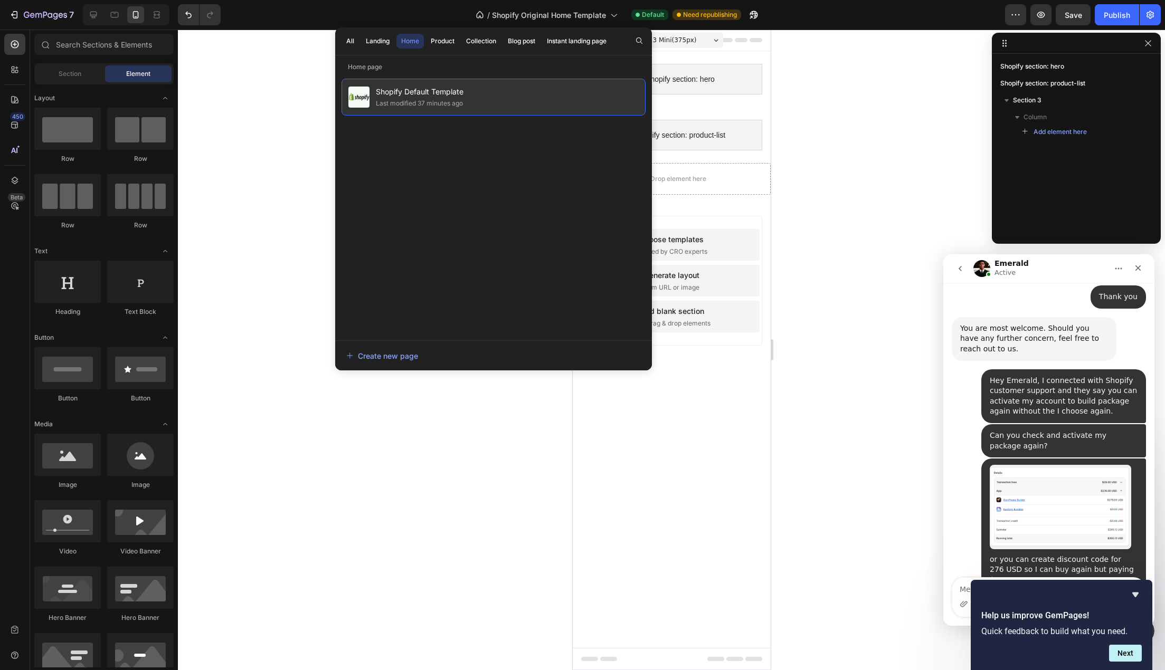
click at [416, 93] on span "Shopify Default Template" at bounding box center [420, 91] width 88 height 13
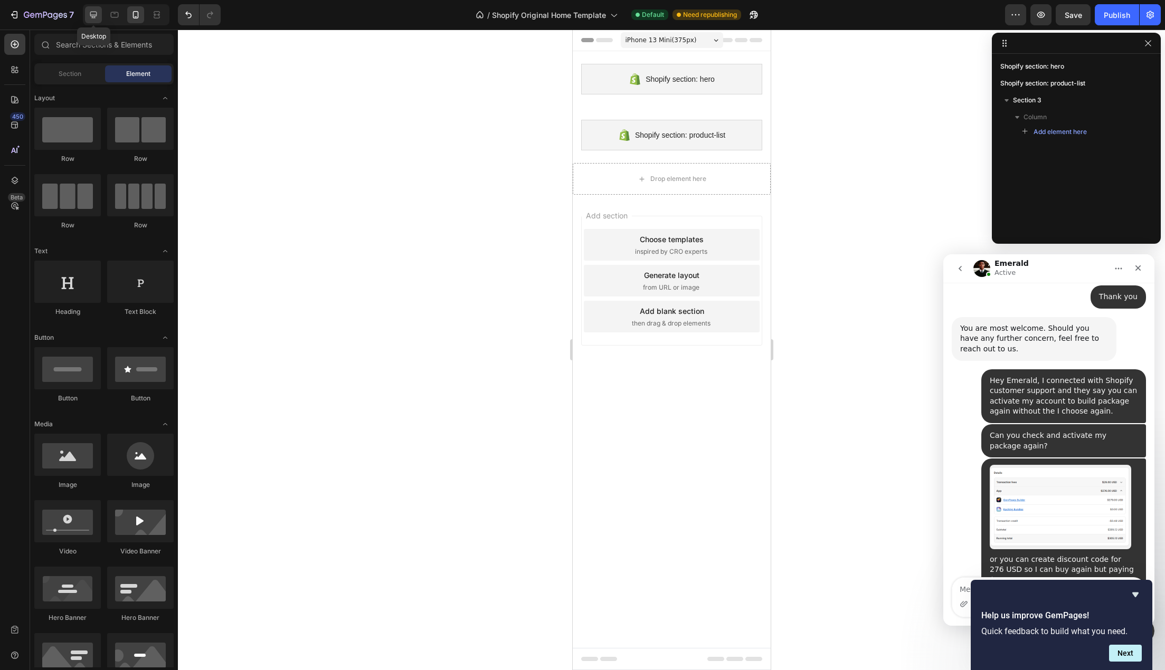
click at [96, 16] on icon at bounding box center [93, 15] width 7 height 7
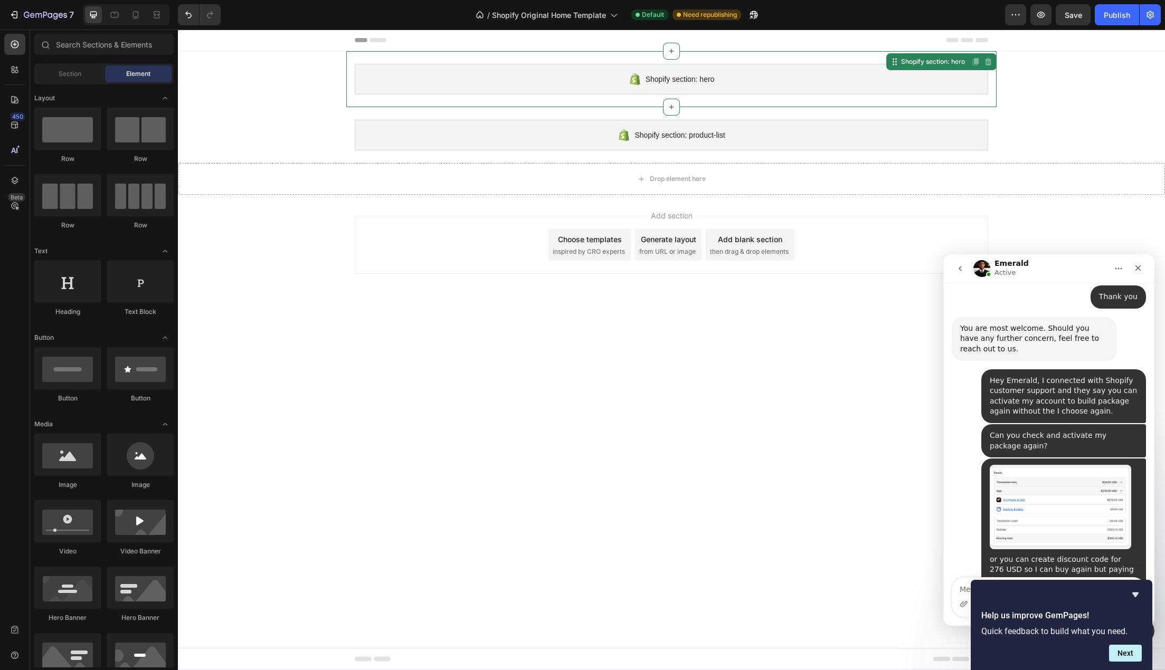
click at [700, 82] on span "Shopify section: hero" at bounding box center [679, 79] width 69 height 13
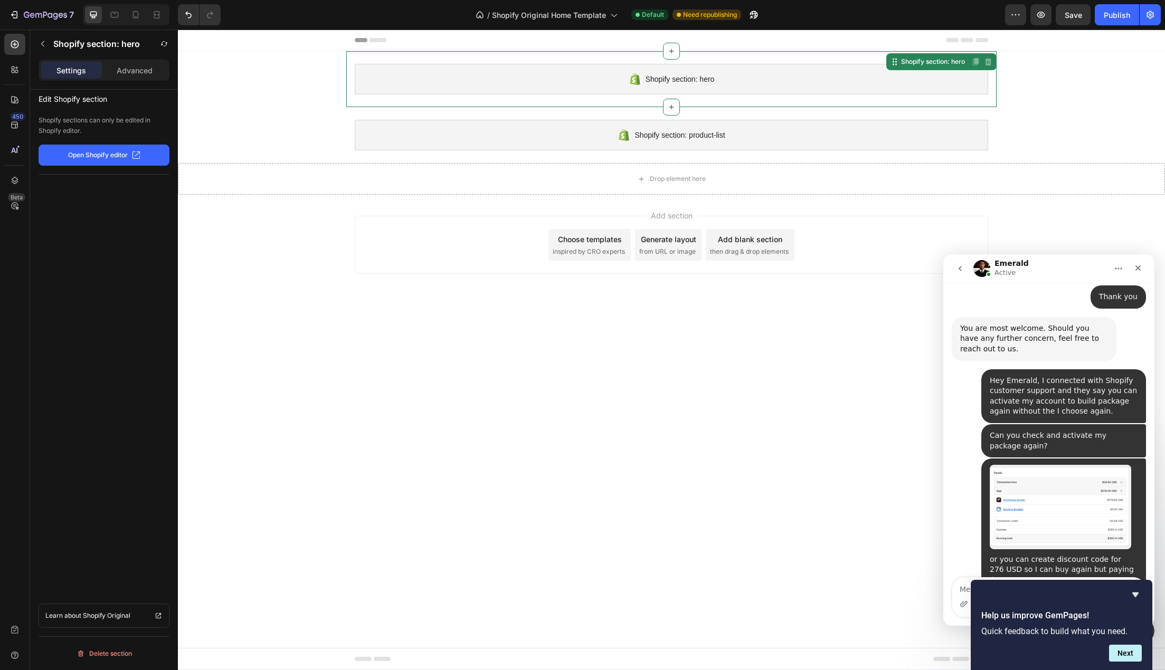
click at [652, 76] on span "Shopify section: hero" at bounding box center [679, 79] width 69 height 13
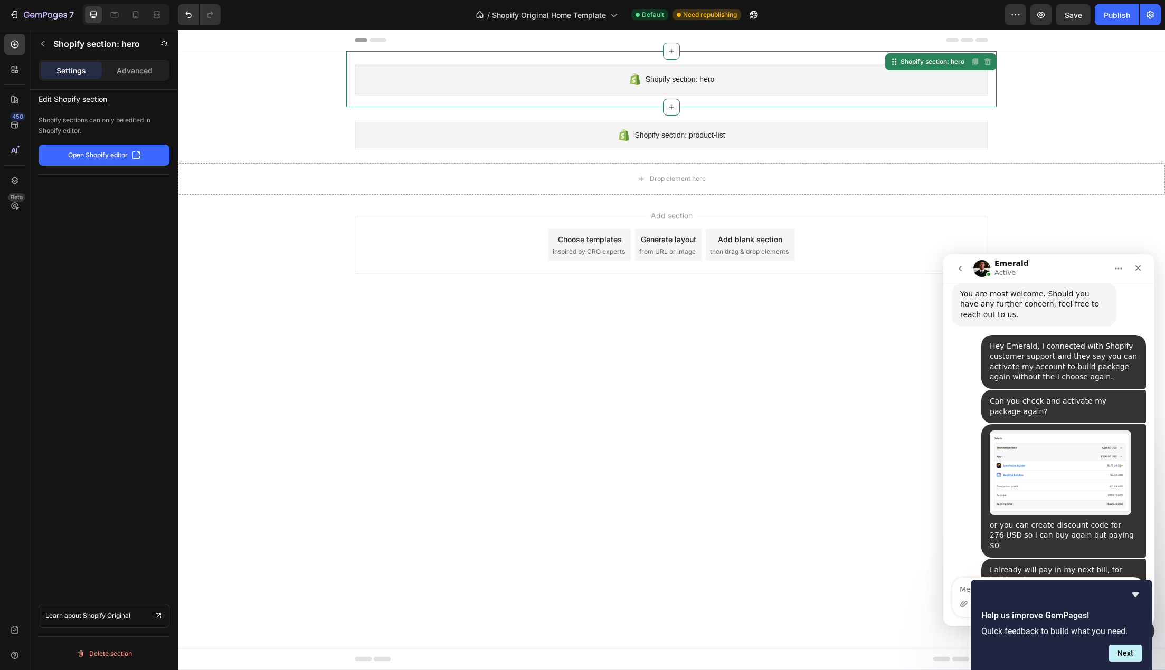
scroll to position [1927, 0]
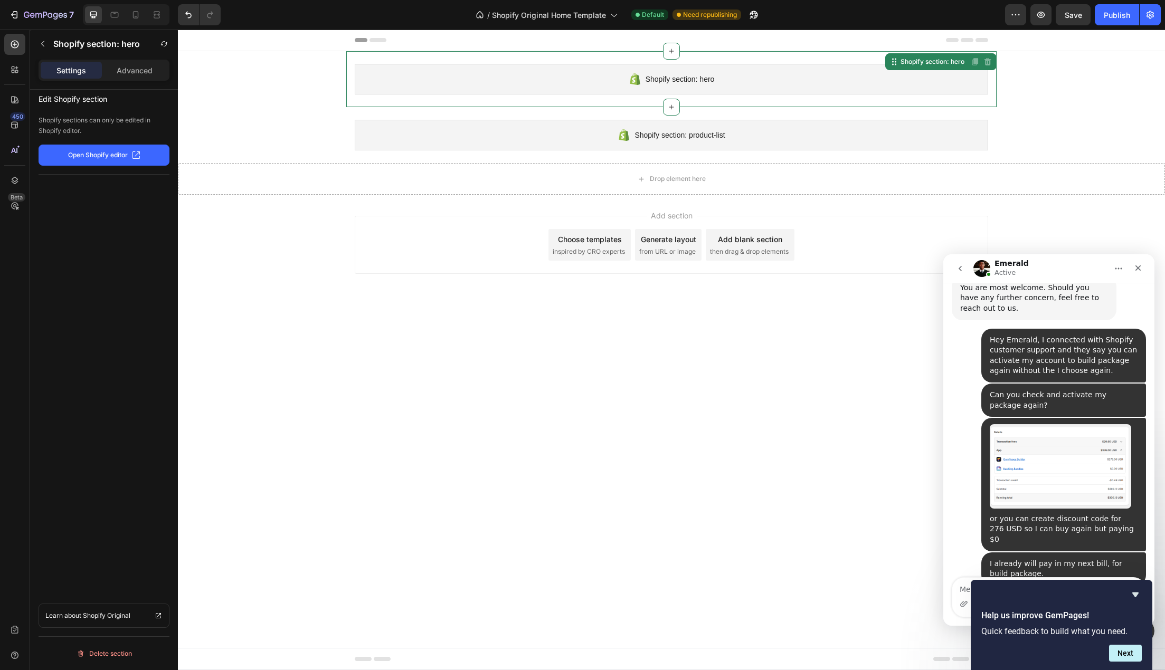
click at [122, 158] on p "Open Shopify editor" at bounding box center [98, 154] width 60 height 9
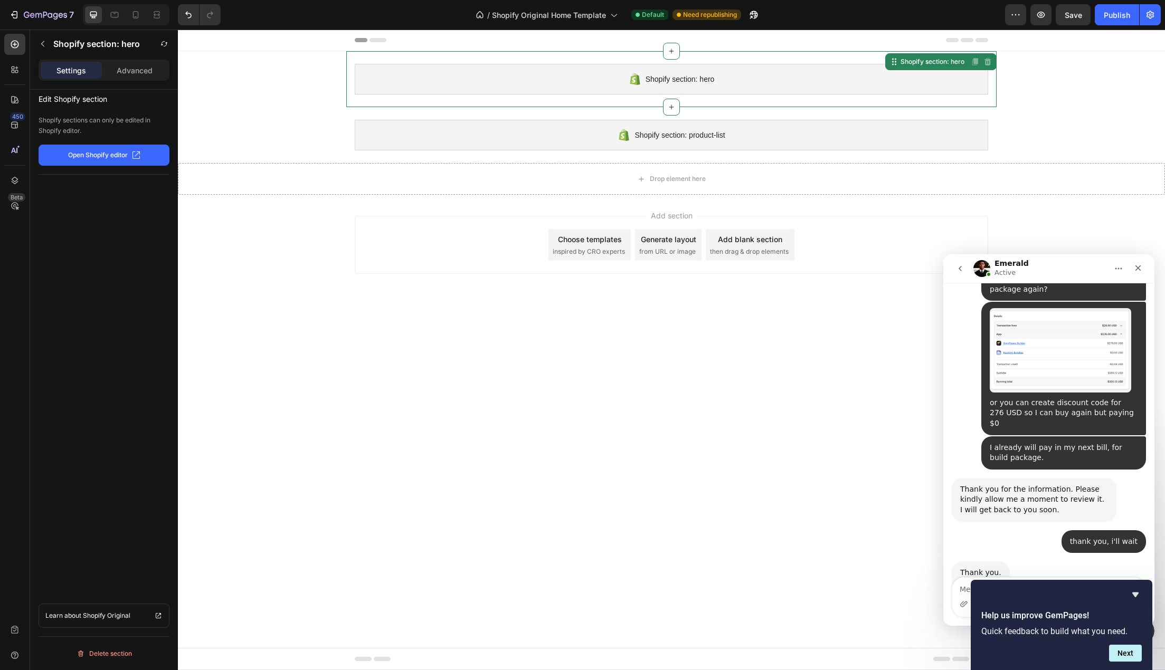
scroll to position [2044, 0]
click at [1040, 591] on div "Thanks for your patience while I double-checked this with our team! If you unin…" at bounding box center [1034, 617] width 148 height 52
click at [1008, 642] on div "However, since you chose the Cancel option earlier instead of uninstalling, we’…" at bounding box center [1034, 678] width 148 height 72
click at [1135, 593] on icon "Hide survey" at bounding box center [1135, 595] width 6 height 5
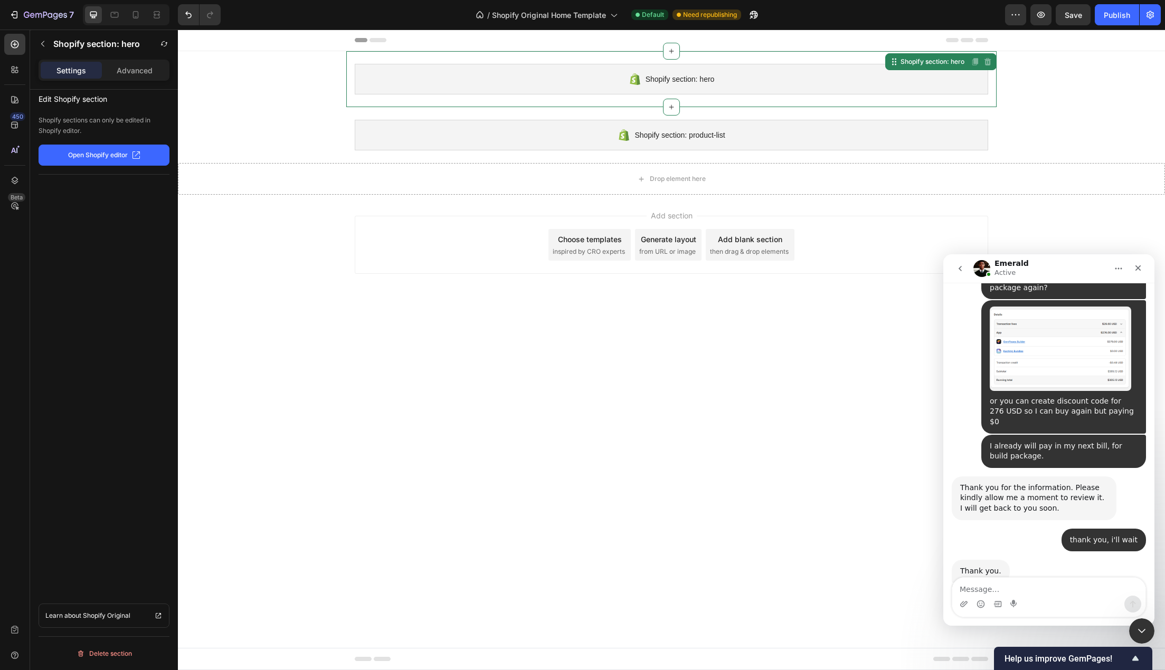
click at [978, 591] on div "Thanks for your patience while I double-checked this with our team! If you unin…" at bounding box center [1034, 617] width 148 height 52
click at [982, 591] on div "Thanks for your patience while I double-checked this with our team! If you unin…" at bounding box center [1034, 617] width 148 height 52
click at [976, 591] on div "Thanks for your patience while I double-checked this with our team! If you unin…" at bounding box center [1034, 617] width 148 height 52
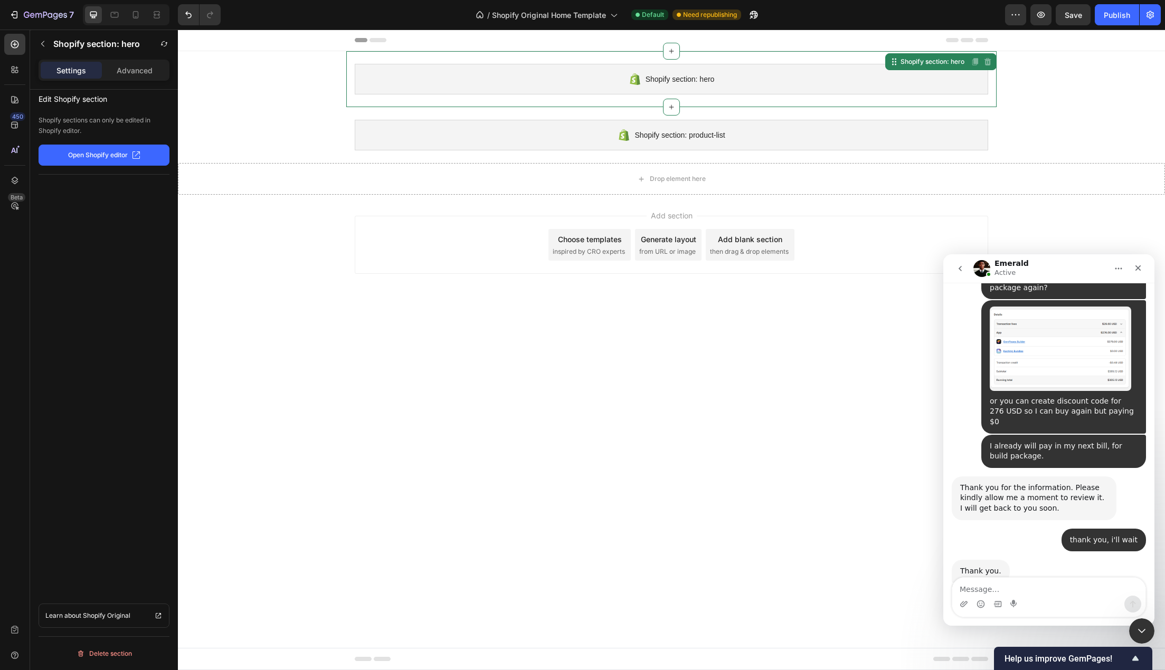
drag, startPoint x: 986, startPoint y: 461, endPoint x: 1091, endPoint y: 467, distance: 105.2
click at [1091, 642] on div "However, since you chose the Cancel option earlier instead of uninstalling, we’…" at bounding box center [1034, 678] width 148 height 72
click at [993, 642] on div "However, since you chose the Cancel option earlier instead of uninstalling, we’…" at bounding box center [1034, 678] width 148 height 72
drag, startPoint x: 976, startPoint y: 473, endPoint x: 1056, endPoint y: 475, distance: 80.2
click at [1056, 642] on div "However, since you chose the Cancel option earlier instead of uninstalling, we’…" at bounding box center [1034, 678] width 148 height 72
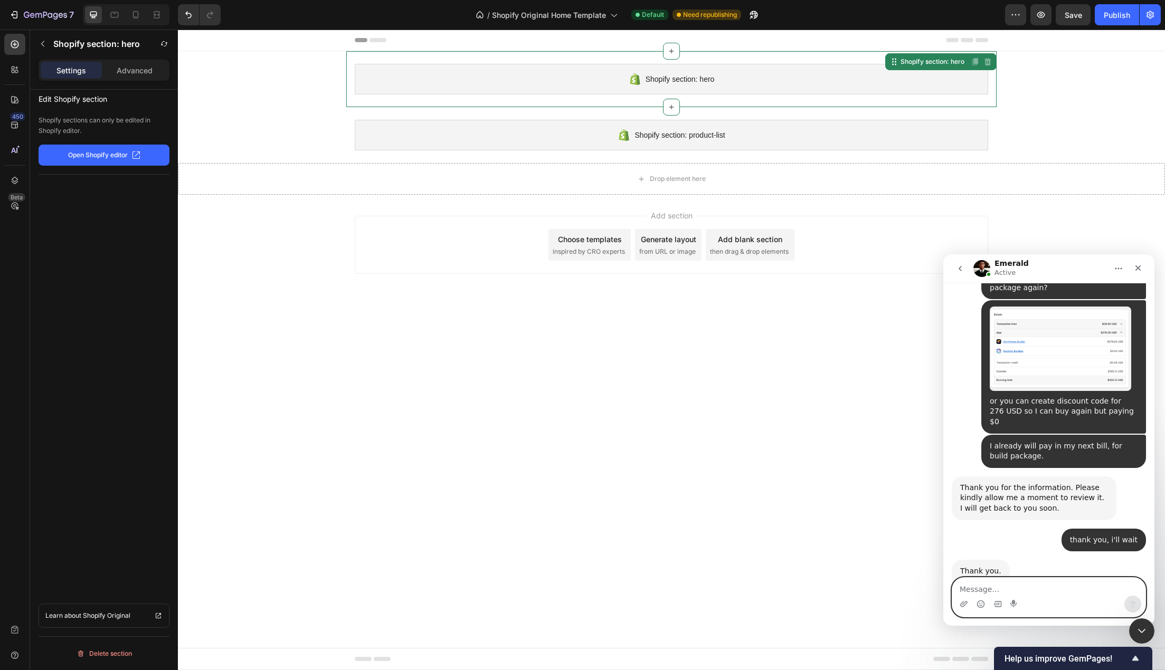
click at [1092, 589] on textarea "Message…" at bounding box center [1048, 587] width 193 height 18
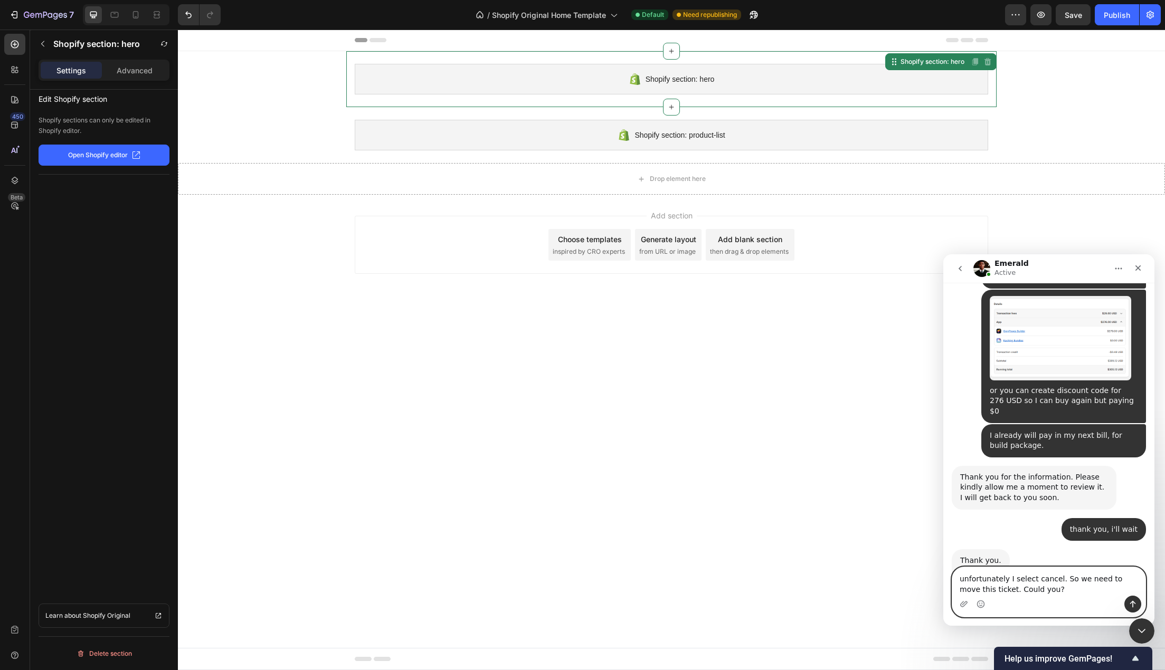
type textarea "unfortunately I select cancel. So we need to move this ticket. Could you?"
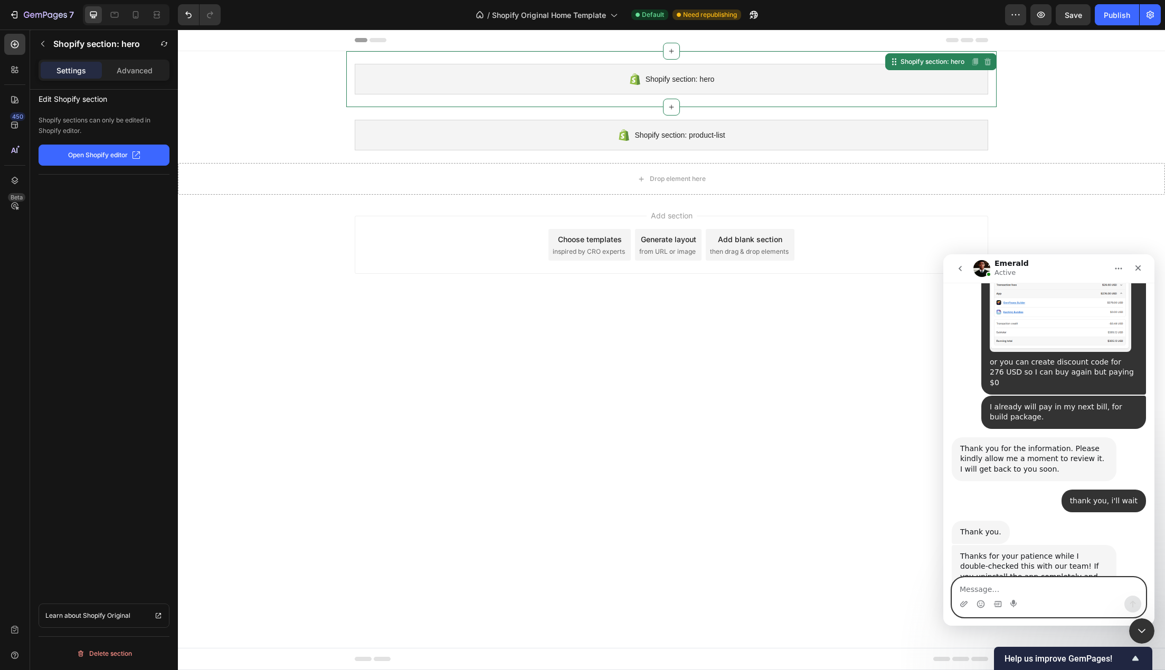
scroll to position [2086, 0]
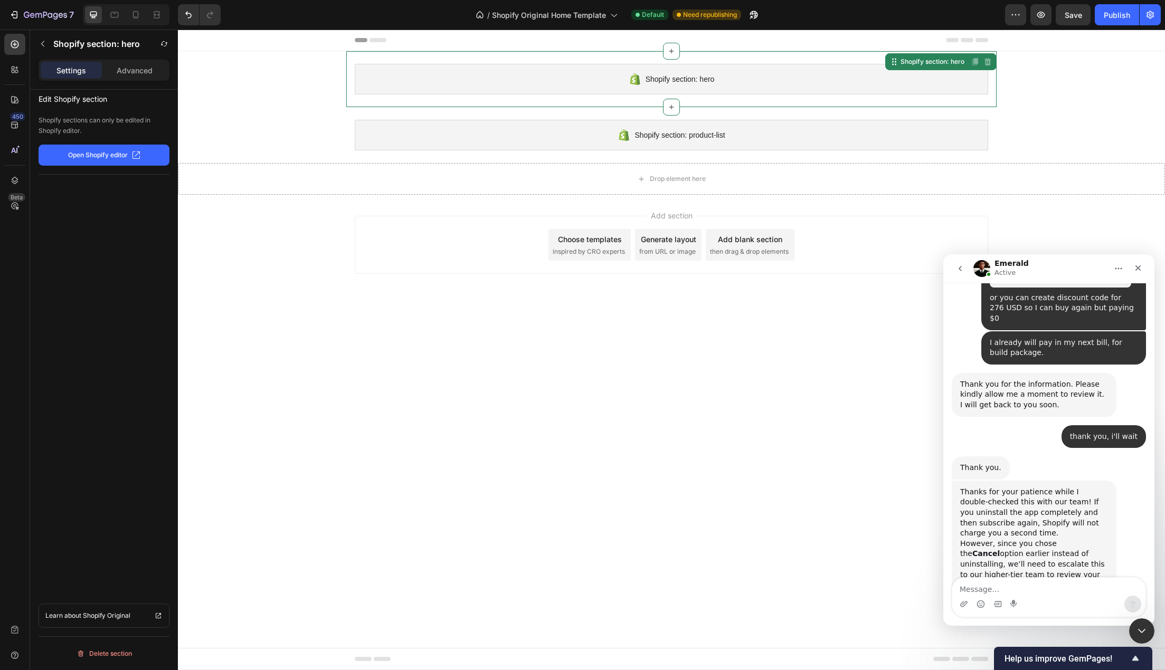
scroll to position [2149, 0]
click at [1047, 589] on textarea "Message…" at bounding box center [1048, 587] width 193 height 18
type textarea "thank you."
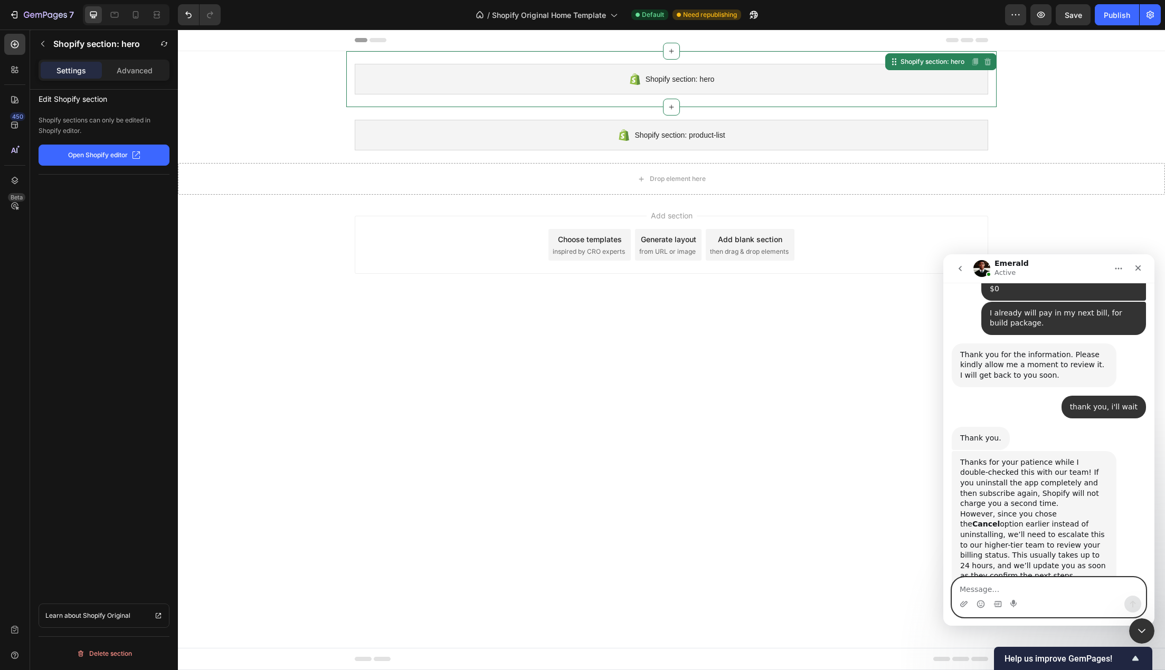
scroll to position [2181, 0]
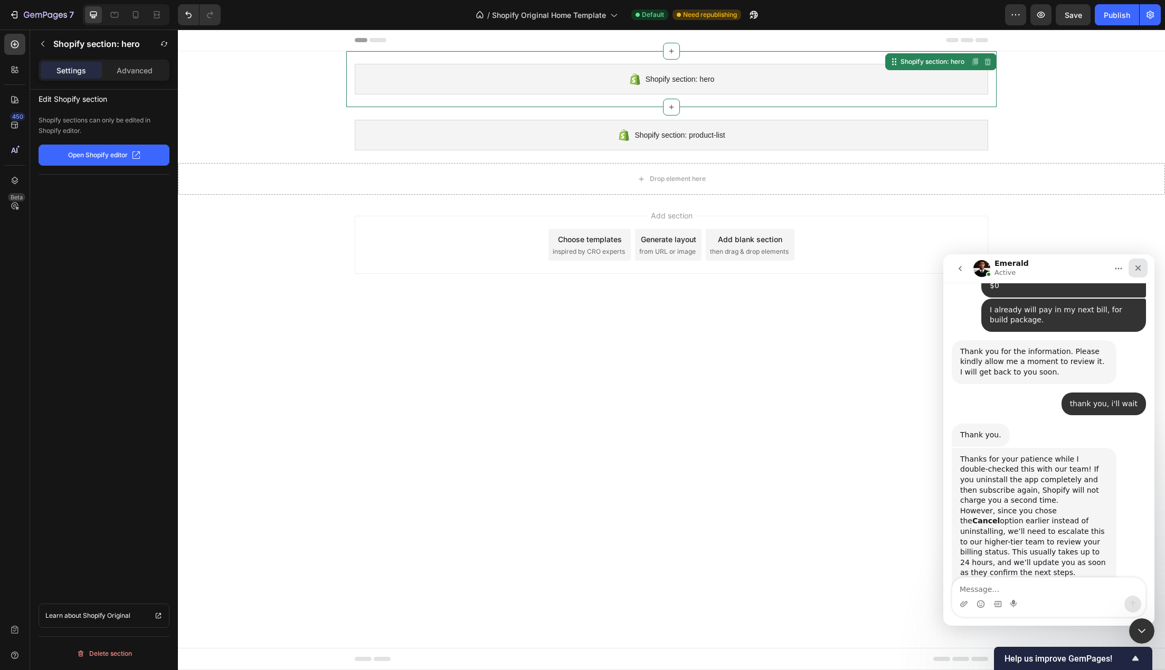
click at [1130, 264] on div "Close" at bounding box center [1137, 268] width 19 height 19
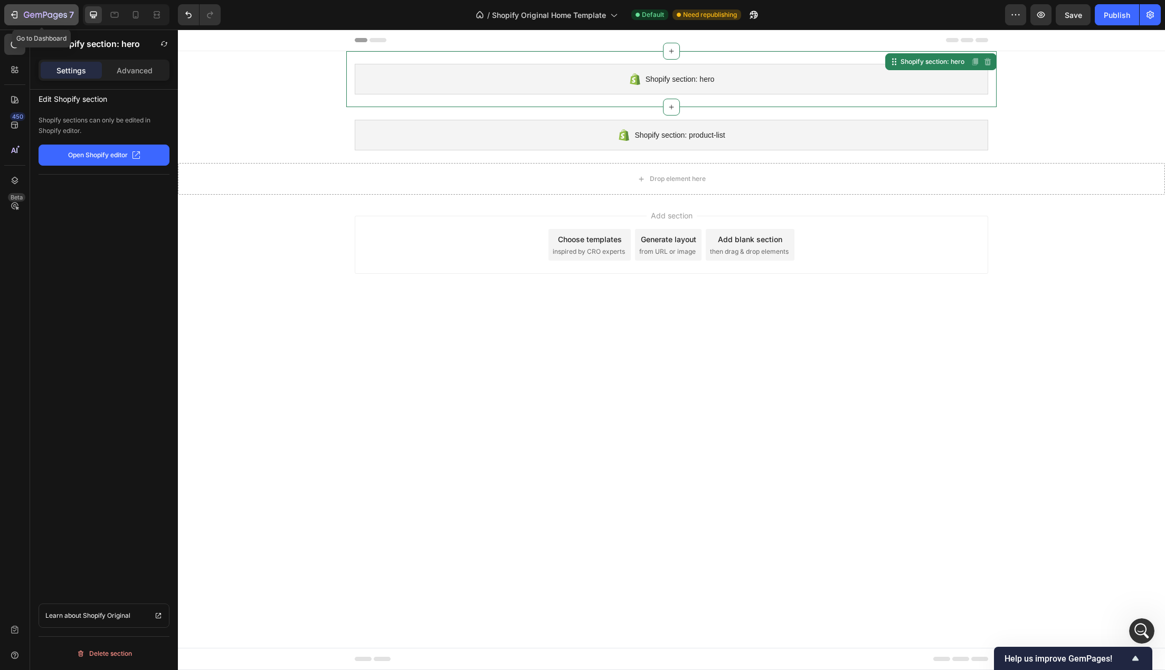
click at [62, 12] on icon "button" at bounding box center [45, 15] width 43 height 9
